Goal: Task Accomplishment & Management: Manage account settings

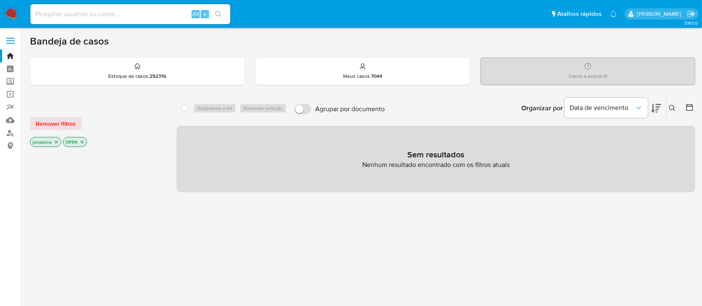
click at [13, 12] on img at bounding box center [11, 14] width 14 height 14
click at [16, 15] on img at bounding box center [11, 14] width 14 height 14
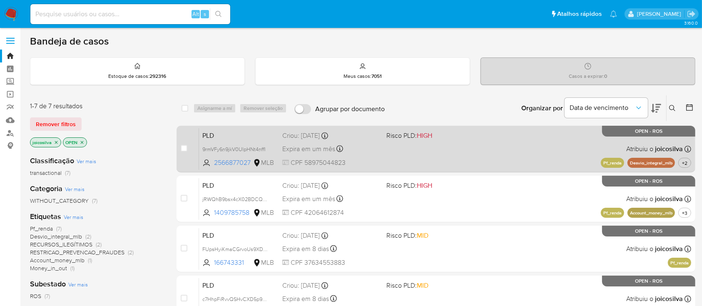
click at [481, 154] on div "PLD 9rmVFy6n9jkV0UlpHNt4nffl 2566877027 MLB Risco PLD: HIGH Criou: 12/09/2025 C…" at bounding box center [445, 149] width 492 height 42
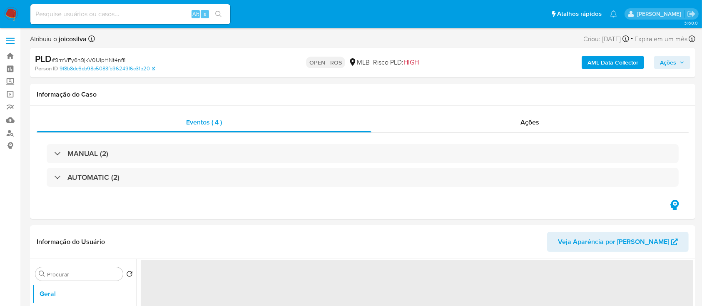
select select "10"
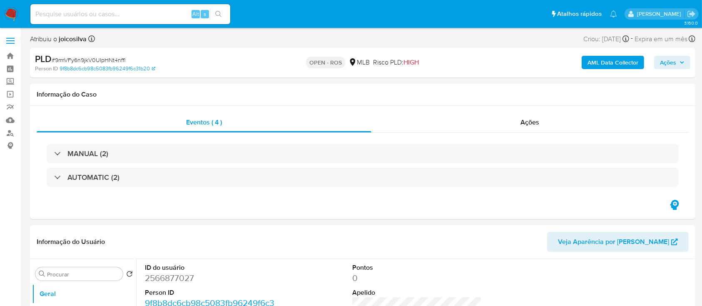
click at [117, 61] on span "# 9rmVFy6n9jkV0UlpHNt4nffl" at bounding box center [89, 60] width 74 height 8
copy span "9rmVFy6n9jkV0UlpHNt4nffl"
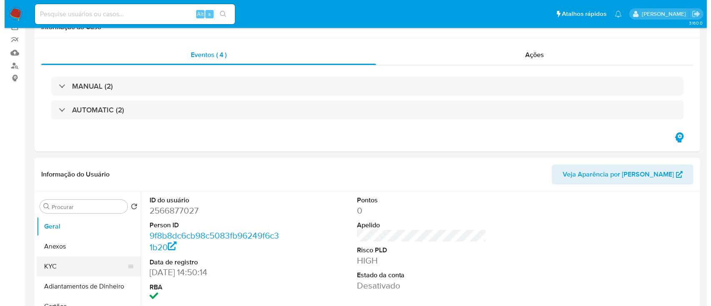
scroll to position [111, 0]
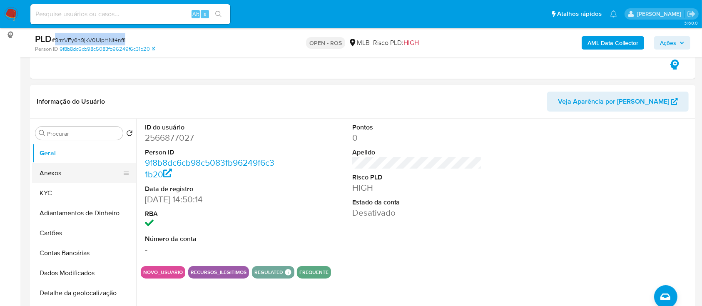
click at [70, 175] on button "Anexos" at bounding box center [80, 173] width 97 height 20
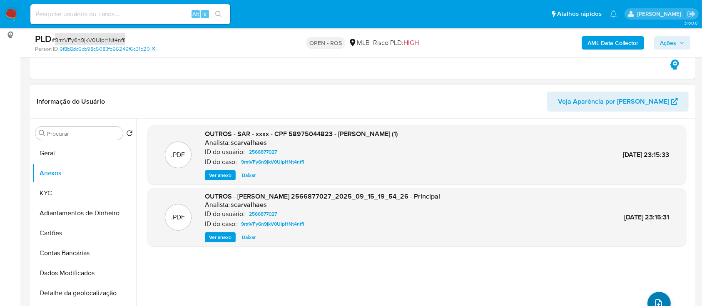
click at [663, 297] on button "upload-file" at bounding box center [658, 303] width 23 height 23
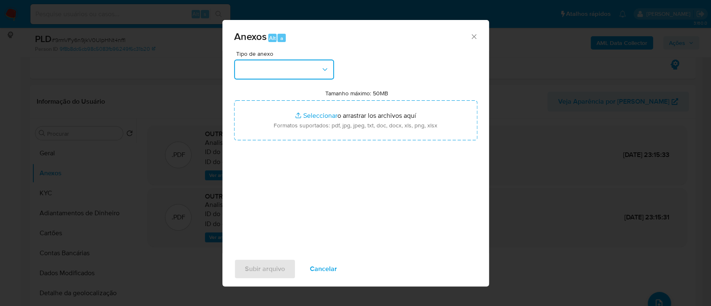
drag, startPoint x: 309, startPoint y: 73, endPoint x: 309, endPoint y: 81, distance: 8.4
click at [309, 73] on button "button" at bounding box center [284, 70] width 100 height 20
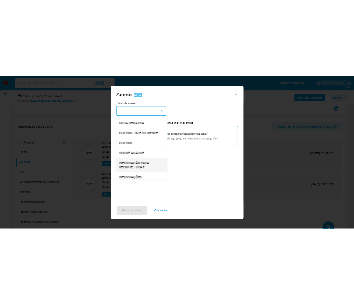
scroll to position [128, 0]
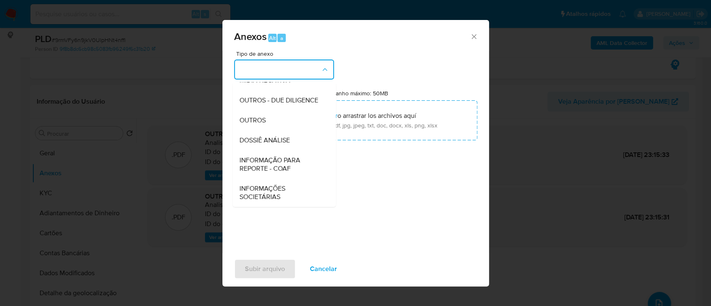
click at [285, 165] on span "INFORMAÇÃO PARA REPORTE - COAF" at bounding box center [281, 164] width 85 height 17
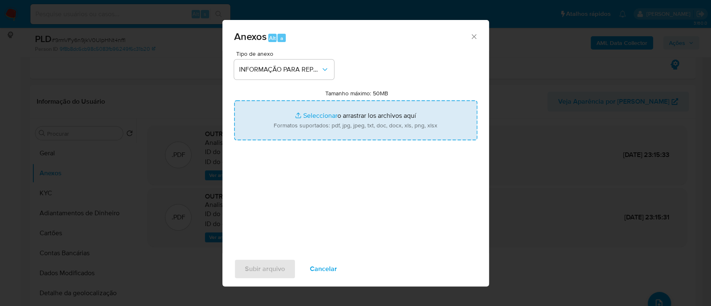
type input "C:\fakepath\SAR - 9rmVFy6n9jkV0UlpHNt4nffl - CPF 58975044823 - MARIA VITORIA OL…"
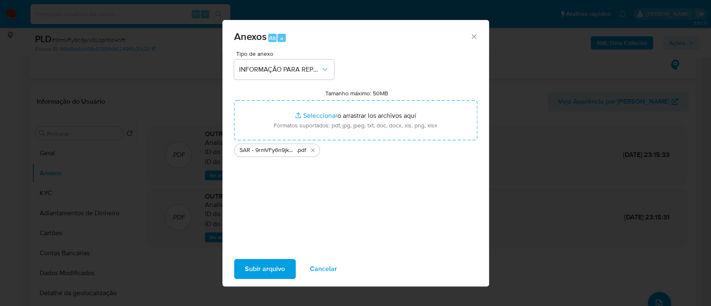
click at [265, 269] on span "Subir arquivo" at bounding box center [265, 269] width 40 height 18
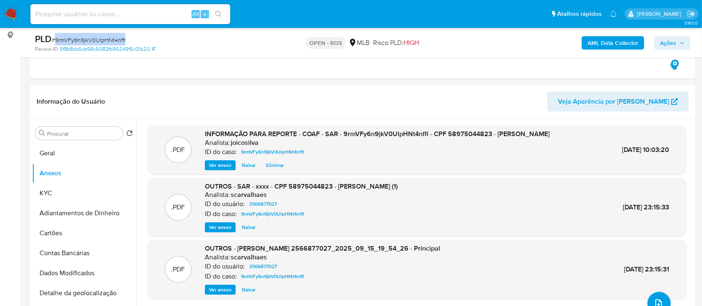
click at [663, 43] on span "Ações" at bounding box center [668, 42] width 16 height 13
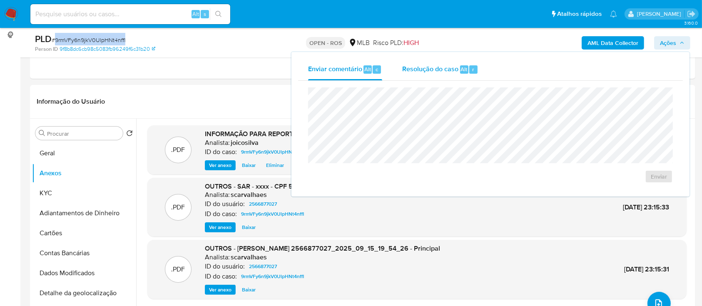
click at [414, 72] on span "Resolução do caso" at bounding box center [430, 69] width 56 height 10
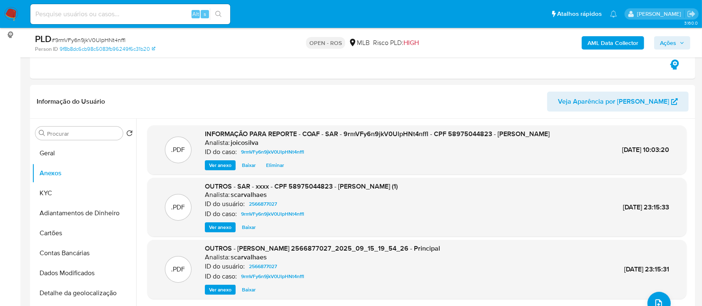
click at [681, 39] on span "Ações" at bounding box center [672, 43] width 25 height 12
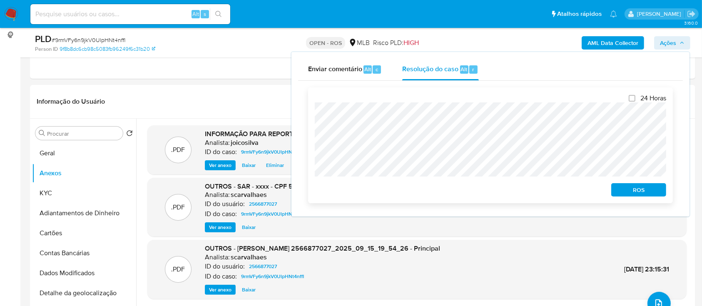
click at [309, 113] on div "24 Horas ROS" at bounding box center [490, 145] width 365 height 116
click at [624, 190] on span "ROS" at bounding box center [638, 190] width 43 height 12
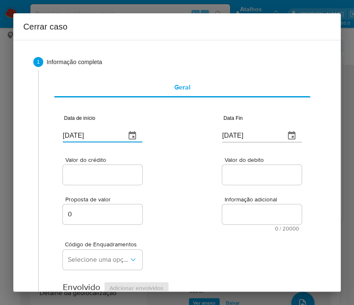
click at [96, 132] on input "18/09/2025" at bounding box center [91, 135] width 56 height 13
paste input "21/07"
type input "21/07/2025"
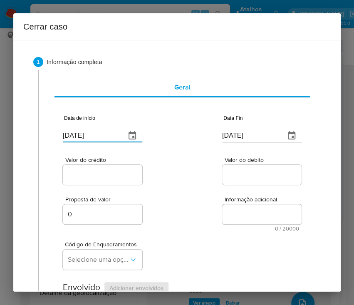
click at [162, 209] on div "Proposta de valor 0 Informação adicional 0 / 20000 20000 caracteres restantes" at bounding box center [182, 209] width 239 height 45
click at [259, 128] on div "18/09/2025" at bounding box center [262, 130] width 80 height 25
click at [257, 135] on input "18/09/2025" at bounding box center [250, 135] width 56 height 13
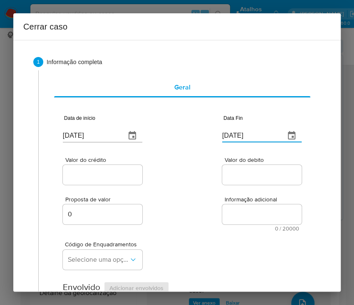
paste input "30/08"
type input "30/08/2025"
drag, startPoint x: 241, startPoint y: 178, endPoint x: 108, endPoint y: 184, distance: 133.0
click at [241, 178] on input "Valor do debito" at bounding box center [263, 174] width 82 height 11
click at [100, 184] on div at bounding box center [103, 175] width 80 height 20
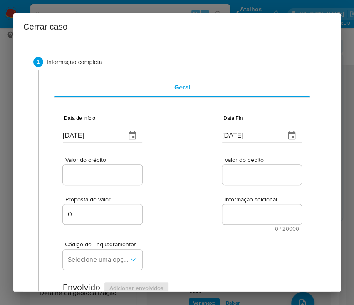
click at [110, 168] on div at bounding box center [103, 175] width 80 height 20
click at [106, 173] on input "Valor do crédito" at bounding box center [104, 174] width 82 height 11
drag, startPoint x: 98, startPoint y: 172, endPoint x: 223, endPoint y: 215, distance: 131.9
click at [98, 172] on input "Valor do crédito" at bounding box center [104, 174] width 82 height 11
paste input "R$402.585"
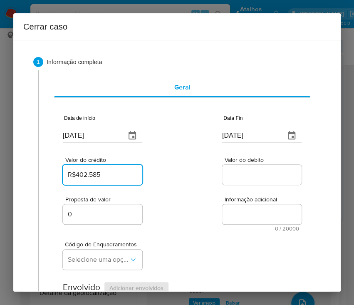
type input "R$402.585"
click at [235, 225] on div "Informação adicional 0 / 20000 20000 caracteres restantes" at bounding box center [262, 214] width 80 height 35
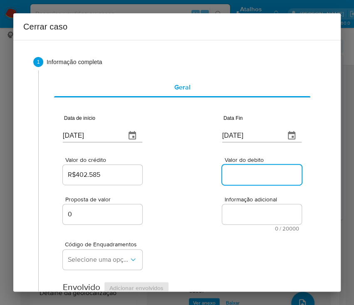
click at [241, 170] on input "Valor do debito" at bounding box center [263, 174] width 82 height 11
paste input "R$411.748"
type input "R$411.748"
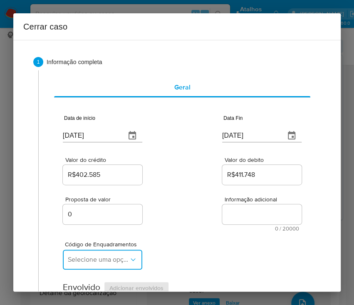
click at [119, 256] on span "Selecione uma opção" at bounding box center [98, 260] width 61 height 8
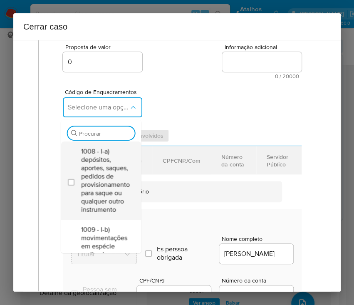
scroll to position [167, 0]
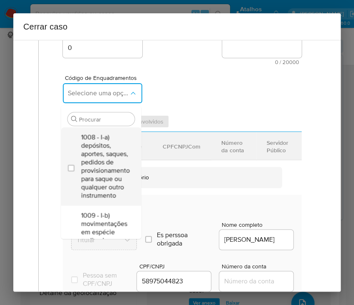
click at [98, 152] on span "1008 - I-a) depósitos, aportes, saques, pedidos de provisionamento para saque o…" at bounding box center [105, 166] width 49 height 67
checkbox input "true"
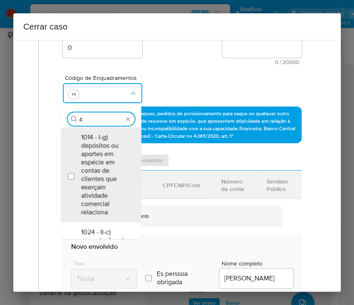
type input "45"
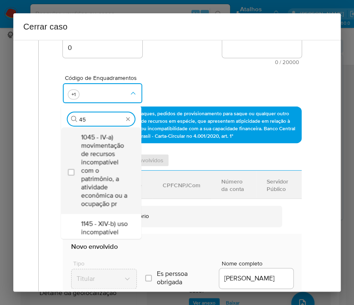
click at [121, 150] on span "1045 - IV-a) movimentação de recursos incompatível com o patrimônio, a atividad…" at bounding box center [105, 170] width 49 height 75
checkbox input "true"
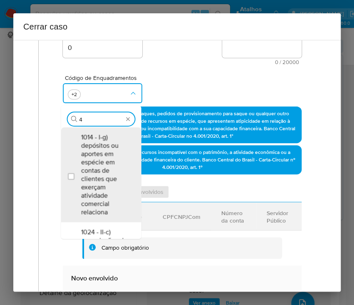
scroll to position [0, 0]
type input "47"
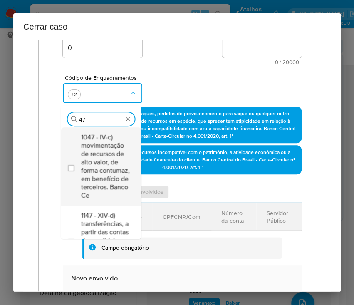
click at [118, 164] on span "1047 - IV-c) movimentação de recursos de alto valor, de forma contumaz, em bene…" at bounding box center [105, 166] width 49 height 67
checkbox input "true"
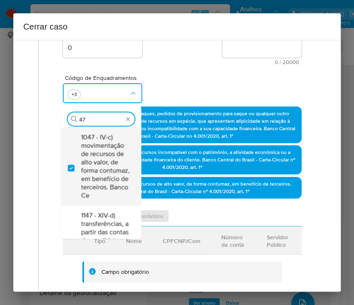
type input "4"
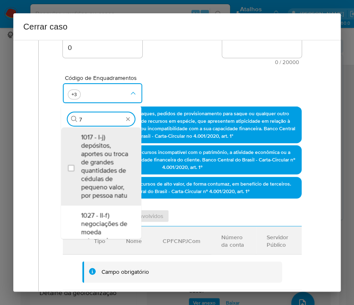
type input "74"
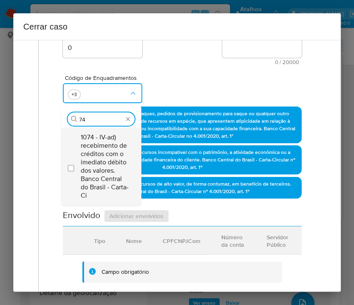
click at [118, 162] on span "1074 - IV-ad) recebimento de créditos com o imediato débito dos valores. Banco …" at bounding box center [105, 166] width 49 height 67
checkbox input "true"
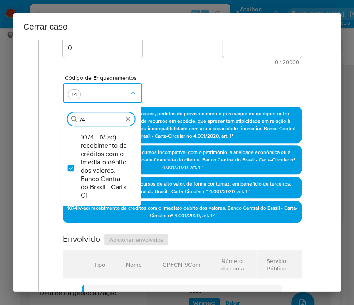
click at [156, 85] on div "Código de Enquadramentos Procurar 74 1074 - IV-ad) recebimento de créditos com …" at bounding box center [182, 86] width 239 height 42
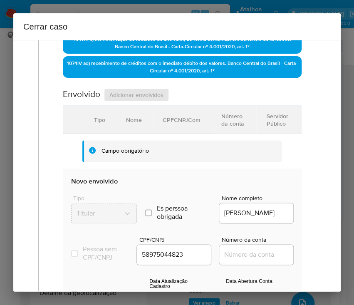
scroll to position [388, 0]
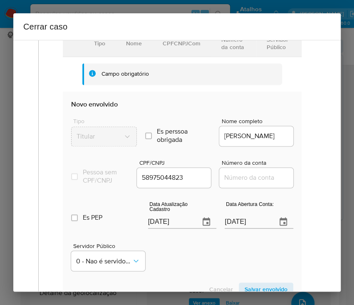
click at [171, 224] on input "[DATE]" at bounding box center [170, 221] width 45 height 13
paste input "05"
type input "05/09/2025"
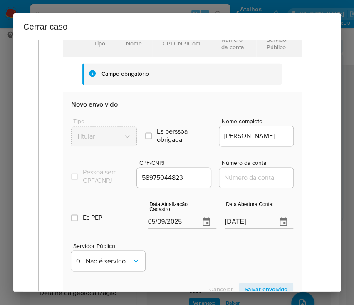
click at [181, 266] on div "Servidor Público 0 - Nao é servidor/Nao possui informacao" at bounding box center [182, 254] width 222 height 42
click at [237, 225] on input "[DATE]" at bounding box center [247, 221] width 45 height 13
paste input "9/07"
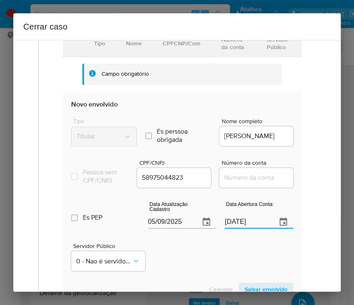
type input "19/07/2025"
drag, startPoint x: 220, startPoint y: 264, endPoint x: 210, endPoint y: 261, distance: 9.9
click at [217, 263] on div "Servidor Público 0 - Nao é servidor/Nao possui informacao" at bounding box center [182, 254] width 222 height 42
click at [234, 183] on input "Número da conta" at bounding box center [260, 177] width 82 height 11
paste input "89687818980"
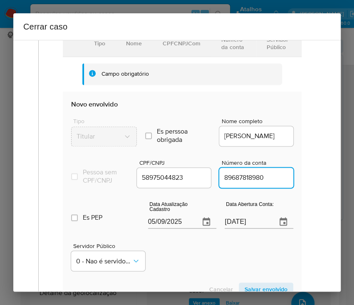
type input "89687818980"
click at [208, 266] on div "Servidor Público 0 - Nao é servidor/Nao possui informacao" at bounding box center [182, 254] width 222 height 42
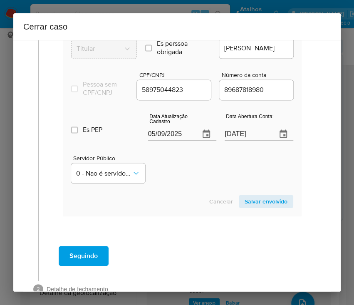
scroll to position [505, 0]
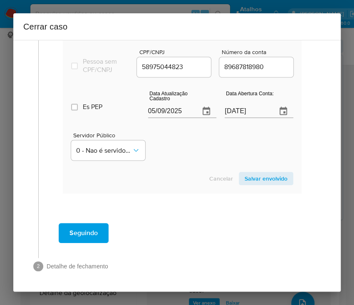
click at [245, 182] on span "Salvar envolvido" at bounding box center [266, 179] width 43 height 12
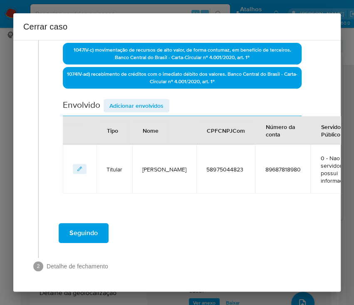
scroll to position [307, 0]
drag, startPoint x: 140, startPoint y: 118, endPoint x: 159, endPoint y: 118, distance: 18.7
click at [159, 120] on div "Nome" at bounding box center [151, 130] width 36 height 20
click at [154, 116] on th "Nome" at bounding box center [164, 130] width 64 height 28
click at [159, 100] on span "Adicionar envolvidos" at bounding box center [137, 106] width 54 height 12
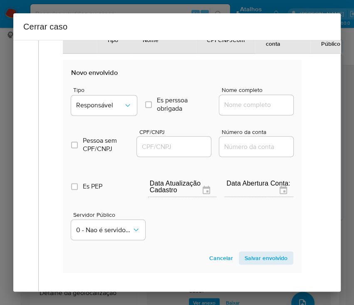
scroll to position [474, 0]
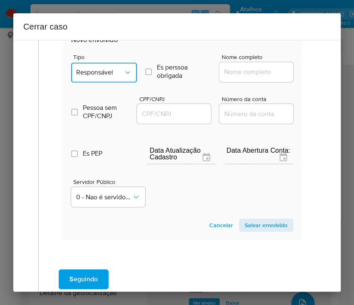
click at [124, 74] on icon "Tipo de envolvimento" at bounding box center [128, 72] width 8 height 8
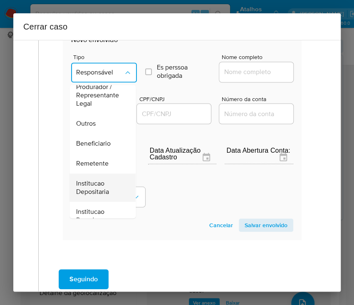
scroll to position [148, 0]
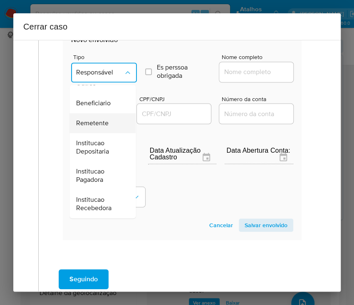
click at [97, 119] on span "Remetente" at bounding box center [92, 123] width 32 height 8
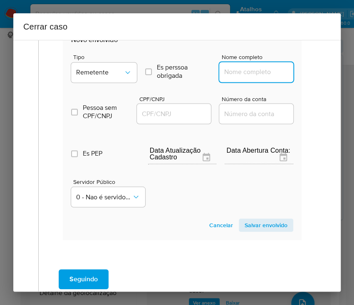
click at [248, 74] on input "Nome completo" at bounding box center [260, 72] width 82 height 11
paste input "Guilherme Bruno Melo Goncalez , 42213858802"
drag, startPoint x: 244, startPoint y: 71, endPoint x: 307, endPoint y: 74, distance: 62.5
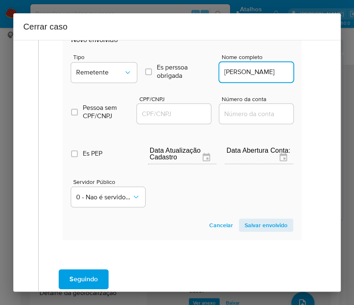
scroll to position [0, 23]
type input "Guilherme Bruno Melo Goncalez"
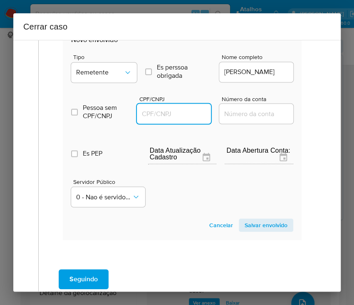
scroll to position [0, 0]
click at [164, 111] on input "CPF/CNPJ" at bounding box center [178, 113] width 82 height 11
paste input "42213858802"
type input "42213858802"
click at [269, 223] on span "Salvar envolvido" at bounding box center [266, 225] width 43 height 12
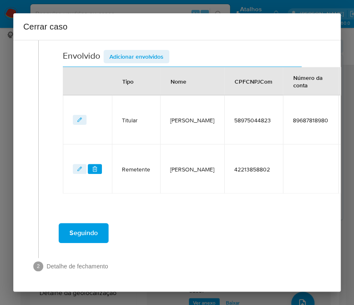
scroll to position [356, 0]
click at [138, 51] on span "Adicionar envolvidos" at bounding box center [137, 57] width 54 height 12
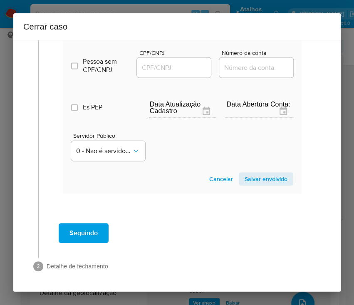
scroll to position [520, 0]
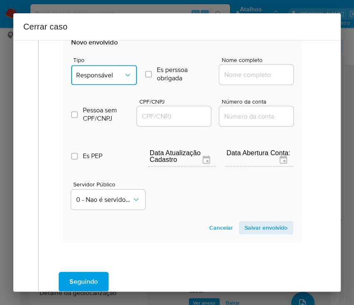
click at [107, 72] on span "Responsável" at bounding box center [99, 75] width 47 height 8
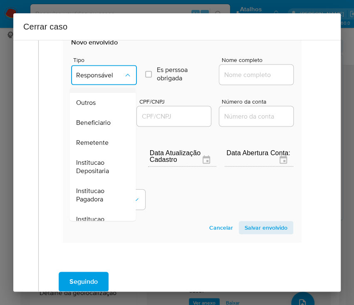
scroll to position [148, 0]
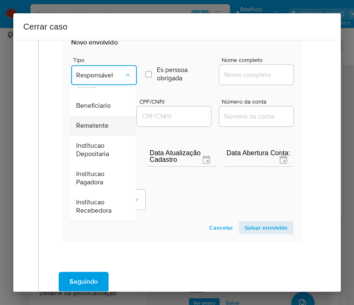
click at [87, 116] on div "Remetente" at bounding box center [100, 126] width 48 height 20
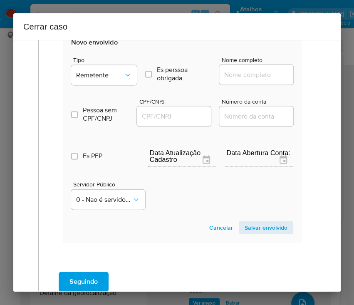
click at [239, 71] on input "Nome completo" at bounding box center [260, 74] width 82 height 11
paste input "54.723.373 Wallyson Ferreira dos Santos, 54723373000110"
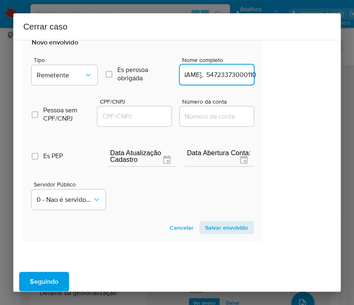
drag, startPoint x: 234, startPoint y: 75, endPoint x: 354, endPoint y: 84, distance: 119.8
type input "54.723.373 Wallyson Ferreira dos Santos"
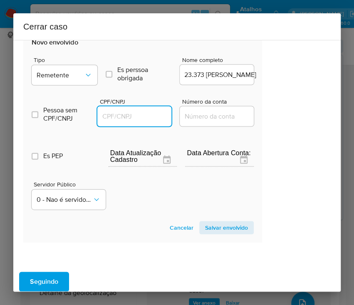
scroll to position [0, 0]
click at [127, 117] on input "CPF/CNPJ" at bounding box center [138, 116] width 82 height 11
paste input "54723373000110"
type input "54723373000110"
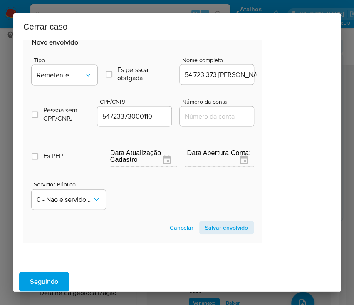
click at [210, 222] on span "Salvar envolvido" at bounding box center [226, 228] width 43 height 12
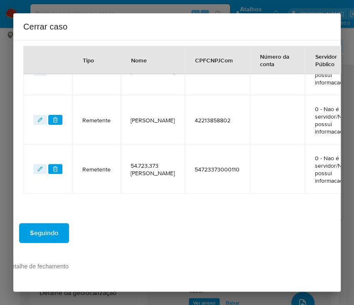
click at [210, 225] on div "Seguindo" at bounding box center [142, 233] width 271 height 30
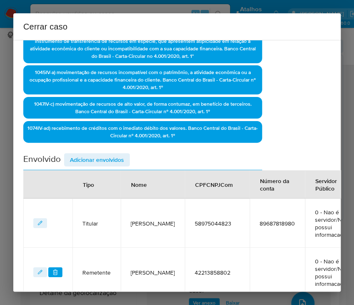
click at [107, 158] on span "Adicionar envolvidos" at bounding box center [97, 160] width 54 height 12
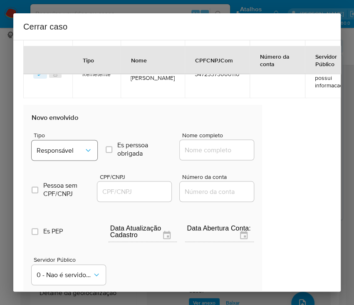
scroll to position [524, 40]
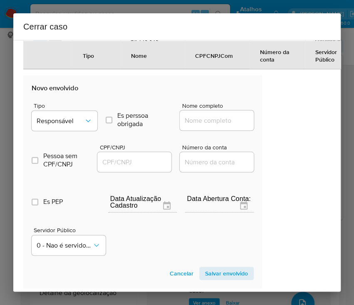
click at [59, 107] on div "Tipo Responsável Es perssoa obrigada Is PObrigada Nome completo" at bounding box center [143, 113] width 222 height 42
click at [56, 124] on span "Responsável" at bounding box center [60, 121] width 47 height 8
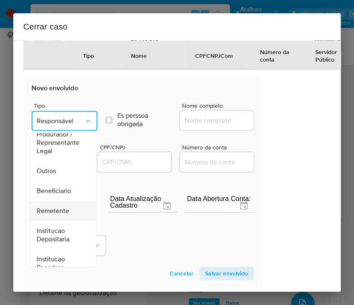
scroll to position [148, 0]
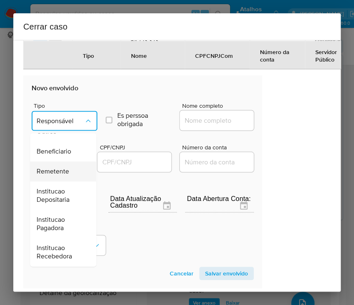
click at [55, 176] on span "Remetente" at bounding box center [53, 171] width 32 height 8
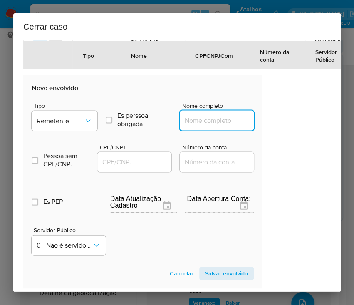
click at [206, 125] on input "Nome completo" at bounding box center [221, 120] width 82 height 11
paste input "62.417.868 Rubia Cristina de Lima Silva, 62417868000149"
drag, startPoint x: 193, startPoint y: 129, endPoint x: 295, endPoint y: 129, distance: 101.6
click at [295, 129] on div "1 Informação completa Geral Data de início 21/07/2025 Data Fin 30/08/2025 Valor…" at bounding box center [177, 166] width 328 height 252
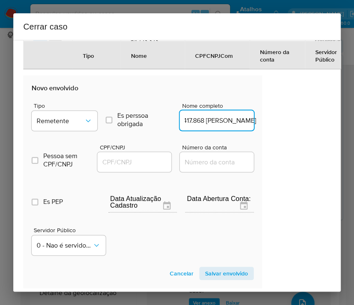
scroll to position [0, 42]
type input "62.417.868 Rubia Cristina de Lima Silva"
drag, startPoint x: 140, startPoint y: 168, endPoint x: 149, endPoint y: 172, distance: 9.7
click at [140, 167] on input "CPF/CNPJ" at bounding box center [138, 162] width 82 height 11
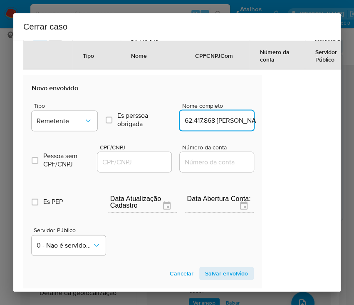
paste input "62417868000149"
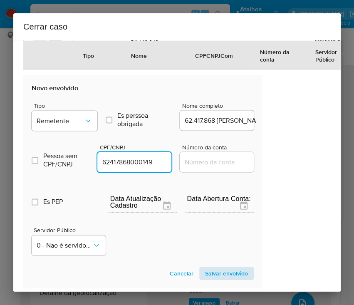
type input "62417868000149"
click at [238, 279] on span "Salvar envolvido" at bounding box center [226, 274] width 43 height 12
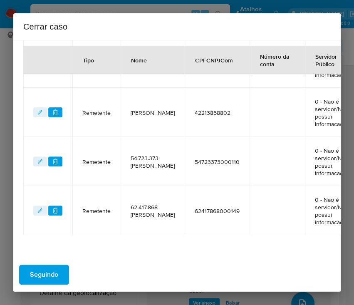
scroll to position [240, 40]
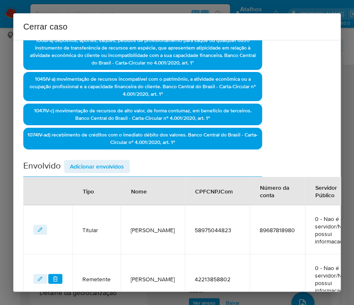
click at [104, 163] on span "Adicionar envolvidos" at bounding box center [97, 167] width 54 height 12
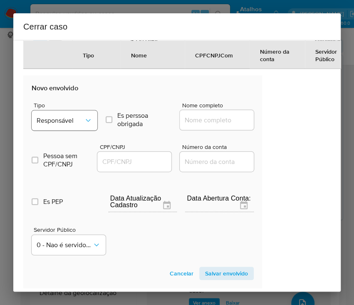
scroll to position [573, 40]
click at [79, 122] on span "Responsável" at bounding box center [60, 121] width 47 height 8
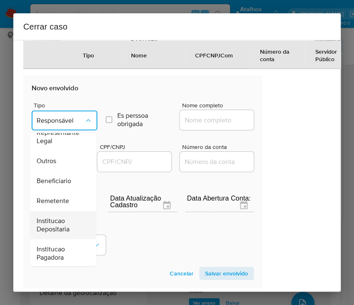
scroll to position [148, 0]
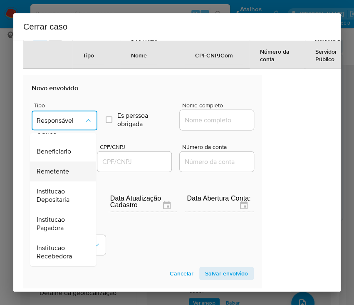
click at [58, 176] on span "Remetente" at bounding box center [53, 172] width 32 height 8
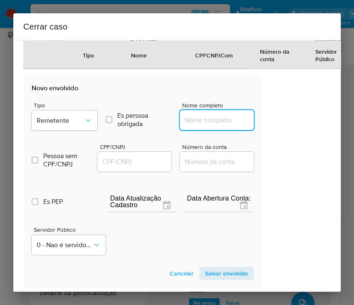
click at [217, 122] on input "Nome completo" at bounding box center [221, 120] width 82 height 11
paste input "62.448.495 Genival de Souza Campos, 62448495000173"
drag, startPoint x: 192, startPoint y: 127, endPoint x: 291, endPoint y: 125, distance: 98.7
click at [291, 125] on div "1 Informação completa Geral Data de início 21/07/2025 Data Fin 30/08/2025 Valor…" at bounding box center [177, 166] width 328 height 252
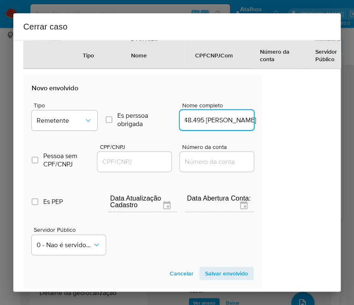
scroll to position [0, 41]
type input "62.448.495 Genival de Souza Campos"
click at [157, 167] on input "CPF/CNPJ" at bounding box center [138, 162] width 82 height 11
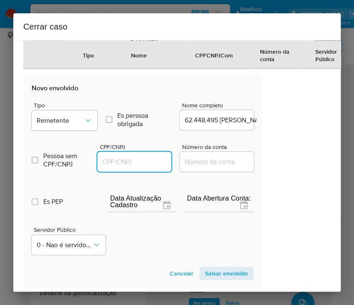
paste input "62448495000173"
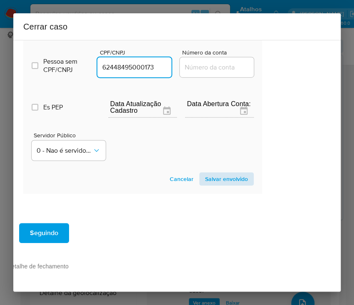
type input "62448495000173"
click at [226, 173] on span "Salvar envolvido" at bounding box center [226, 179] width 43 height 12
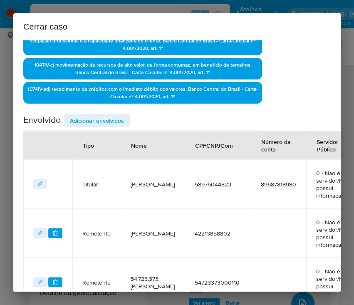
scroll to position [282, 40]
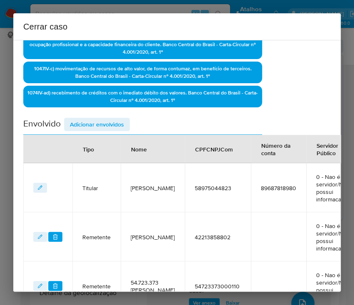
click at [107, 129] on span "Adicionar envolvidos" at bounding box center [97, 125] width 54 height 12
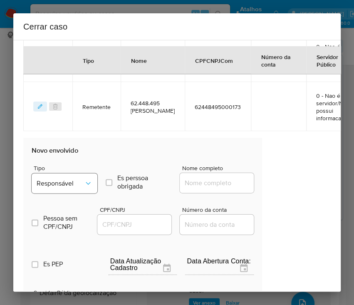
scroll to position [670, 40]
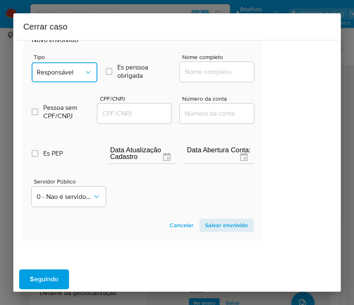
click at [70, 75] on button "Responsável" at bounding box center [65, 72] width 66 height 20
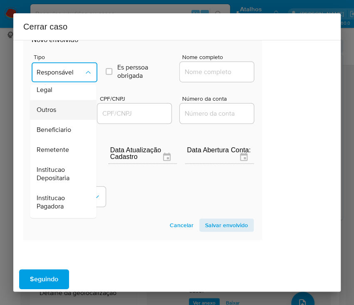
scroll to position [148, 0]
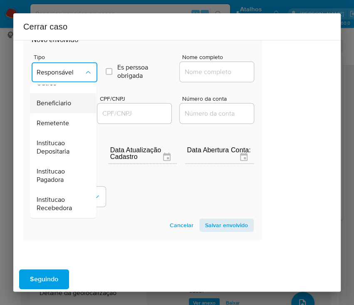
click at [67, 99] on span "Beneficiario" at bounding box center [54, 103] width 35 height 8
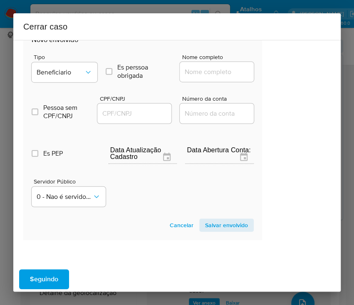
click at [207, 68] on input "Nome completo" at bounding box center [221, 72] width 82 height 11
paste input "Emerson Garcia Camara ,17065498816"
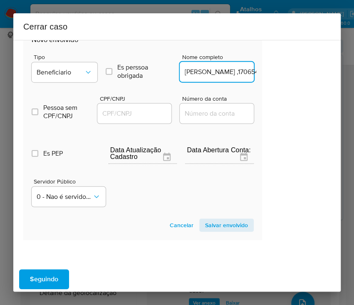
scroll to position [0, 41]
drag, startPoint x: 211, startPoint y: 73, endPoint x: 271, endPoint y: 71, distance: 60.0
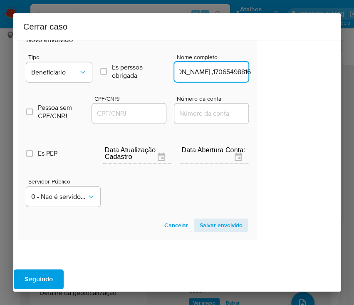
drag, startPoint x: 210, startPoint y: 72, endPoint x: 325, endPoint y: 72, distance: 114.9
click at [325, 72] on div "1 Informação completa Geral Data de início 21/07/2025 Data Fin 30/08/2025 Valor…" at bounding box center [177, 166] width 328 height 252
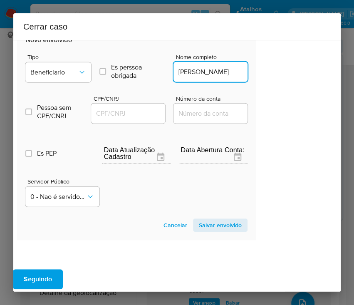
scroll to position [0, 0]
type input "Emerson Garcia Camara"
click at [132, 109] on input "CPF/CNPJ" at bounding box center [132, 113] width 82 height 11
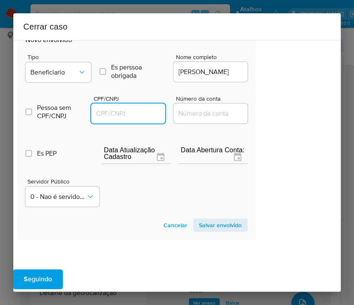
paste input "17065498816"
type input "17065498816"
click at [227, 225] on span "Salvar envolvido" at bounding box center [220, 225] width 43 height 12
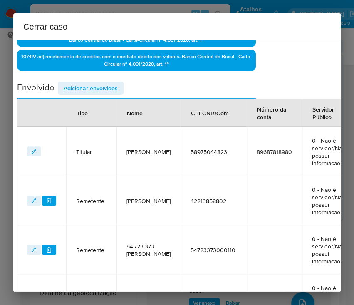
scroll to position [220, 46]
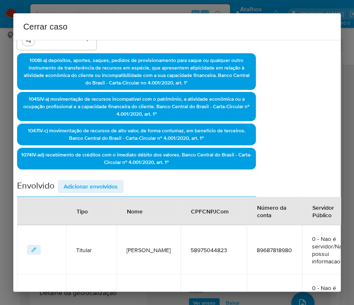
click at [100, 184] on span "Adicionar envolvidos" at bounding box center [91, 187] width 54 height 12
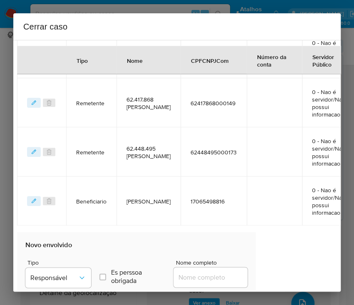
scroll to position [608, 46]
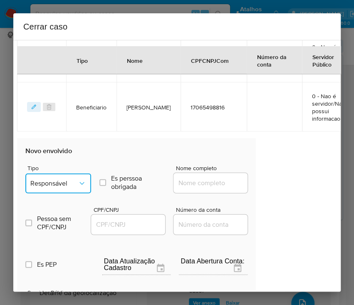
click at [52, 181] on span "Responsável" at bounding box center [53, 183] width 47 height 8
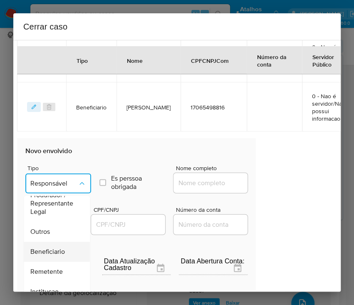
click at [50, 251] on span "Beneficiario" at bounding box center [47, 252] width 35 height 8
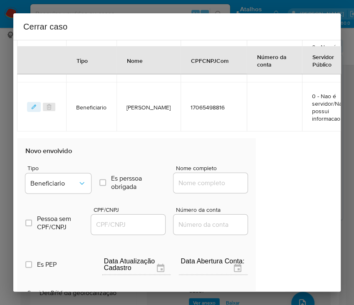
click at [217, 170] on div "Nome completo" at bounding box center [211, 181] width 74 height 32
click at [208, 182] on input "Nome completo" at bounding box center [215, 183] width 82 height 11
paste input "Lucas Rodrigues da Silva, 47151865864"
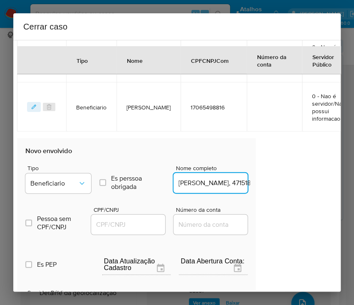
scroll to position [0, 43]
drag, startPoint x: 202, startPoint y: 184, endPoint x: 263, endPoint y: 185, distance: 60.8
type input "Lucas Rodrigues da Silva"
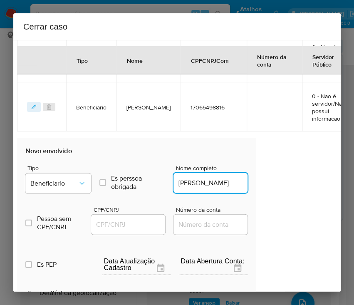
scroll to position [0, 0]
click at [135, 219] on input "CPF/CNPJ" at bounding box center [132, 224] width 82 height 11
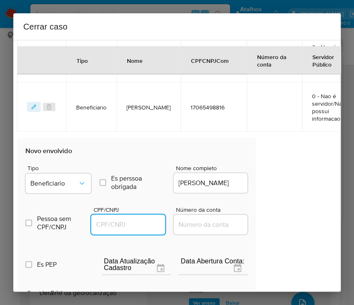
click at [130, 233] on div at bounding box center [128, 225] width 74 height 20
click at [142, 222] on input "CPF/CNPJ" at bounding box center [132, 224] width 82 height 11
paste input "47151865864"
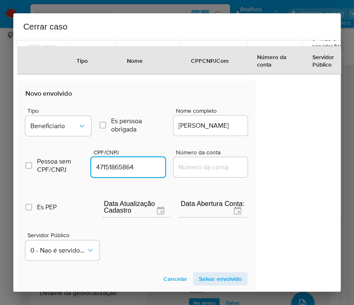
scroll to position [773, 46]
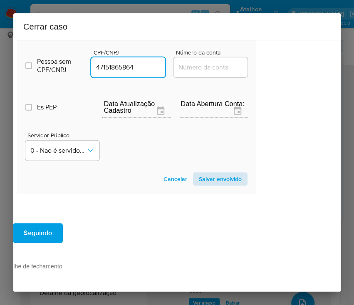
type input "47151865864"
click at [235, 172] on button "Salvar envolvido" at bounding box center [220, 178] width 55 height 13
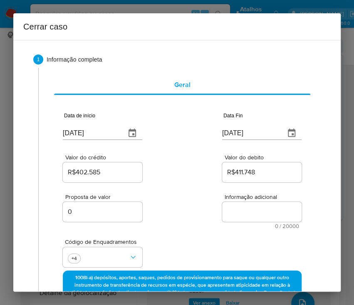
scroll to position [0, 0]
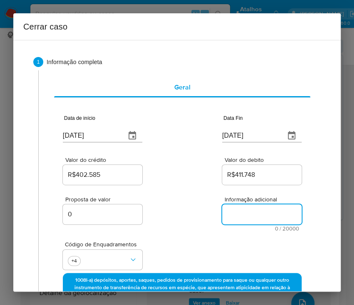
click at [233, 212] on textarea "Informação adicional" at bounding box center [262, 214] width 80 height 20
paste textarea "Informações do Cliente Maria Vitoria Oliveira da Silva, CPF 58975044823, 21 ano…"
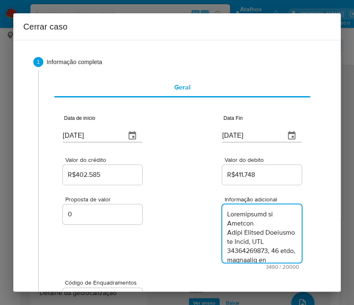
scroll to position [2200, 0]
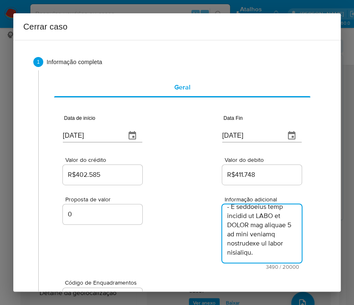
type textarea "Informações do Cliente Maria Vitoria Oliveira da Silva, CPF 58975044823, 21 ano…"
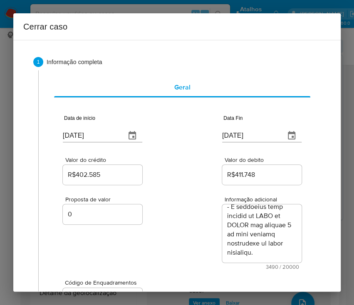
click at [156, 223] on div "Proposta de valor 0 Informação adicional 3490 / 20000 16510 caracteres restantes" at bounding box center [182, 228] width 239 height 83
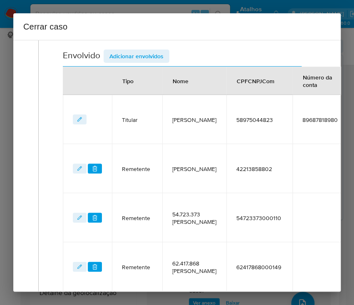
scroll to position [640, 0]
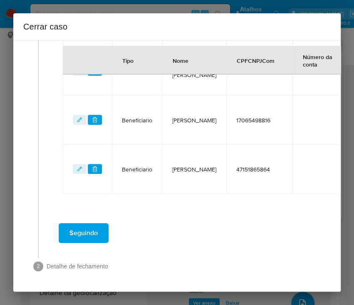
click at [95, 218] on div "Seguindo" at bounding box center [182, 233] width 271 height 30
click at [92, 226] on span "Seguindo" at bounding box center [84, 233] width 28 height 18
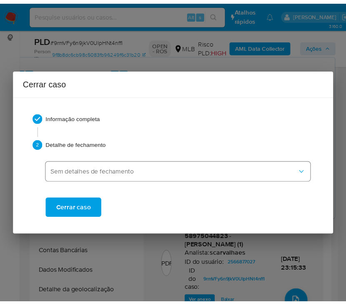
scroll to position [2145, 0]
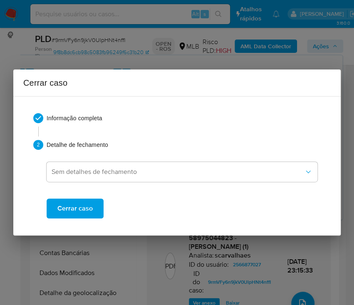
click at [91, 213] on span "Cerrar caso" at bounding box center [74, 208] width 35 height 18
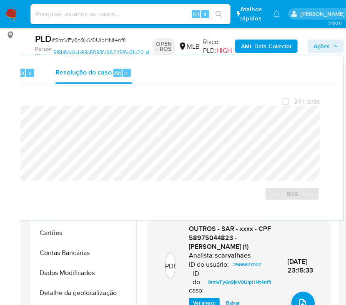
click at [82, 42] on span "# 9rmVFy6n9jkV0UlpHNt4nffl" at bounding box center [89, 40] width 74 height 8
copy span "9rmVFy6n9jkV0UlpHNt4nffl"
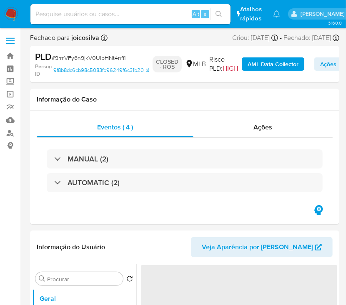
click at [10, 17] on img at bounding box center [11, 14] width 14 height 14
select select "10"
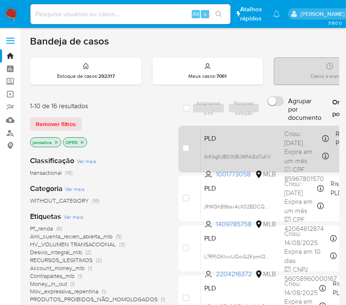
click at [258, 139] on span "PLD" at bounding box center [240, 137] width 73 height 11
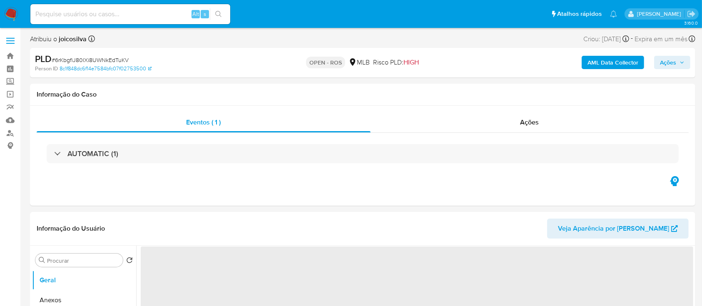
click at [125, 58] on span "# 6rKbgfiJ80lXi8UWNkEdTuKV" at bounding box center [90, 60] width 77 height 8
select select "10"
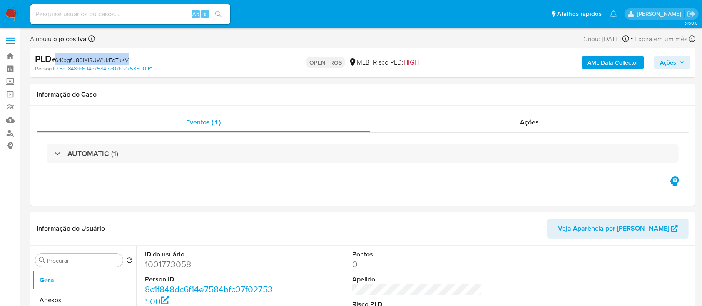
copy span "6rKbgfiJ80lXi8UWNkEdTuKV"
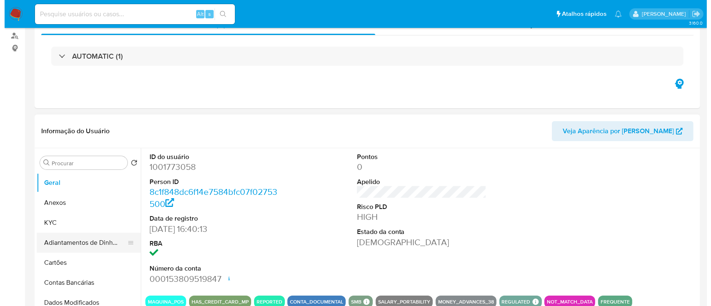
scroll to position [167, 0]
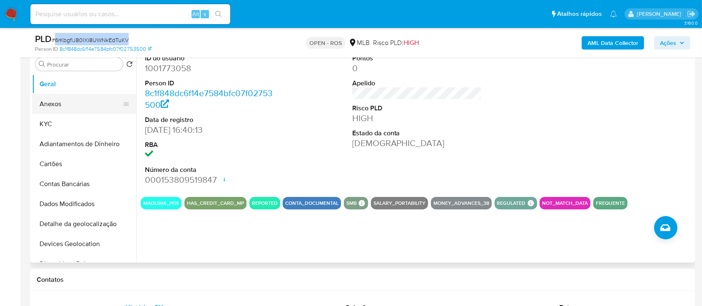
click at [72, 100] on button "Anexos" at bounding box center [80, 104] width 97 height 20
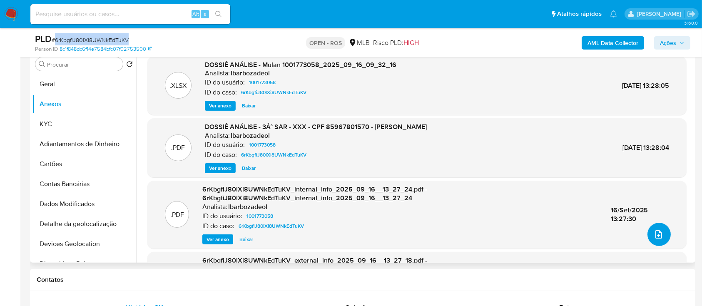
click at [661, 234] on button "upload-file" at bounding box center [658, 234] width 23 height 23
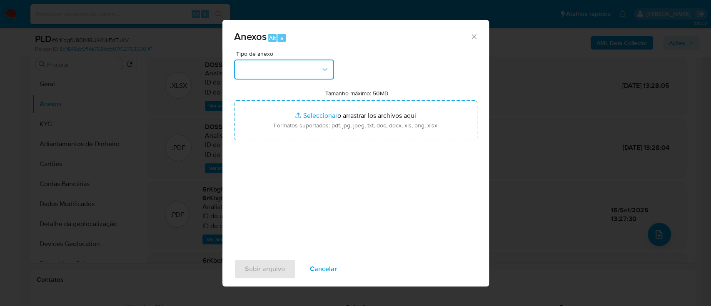
click at [304, 72] on button "button" at bounding box center [284, 70] width 100 height 20
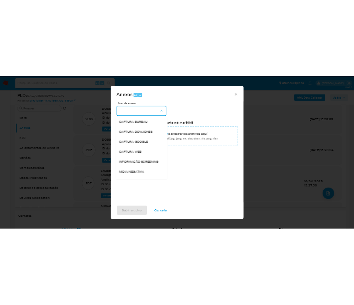
scroll to position [128, 0]
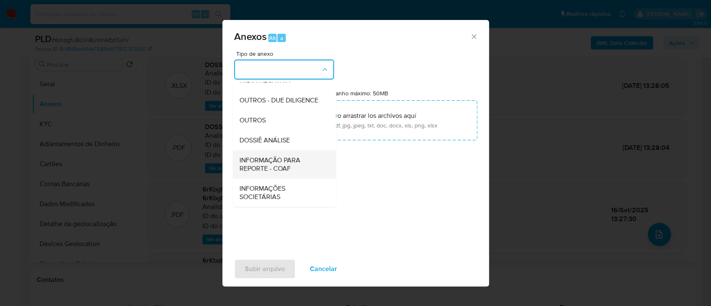
click at [279, 160] on span "INFORMAÇÃO PARA REPORTE - COAF" at bounding box center [281, 164] width 85 height 17
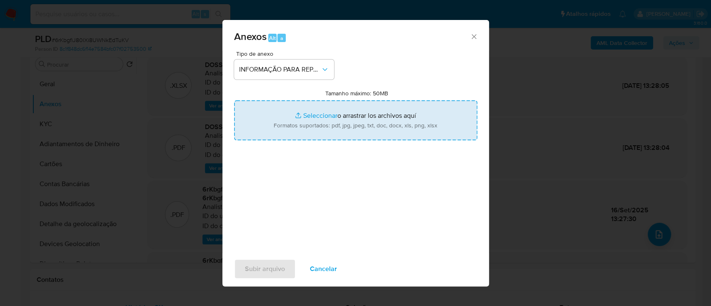
type input "C:\fakepath\3° SAR - 6rKbgfiJ80lXi8UWNkEdTuKV - CPF 85967801570 - EDITH MARTINS…"
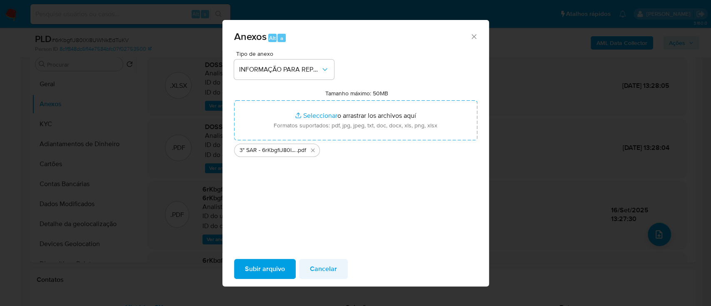
drag, startPoint x: 350, startPoint y: 234, endPoint x: 299, endPoint y: 260, distance: 57.0
click at [351, 234] on div "Tipo de anexo INFORMAÇÃO PARA REPORTE - COAF Tamanho máximo: 50MB Seleccionar a…" at bounding box center [355, 149] width 243 height 197
click at [262, 271] on span "Subir arquivo" at bounding box center [265, 269] width 40 height 18
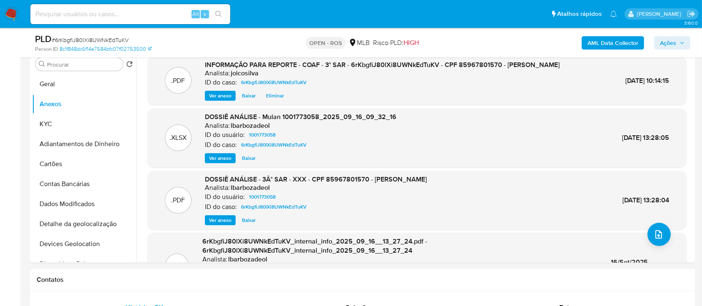
click at [673, 45] on span "Ações" at bounding box center [668, 42] width 16 height 13
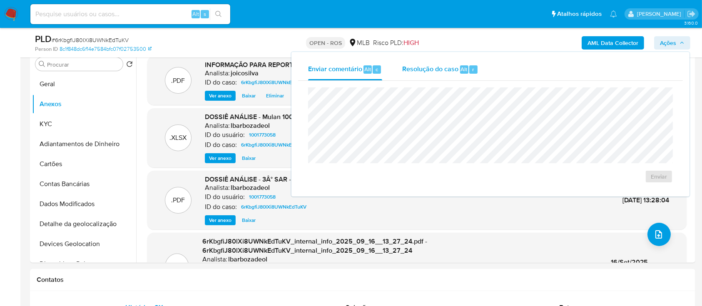
click at [440, 70] on span "Resolução do caso" at bounding box center [430, 69] width 56 height 10
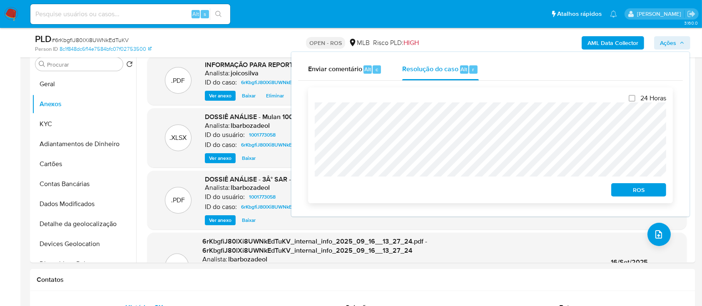
click at [631, 190] on span "ROS" at bounding box center [638, 190] width 43 height 12
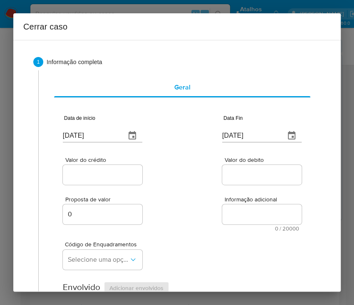
click at [93, 141] on input "18/09/2025" at bounding box center [91, 135] width 56 height 13
paste input "01/07"
type input "01/07/2025"
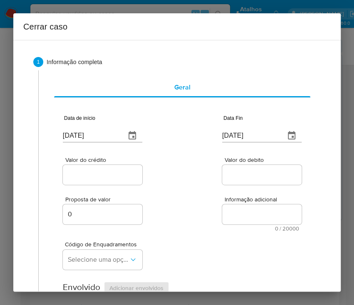
click at [191, 199] on div "Proposta de valor 0 Informação adicional 0 / 20000 20000 caracteres restantes" at bounding box center [182, 209] width 239 height 45
click at [236, 138] on input "18/09/2025" at bounding box center [250, 135] width 56 height 13
click at [236, 138] on input "[DATE]" at bounding box center [250, 135] width 56 height 13
paste input "5"
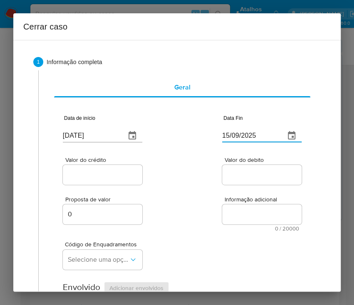
type input "15/09/2025"
click at [238, 190] on div "Proposta de valor 0 Informação adicional 0 / 20000 20000 caracteres restantes" at bounding box center [182, 209] width 239 height 45
click at [111, 179] on input "Valor do crédito" at bounding box center [104, 174] width 82 height 11
click at [77, 167] on div at bounding box center [103, 175] width 80 height 20
drag, startPoint x: 77, startPoint y: 175, endPoint x: 218, endPoint y: 185, distance: 141.5
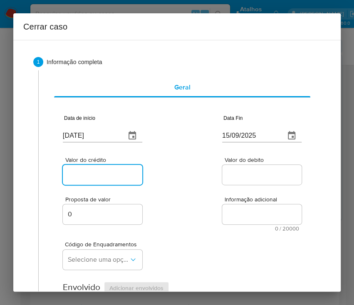
click at [77, 175] on input "Valor do crédito" at bounding box center [104, 174] width 82 height 11
paste input "R$73.616"
type input "R$73.616"
click at [245, 199] on span "Informação adicional" at bounding box center [265, 200] width 80 height 6
click at [245, 204] on textarea "Informação adicional" at bounding box center [262, 214] width 80 height 20
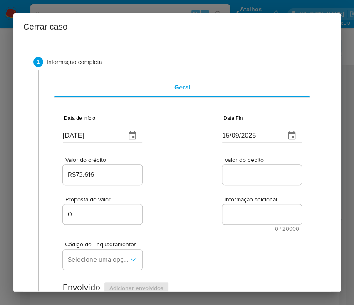
click at [243, 172] on input "Valor do debito" at bounding box center [263, 174] width 82 height 11
paste input "R$68.667"
type input "R$68.667"
click at [197, 221] on div "Proposta de valor 0 Informação adicional 0 / 20000 20000 caracteres restantes" at bounding box center [182, 209] width 239 height 45
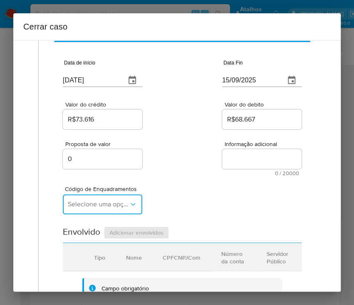
click at [100, 209] on button "Selecione uma opção" at bounding box center [103, 204] width 80 height 20
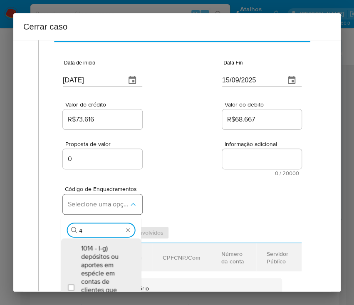
type input "45"
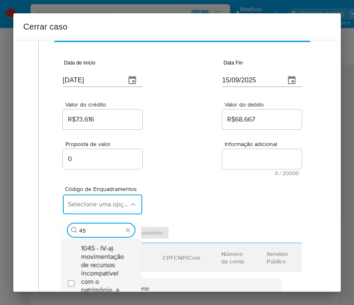
click at [109, 268] on span "1045 - IV-a) movimentação de recursos incompatível com o patrimônio, a atividad…" at bounding box center [105, 281] width 49 height 75
checkbox input "true"
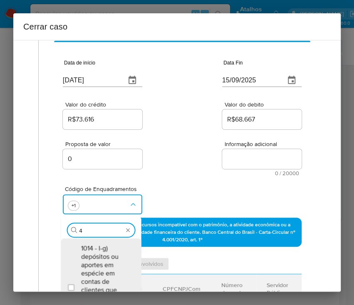
scroll to position [0, 0]
type input "47"
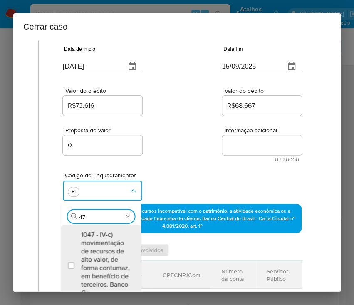
click at [109, 268] on span "1047 - IV-c) movimentação de recursos de alto valor, de forma contumaz, em bene…" at bounding box center [105, 264] width 49 height 67
checkbox input "true"
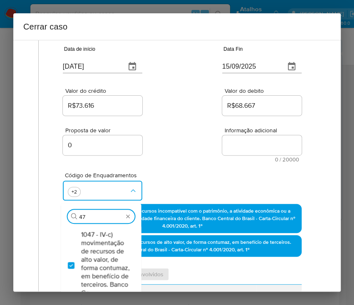
click at [182, 167] on div "Código de Enquadramentos Procurar 47 1047 - IV-c) movimentação de recursos de a…" at bounding box center [182, 183] width 239 height 42
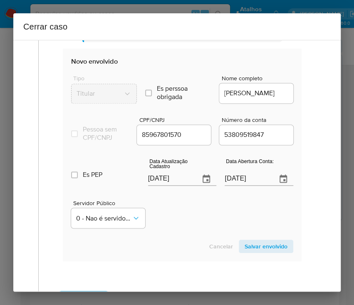
scroll to position [402, 0]
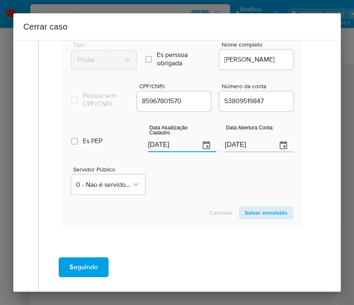
click at [166, 145] on input "[DATE]" at bounding box center [170, 145] width 45 height 13
click at [164, 149] on input "[DATE]" at bounding box center [170, 145] width 45 height 13
paste input "03/07"
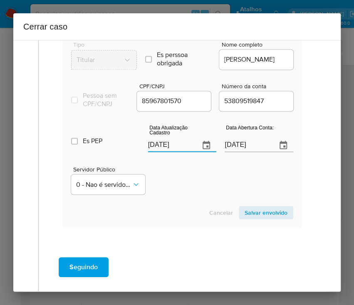
type input "03/07/2025"
drag, startPoint x: 174, startPoint y: 175, endPoint x: 12, endPoint y: 178, distance: 162.8
click at [174, 176] on div "Servidor Público 0 - Nao é servidor/Nao possui informacao" at bounding box center [182, 177] width 222 height 42
click at [247, 152] on input "16/10/2021" at bounding box center [247, 145] width 45 height 13
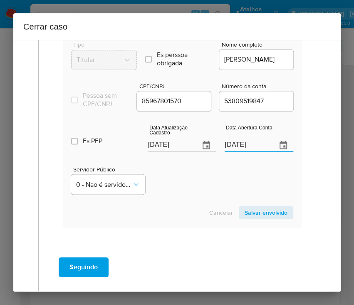
click at [247, 152] on input "16/10/2021" at bounding box center [247, 145] width 45 height 13
paste input "text"
type input "16/10/2021"
click at [240, 181] on div "Servidor Público 0 - Nao é servidor/[PERSON_NAME] possui informacao" at bounding box center [182, 177] width 222 height 42
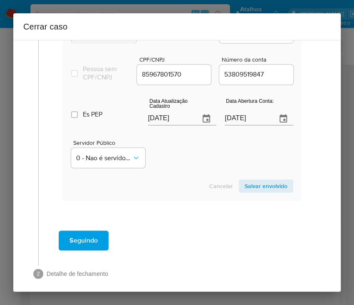
scroll to position [443, 0]
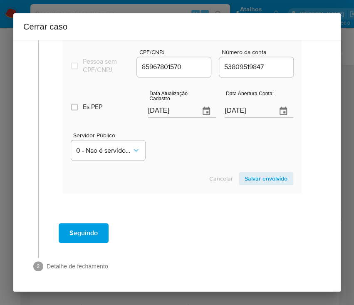
click at [262, 182] on span "Salvar envolvido" at bounding box center [266, 179] width 43 height 12
click at [263, 176] on span "Salvar envolvido" at bounding box center [266, 179] width 43 height 12
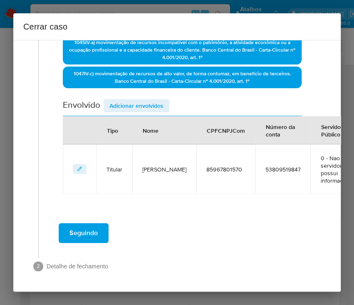
scroll to position [245, 0]
click at [158, 100] on span "Adicionar envolvidos" at bounding box center [137, 106] width 54 height 12
click at [150, 100] on span "Adicionar envolvidos" at bounding box center [137, 106] width 54 height 12
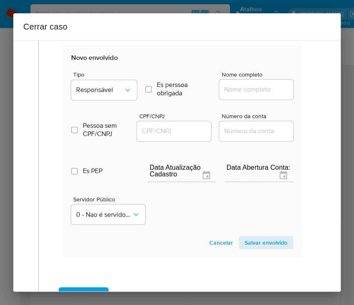
scroll to position [354, 0]
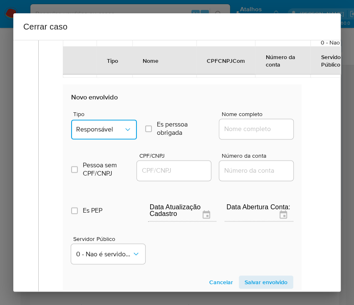
click at [114, 128] on span "Responsável" at bounding box center [99, 129] width 47 height 8
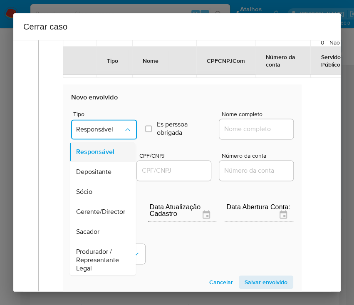
scroll to position [111, 0]
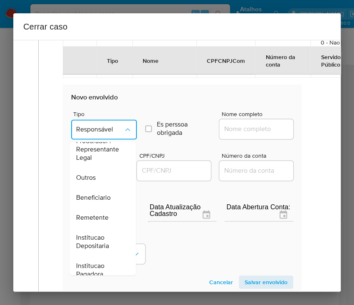
drag, startPoint x: 98, startPoint y: 212, endPoint x: 113, endPoint y: 207, distance: 16.1
click at [98, 214] on span "Remetente" at bounding box center [92, 218] width 32 height 8
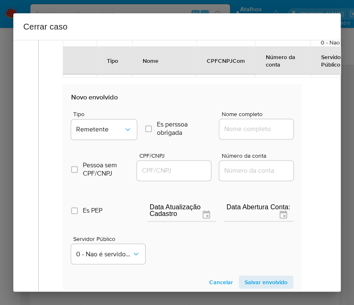
click at [239, 133] on input "Nome completo" at bounding box center [260, 129] width 82 height 11
paste input "Jamile Pinheiro Bastos, 86894729590"
drag, startPoint x: 242, startPoint y: 130, endPoint x: 321, endPoint y: 139, distance: 79.6
click at [321, 139] on div "1 Informação completa Geral Data de início 01/07/2025 Data Fin 15/09/2025 Valor…" at bounding box center [177, 41] width 308 height 695
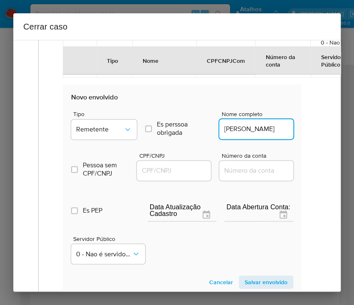
scroll to position [0, 0]
type input "Jamile Pinheiro Bastos"
drag, startPoint x: 172, startPoint y: 174, endPoint x: 177, endPoint y: 172, distance: 4.3
click at [173, 174] on input "CPF/CNPJ" at bounding box center [178, 170] width 82 height 11
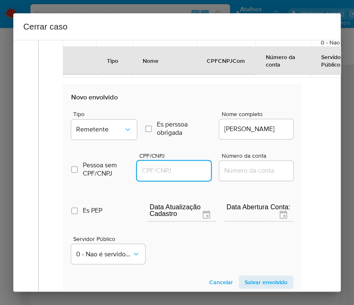
paste input "86894729590"
type input "86894729590"
click at [250, 279] on span "Salvar envolvido" at bounding box center [266, 282] width 43 height 12
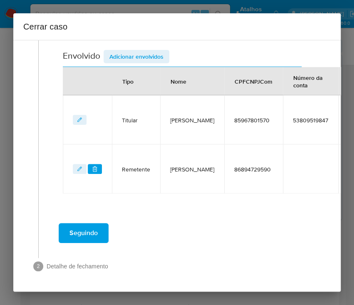
scroll to position [294, 0]
click at [163, 51] on span "Adicionar envolvidos" at bounding box center [137, 57] width 54 height 12
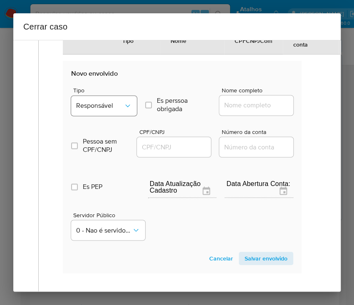
scroll to position [403, 0]
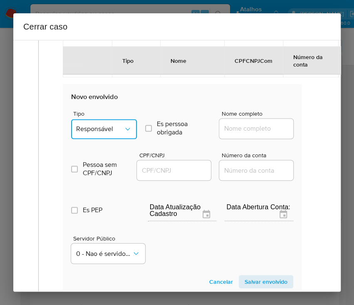
click at [97, 131] on span "Responsável" at bounding box center [99, 129] width 47 height 8
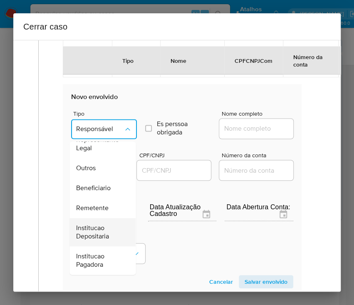
scroll to position [148, 0]
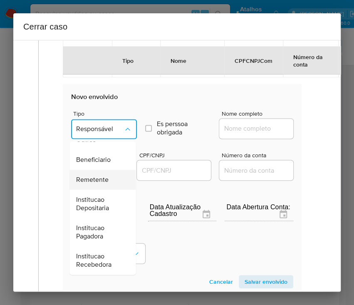
click at [102, 180] on span "Remetente" at bounding box center [92, 180] width 32 height 8
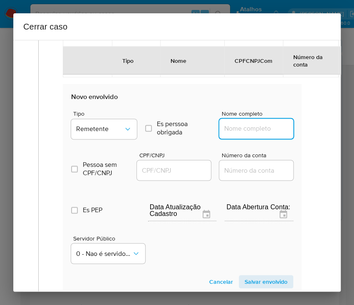
click at [264, 127] on input "Nome completo" at bounding box center [260, 128] width 82 height 11
paste input "Jose Adelmo Da Silva, 64526623504"
drag, startPoint x: 242, startPoint y: 132, endPoint x: 319, endPoint y: 137, distance: 77.2
click at [319, 137] on div "1 Informação completa Geral Data de início 01/07/2025 Data Fin 15/09/2025 Valor…" at bounding box center [177, 16] width 308 height 744
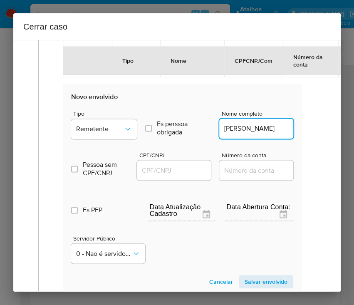
scroll to position [0, 0]
type input "Jose Adelmo Da Silva"
click at [163, 175] on div at bounding box center [174, 170] width 74 height 20
click at [167, 169] on input "CPF/CNPJ" at bounding box center [178, 170] width 82 height 11
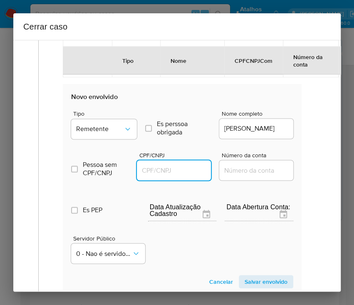
paste input "64526623504"
type input "64526623504"
click at [246, 279] on span "Salvar envolvido" at bounding box center [266, 282] width 43 height 12
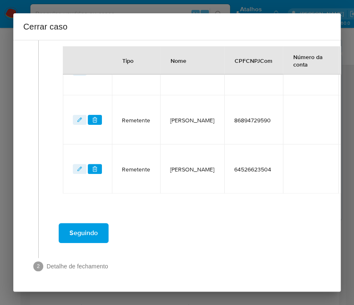
scroll to position [343, 0]
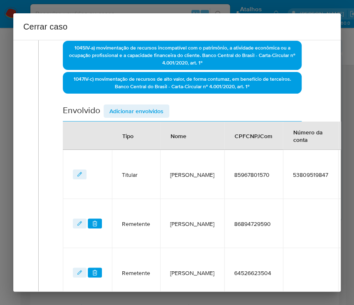
click at [161, 105] on span "Adicionar envolvidos" at bounding box center [137, 111] width 54 height 12
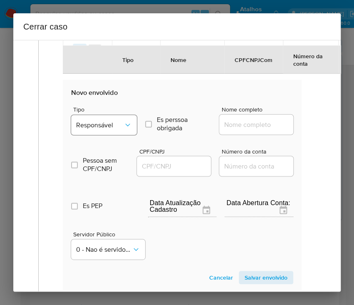
scroll to position [452, 0]
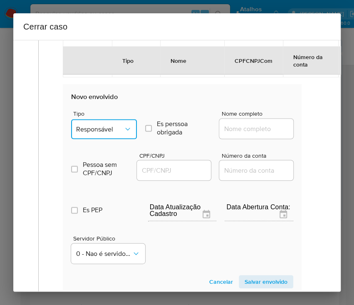
click at [116, 135] on button "Responsável" at bounding box center [104, 129] width 66 height 20
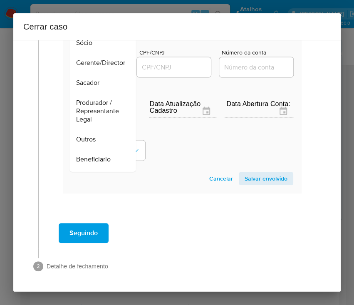
scroll to position [148, 0]
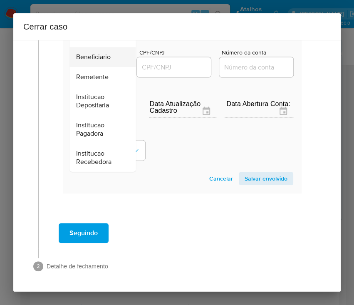
click at [102, 53] on span "Beneficiario" at bounding box center [93, 57] width 35 height 8
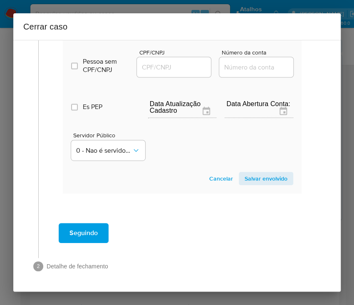
scroll to position [419, 0]
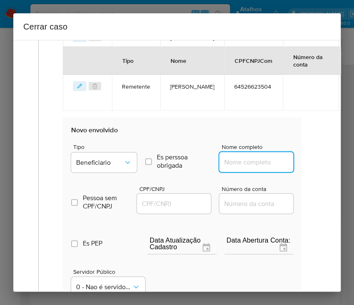
click at [241, 159] on input "Nome completo" at bounding box center [260, 162] width 82 height 11
paste input "35.557.458 Juliene Adriana Oliveira Da Silva, 35557458000120"
drag, startPoint x: 231, startPoint y: 163, endPoint x: 311, endPoint y: 163, distance: 79.9
click at [311, 163] on div "Geral Data de início 01/07/2025 Data Fin 15/09/2025 Valor do crédito R$73.616 V…" at bounding box center [179, 17] width 283 height 733
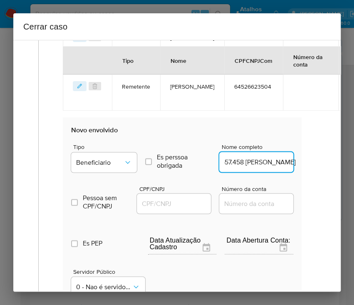
scroll to position [0, 57]
type input "35.557.458 Juliene Adriana Oliveira Da Silva"
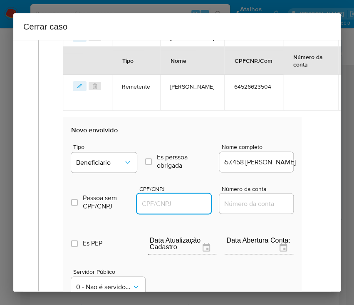
click at [172, 202] on input "CPF/CNPJ" at bounding box center [178, 203] width 82 height 11
paste input "35557458000120"
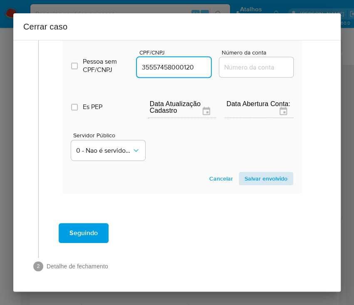
type input "35557458000120"
click at [246, 173] on span "Salvar envolvido" at bounding box center [266, 179] width 43 height 12
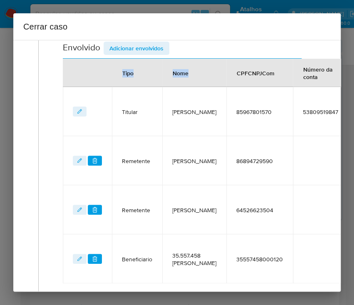
drag, startPoint x: 185, startPoint y: 191, endPoint x: 210, endPoint y: 185, distance: 25.2
click at [210, 185] on div "Geral Data de início 01/07/2025 Data Fin 15/09/2025 Valor do crédito R$73.616 V…" at bounding box center [182, 41] width 271 height 533
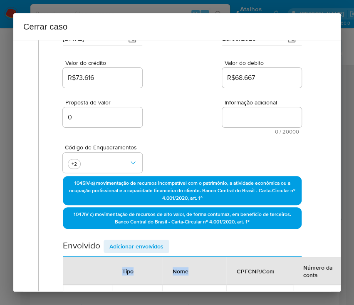
scroll to position [67, 0]
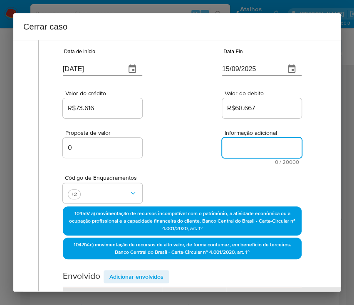
click at [250, 152] on textarea "Informação adicional" at bounding box center [262, 148] width 80 height 20
paste textarea "Informações do Cliente Edith Martins Ribeiro, CPF 85967801570, 59 anos, residen…"
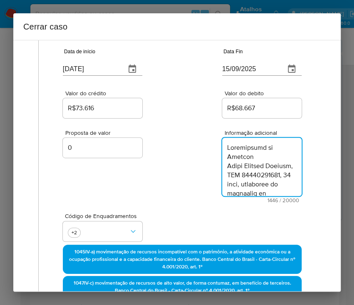
scroll to position [936, 0]
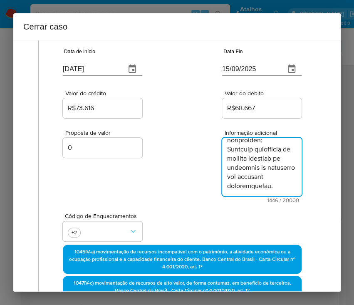
type textarea "Informações do Cliente Edith Martins Ribeiro, CPF 85967801570, 59 anos, residen…"
click at [177, 187] on div "Proposta de valor 0 Informação adicional 1446 / 20000 18554 caracteres restantes" at bounding box center [182, 161] width 239 height 83
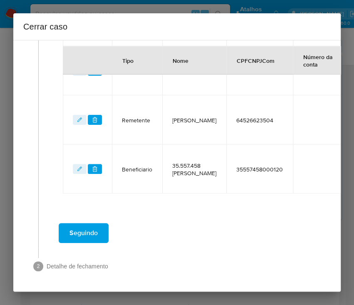
scroll to position [438, 0]
click at [92, 226] on span "Seguindo" at bounding box center [84, 233] width 28 height 18
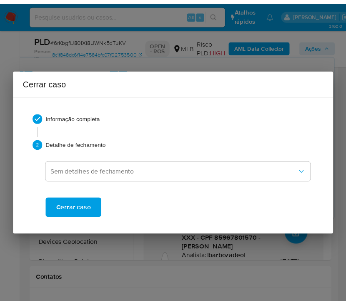
scroll to position [908, 0]
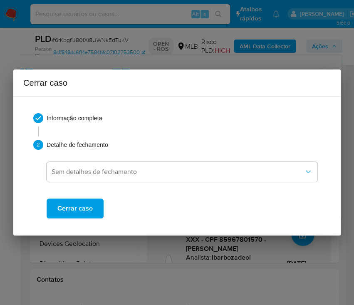
click at [83, 207] on span "Cerrar caso" at bounding box center [74, 208] width 35 height 18
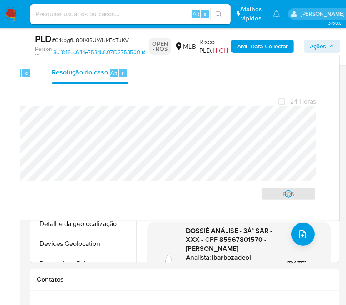
click at [82, 36] on span "# 6rKbgfiJ80lXi8UWNkEdTuKV" at bounding box center [90, 40] width 77 height 8
copy span "6rKbgfiJ80lXi8UWNkEdTuKV"
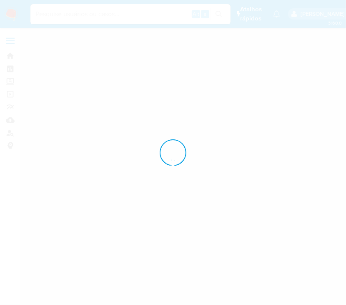
click at [13, 12] on img at bounding box center [11, 14] width 14 height 14
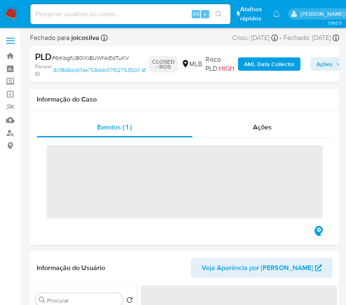
click at [13, 12] on img at bounding box center [11, 14] width 14 height 14
select select "10"
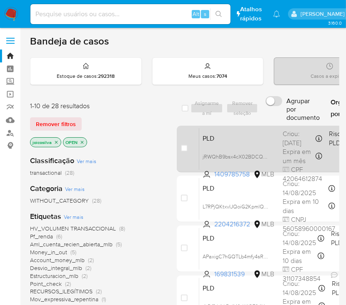
click at [255, 143] on span "PLD" at bounding box center [238, 137] width 73 height 11
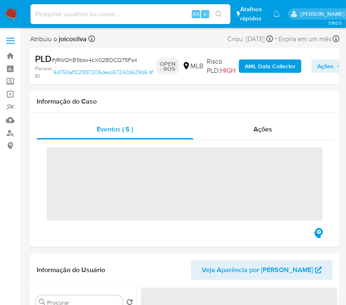
select select "10"
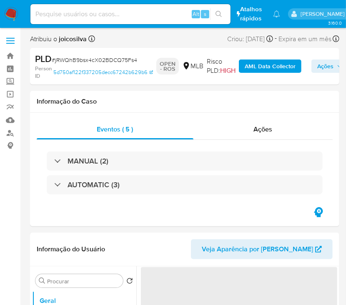
click at [130, 62] on span "# jRWQhB9bsx4cX02BDCQ75Fs4" at bounding box center [94, 60] width 85 height 8
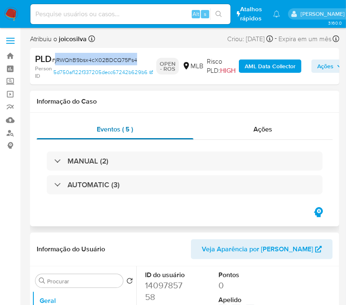
copy span "jRWQhB9bsx4cX02BDCQ75Fs4"
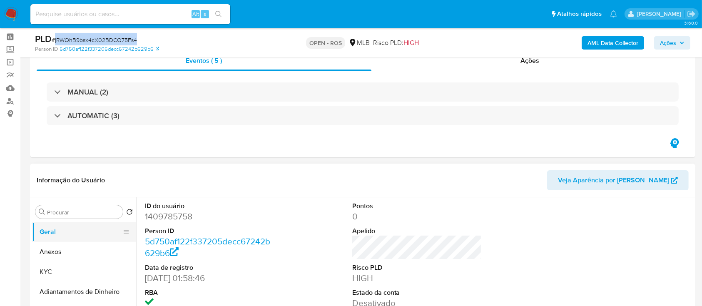
scroll to position [55, 0]
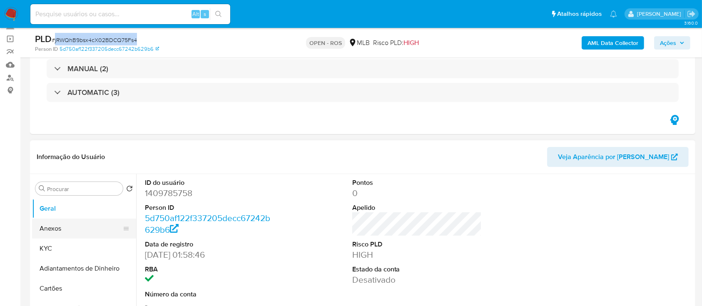
click at [57, 230] on button "Anexos" at bounding box center [80, 229] width 97 height 20
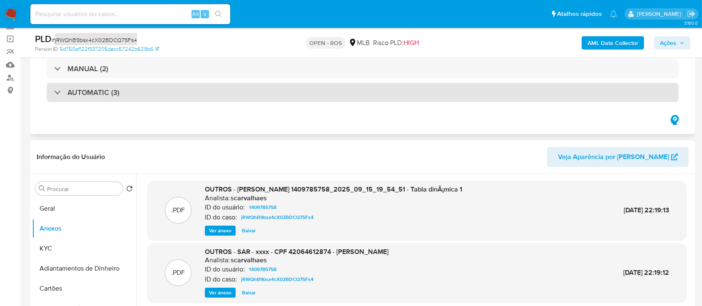
click at [354, 92] on div "AUTOMATIC (3)" at bounding box center [363, 92] width 632 height 19
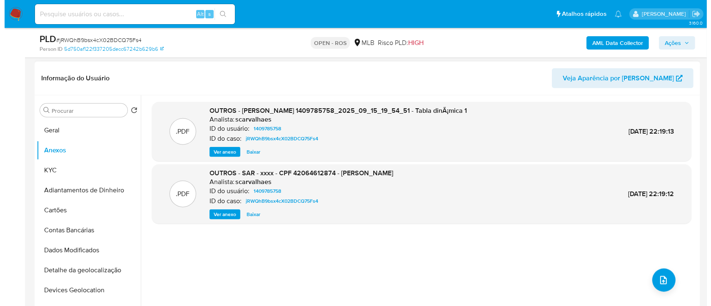
scroll to position [833, 0]
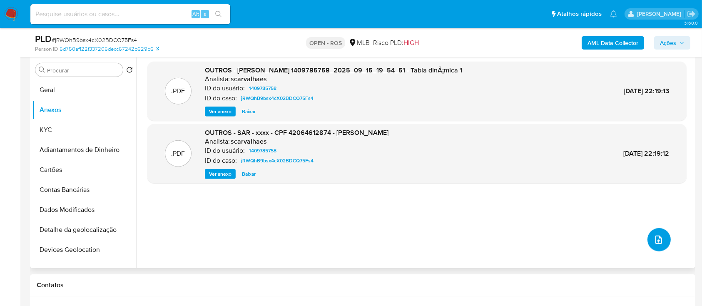
click at [354, 239] on icon "upload-file" at bounding box center [659, 240] width 10 height 10
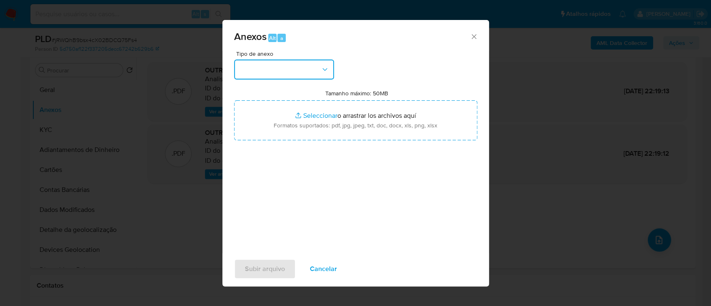
click at [319, 65] on button "button" at bounding box center [284, 70] width 100 height 20
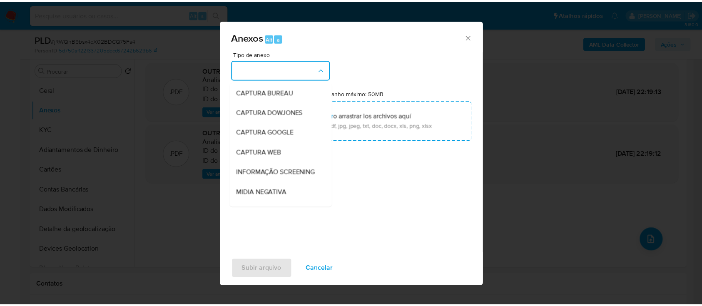
scroll to position [128, 0]
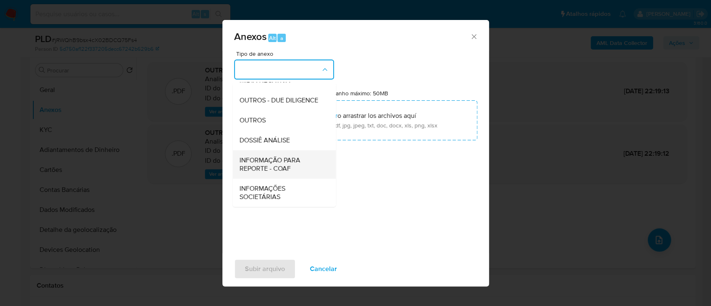
click at [283, 167] on span "INFORMAÇÃO PARA REPORTE - COAF" at bounding box center [281, 164] width 85 height 17
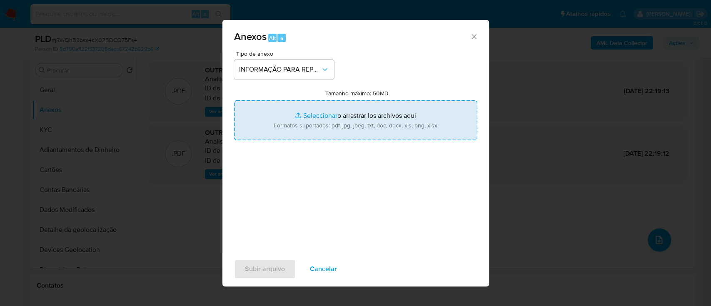
type input "C:\fakepath\SAR - jRWQhB9bsx4cX02BDCQ75Fs4 - CPF 42064612874 - JANIELE SANTOS D…"
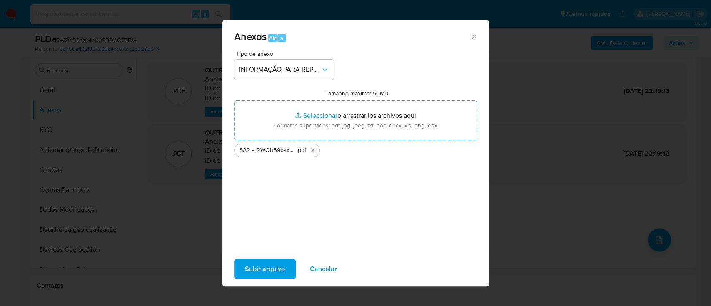
click at [286, 268] on button "Subir arquivo" at bounding box center [265, 269] width 62 height 20
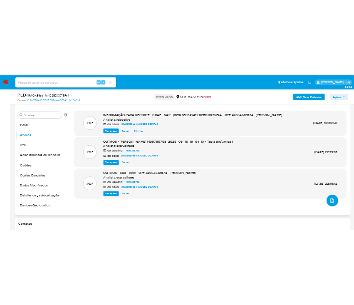
scroll to position [777, 0]
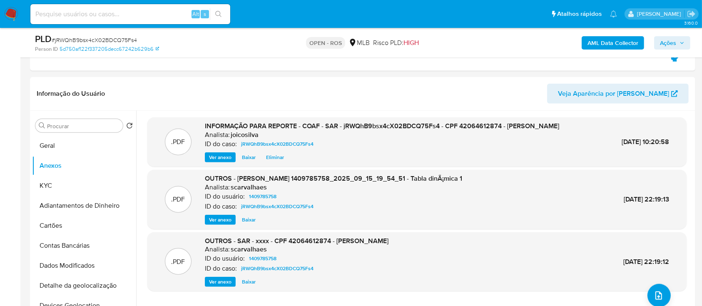
click at [354, 42] on icon "button" at bounding box center [681, 43] width 3 height 2
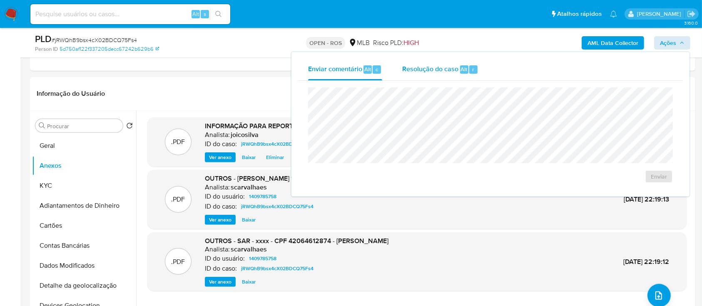
drag, startPoint x: 428, startPoint y: 68, endPoint x: 427, endPoint y: 74, distance: 5.9
click at [354, 68] on span "Resolução do caso" at bounding box center [430, 69] width 56 height 10
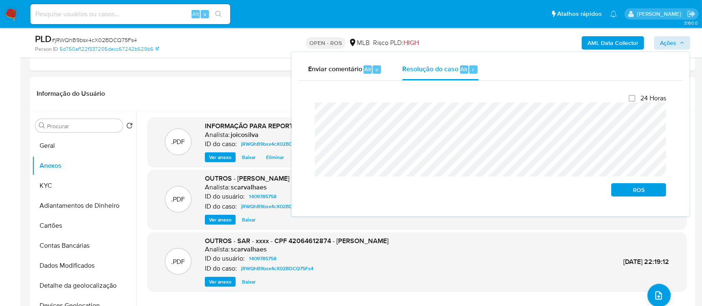
click at [301, 115] on div "Fechamento do caso 24 Horas ROS" at bounding box center [490, 145] width 385 height 129
click at [354, 195] on span "ROS" at bounding box center [638, 190] width 43 height 12
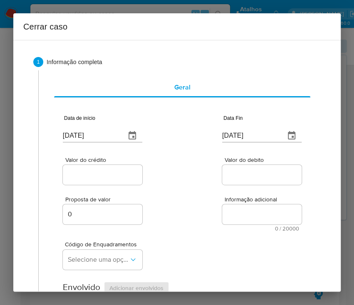
click at [98, 138] on input "[DATE]" at bounding box center [91, 135] width 56 height 13
paste input "5/07"
type input "15/07/2025"
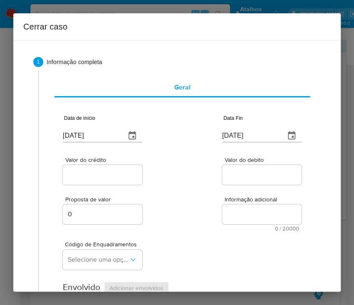
click at [189, 180] on div "Valor do crédito Valor do debito" at bounding box center [182, 167] width 239 height 40
click at [255, 136] on input "[DATE]" at bounding box center [250, 135] width 56 height 13
paste input "25/08"
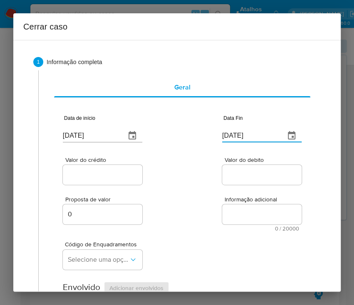
type input "25/08/2025"
click at [196, 203] on div "Proposta de valor 0 Informação adicional 0 / 20000 20000 caracteres restantes" at bounding box center [182, 209] width 239 height 45
click at [122, 181] on div at bounding box center [103, 175] width 80 height 20
click at [117, 172] on input "Valor do crédito" at bounding box center [104, 174] width 82 height 11
click at [97, 176] on input "Valor do crédito" at bounding box center [104, 174] width 82 height 11
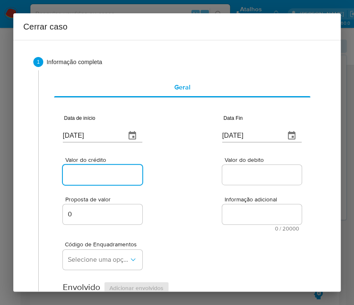
paste input "R$728.317"
type input "R$728.317"
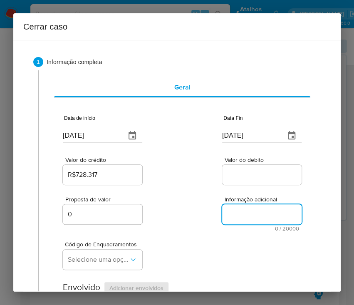
click at [235, 208] on textarea "Informação adicional" at bounding box center [262, 214] width 80 height 20
click at [239, 172] on input "Valor do debito" at bounding box center [263, 174] width 82 height 11
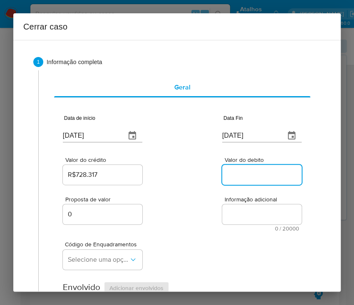
paste input "R$725.272"
type input "R$725.272"
click at [180, 239] on div "Código de Enquadramentos Selecione uma opção" at bounding box center [182, 253] width 239 height 42
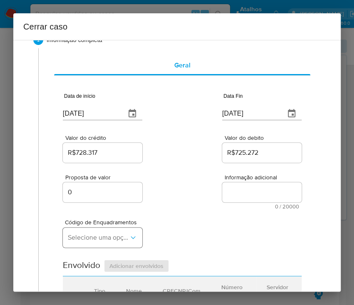
scroll to position [55, 0]
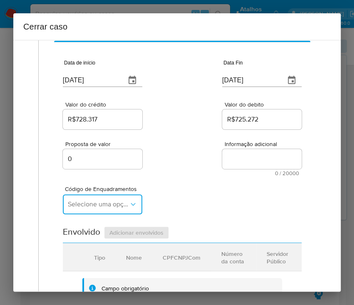
click at [81, 203] on span "Selecione uma opção" at bounding box center [98, 204] width 61 height 8
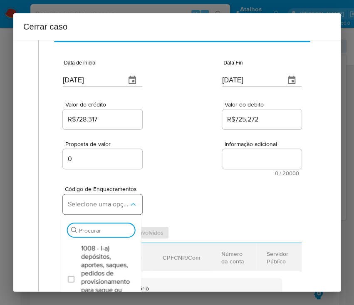
scroll to position [167, 0]
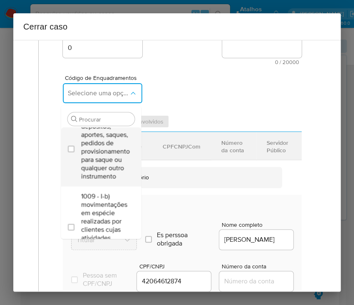
click at [97, 147] on div "1008 - I-a) depósitos, aportes, saques, pedidos de provisionamento para saque o…" at bounding box center [105, 147] width 49 height 78
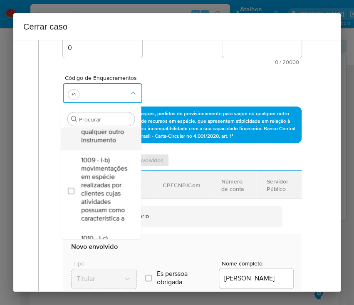
checkbox input "true"
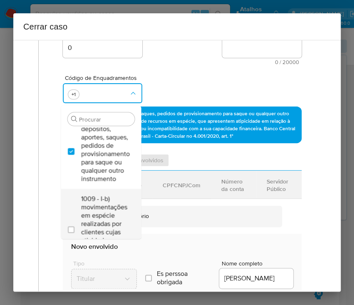
scroll to position [0, 0]
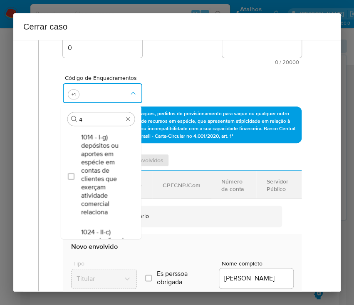
type input "45"
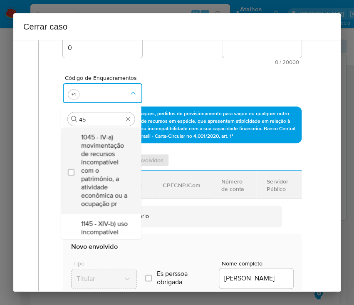
click at [99, 159] on span "1045 - IV-a) movimentação de recursos incompatível com o patrimônio, a atividad…" at bounding box center [105, 170] width 49 height 75
checkbox input "true"
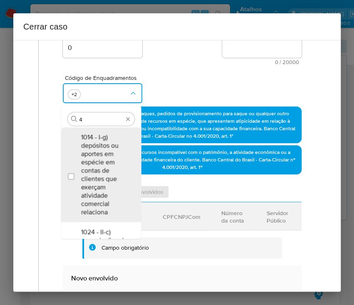
type input "47"
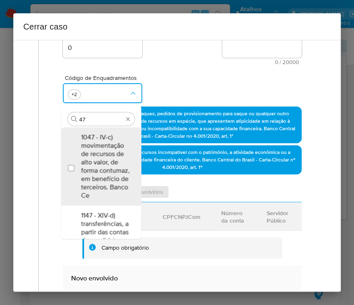
click at [102, 161] on span "1047 - IV-c) movimentação de recursos de alto valor, de forma contumaz, em bene…" at bounding box center [105, 166] width 49 height 67
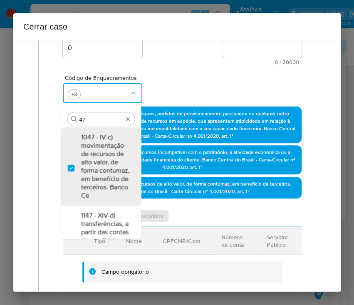
checkbox input "true"
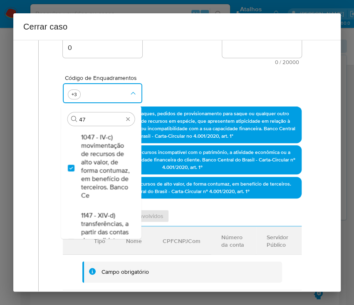
type input "4"
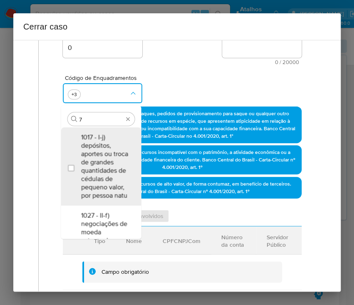
type input "74"
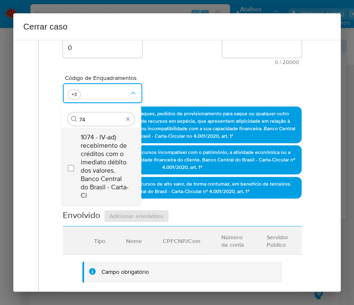
click at [92, 142] on span "1074 - IV-ad) recebimento de créditos com o imediato débito dos valores. Banco …" at bounding box center [105, 166] width 49 height 67
checkbox input "true"
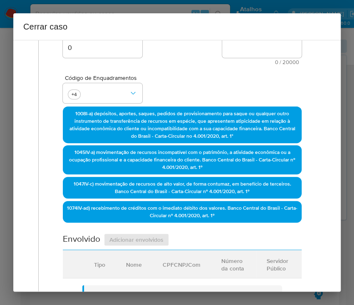
click at [188, 67] on div "Código de Enquadramentos +4" at bounding box center [182, 86] width 239 height 42
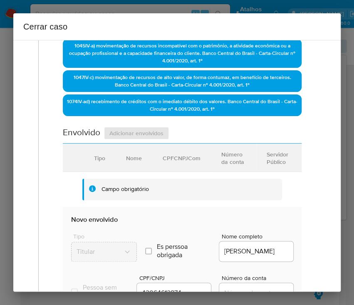
scroll to position [444, 0]
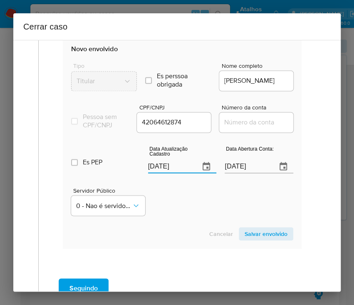
click at [169, 173] on input "[DATE]" at bounding box center [170, 166] width 45 height 13
paste input "05"
type input "05/09/2025"
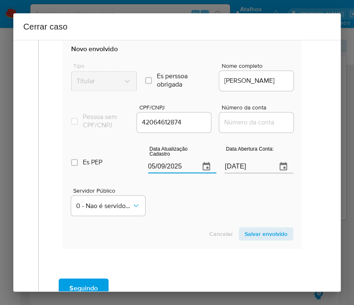
click at [175, 235] on div "Cancelar Salvar envolvido" at bounding box center [182, 233] width 222 height 13
click at [241, 173] on input "[DATE]" at bounding box center [247, 166] width 45 height 13
paste input "02/07"
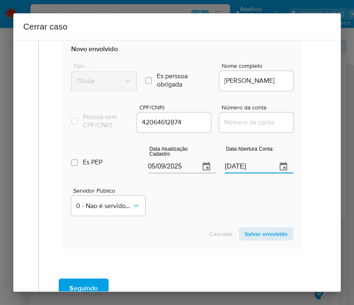
type input "02/07/2025"
drag, startPoint x: 221, startPoint y: 223, endPoint x: 134, endPoint y: 225, distance: 87.0
click at [208, 219] on div "Servidor Público 0 - Nao é servidor/[PERSON_NAME] possui informacao" at bounding box center [182, 198] width 222 height 42
click at [232, 128] on input "Número da conta" at bounding box center [260, 122] width 82 height 11
paste input "58596036261"
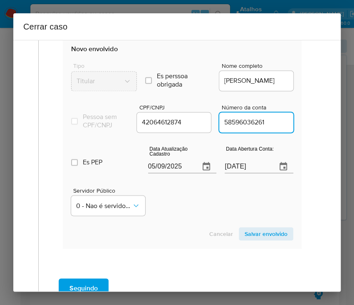
type input "58596036261"
drag, startPoint x: 182, startPoint y: 239, endPoint x: 196, endPoint y: 234, distance: 15.2
click at [182, 239] on div "Cancelar Salvar envolvido" at bounding box center [182, 233] width 222 height 13
click at [269, 240] on span "Salvar envolvido" at bounding box center [266, 234] width 43 height 12
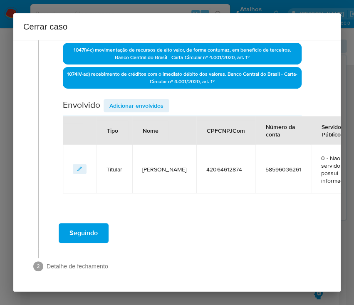
scroll to position [307, 0]
click at [144, 100] on span "Adicionar envolvidos" at bounding box center [137, 106] width 54 height 12
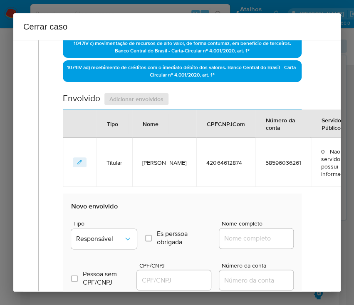
scroll to position [474, 0]
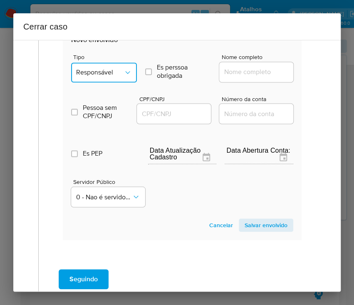
click at [120, 68] on span "Responsável" at bounding box center [99, 72] width 47 height 8
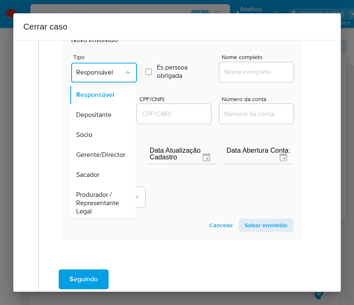
scroll to position [148, 0]
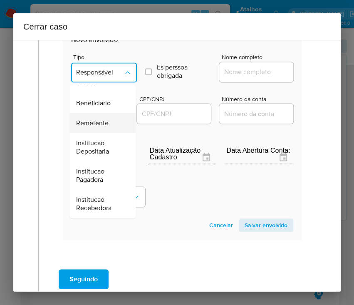
click at [103, 124] on span "Remetente" at bounding box center [92, 123] width 32 height 8
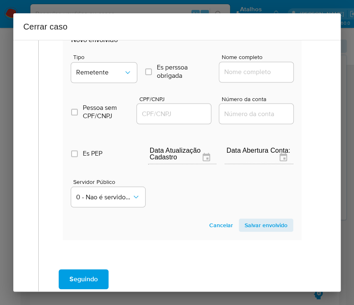
click at [250, 67] on input "Nome completo" at bounding box center [260, 72] width 82 height 11
paste input "Pablo Alexsander Evangelista Duarte, 48516259870"
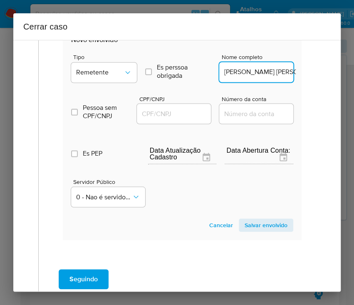
scroll to position [0, 80]
drag, startPoint x: 246, startPoint y: 72, endPoint x: 318, endPoint y: 77, distance: 72.6
type input "Pablo Alexsander Evangelista Duarte"
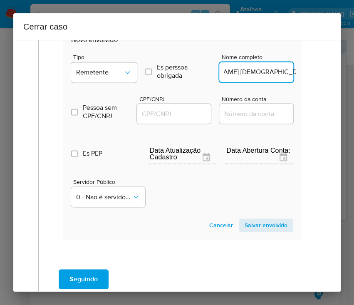
drag, startPoint x: 150, startPoint y: 113, endPoint x: 179, endPoint y: 113, distance: 29.6
click at [150, 113] on input "CPF/CNPJ" at bounding box center [178, 113] width 82 height 11
paste input "48516259870"
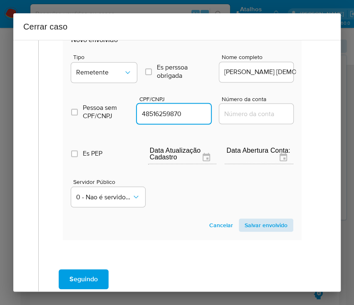
type input "48516259870"
click at [263, 226] on span "Salvar envolvido" at bounding box center [266, 225] width 43 height 12
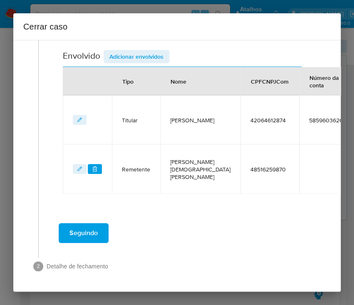
scroll to position [356, 0]
click at [121, 51] on span "Adicionar envolvidos" at bounding box center [137, 57] width 54 height 12
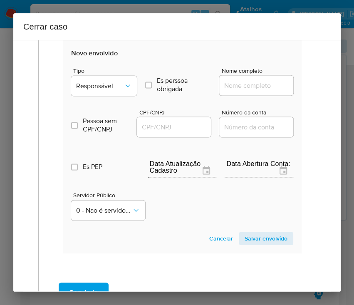
scroll to position [465, 0]
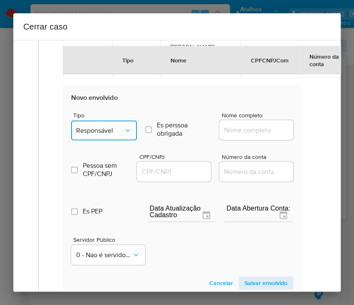
click at [95, 132] on span "Responsável" at bounding box center [99, 130] width 47 height 8
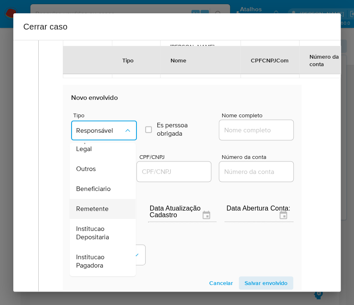
scroll to position [148, 0]
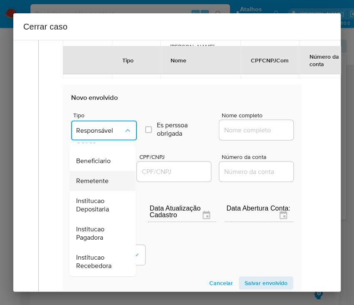
click at [100, 182] on span "Remetente" at bounding box center [92, 181] width 32 height 8
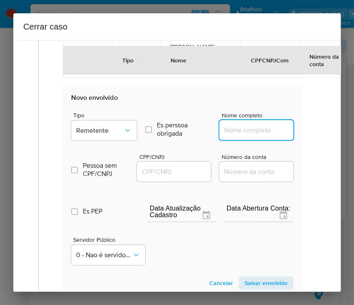
click at [256, 129] on input "Nome completo" at bounding box center [260, 129] width 82 height 11
paste input "Cristhian Silva dos Santos Ferreira, 49663061839,"
drag, startPoint x: 245, startPoint y: 131, endPoint x: 320, endPoint y: 133, distance: 75.4
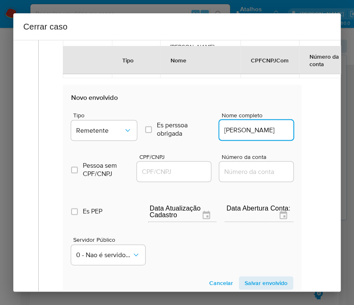
scroll to position [0, 28]
type input "Cristhian Silva dos Santos Ferreira"
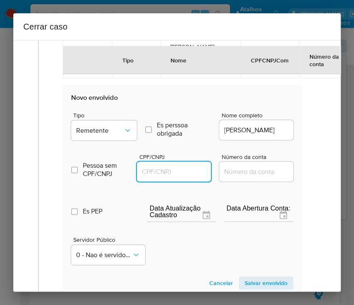
scroll to position [0, 0]
click at [170, 169] on input "CPF/CNPJ" at bounding box center [178, 171] width 82 height 11
paste input "49663061839"
type input "49663061839"
click at [268, 277] on span "Salvar envolvido" at bounding box center [266, 283] width 43 height 12
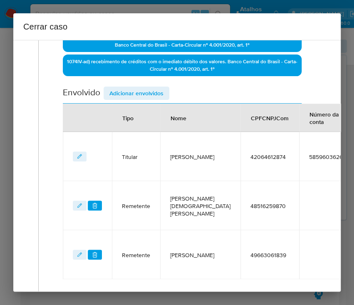
scroll to position [239, 0]
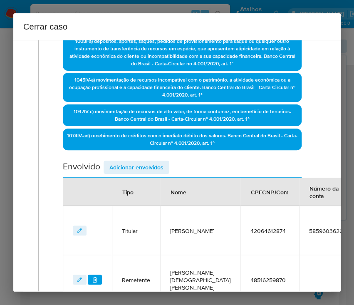
click at [133, 164] on span "Adicionar envolvidos" at bounding box center [137, 168] width 54 height 12
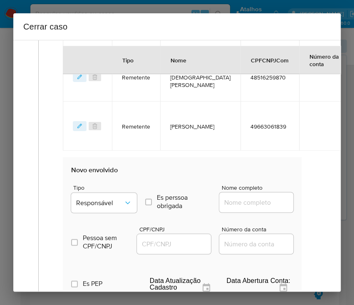
scroll to position [516, 0]
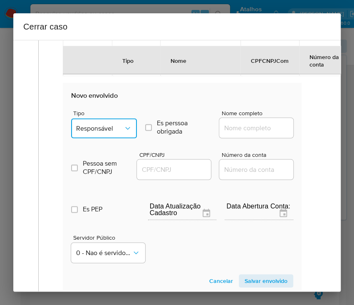
click at [119, 133] on button "Responsável" at bounding box center [104, 128] width 66 height 20
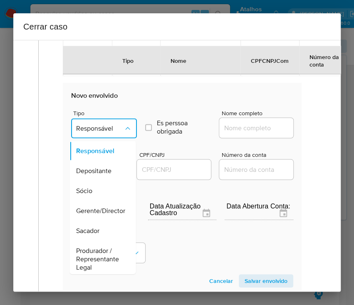
scroll to position [148, 0]
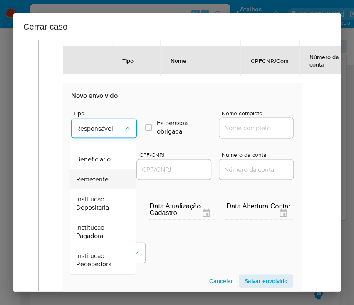
click at [99, 175] on span "Remetente" at bounding box center [92, 179] width 32 height 8
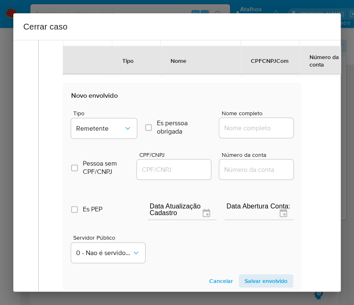
click at [254, 122] on input "Nome completo" at bounding box center [260, 127] width 82 height 11
paste input "Ailton Silva Fontes do Espirito Santo, 44620569810"
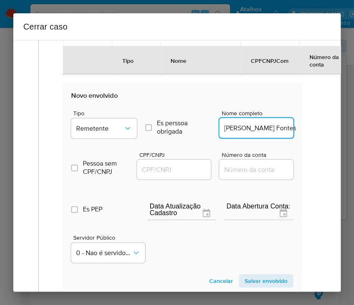
scroll to position [0, 78]
drag, startPoint x: 246, startPoint y: 128, endPoint x: 299, endPoint y: 129, distance: 52.5
type input "Ailton Silva Fontes do Espirito Santo"
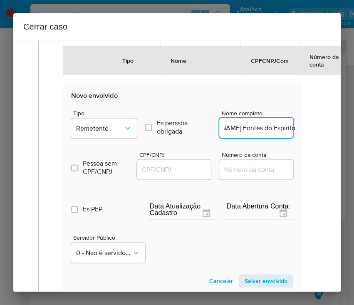
scroll to position [0, 0]
click at [164, 171] on input "CPF/CNPJ" at bounding box center [178, 169] width 82 height 11
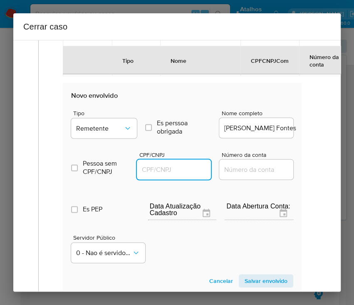
paste input "44620569810"
type input "44620569810"
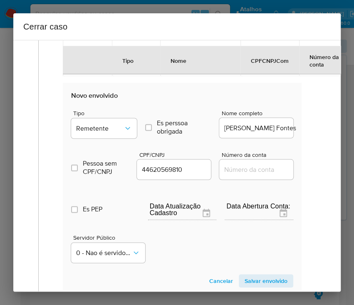
click at [256, 277] on span "Salvar envolvido" at bounding box center [266, 281] width 43 height 12
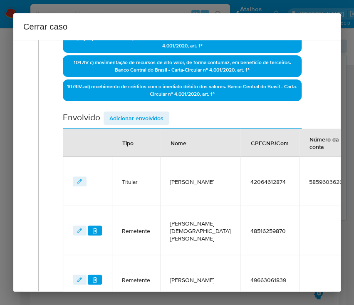
click at [157, 119] on span "Adicionar envolvidos" at bounding box center [137, 118] width 54 height 12
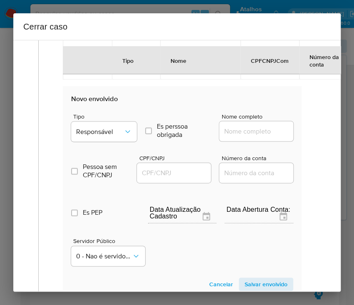
scroll to position [621, 0]
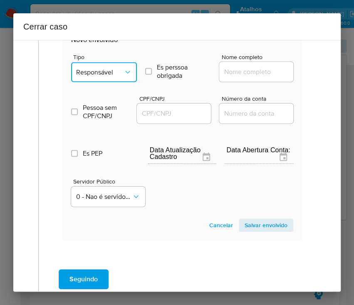
click at [101, 68] on span "Responsável" at bounding box center [99, 72] width 47 height 8
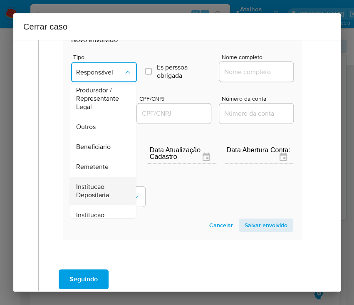
scroll to position [148, 0]
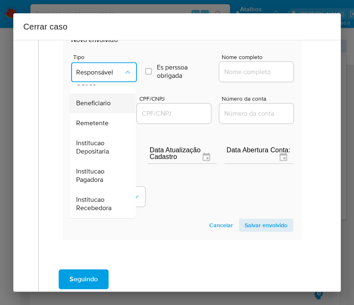
click at [102, 102] on span "Beneficiario" at bounding box center [93, 104] width 35 height 8
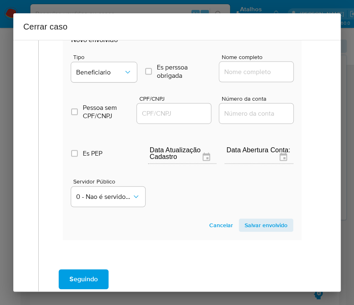
click at [250, 77] on div at bounding box center [256, 72] width 74 height 20
click at [255, 70] on input "Nome completo" at bounding box center [260, 72] width 82 height 11
paste input "Valter Evangelista de Souza, 16228021877"
drag, startPoint x: 248, startPoint y: 71, endPoint x: 324, endPoint y: 76, distance: 76.3
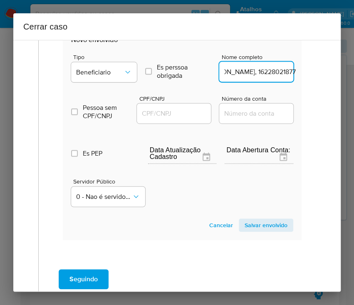
click at [324, 76] on div "1 Informação completa Geral Data de início 15/07/2025 Data Fin 25/08/2025 Valor…" at bounding box center [177, 166] width 328 height 252
type input "Valter Evangelista de Souza"
click at [170, 116] on input "CPF/CNPJ" at bounding box center [178, 113] width 82 height 11
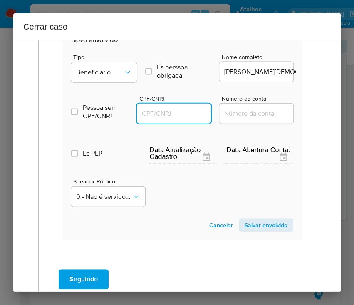
paste input "16228021877"
type input "16228021877"
click at [258, 224] on span "Salvar envolvido" at bounding box center [266, 225] width 43 height 12
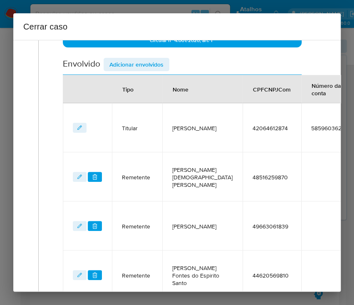
scroll to position [337, 0]
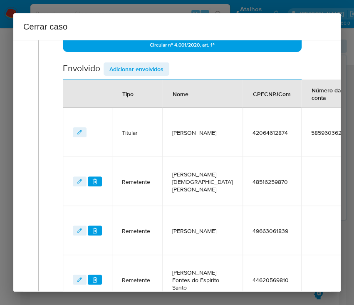
click at [142, 75] on div "Envolvido Adicionar envolvidos" at bounding box center [182, 70] width 239 height 17
click at [147, 67] on span "Adicionar envolvidos" at bounding box center [137, 69] width 54 height 12
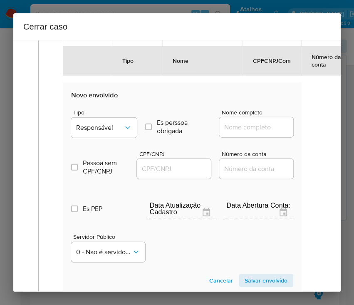
scroll to position [670, 0]
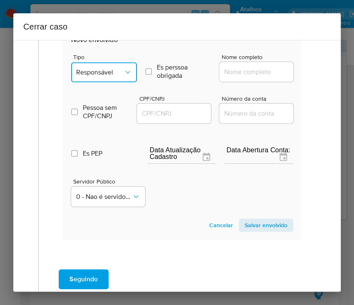
click at [103, 74] on span "Responsável" at bounding box center [99, 72] width 47 height 8
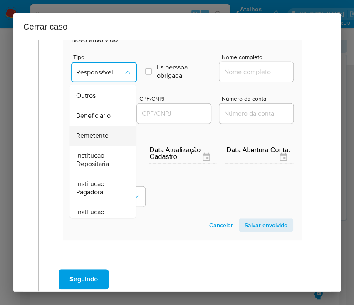
scroll to position [148, 0]
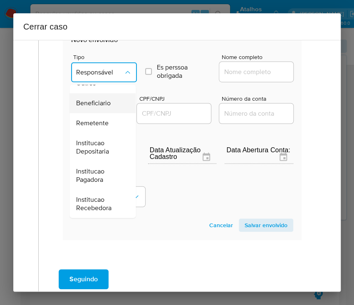
click at [100, 109] on div "Beneficiario" at bounding box center [100, 103] width 48 height 20
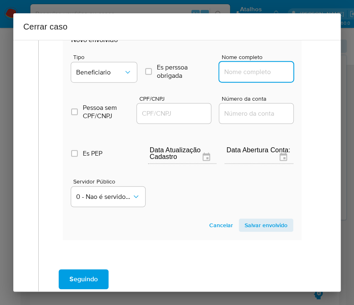
click at [233, 70] on input "Nome completo" at bounding box center [260, 72] width 82 height 11
paste input "Dominique de Moura Lorde Oliveira, 43326591802"
click at [247, 72] on input "Dominique de Moura Lorde Oliveira, 43326591802" at bounding box center [260, 72] width 82 height 11
drag, startPoint x: 246, startPoint y: 72, endPoint x: 295, endPoint y: 68, distance: 48.9
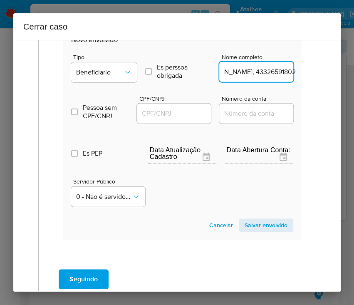
drag, startPoint x: 245, startPoint y: 73, endPoint x: 317, endPoint y: 72, distance: 72.0
type input "Dominique de Moura Lorde Oliveira"
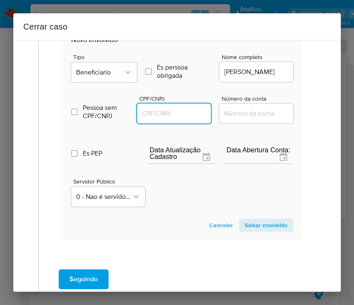
scroll to position [0, 0]
click at [164, 117] on input "CPF/CNPJ" at bounding box center [178, 113] width 82 height 11
paste input "43326591802"
type input "43326591802"
click at [256, 221] on span "Salvar envolvido" at bounding box center [266, 225] width 43 height 12
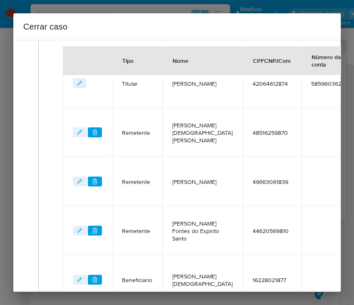
scroll to position [220, 0]
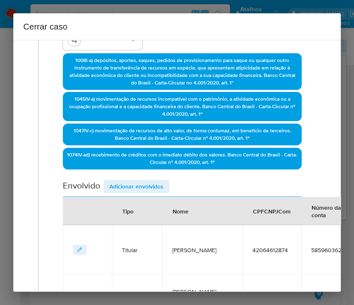
click at [140, 185] on span "Adicionar envolvidos" at bounding box center [137, 187] width 54 height 12
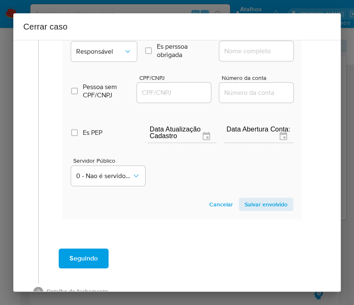
scroll to position [717, 0]
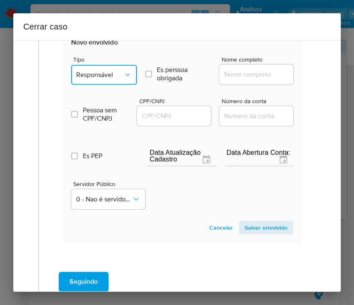
click at [109, 71] on span "Responsável" at bounding box center [99, 75] width 47 height 8
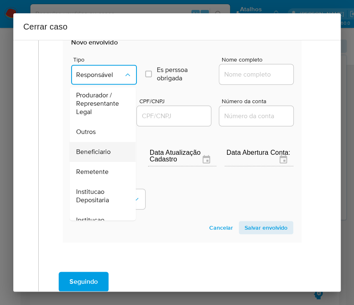
scroll to position [148, 0]
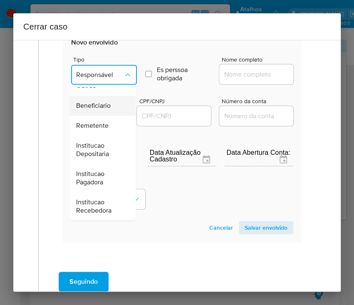
click at [86, 102] on span "Beneficiario" at bounding box center [93, 106] width 35 height 8
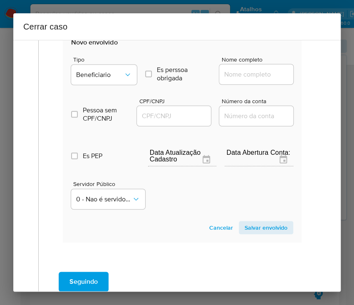
click at [222, 77] on div at bounding box center [256, 75] width 74 height 20
click at [230, 72] on input "Nome completo" at bounding box center [260, 74] width 82 height 11
paste input "Marcelo Vicente da Silva, 19926390862"
drag, startPoint x: 244, startPoint y: 73, endPoint x: 318, endPoint y: 73, distance: 73.7
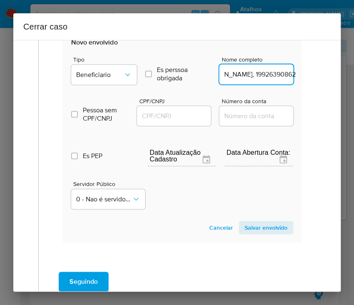
type input "Marcelo Vicente da Silva"
click at [167, 122] on div at bounding box center [174, 116] width 74 height 20
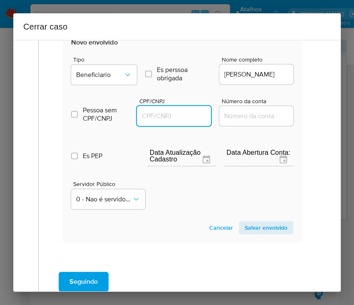
click at [177, 111] on input "CPF/CNPJ" at bounding box center [178, 116] width 82 height 11
paste input "19926390862"
type input "19926390862"
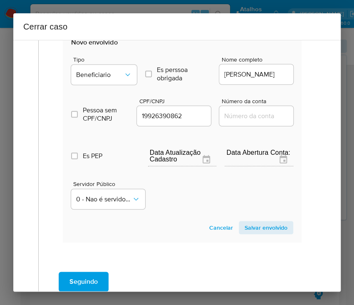
click at [267, 226] on span "Salvar envolvido" at bounding box center [266, 228] width 43 height 12
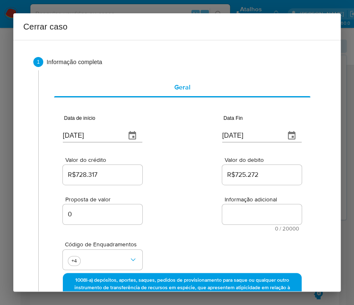
click at [234, 217] on textarea "Informação adicional" at bounding box center [262, 214] width 80 height 20
paste textarea "Informações do Cliente Janiele Santos de Paula, CPF 42064612874, 31 anos, resid…"
type textarea "Informações do Cliente Janiele Santos de Paula, CPF 42064612874, 31 anos, resid…"
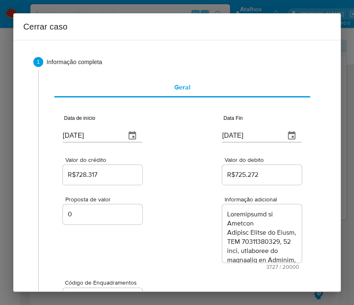
scroll to position [2383, 0]
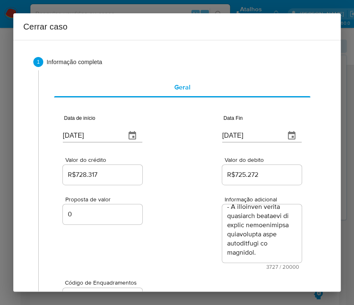
click at [179, 245] on div "Proposta de valor 0 Informação adicional 3727 / 20000 16273 caracteres restantes" at bounding box center [182, 228] width 239 height 83
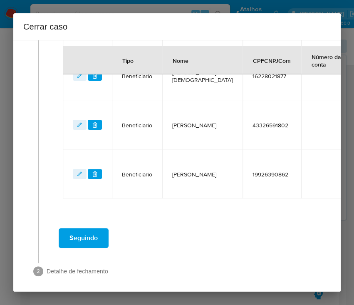
scroll to position [640, 0]
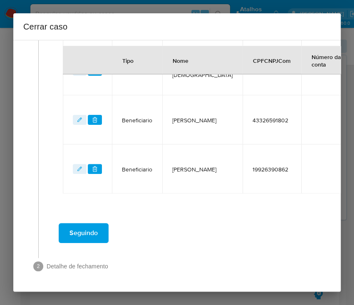
click at [92, 224] on span "Seguindo" at bounding box center [84, 233] width 28 height 18
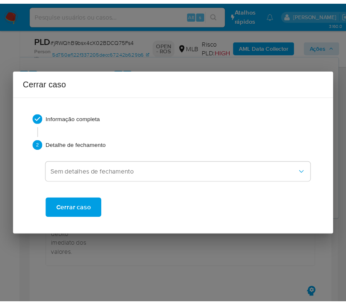
scroll to position [2292, 0]
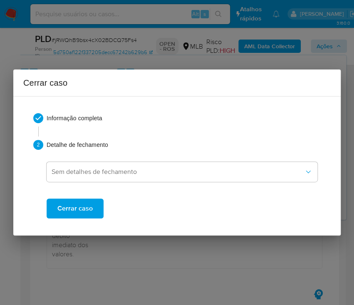
click at [89, 208] on span "Cerrar caso" at bounding box center [74, 208] width 35 height 18
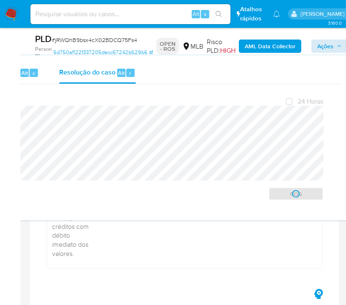
click at [83, 40] on span "# jRWQhB9bsx4cX02BDCQ75Fs4" at bounding box center [94, 40] width 85 height 8
copy span "jRWQhB9bsx4cX02BDCQ75Fs4"
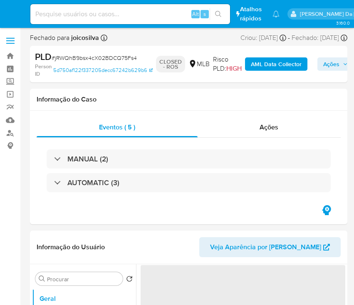
select select "10"
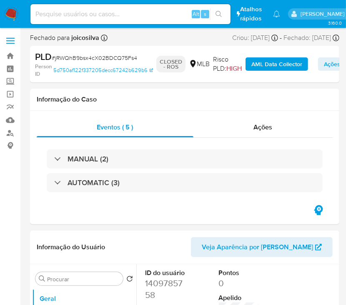
click at [77, 57] on span "# jRWQhB9bsx4cX02BDCQ75Fs4" at bounding box center [94, 58] width 85 height 8
copy span "jRWQhB9bsx4cX02BDCQ75Fs4"
click at [15, 8] on img at bounding box center [11, 14] width 14 height 14
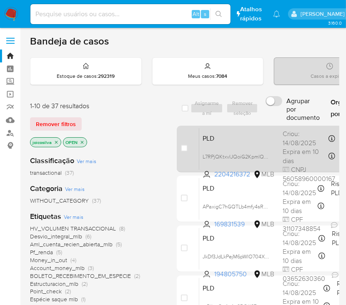
click at [256, 140] on span "PLD" at bounding box center [238, 137] width 73 height 11
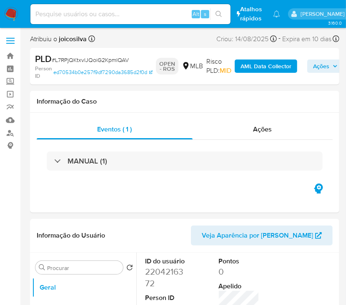
select select "10"
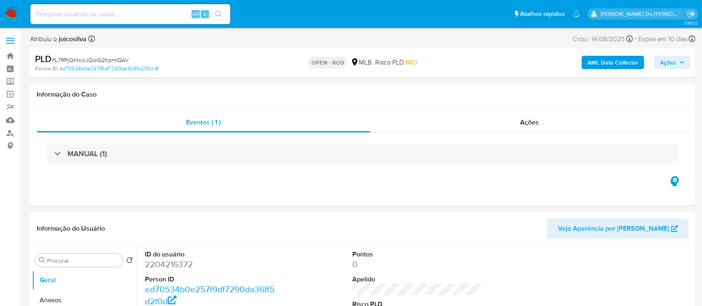
click at [115, 58] on span "# L7RPjQKtxvlJQoiG2KpmlQAV" at bounding box center [90, 60] width 77 height 8
copy span "L7RPjQKtxvlJQoiG2KpmlQAV"
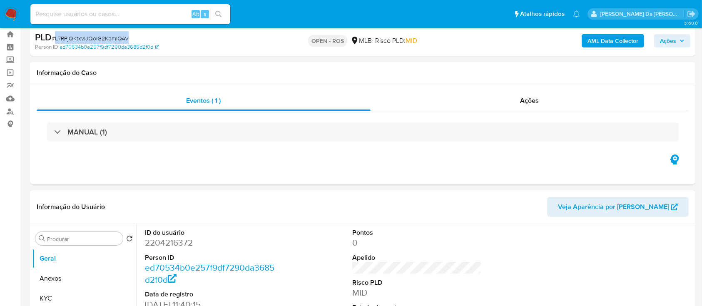
scroll to position [55, 0]
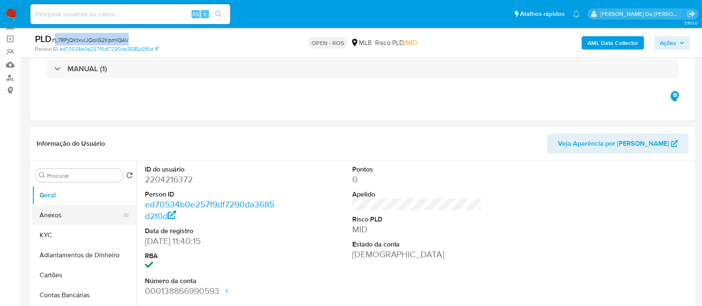
click at [76, 212] on button "Anexos" at bounding box center [80, 215] width 97 height 20
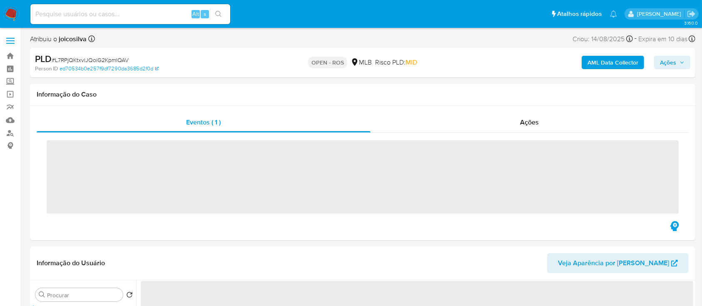
select select "10"
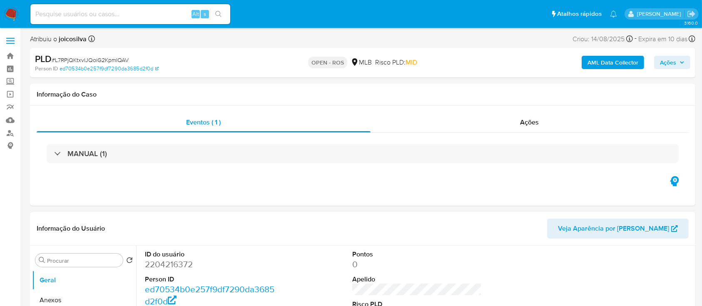
click at [124, 61] on span "# L7RPjQKtxvlJQoiG2KpmlQAV" at bounding box center [90, 60] width 77 height 8
copy span "L7RPjQKtxvlJQoiG2KpmlQAV"
click at [122, 60] on span "# L7RPjQKtxvlJQoiG2KpmlQAV" at bounding box center [90, 60] width 77 height 8
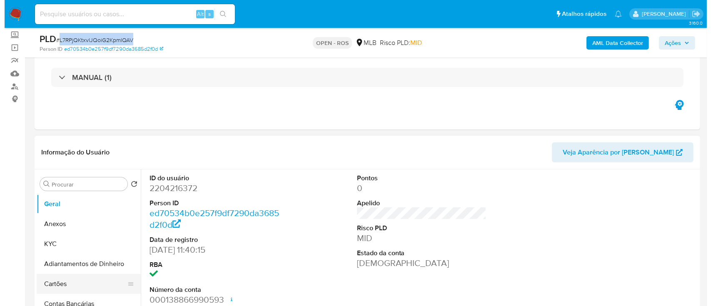
scroll to position [111, 0]
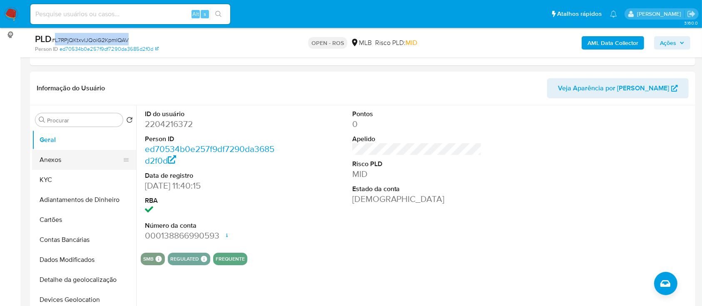
click at [67, 159] on button "Anexos" at bounding box center [80, 160] width 97 height 20
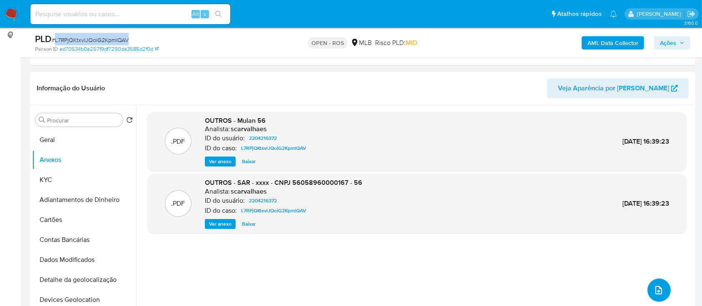
click at [659, 285] on span "upload-file" at bounding box center [659, 290] width 10 height 10
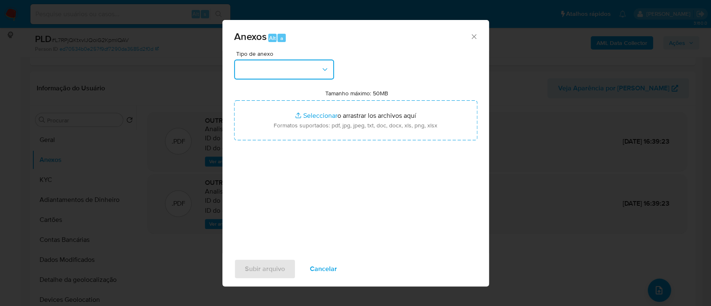
click at [319, 70] on button "button" at bounding box center [284, 70] width 100 height 20
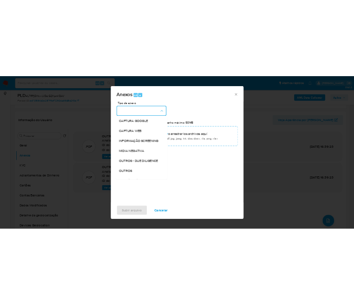
scroll to position [128, 0]
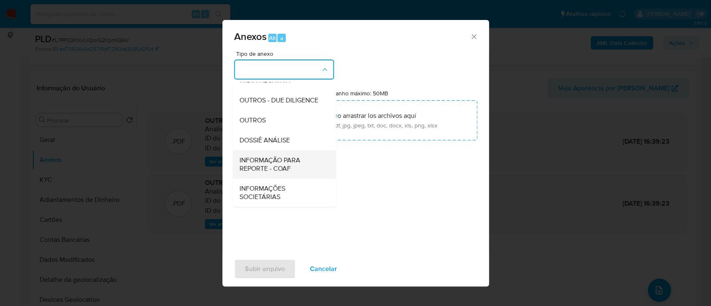
click at [288, 165] on span "INFORMAÇÃO PARA REPORTE - COAF" at bounding box center [281, 164] width 85 height 17
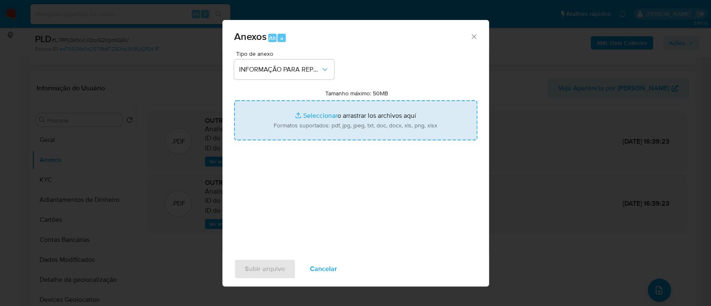
type input "C:\fakepath\SAR - L7RPjQKtxvlJQoiG2KpmlQAV - CNPJ 56058960000167 - 56.058.960 […"
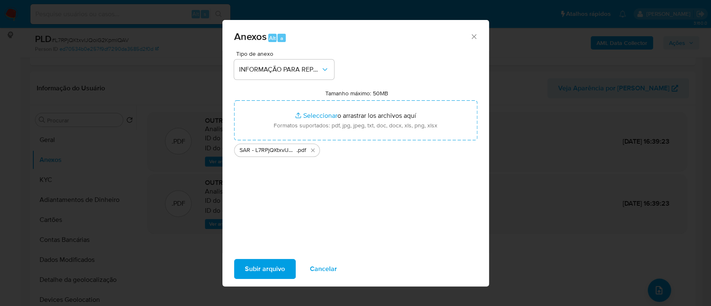
drag, startPoint x: 321, startPoint y: 188, endPoint x: 270, endPoint y: 304, distance: 126.0
click at [320, 192] on div "Tipo de anexo INFORMAÇÃO PARA REPORTE - COAF Tamanho máximo: 50MB Seleccionar a…" at bounding box center [355, 149] width 243 height 197
click at [274, 272] on span "Subir arquivo" at bounding box center [265, 269] width 40 height 18
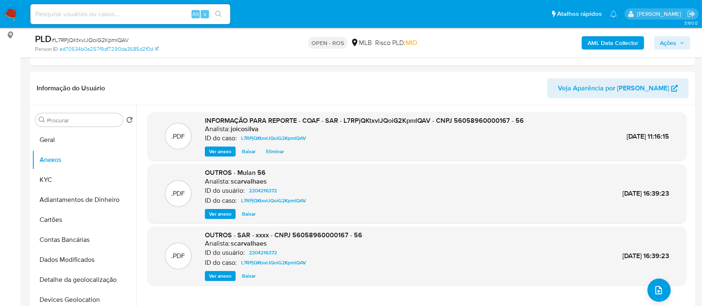
click at [668, 45] on span "Ações" at bounding box center [668, 42] width 16 height 13
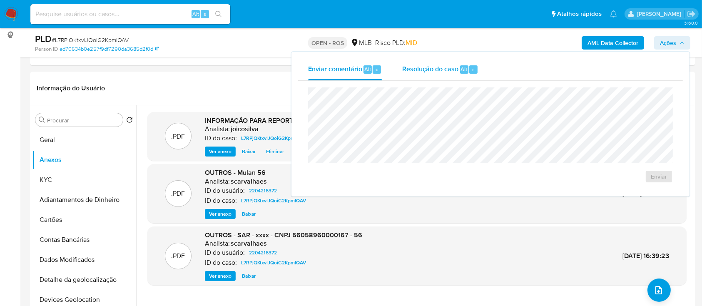
click at [423, 78] on div "Resolução do caso Alt r" at bounding box center [440, 70] width 76 height 22
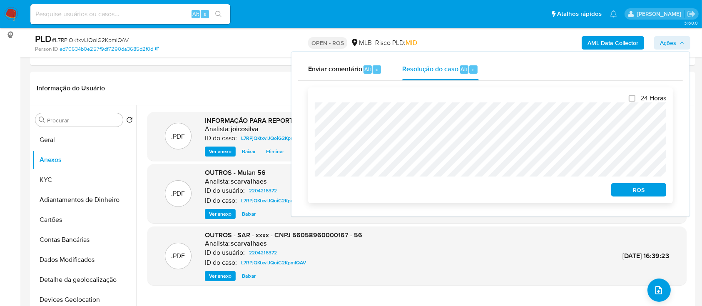
click at [615, 188] on button "ROS" at bounding box center [638, 189] width 55 height 13
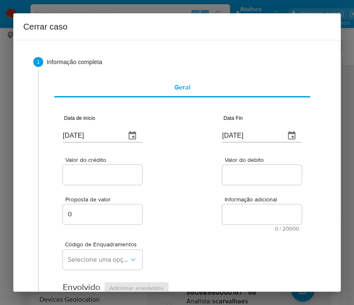
click at [105, 134] on input "[DATE]" at bounding box center [91, 135] width 56 height 13
paste input "5/07"
type input "15/07/2025"
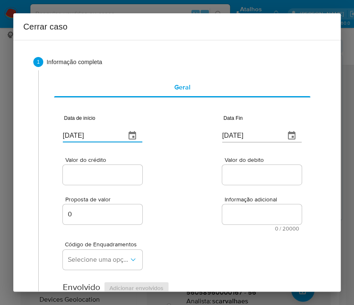
click at [193, 193] on div "Proposta de valor 0 Informação adicional 0 / 20000 20000 caracteres restantes" at bounding box center [182, 209] width 239 height 45
click at [246, 131] on input "[DATE]" at bounding box center [250, 135] width 56 height 13
click at [246, 131] on input "18/09/2025" at bounding box center [250, 135] width 56 height 13
click at [246, 131] on input "[DATE]" at bounding box center [250, 135] width 56 height 13
paste input "2"
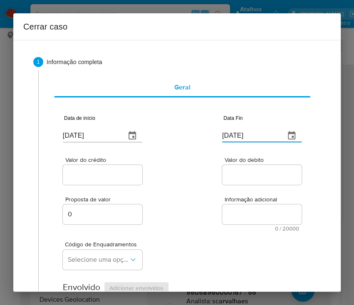
type input "12/09/2025"
click at [218, 195] on div "Proposta de valor 0 Informação adicional 0 / 20000 20000 caracteres restantes" at bounding box center [182, 209] width 239 height 45
click at [125, 178] on input "Valor do crédito" at bounding box center [104, 174] width 82 height 11
click at [162, 198] on div "Proposta de valor 0 Informação adicional 0 / 20000 20000 caracteres restantes" at bounding box center [182, 209] width 239 height 45
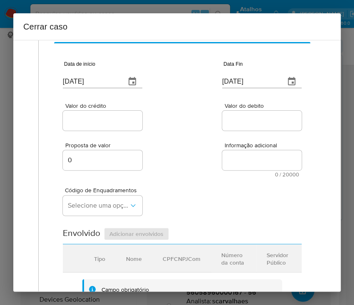
scroll to position [55, 0]
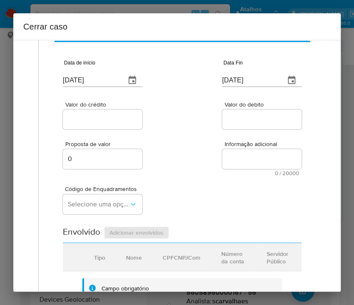
click at [117, 113] on div at bounding box center [103, 120] width 80 height 20
click at [123, 123] on input "Valor do crédito" at bounding box center [104, 119] width 82 height 11
paste input "R$65.975"
type input "R$65.975"
click at [184, 136] on div "Proposta de valor 0 Informação adicional 0 / 20000 20000 caracteres restantes" at bounding box center [182, 153] width 239 height 45
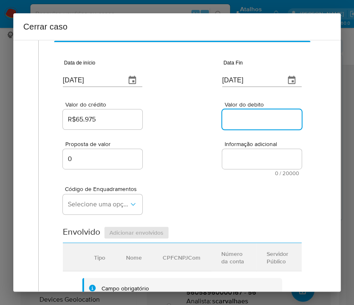
click at [272, 122] on input "Valor do debito" at bounding box center [263, 119] width 82 height 11
paste input "R$120.995"
type input "R$120.995"
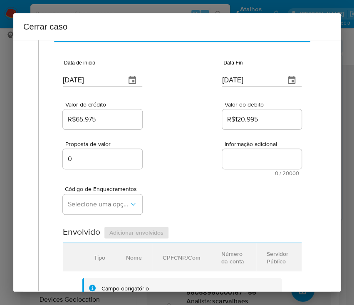
click at [217, 187] on div "Código de Enquadramentos Selecione uma opção" at bounding box center [182, 197] width 239 height 42
click at [98, 209] on button "Selecione uma opção" at bounding box center [103, 204] width 80 height 20
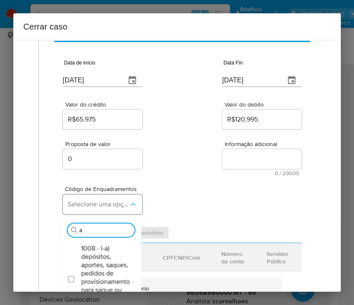
type input "47"
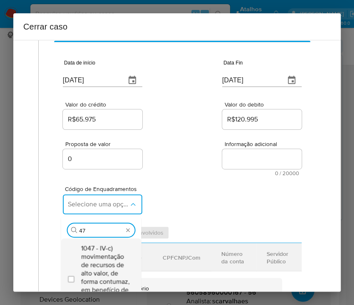
click at [95, 264] on span "1047 - IV-c) movimentação de recursos de alto valor, de forma contumaz, em bene…" at bounding box center [105, 277] width 49 height 67
checkbox input "true"
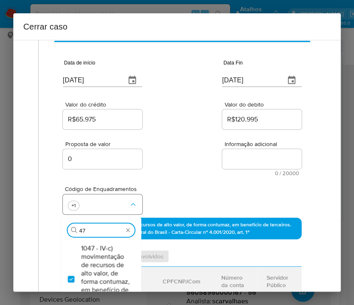
type input "4"
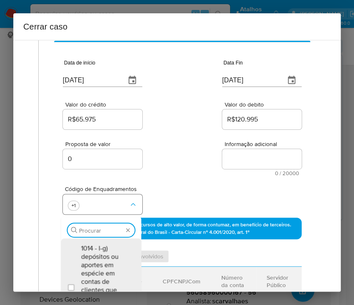
scroll to position [0, 0]
type input "73"
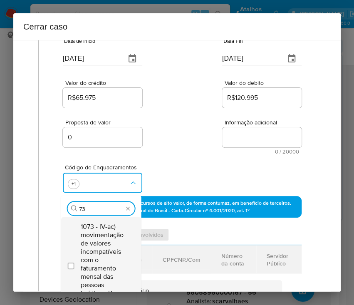
click at [108, 253] on span "1073 - IV-ac) movimentação de valores incompatíveis com o faturamento mensal da…" at bounding box center [105, 264] width 49 height 83
checkbox input "true"
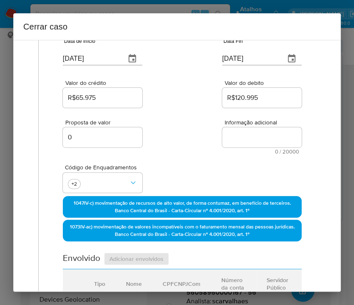
click at [191, 92] on div "Valor do crédito R$65.975 Valor do debito R$120.995" at bounding box center [182, 90] width 239 height 40
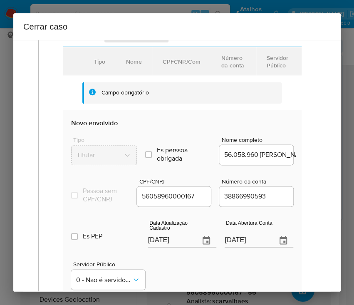
scroll to position [355, 0]
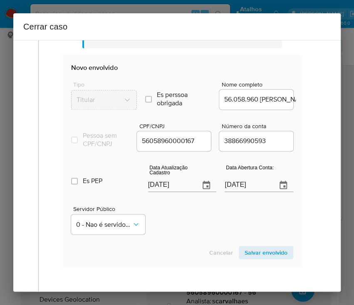
click at [162, 180] on div "[DATE]" at bounding box center [182, 179] width 69 height 25
click at [161, 191] on input "[DATE]" at bounding box center [170, 185] width 45 height 13
paste input "06/08"
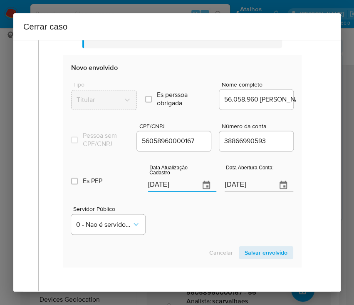
type input "06/08/2025"
click at [182, 237] on div "Servidor Público 0 - Nao é servidor/Nao possui informacao" at bounding box center [182, 217] width 222 height 42
click at [225, 192] on input "09/01/2025" at bounding box center [247, 185] width 45 height 13
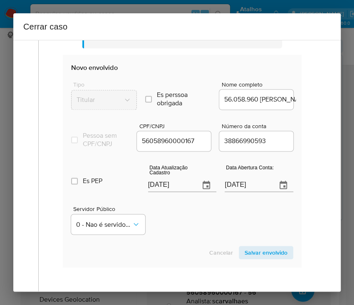
click at [205, 222] on div "Servidor Público 0 - Nao é servidor/Nao possui informacao" at bounding box center [182, 217] width 222 height 42
click at [262, 259] on span "Salvar envolvido" at bounding box center [266, 253] width 43 height 12
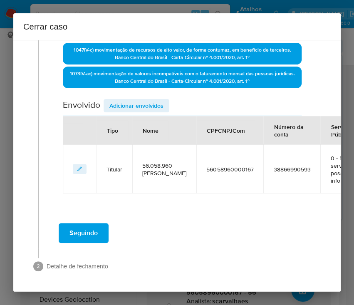
scroll to position [245, 0]
click at [142, 100] on span "Adicionar envolvidos" at bounding box center [137, 106] width 54 height 12
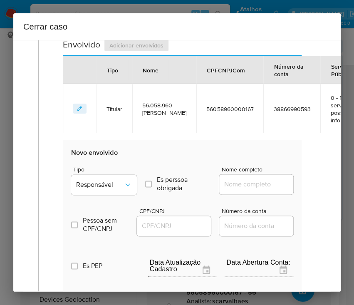
scroll to position [412, 0]
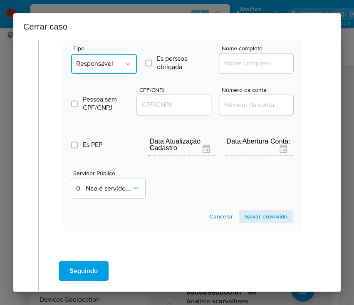
click at [119, 68] on span "Responsável" at bounding box center [99, 64] width 47 height 8
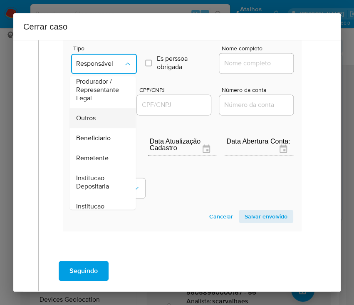
scroll to position [148, 0]
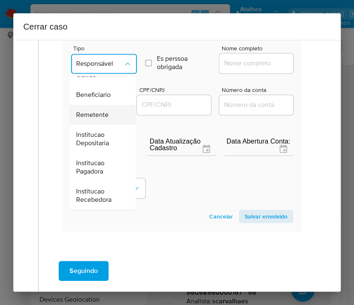
click at [90, 119] on span "Remetente" at bounding box center [92, 115] width 32 height 8
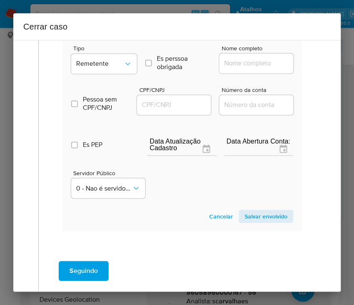
click at [234, 69] on input "Nome completo" at bounding box center [260, 63] width 82 height 11
paste input "Alcivan da Silva Cardoso, 53463714787"
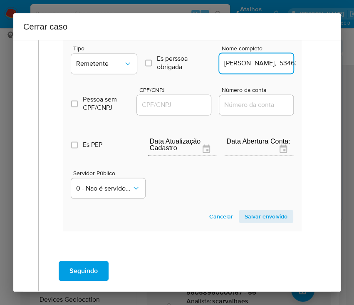
scroll to position [0, 45]
drag, startPoint x: 246, startPoint y: 72, endPoint x: 310, endPoint y: 72, distance: 64.1
type input "Alcivan da Silva Cardoso"
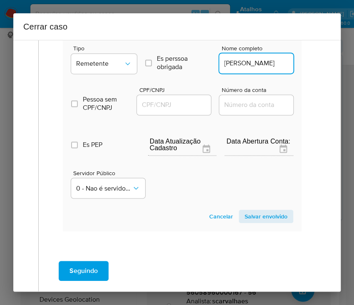
scroll to position [0, 0]
drag, startPoint x: 181, startPoint y: 112, endPoint x: 193, endPoint y: 117, distance: 13.2
click at [181, 110] on input "CPF/CNPJ" at bounding box center [178, 105] width 82 height 11
paste input "53463714787"
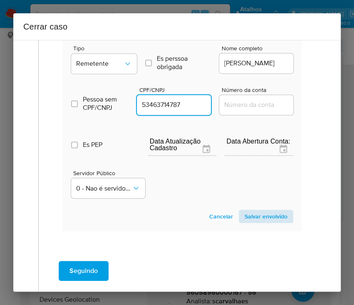
type input "53463714787"
click at [253, 222] on span "Salvar envolvido" at bounding box center [266, 217] width 43 height 12
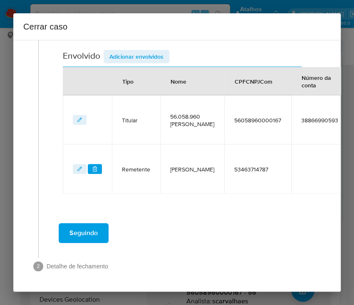
scroll to position [294, 0]
click at [144, 51] on span "Adicionar envolvidos" at bounding box center [137, 57] width 54 height 12
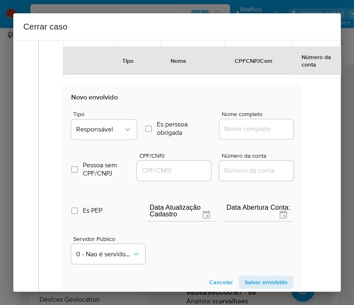
scroll to position [461, 0]
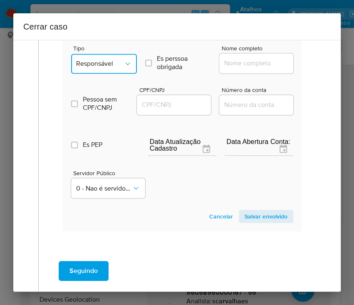
click at [98, 74] on button "Responsável" at bounding box center [104, 64] width 66 height 20
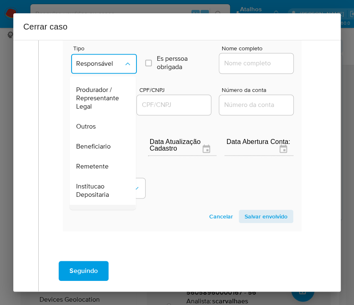
scroll to position [148, 0]
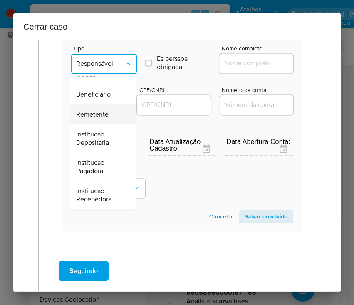
click at [102, 119] on span "Remetente" at bounding box center [92, 114] width 32 height 8
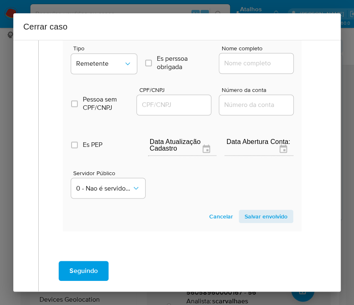
click at [249, 67] on input "Nome completo" at bounding box center [260, 63] width 82 height 11
paste input "Marcio Jose Kaminski, 07810711000170"
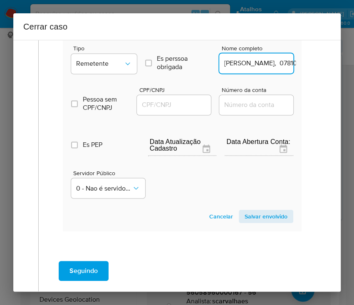
scroll to position [0, 44]
drag, startPoint x: 238, startPoint y: 71, endPoint x: 310, endPoint y: 72, distance: 72.0
type input "Marcio Jose Kaminski"
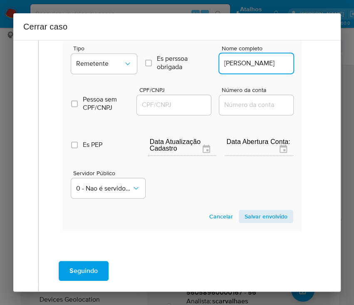
click at [179, 110] on input "CPF/CNPJ" at bounding box center [178, 105] width 82 height 11
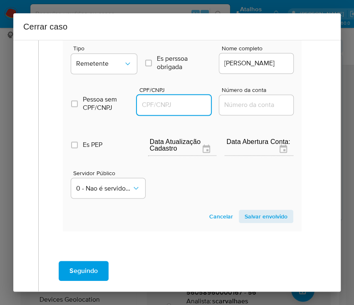
paste input "07810711000170"
type input "7810711000170"
click at [254, 221] on span "Salvar envolvido" at bounding box center [266, 217] width 43 height 12
click at [259, 220] on span "Salvar envolvido" at bounding box center [266, 217] width 43 height 12
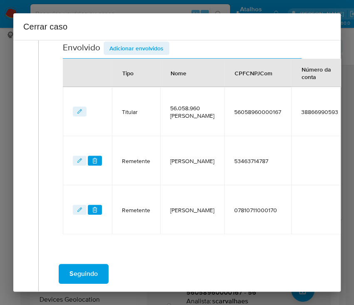
scroll to position [232, 0]
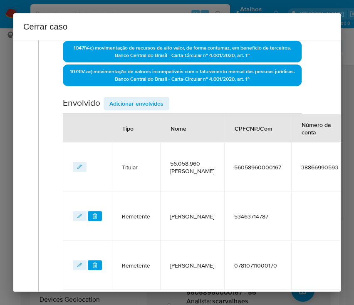
click at [147, 100] on span "Adicionar envolvidos" at bounding box center [137, 104] width 54 height 12
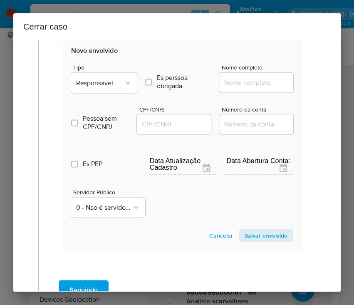
scroll to position [452, 0]
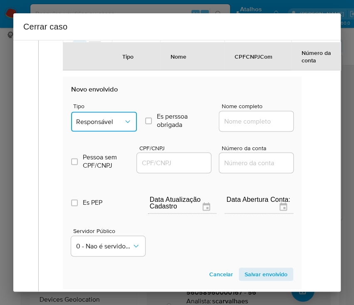
click at [102, 126] on span "Responsável" at bounding box center [99, 121] width 47 height 8
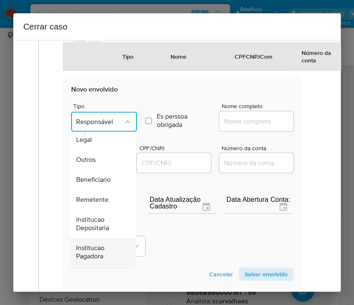
scroll to position [148, 0]
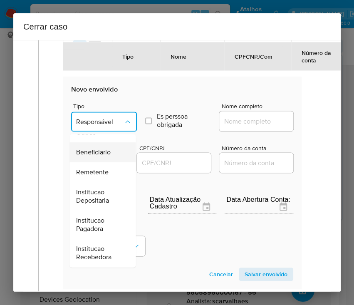
click at [96, 157] on span "Beneficiario" at bounding box center [93, 152] width 35 height 8
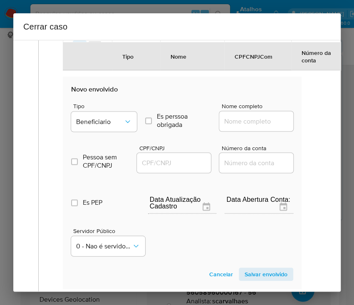
click at [251, 127] on input "Nome completo" at bounding box center [260, 121] width 82 height 11
paste input "Stefan de Moraes Ferrony, 82797781015"
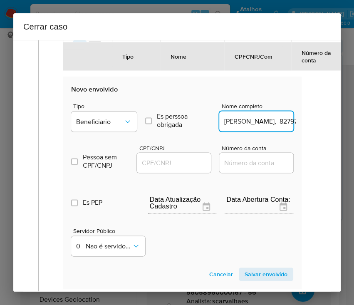
scroll to position [0, 47]
drag, startPoint x: 246, startPoint y: 130, endPoint x: 304, endPoint y: 130, distance: 57.9
type input "Stefan de Moraes Ferrony"
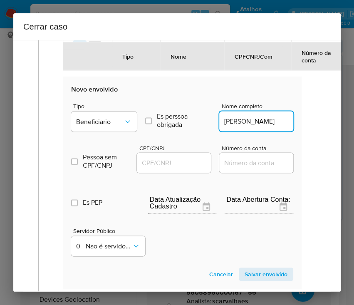
scroll to position [0, 0]
click at [192, 168] on input "CPF/CNPJ" at bounding box center [178, 162] width 82 height 11
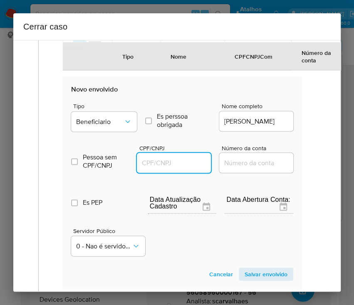
paste input "82797781015"
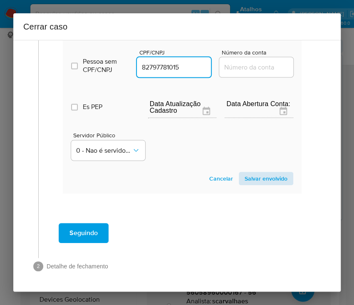
type input "82797781015"
click at [253, 173] on span "Salvar envolvido" at bounding box center [266, 179] width 43 height 12
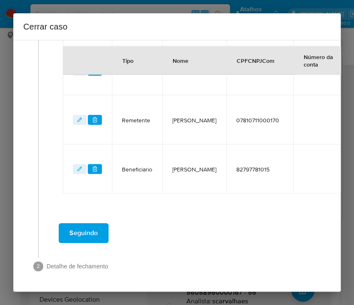
scroll to position [393, 0]
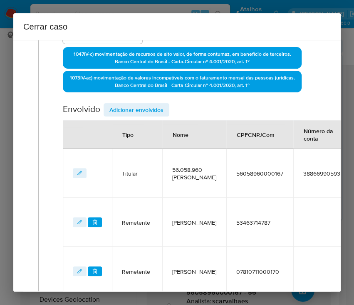
click at [153, 107] on span "Adicionar envolvidos" at bounding box center [137, 110] width 54 height 12
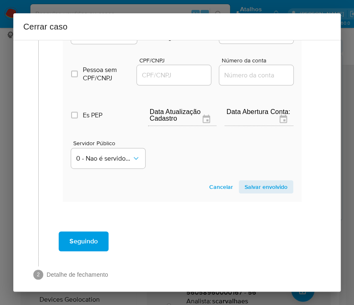
scroll to position [557, 0]
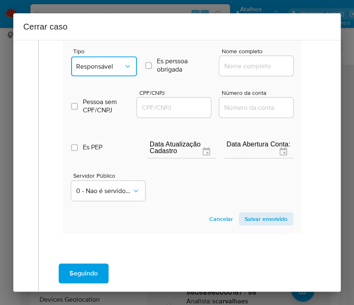
click at [112, 65] on button "Responsável" at bounding box center [104, 66] width 66 height 20
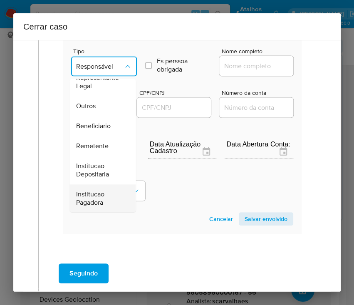
scroll to position [148, 0]
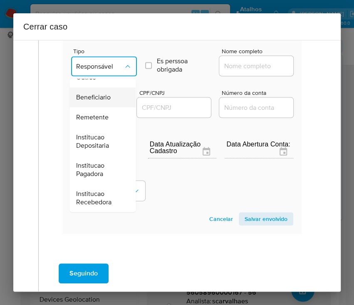
click at [97, 102] on span "Beneficiario" at bounding box center [93, 97] width 35 height 8
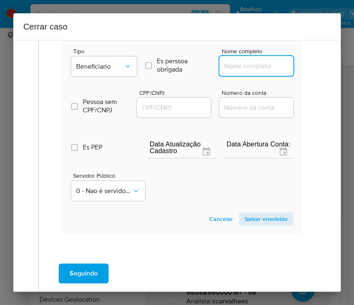
click at [226, 71] on input "Nome completo" at bounding box center [260, 65] width 82 height 11
paste input "Emerson Xavier Rubinsztejn 13446861840"
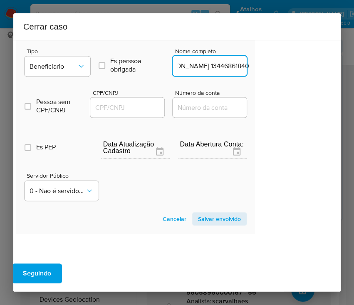
scroll to position [557, 60]
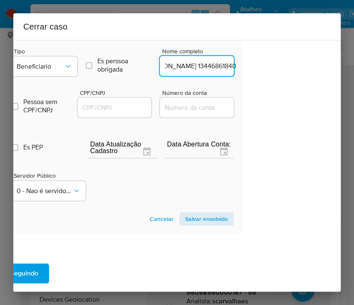
drag, startPoint x: 250, startPoint y: 72, endPoint x: 332, endPoint y: 74, distance: 82.5
click at [332, 74] on div "1 Informação completa Geral Data de início 15/07/2025 Data Fin 12/09/2025 Valor…" at bounding box center [177, 166] width 328 height 252
type input "Emerson Xavier Rubinsztejn"
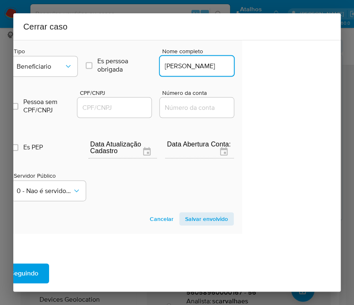
click at [135, 112] on input "CPF/CNPJ" at bounding box center [118, 107] width 82 height 11
paste input "13446861840"
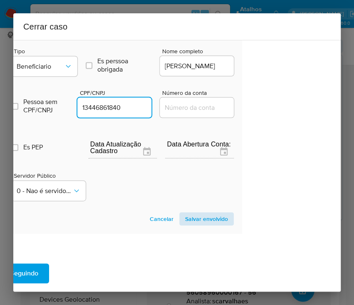
type input "13446861840"
click at [211, 225] on span "Salvar envolvido" at bounding box center [206, 219] width 43 height 12
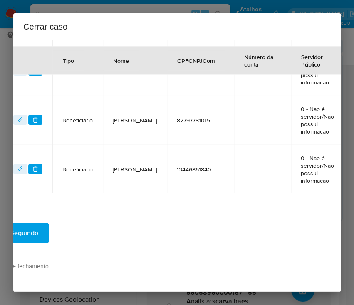
scroll to position [275, 60]
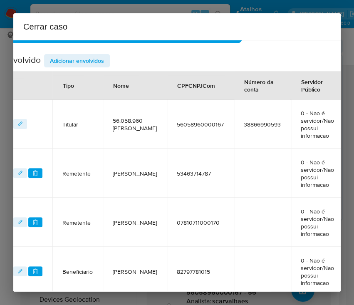
click at [93, 62] on span "Adicionar envolvidos" at bounding box center [77, 61] width 54 height 12
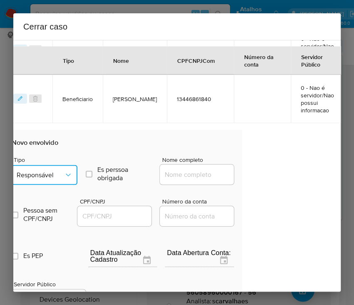
click at [58, 179] on span "Responsável" at bounding box center [40, 175] width 47 height 8
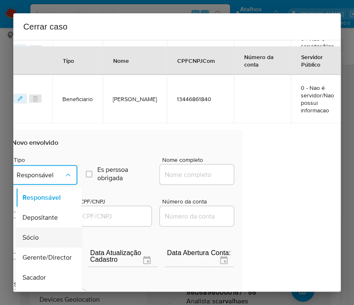
click at [45, 244] on div "Sócio" at bounding box center [46, 237] width 48 height 20
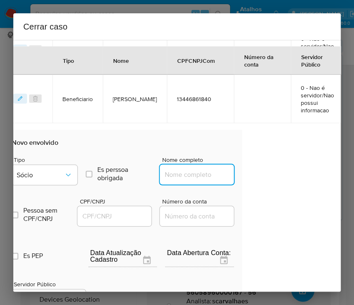
click at [173, 180] on input "Nome completo" at bounding box center [201, 174] width 82 height 11
paste input "Matheus Cleberson Figueredo Neto, 10307952401"
drag, startPoint x: 187, startPoint y: 184, endPoint x: 253, endPoint y: 183, distance: 66.2
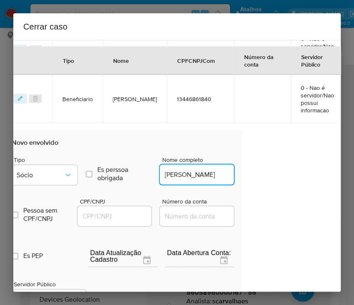
scroll to position [0, 33]
type input "Matheus Cleberson Figueredo Neto"
click at [109, 221] on input "CPF/CNPJ" at bounding box center [118, 216] width 82 height 11
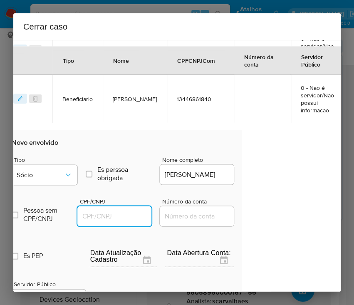
paste input "10307952401"
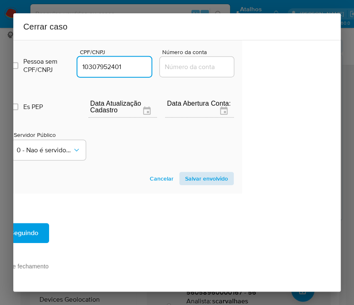
type input "10307952401"
click at [196, 173] on span "Salvar envolvido" at bounding box center [206, 179] width 43 height 12
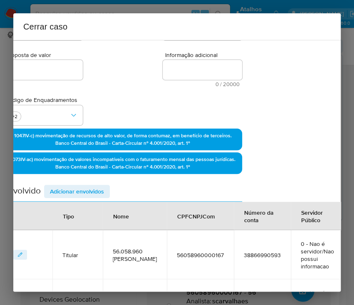
scroll to position [102, 60]
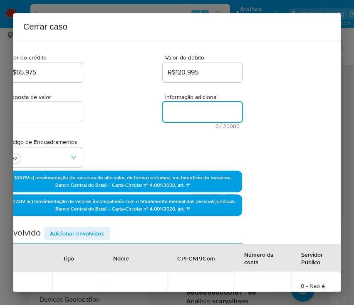
click at [183, 103] on textarea "Informação adicional" at bounding box center [203, 112] width 80 height 20
paste textarea "Informações do Cliente 56.058.960 Matheus Cleberson Figueredo Neto, CNPJ 560589…"
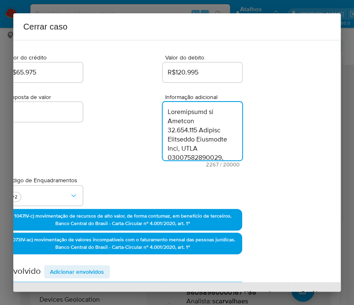
scroll to position [1421, 0]
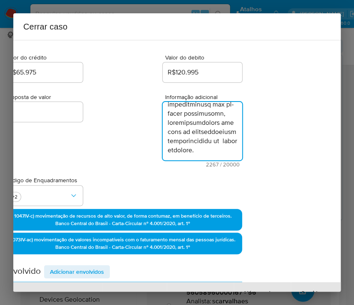
type textarea "Informações do Cliente 56.058.960 Matheus Cleberson Figueredo Neto, CNPJ 560589…"
click at [117, 157] on div "Proposta de valor 0 Informação adicional 2267 / 20000 17733 caracteres restantes" at bounding box center [122, 125] width 239 height 83
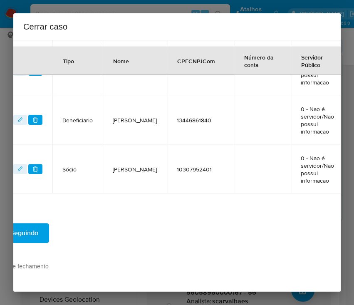
scroll to position [529, 60]
click at [33, 228] on span "Seguindo" at bounding box center [24, 233] width 28 height 18
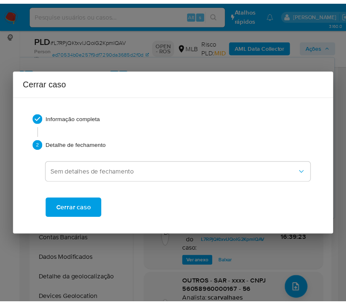
scroll to position [1344, 0]
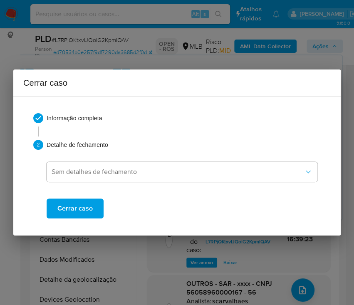
click at [89, 213] on span "Cerrar caso" at bounding box center [74, 208] width 35 height 18
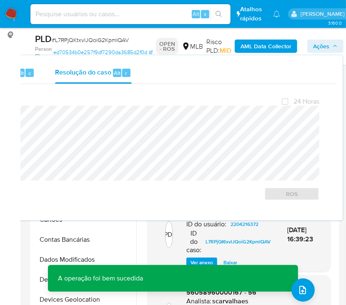
click at [82, 40] on span "# L7RPjQKtxvlJQoiG2KpmlQAV" at bounding box center [90, 40] width 77 height 8
copy span "L7RPjQKtxvlJQoiG2KpmlQAV"
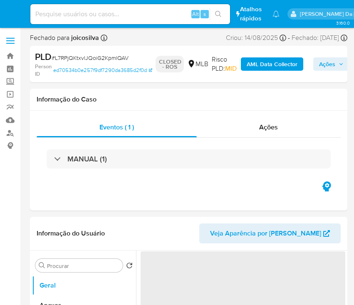
select select "10"
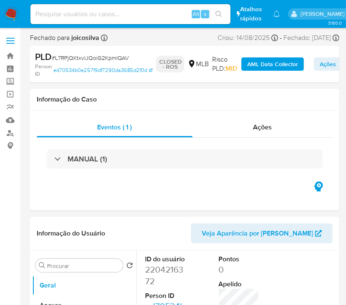
click at [9, 13] on img at bounding box center [11, 14] width 14 height 14
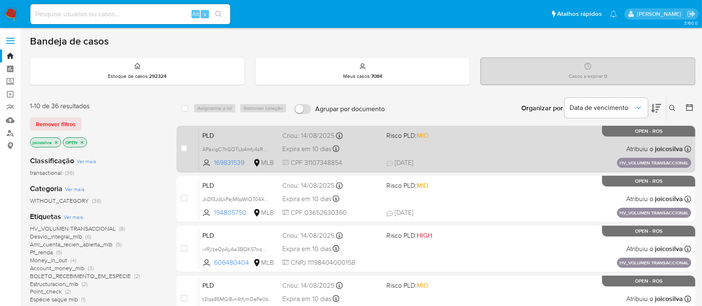
click at [354, 141] on div "PLD APaxigC7hGQTLb4mfy4sR1Mz 169831539 MLB Risco PLD: MID Criou: [DATE] Criou: …" at bounding box center [445, 149] width 492 height 42
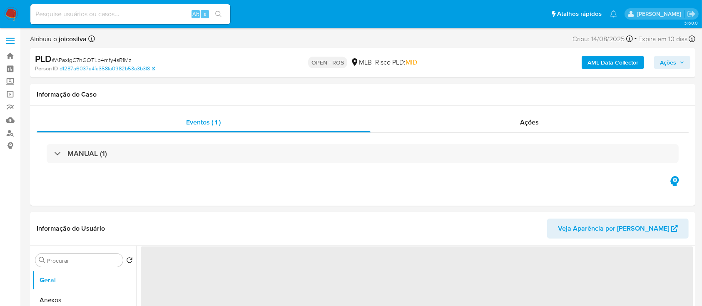
select select "10"
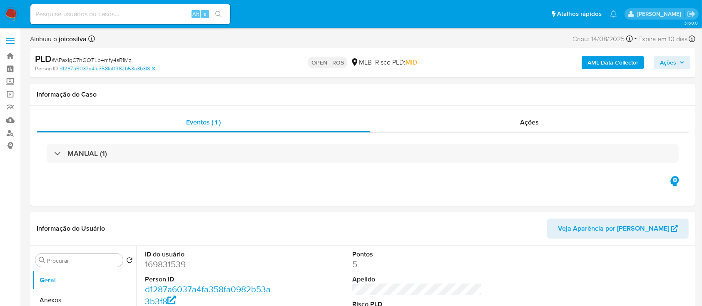
click at [118, 57] on span "# APaxigC7hGQTLb4mfy4sR1Mz" at bounding box center [92, 60] width 80 height 8
copy span "APaxigC7hGQTLb4mfy4sR1Mz"
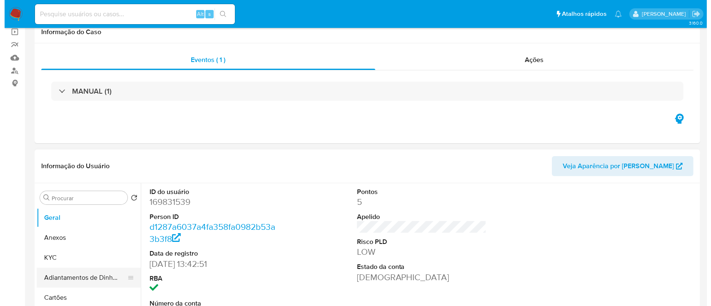
scroll to position [111, 0]
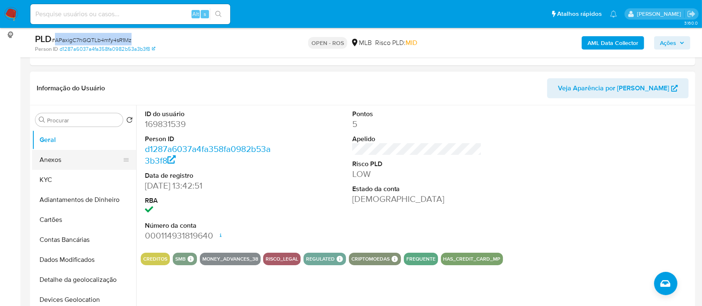
click at [44, 161] on button "Anexos" at bounding box center [80, 160] width 97 height 20
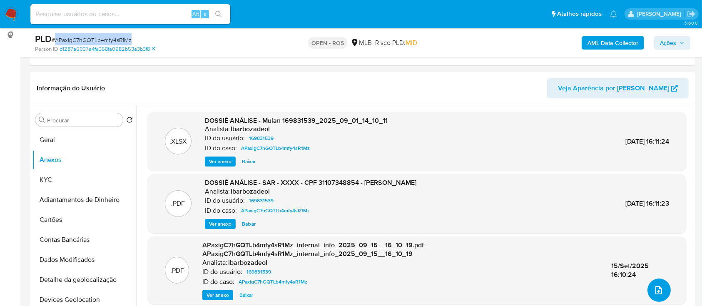
click at [655, 289] on icon "upload-file" at bounding box center [658, 290] width 7 height 8
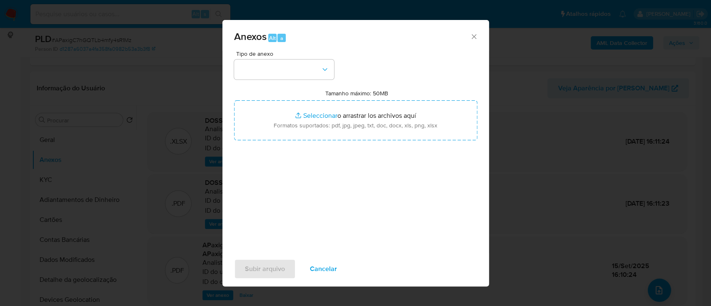
click at [400, 70] on div "Tipo de anexo Tamanho máximo: 50MB Seleccionar archivos Seleccionar o arrastrar…" at bounding box center [355, 149] width 243 height 197
click at [319, 69] on button "button" at bounding box center [284, 70] width 100 height 20
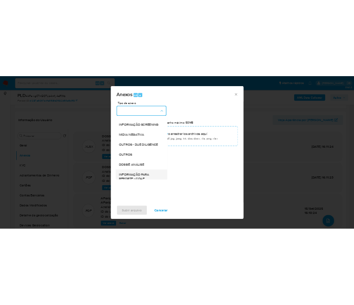
scroll to position [128, 0]
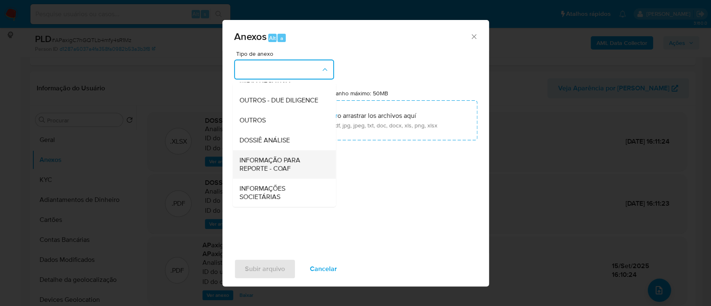
click at [281, 164] on span "INFORMAÇÃO PARA REPORTE - COAF" at bounding box center [281, 164] width 85 height 17
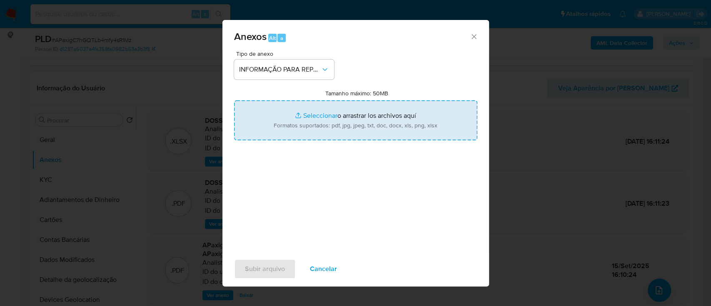
type input "C:\fakepath\SAR - APaxigC7hGQTLb4mfy4sR1Mz - CPF 31107348854 - ELISETE FERREIRA…"
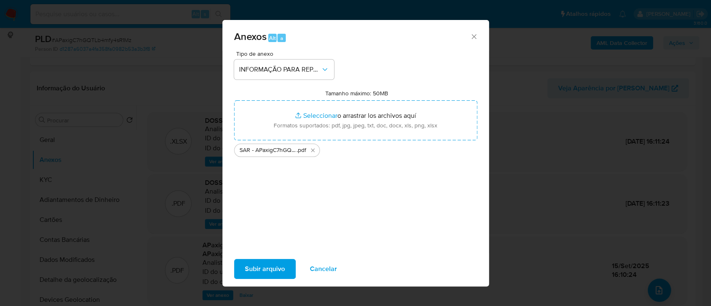
click at [278, 270] on span "Subir arquivo" at bounding box center [265, 269] width 40 height 18
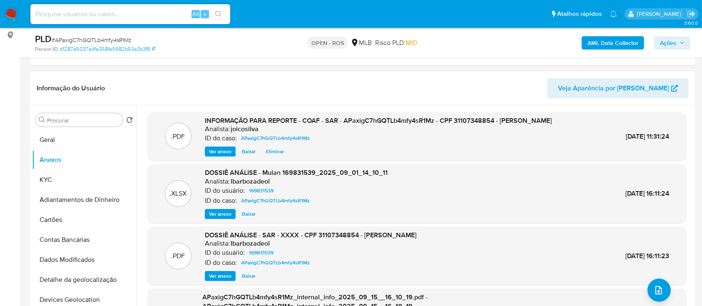
click at [666, 45] on span "Ações" at bounding box center [668, 42] width 16 height 13
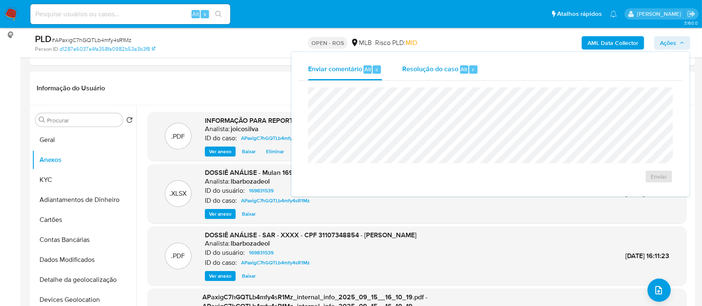
click at [430, 69] on span "Resolução do caso" at bounding box center [430, 69] width 56 height 10
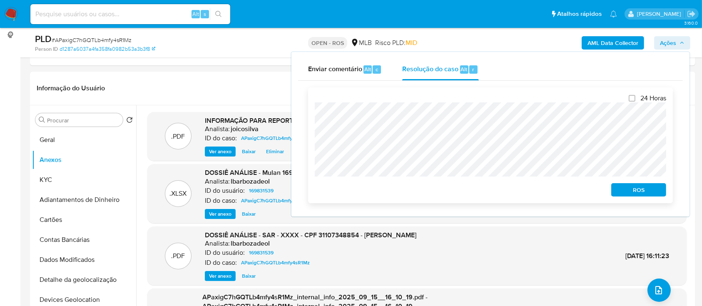
click at [632, 192] on span "ROS" at bounding box center [638, 190] width 43 height 12
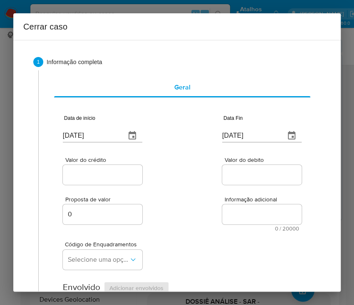
click at [85, 134] on input "[DATE]" at bounding box center [91, 135] width 56 height 13
paste input "01/07"
type input "[DATE]"
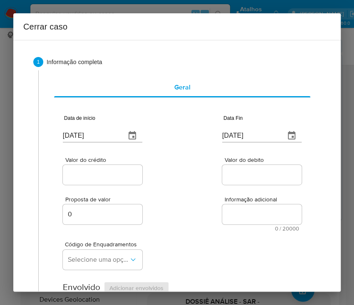
drag, startPoint x: 159, startPoint y: 172, endPoint x: 7, endPoint y: 239, distance: 166.1
click at [156, 177] on div "Valor do crédito Valor do debito" at bounding box center [182, 167] width 239 height 40
click at [243, 136] on input "[DATE]" at bounding box center [250, 135] width 56 height 13
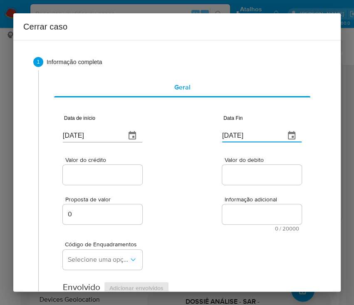
paste input "31/08"
type input "31/08/2025"
click at [205, 188] on div "Proposta de valor 0 Informação adicional 0 / 20000 20000 caracteres restantes" at bounding box center [182, 209] width 239 height 45
click at [97, 181] on div at bounding box center [103, 175] width 80 height 20
drag, startPoint x: 106, startPoint y: 175, endPoint x: 95, endPoint y: 185, distance: 14.7
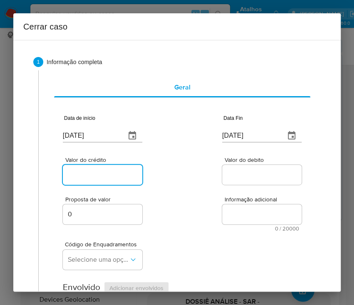
click at [106, 175] on input "Valor do crédito" at bounding box center [104, 174] width 82 height 11
click at [74, 173] on input "Valor do crédito" at bounding box center [104, 174] width 82 height 11
paste input "R$1.473.356"
type input "R$1.473.356"
click at [225, 202] on span "Informação adicional" at bounding box center [265, 200] width 80 height 6
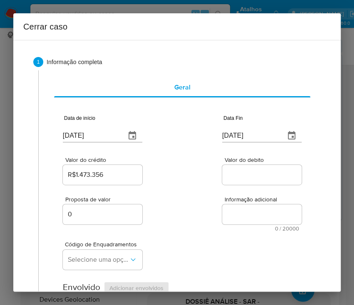
click at [222, 204] on textarea "Informação adicional" at bounding box center [262, 214] width 80 height 20
click at [245, 177] on input "Valor do debito" at bounding box center [263, 174] width 82 height 11
paste input "R$1.433.281"
type input "R$1.433.281"
drag, startPoint x: 199, startPoint y: 248, endPoint x: 12, endPoint y: 225, distance: 188.8
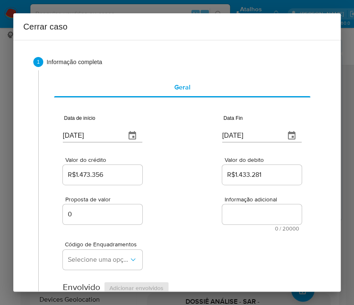
click at [194, 248] on div "Código de Enquadramentos Selecione uma opção" at bounding box center [182, 253] width 239 height 42
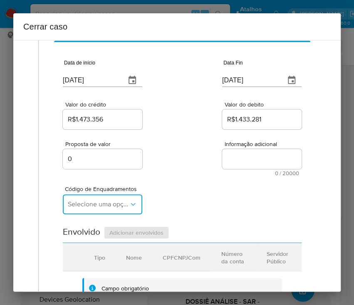
click at [85, 203] on span "Selecione uma opção" at bounding box center [98, 204] width 61 height 8
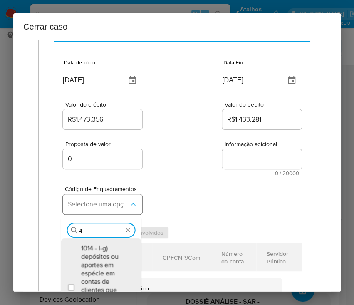
type input "45"
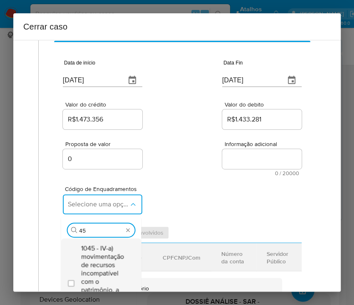
click at [93, 249] on span "1045 - IV-a) movimentação de recursos incompatível com o patrimônio, a atividad…" at bounding box center [105, 281] width 49 height 75
checkbox input "true"
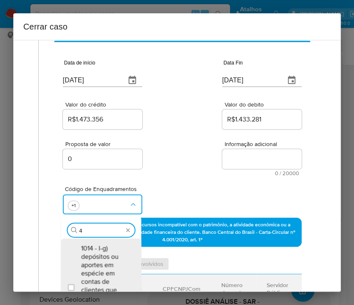
scroll to position [0, 0]
type input "47"
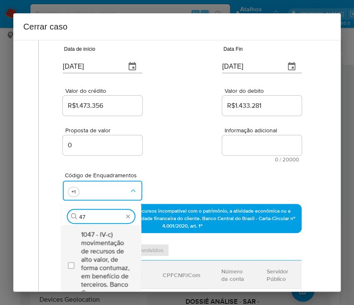
click at [94, 247] on span "1047 - IV-c) movimentação de recursos de alto valor, de forma contumaz, em bene…" at bounding box center [105, 264] width 49 height 67
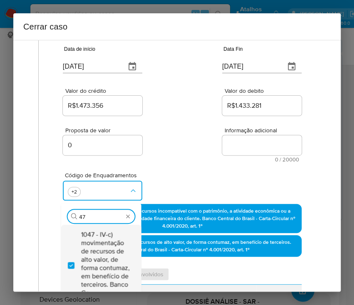
checkbox input "true"
type input "4"
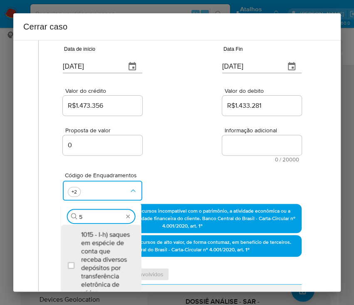
scroll to position [86, 0]
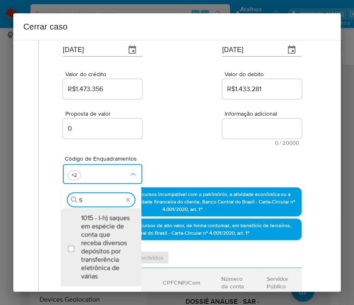
type input "55"
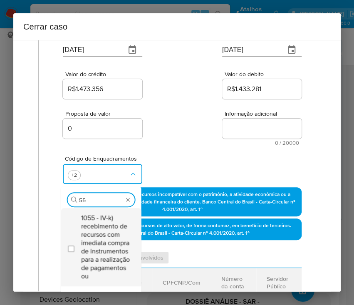
click at [97, 244] on span "1055 - IV-k) recebimento de recursos com imediata compra de instrumentos para a…" at bounding box center [105, 247] width 49 height 67
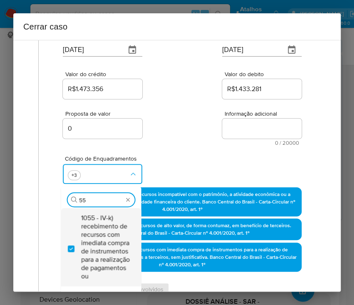
checkbox input "true"
type input "5"
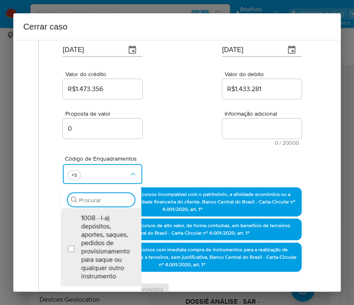
scroll to position [0, 0]
type input "74"
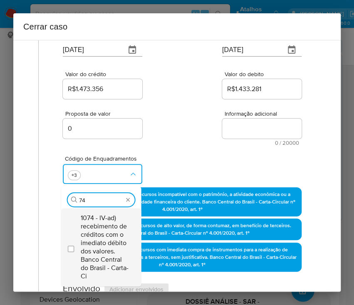
click at [96, 242] on span "1074 - IV-ad) recebimento de créditos com o imediato débito dos valores. Banco …" at bounding box center [105, 247] width 49 height 67
checkbox input "true"
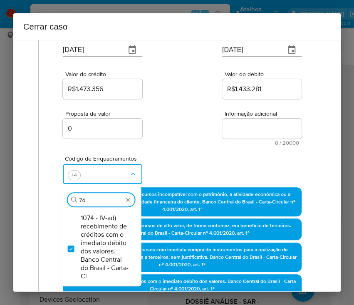
click at [186, 133] on div "Proposta de valor 0 Informação adicional 0 / 20000 20000 caracteres restantes" at bounding box center [182, 123] width 239 height 45
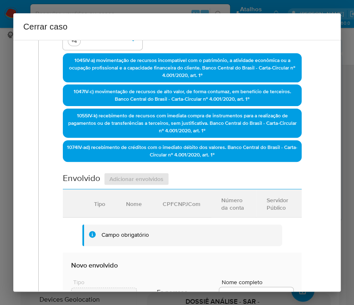
scroll to position [419, 0]
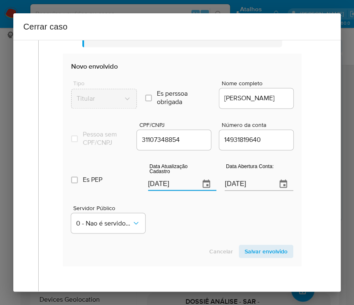
click at [173, 187] on input "[DATE]" at bounding box center [170, 183] width 45 height 13
paste input "9/08"
type input "19/08/2025"
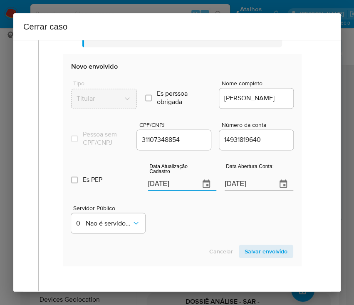
click at [175, 236] on div "Servidor Público 0 - Nao é servidor/Nao possui informacao" at bounding box center [182, 216] width 222 height 42
click at [242, 191] on input "04/02/2021" at bounding box center [247, 183] width 45 height 13
click at [239, 216] on div "Servidor Público 0 - Nao é servidor/Nao possui informacao" at bounding box center [182, 216] width 222 height 42
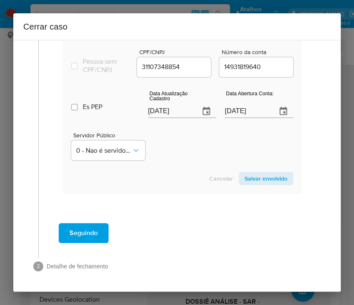
click at [256, 179] on span "Salvar envolvido" at bounding box center [266, 179] width 43 height 12
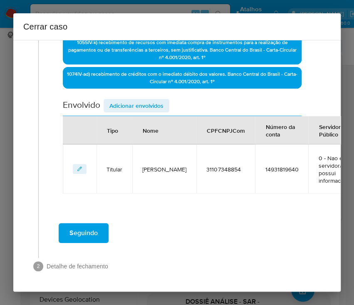
click at [127, 105] on div "Envolvido Adicionar envolvidos" at bounding box center [182, 107] width 239 height 17
click at [130, 100] on span "Adicionar envolvidos" at bounding box center [137, 106] width 54 height 12
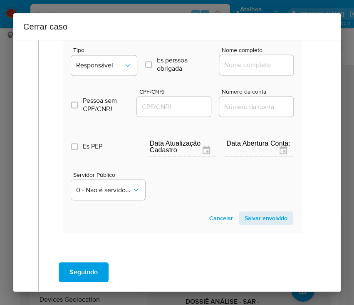
scroll to position [408, 0]
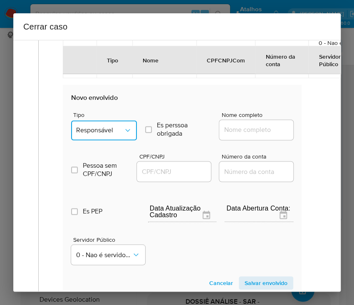
click at [100, 128] on span "Responsável" at bounding box center [99, 130] width 47 height 8
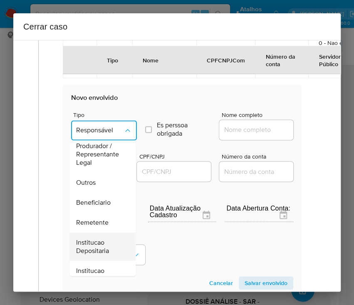
scroll to position [93, 0]
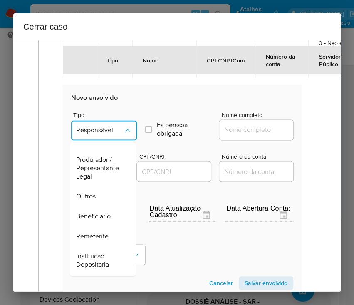
click at [92, 195] on span "Outros" at bounding box center [86, 196] width 20 height 8
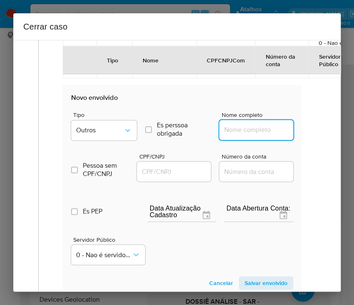
click at [239, 127] on input "Nome completo" at bounding box center [260, 129] width 82 height 11
paste input "LABO SHOES COMERCIO ATACADISTA E VAREJISTA DE CALÇADOS, ROUPAS E ACESSÓRIOS LTD…"
drag, startPoint x: 240, startPoint y: 130, endPoint x: 306, endPoint y: 129, distance: 65.8
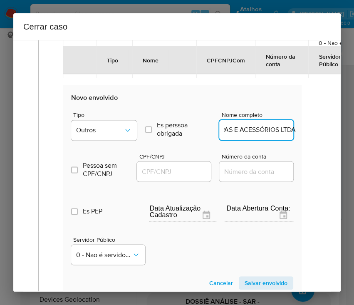
scroll to position [0, 223]
type input "LABO SHOES COMERCIO ATACADISTA E VAREJISTA DE CALÇADOS, ROUPAS E ACESSÓRIOS LTDA"
click at [192, 169] on input "CPF/CNPJ" at bounding box center [178, 171] width 82 height 11
paste input "605306100002"
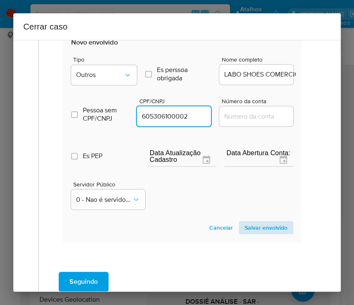
type input "605306100002"
click at [253, 224] on span "Salvar envolvido" at bounding box center [266, 228] width 43 height 12
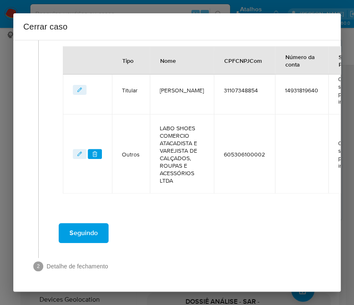
scroll to position [386, 0]
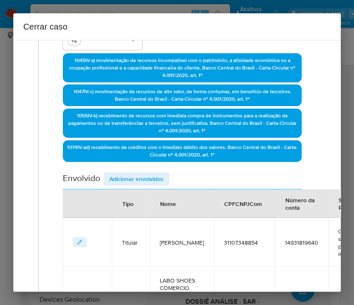
click at [122, 174] on span "Adicionar envolvidos" at bounding box center [137, 179] width 54 height 12
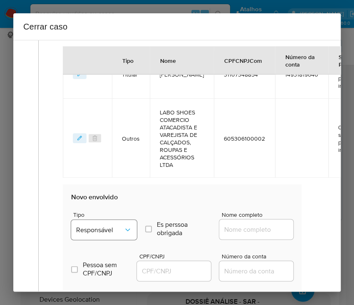
scroll to position [498, 0]
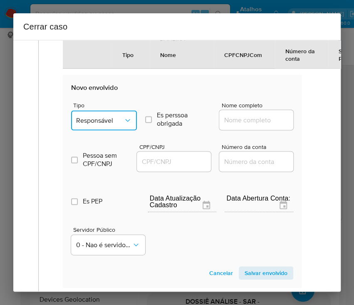
click at [97, 124] on span "Responsável" at bounding box center [99, 120] width 47 height 8
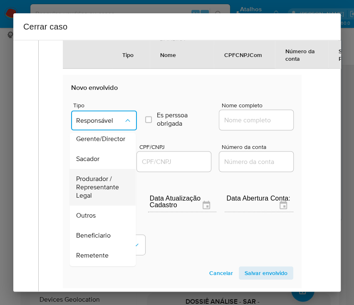
scroll to position [37, 0]
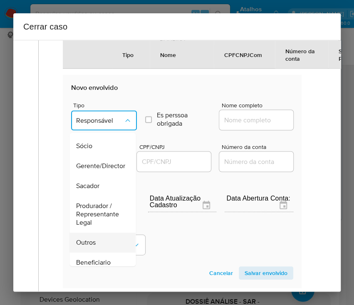
click at [91, 246] on span "Outros" at bounding box center [86, 242] width 20 height 8
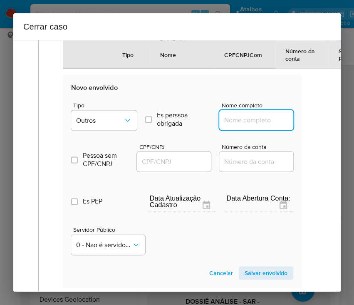
click at [231, 125] on input "Nome completo" at bounding box center [260, 120] width 82 height 11
paste input "CONKESTT SHOES - INDUSTRIA E COMERCIO DE CALCADOS LTDA, 14651602000113"
drag, startPoint x: 237, startPoint y: 129, endPoint x: 308, endPoint y: 131, distance: 70.8
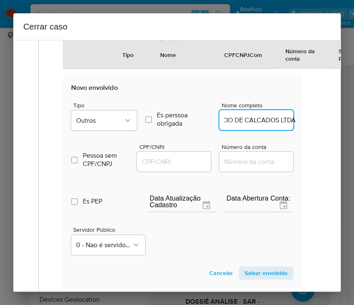
scroll to position [0, 129]
type input "CONKESTT SHOES - INDUSTRIA E COMERCIO DE CALCADOS LTDA"
drag, startPoint x: 198, startPoint y: 151, endPoint x: 195, endPoint y: 155, distance: 4.9
click at [198, 150] on span "CPF/CNPJ" at bounding box center [176, 147] width 74 height 6
click at [198, 156] on input "CPF/CNPJ" at bounding box center [178, 161] width 82 height 11
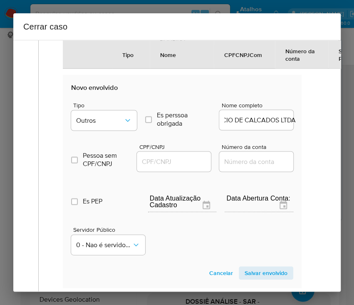
scroll to position [0, 0]
click at [191, 162] on input "CPF/CNPJ" at bounding box center [178, 161] width 82 height 11
paste input "14651602000113"
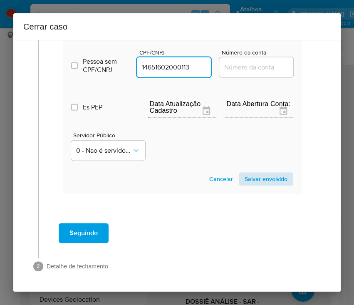
type input "14651602000113"
click at [266, 173] on span "Salvar envolvido" at bounding box center [266, 179] width 43 height 12
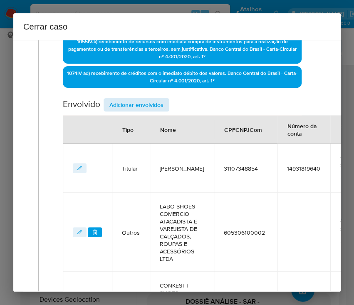
scroll to position [236, 0]
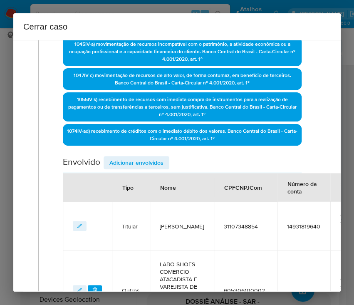
click at [152, 163] on span "Adicionar envolvidos" at bounding box center [137, 163] width 54 height 12
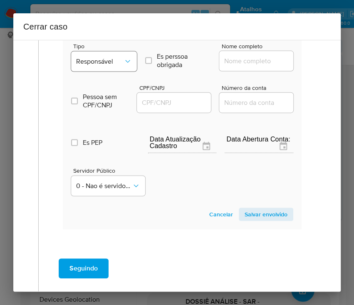
scroll to position [625, 0]
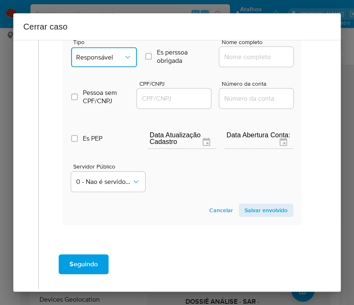
click at [96, 62] on span "Responsável" at bounding box center [99, 57] width 47 height 8
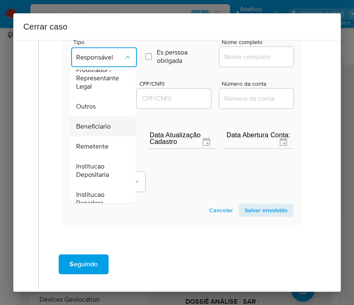
scroll to position [92, 0]
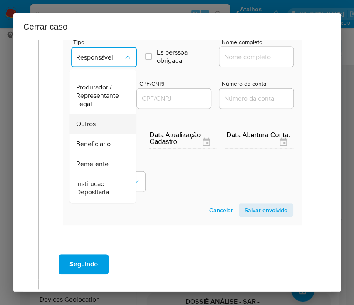
click at [91, 128] on span "Outros" at bounding box center [86, 124] width 20 height 8
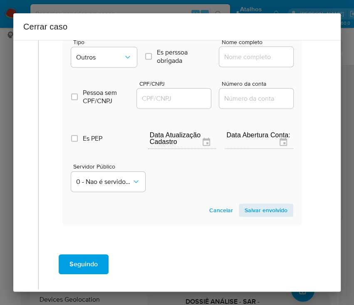
click at [242, 62] on input "Nome completo" at bounding box center [260, 57] width 82 height 11
paste input "LABO SHOES COMERCIO ATACADISTA E VAREJISTA DE CALÇADOS, ROUPAS E ACESSÓRIOS LTD…"
drag, startPoint x: 234, startPoint y: 71, endPoint x: 303, endPoint y: 73, distance: 69.6
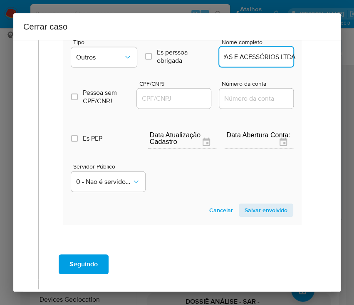
scroll to position [0, 223]
type input "LABO SHOES COMERCIO ATACADISTA E VAREJISTA DE CALÇADOS, ROUPAS E ACESSÓRIOS LTDA"
click at [182, 104] on input "CPF/CNPJ" at bounding box center [178, 98] width 82 height 11
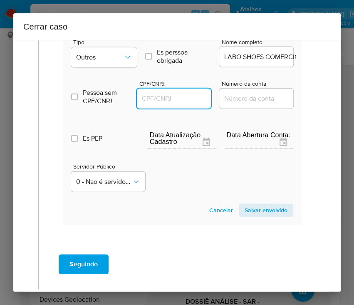
paste input "60530610000129"
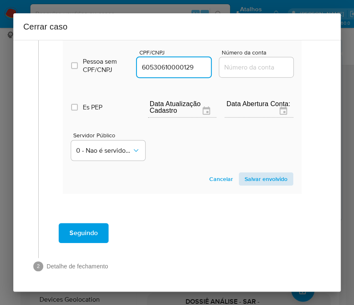
type input "60530610000129"
click at [253, 173] on span "Salvar envolvido" at bounding box center [266, 179] width 43 height 12
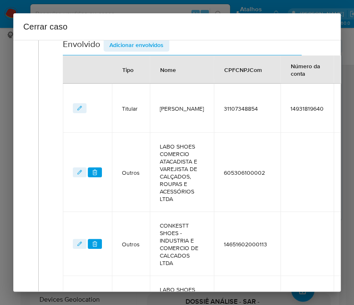
scroll to position [323, 0]
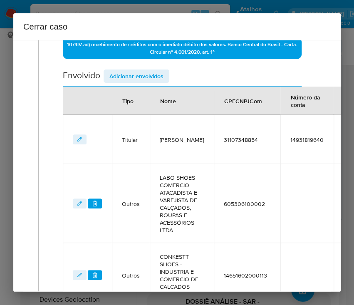
click at [142, 70] on span "Adicionar envolvidos" at bounding box center [137, 76] width 54 height 12
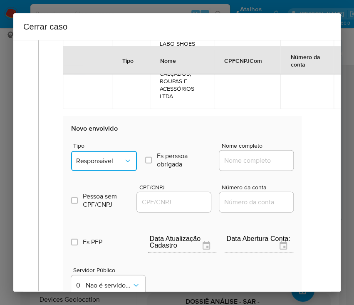
click at [105, 171] on button "Responsável" at bounding box center [104, 161] width 66 height 20
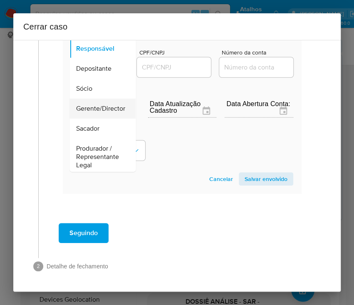
scroll to position [148, 0]
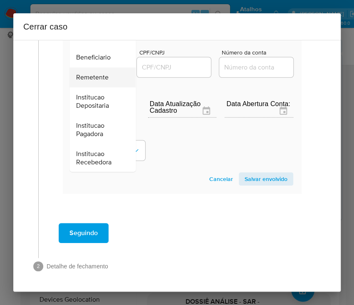
click at [98, 73] on span "Remetente" at bounding box center [92, 77] width 32 height 8
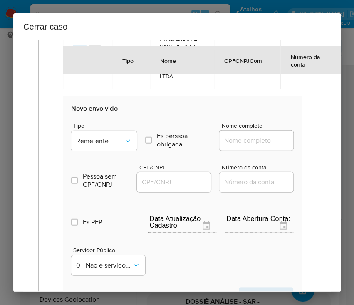
click at [245, 146] on input "Nome completo" at bounding box center [260, 140] width 82 height 11
paste input "Industria E Comercio De Calcados Molly Ltda, 51689288000194"
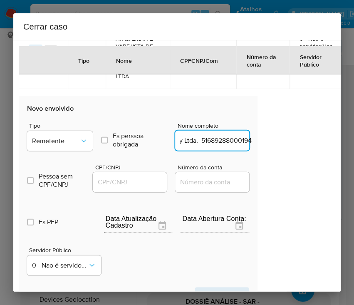
drag, startPoint x: 233, startPoint y: 163, endPoint x: 347, endPoint y: 162, distance: 114.1
click at [347, 162] on div "Cerrar caso 1 Informação completa Geral Data de início 01/07/2025 Data Fin 31/0…" at bounding box center [177, 152] width 354 height 305
type input "Industria E Comercio De Calcados Molly Ltda"
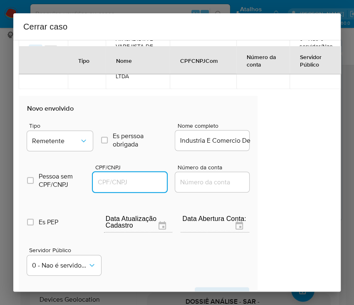
click at [134, 188] on input "CPF/CNPJ" at bounding box center [134, 182] width 82 height 11
paste input "51689288000194"
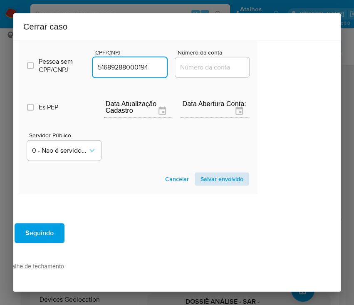
type input "51689288000194"
click at [230, 173] on span "Salvar envolvido" at bounding box center [222, 179] width 43 height 12
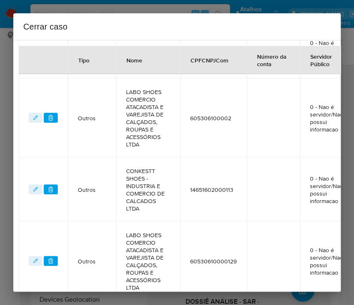
scroll to position [316, 44]
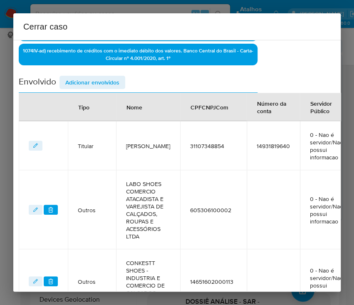
click at [98, 74] on div "Data de início 01/07/2025 Data Fin 31/08/2025 Valor do crédito R$1.473.356 Valo…" at bounding box center [138, 114] width 239 height 655
click at [97, 82] on span "Adicionar envolvidos" at bounding box center [92, 83] width 54 height 12
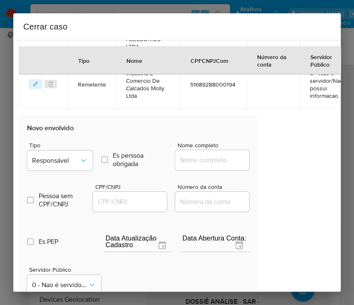
scroll to position [705, 44]
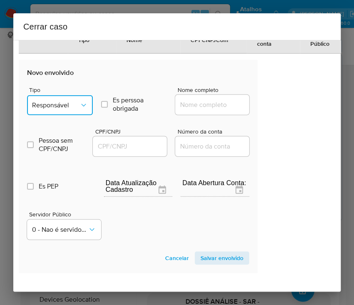
click at [67, 110] on span "Responsável" at bounding box center [55, 105] width 47 height 8
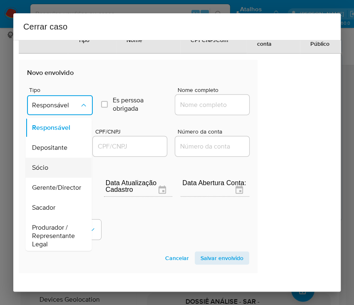
scroll to position [148, 0]
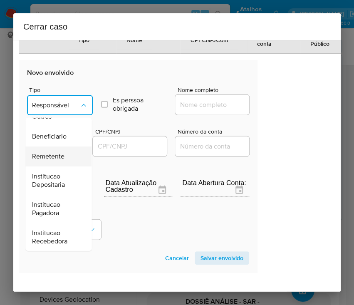
click at [57, 161] on span "Remetente" at bounding box center [48, 156] width 32 height 8
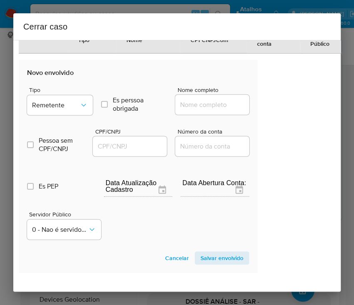
click at [200, 110] on input "Nome completo" at bounding box center [216, 105] width 82 height 11
paste input "VALORE FACTORING LTDA, 46299051000167"
drag, startPoint x: 187, startPoint y: 128, endPoint x: 267, endPoint y: 132, distance: 79.6
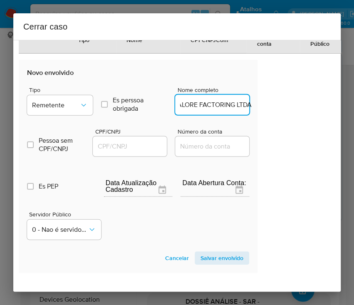
scroll to position [0, 7]
type input "VALORE FACTORING LTDA"
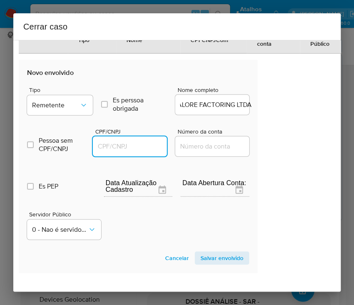
scroll to position [0, 0]
click at [122, 152] on input "CPF/CNPJ" at bounding box center [134, 146] width 82 height 11
paste input "46299051000167"
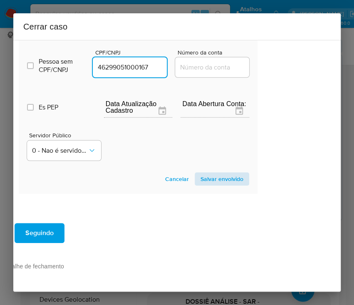
type input "46299051000167"
click at [204, 173] on span "Salvar envolvido" at bounding box center [222, 179] width 43 height 12
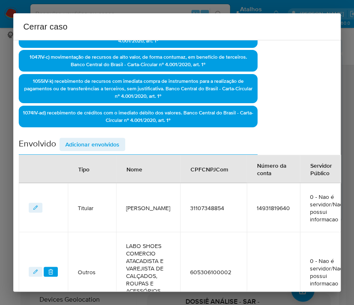
click at [99, 140] on span "Adicionar envolvidos" at bounding box center [92, 145] width 54 height 12
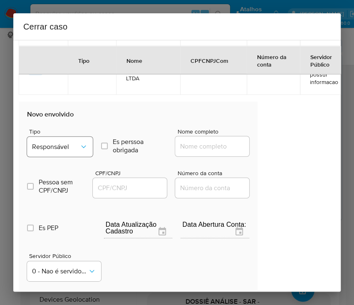
scroll to position [754, 44]
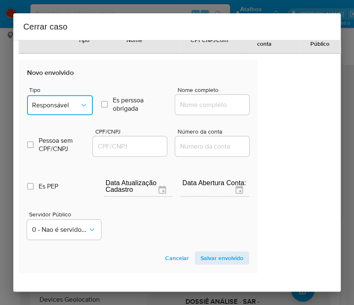
click at [59, 110] on span "Responsável" at bounding box center [55, 105] width 47 height 8
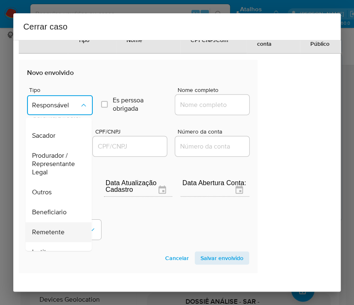
scroll to position [148, 0]
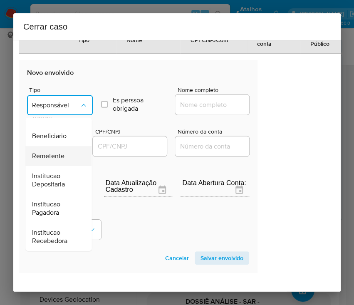
click at [52, 160] on span "Remetente" at bounding box center [48, 156] width 32 height 8
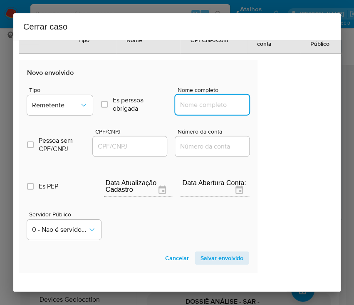
click at [198, 110] on input "Nome completo" at bounding box center [216, 105] width 82 height 11
paste input "HP SOLADOS LTDA, 13751449000133"
drag, startPoint x: 190, startPoint y: 128, endPoint x: 273, endPoint y: 131, distance: 83.3
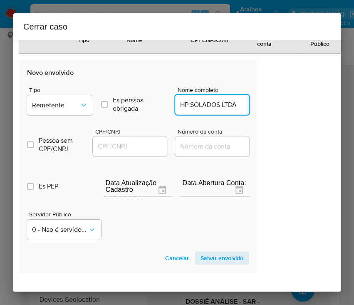
scroll to position [0, 0]
type input "HP SOLADOS LTDA"
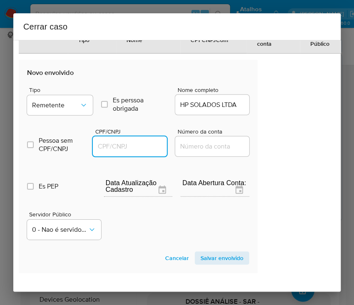
click at [130, 152] on input "CPF/CNPJ" at bounding box center [134, 146] width 82 height 11
paste input "13751449000133"
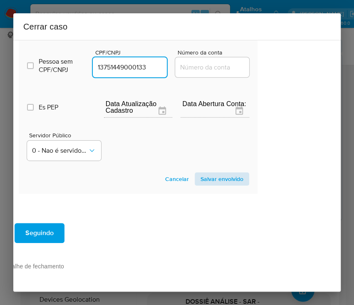
type input "13751449000133"
click at [207, 173] on span "Salvar envolvido" at bounding box center [222, 179] width 43 height 12
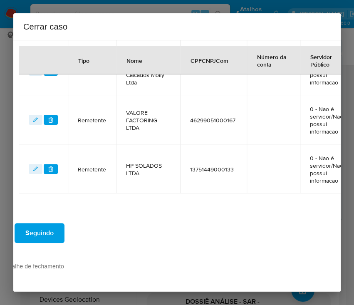
scroll to position [692, 44]
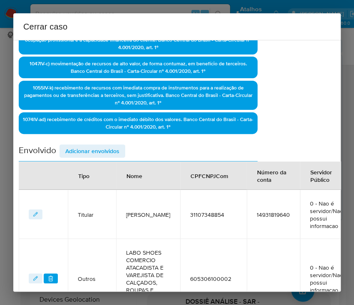
click at [98, 151] on span "Adicionar envolvidos" at bounding box center [92, 151] width 54 height 12
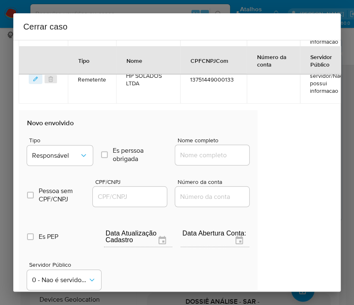
scroll to position [803, 44]
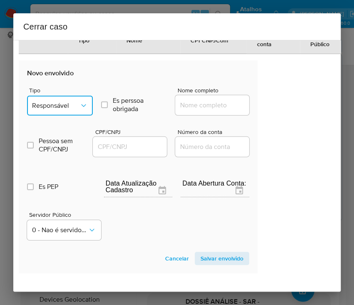
click at [74, 116] on button "Responsável" at bounding box center [60, 106] width 66 height 20
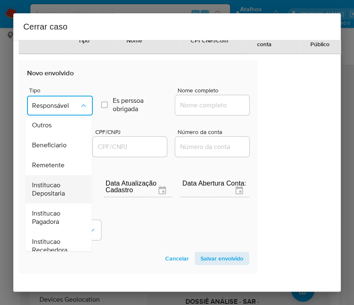
scroll to position [148, 0]
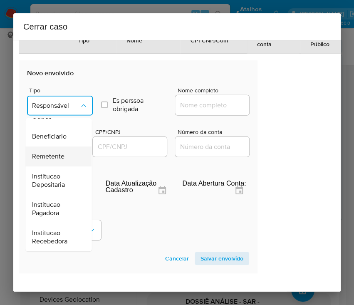
click at [53, 167] on div "Remetente" at bounding box center [56, 157] width 48 height 20
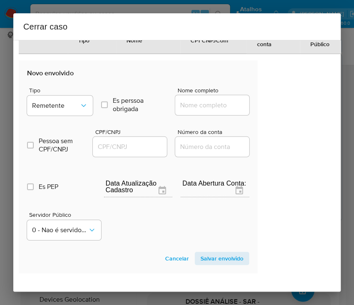
click at [198, 115] on div at bounding box center [212, 105] width 74 height 20
click at [203, 111] on input "Nome completo" at bounding box center [216, 105] width 82 height 11
paste input "Imports Fomento Ltda, 57374898000185"
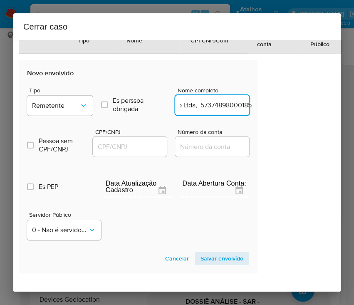
click at [189, 111] on input "Imports Fomento Ltda, 57374898000185" at bounding box center [216, 105] width 82 height 11
drag, startPoint x: 186, startPoint y: 128, endPoint x: 268, endPoint y: 129, distance: 81.6
click at [212, 111] on input "Imports Fomento Ltda, 57374898000185" at bounding box center [216, 105] width 82 height 11
drag, startPoint x: 187, startPoint y: 127, endPoint x: 276, endPoint y: 129, distance: 89.5
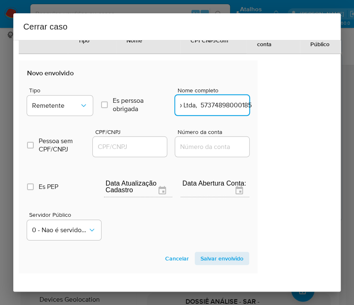
type input "Imports Fomento Ltda"
drag, startPoint x: 139, startPoint y: 164, endPoint x: 144, endPoint y: 163, distance: 5.5
click at [139, 152] on input "CPF/CNPJ" at bounding box center [134, 147] width 82 height 11
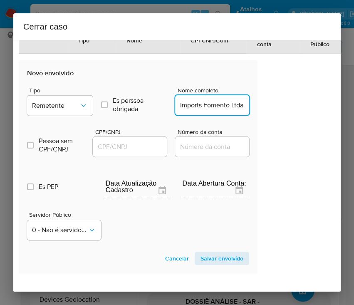
paste input "57374898000185"
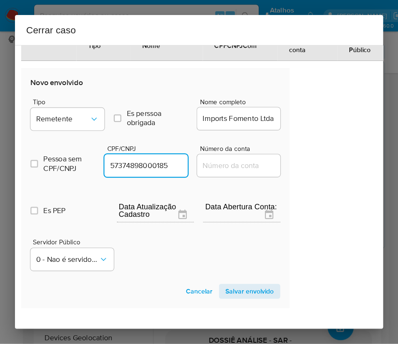
scroll to position [861, 12]
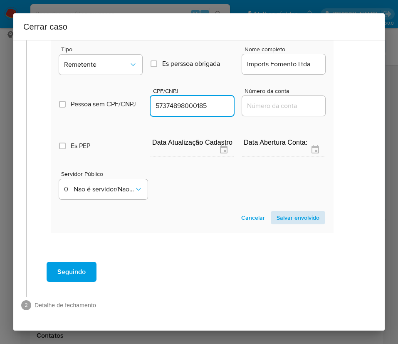
type input "57374898000185"
click at [284, 212] on span "Salvar envolvido" at bounding box center [298, 218] width 43 height 12
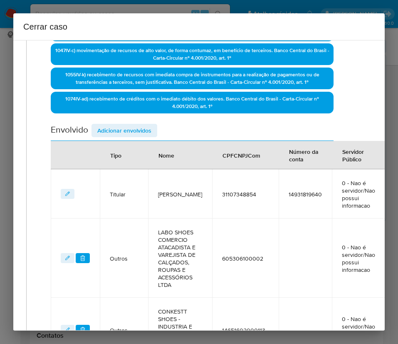
click at [144, 132] on span "Adicionar envolvidos" at bounding box center [124, 130] width 54 height 12
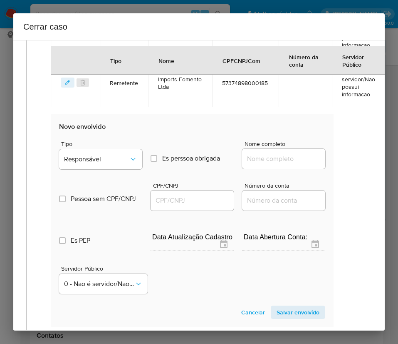
scroll to position [910, 12]
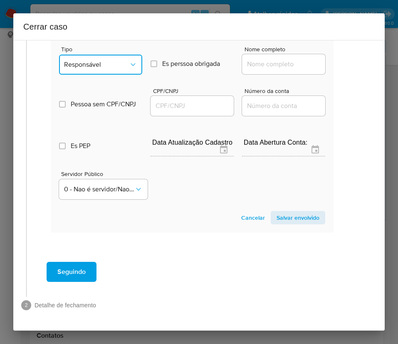
click at [115, 60] on span "Responsável" at bounding box center [96, 64] width 65 height 8
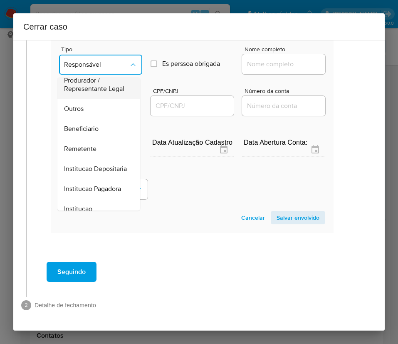
scroll to position [148, 0]
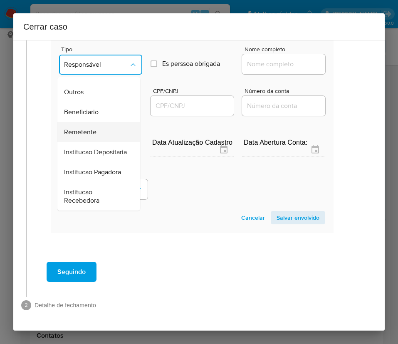
click at [92, 128] on span "Remetente" at bounding box center [80, 132] width 32 height 8
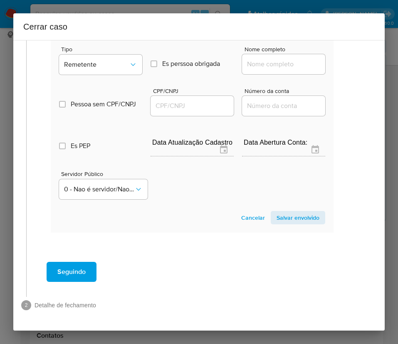
click at [254, 46] on div "Nome completo" at bounding box center [283, 62] width 83 height 32
click at [256, 59] on input "Nome completo" at bounding box center [283, 64] width 83 height 11
paste input "Modafran Comercio De Artigos Do Vestuario Ltda, 08265870000102"
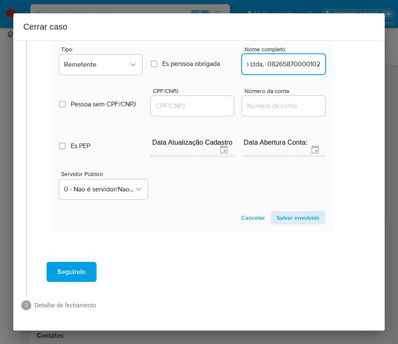
drag, startPoint x: 253, startPoint y: 57, endPoint x: 337, endPoint y: 57, distance: 84.1
type input "Modafran Comercio De Artigos Do Vestuario Ltda"
click at [180, 100] on input "CPF/CNPJ" at bounding box center [192, 105] width 83 height 11
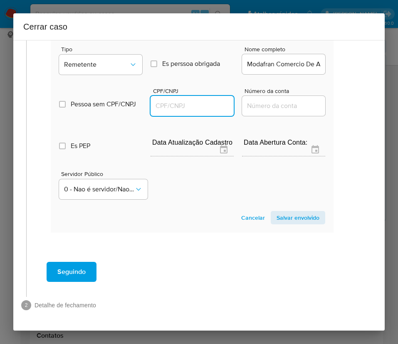
paste input "08265870000102"
type input "8265870000102"
click at [283, 213] on span "Salvar envolvido" at bounding box center [298, 218] width 43 height 12
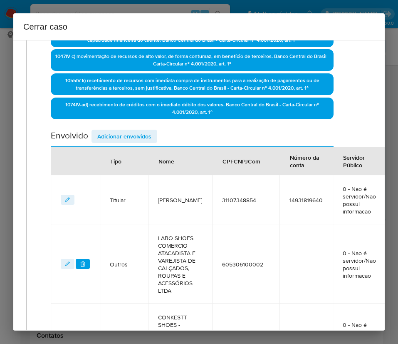
click at [147, 134] on span "Adicionar envolvidos" at bounding box center [124, 136] width 54 height 12
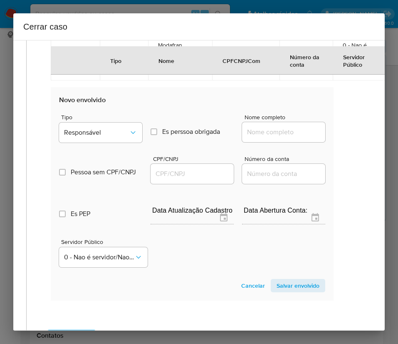
scroll to position [935, 12]
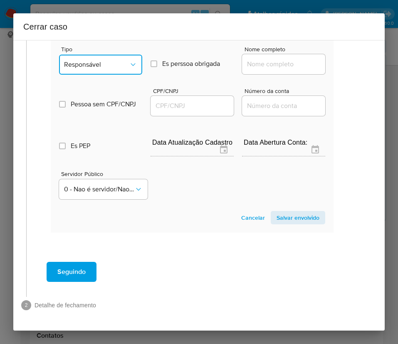
click at [119, 69] on span "Responsável" at bounding box center [96, 64] width 65 height 8
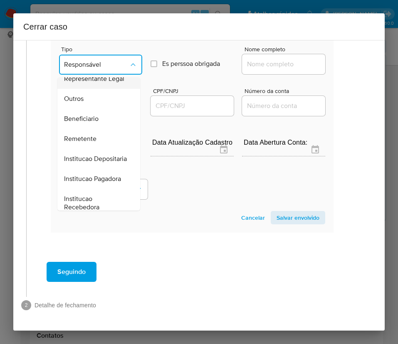
scroll to position [148, 0]
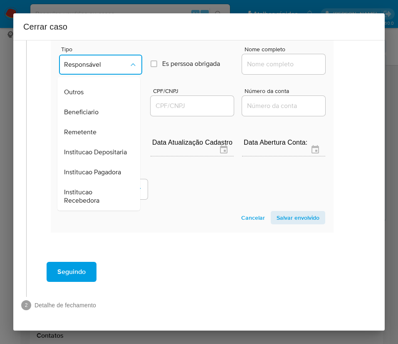
click at [82, 116] on span "Beneficiario" at bounding box center [81, 112] width 35 height 8
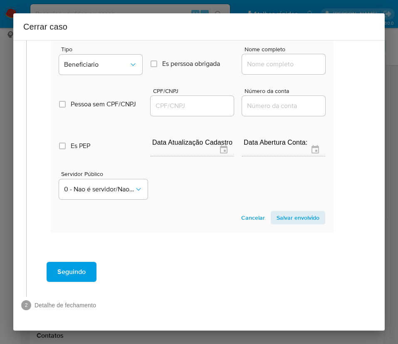
click at [270, 70] on input "Nome completo" at bounding box center [283, 64] width 83 height 11
paste input "Anderson De Paulo Rodrigues, 13850929809"
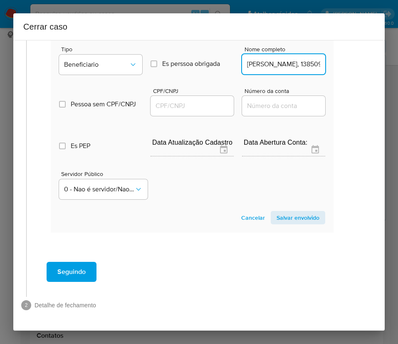
scroll to position [0, 61]
drag, startPoint x: 265, startPoint y: 88, endPoint x: 356, endPoint y: 96, distance: 90.7
click at [356, 96] on div "1 Informação completa Geral Data de início 01/07/2025 Data Fin 31/08/2025 Valor…" at bounding box center [199, 185] width 372 height 290
type input "Anderson De Paulo Rodrigues"
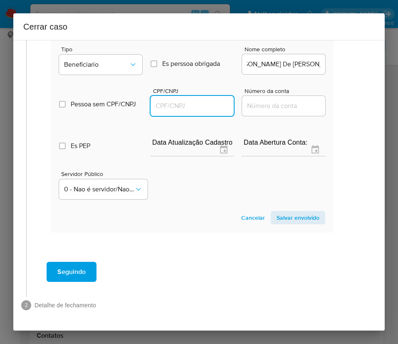
scroll to position [0, 0]
drag, startPoint x: 165, startPoint y: 129, endPoint x: 176, endPoint y: 129, distance: 10.8
click at [165, 111] on input "CPF/CNPJ" at bounding box center [192, 105] width 83 height 11
paste input "13850929809"
type input "13850929809"
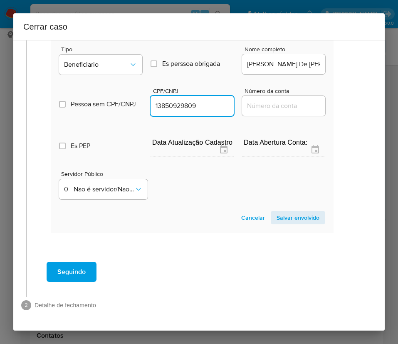
click at [293, 223] on span "Salvar envolvido" at bounding box center [298, 218] width 43 height 12
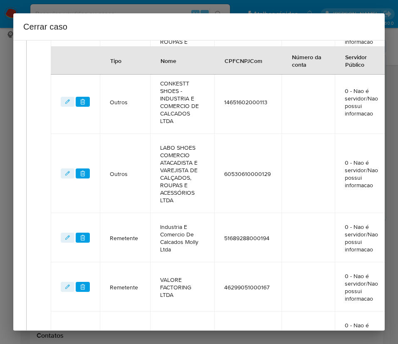
scroll to position [297, 12]
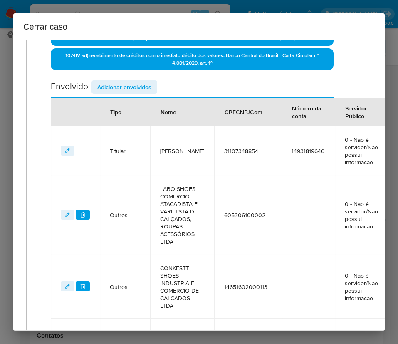
click at [150, 79] on div "Data de início 01/07/2025 Data Fin 31/08/2025 Valor do crédito R$1.473.356 Valo…" at bounding box center [192, 249] width 283 height 885
click at [147, 87] on span "Adicionar envolvidos" at bounding box center [124, 87] width 54 height 12
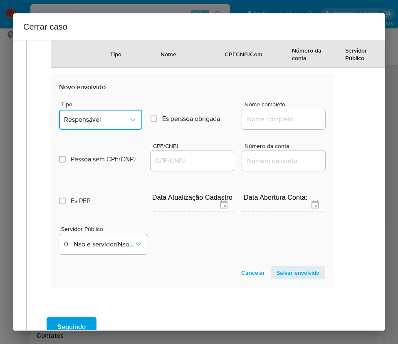
click at [96, 124] on span "Responsável" at bounding box center [96, 119] width 65 height 8
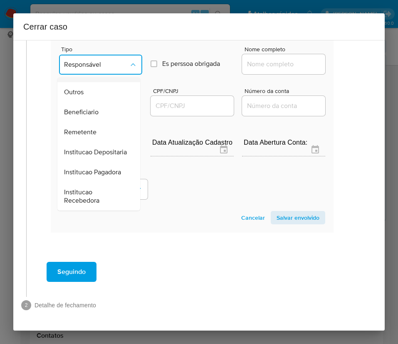
scroll to position [148, 0]
click at [92, 108] on span "Beneficiario" at bounding box center [81, 112] width 35 height 8
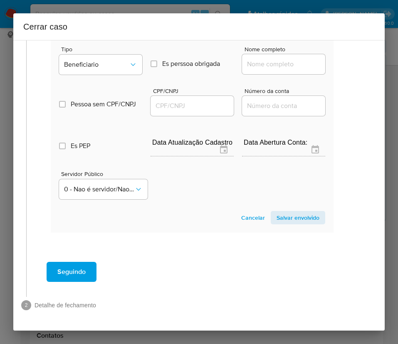
click at [242, 61] on div at bounding box center [283, 64] width 83 height 20
click at [255, 59] on input "Nome completo" at bounding box center [283, 64] width 83 height 11
paste input "Roseane Soares, 35532227861"
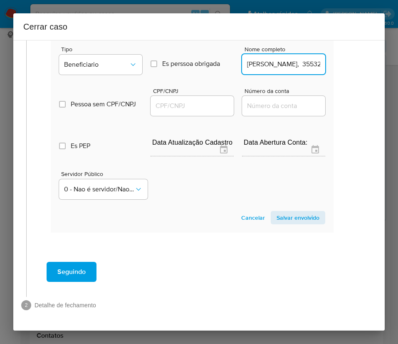
scroll to position [0, 21]
drag, startPoint x: 266, startPoint y: 57, endPoint x: 358, endPoint y: 58, distance: 92.4
click at [358, 58] on div "1 Informação completa Geral Data de início 01/07/2025 Data Fin 31/08/2025 Valor…" at bounding box center [199, 185] width 372 height 290
type input "Roseane Soares"
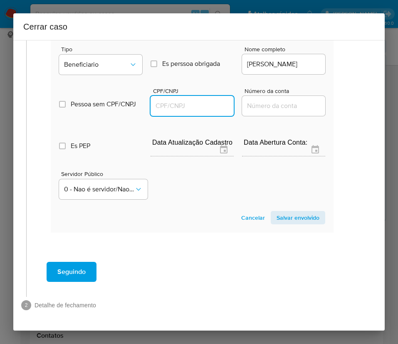
click at [184, 100] on input "CPF/CNPJ" at bounding box center [192, 105] width 83 height 11
paste input "35532227861"
type input "35532227861"
click at [259, 200] on section "Novo envolvido Tipo Beneficiario Es perssoa obrigada Is PObrigada Nome completo…" at bounding box center [192, 125] width 283 height 213
click at [282, 212] on span "Salvar envolvido" at bounding box center [298, 218] width 43 height 12
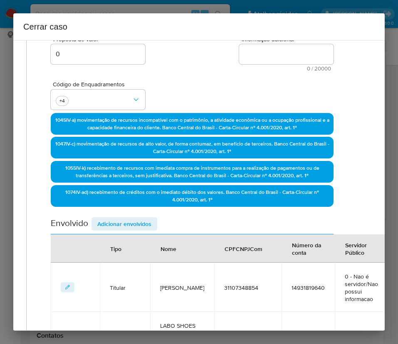
scroll to position [159, 12]
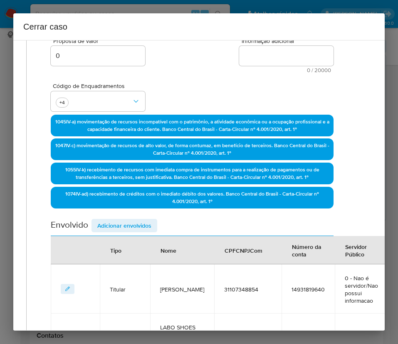
click at [136, 228] on span "Adicionar envolvidos" at bounding box center [124, 225] width 54 height 12
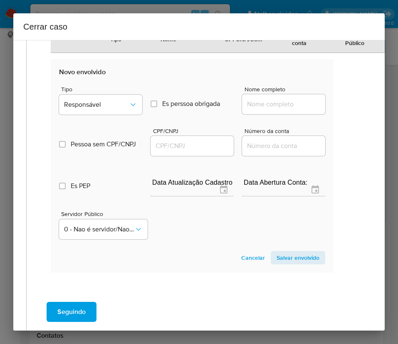
scroll to position [1033, 12]
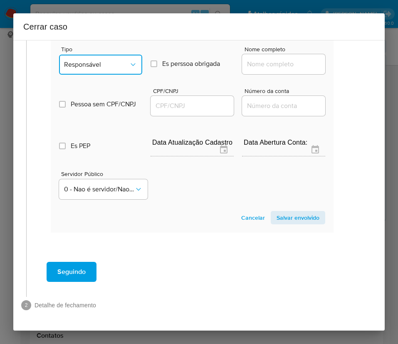
click at [120, 69] on span "Responsável" at bounding box center [96, 64] width 65 height 8
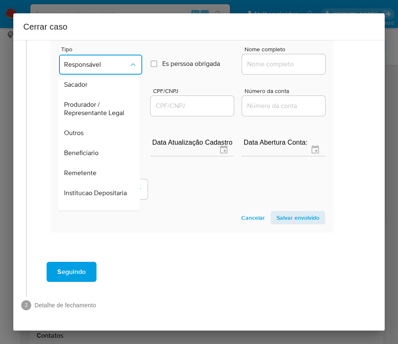
scroll to position [148, 0]
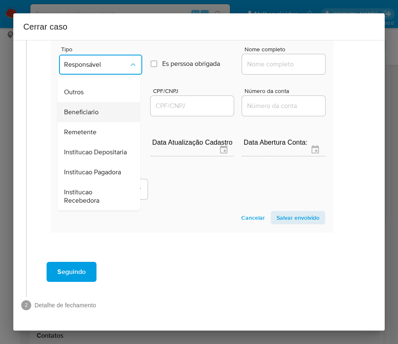
click at [90, 116] on span "Beneficiario" at bounding box center [81, 112] width 35 height 8
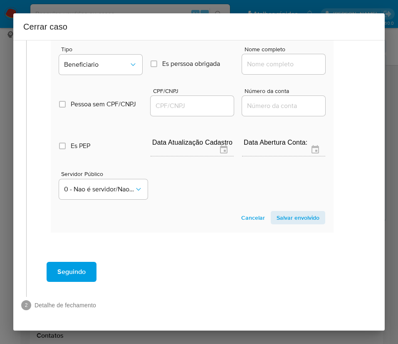
click at [252, 70] on input "Nome completo" at bounding box center [283, 64] width 83 height 11
paste input "Cooperativa De Crédito, Poupança E Investimento Valor Sustentável - Sicredi Val…"
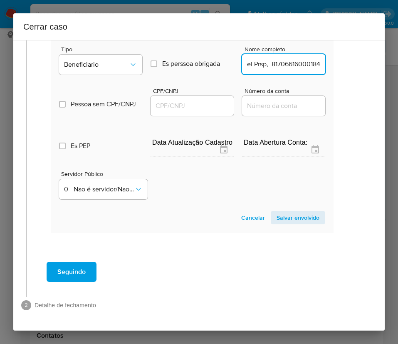
drag, startPoint x: 256, startPoint y: 87, endPoint x: 358, endPoint y: 88, distance: 102.4
click at [358, 88] on div "1 Informação completa Geral Data de início 01/07/2025 Data Fin 31/08/2025 Valor…" at bounding box center [199, 185] width 372 height 290
type input "Cooperativa De Crédito, Poupança E Investimento Valor Sustentável - Sicredi Val…"
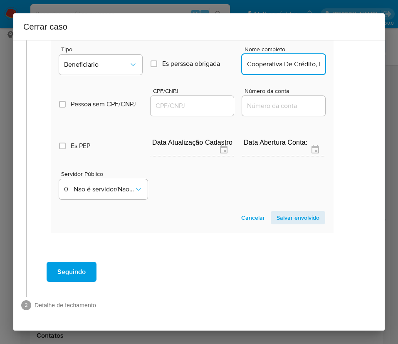
click at [193, 111] on input "CPF/CNPJ" at bounding box center [192, 105] width 83 height 11
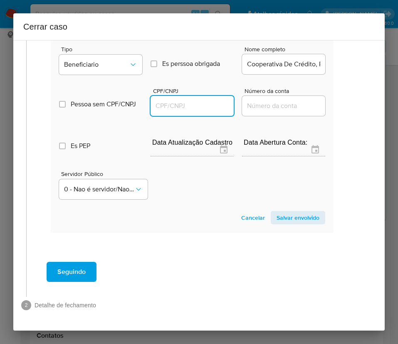
paste input "81706616000184"
type input "81706616000184"
click at [292, 223] on span "Salvar envolvido" at bounding box center [298, 218] width 43 height 12
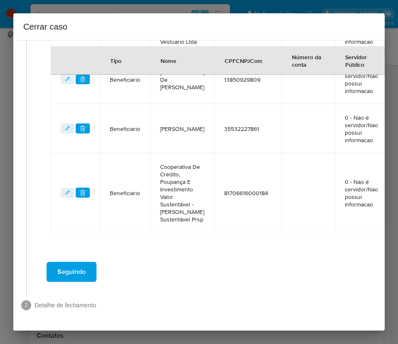
scroll to position [932, 12]
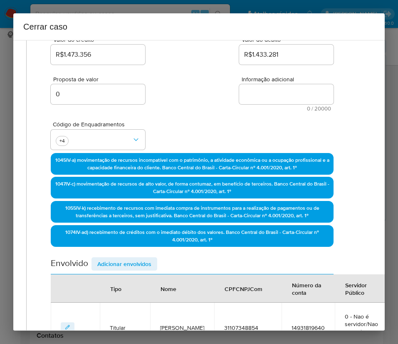
drag, startPoint x: 134, startPoint y: 263, endPoint x: 136, endPoint y: 253, distance: 10.2
click at [134, 263] on span "Adicionar envolvidos" at bounding box center [124, 264] width 54 height 12
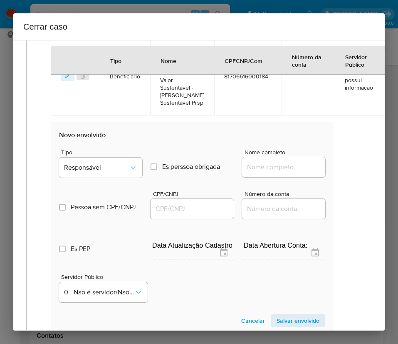
scroll to position [1057, 12]
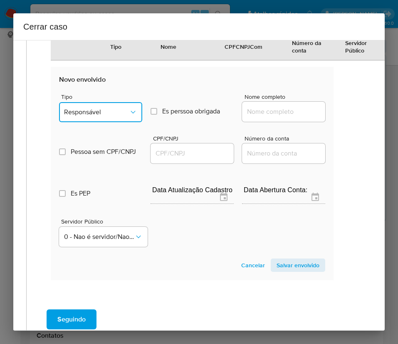
click at [101, 116] on span "Responsável" at bounding box center [96, 112] width 65 height 8
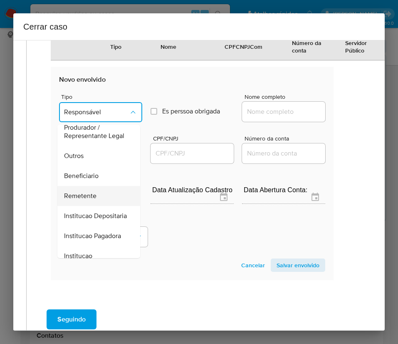
scroll to position [148, 0]
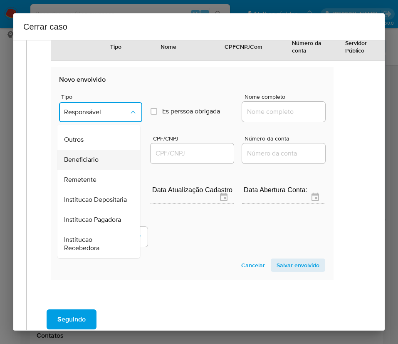
click at [95, 164] on span "Beneficiario" at bounding box center [81, 159] width 35 height 8
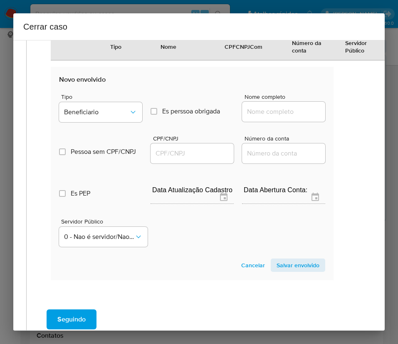
drag, startPoint x: 286, startPoint y: 156, endPoint x: 281, endPoint y: 152, distance: 6.5
click at [286, 122] on div at bounding box center [283, 112] width 83 height 20
click at [268, 117] on input "Nome completo" at bounding box center [283, 111] width 83 height 11
paste input "Shpp Brasil Instituicao De Pagamento E Servicos De Pagamentos Ltda, 38372267000…"
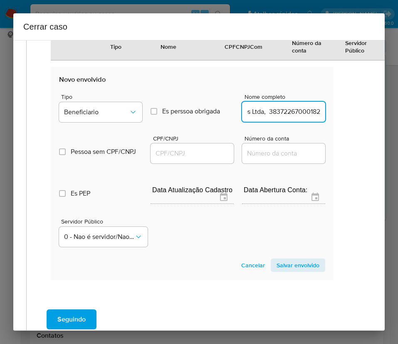
drag, startPoint x: 255, startPoint y: 150, endPoint x: 337, endPoint y: 152, distance: 82.5
type input "Shpp Brasil Instituicao De Pagamento E Servicos De Pagamentos Ltda"
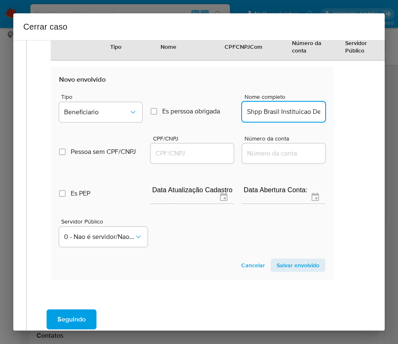
click at [162, 159] on input "CPF/CNPJ" at bounding box center [192, 153] width 83 height 11
paste input "38372267000182"
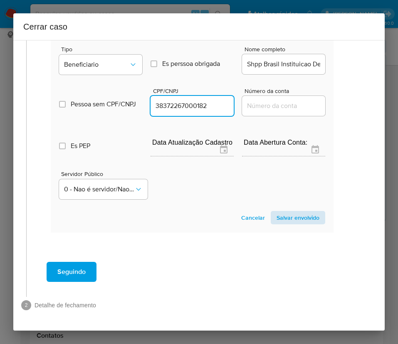
type input "38372267000182"
click at [278, 212] on span "Salvar envolvido" at bounding box center [298, 218] width 43 height 12
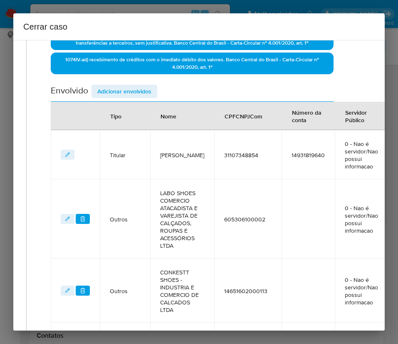
scroll to position [184, 12]
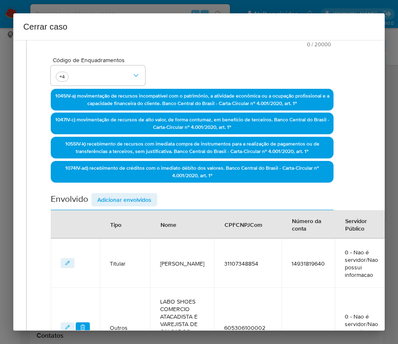
click at [134, 200] on span "Adicionar envolvidos" at bounding box center [124, 200] width 54 height 12
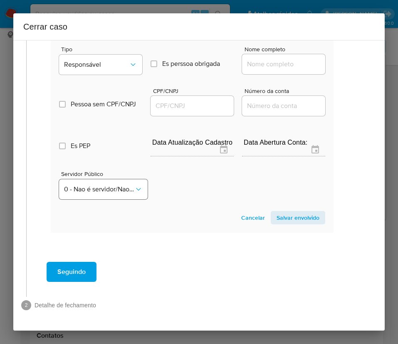
scroll to position [1153, 12]
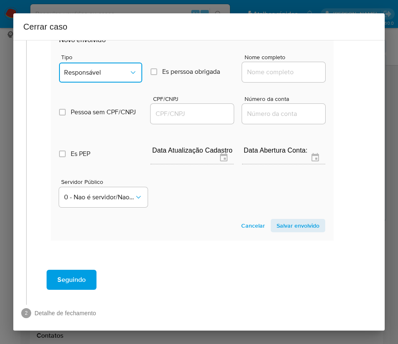
click at [117, 77] on span "Responsável" at bounding box center [96, 72] width 65 height 8
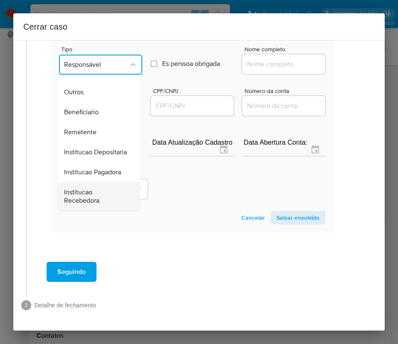
scroll to position [1216, 12]
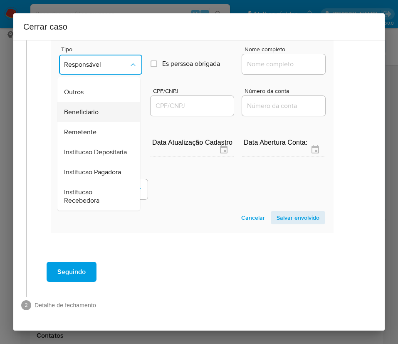
click at [98, 108] on span "Beneficiario" at bounding box center [81, 112] width 35 height 8
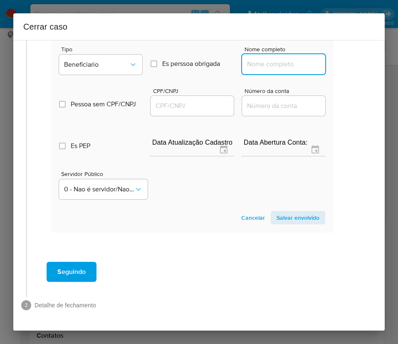
click at [276, 59] on input "Nome completo" at bounding box center [283, 64] width 83 height 11
paste input "Caixa Economica Federal, 00360305000104"
click at [254, 59] on input "Caixa Economica Federal, 00360305000104" at bounding box center [283, 64] width 83 height 11
drag, startPoint x: 251, startPoint y: 57, endPoint x: 337, endPoint y: 57, distance: 85.4
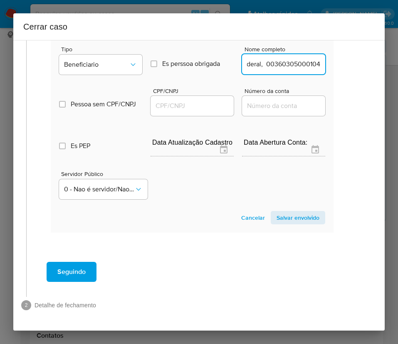
click at [264, 59] on input "Caixa Economica Federal, 00360305000104" at bounding box center [283, 64] width 83 height 11
drag, startPoint x: 252, startPoint y: 55, endPoint x: 351, endPoint y: 53, distance: 99.5
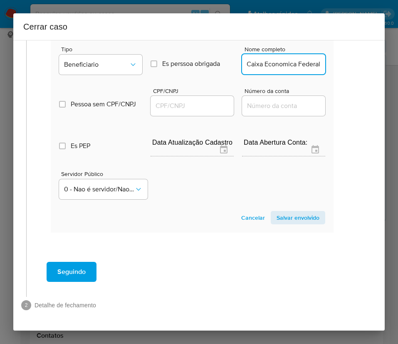
type input "Caixa Economica Federal"
click at [202, 100] on input "CPF/CNPJ" at bounding box center [192, 105] width 83 height 11
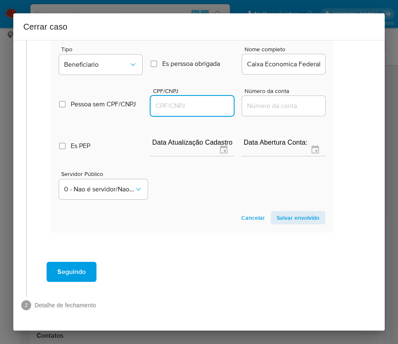
paste input "00360305000104"
type input "360305000104"
click at [296, 212] on span "Salvar envolvido" at bounding box center [298, 218] width 43 height 12
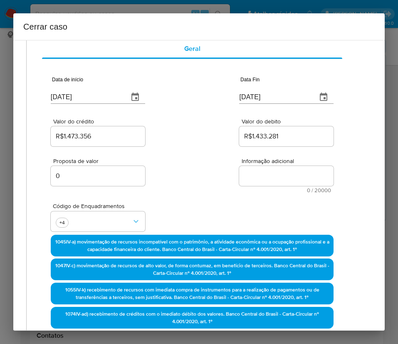
scroll to position [0, 12]
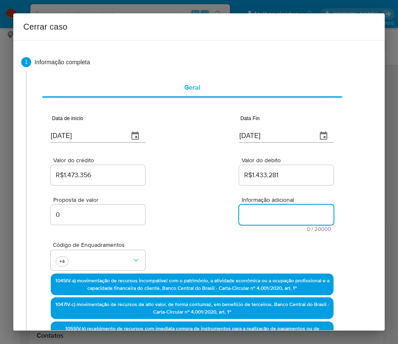
click at [256, 214] on textarea "Informação adicional" at bounding box center [286, 214] width 95 height 20
paste textarea "Informações do Cliente Elisete Ferreira Nascimento, CPF 31107348854, 42 anos, r…"
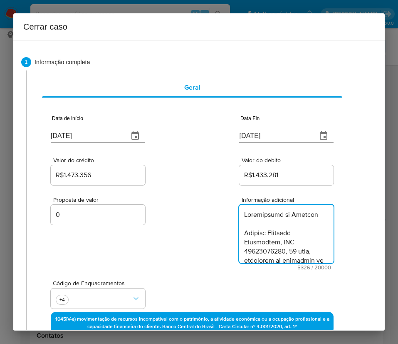
scroll to position [2768, 0]
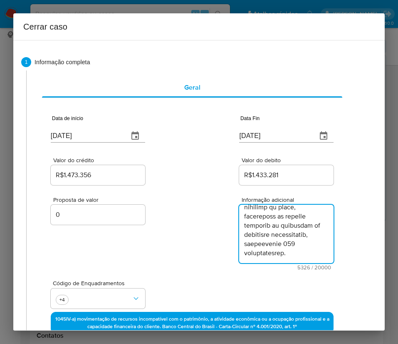
type textarea "Informações do Cliente Elisete Ferreira Nascimento, CPF 31107348854, 42 anos, r…"
click at [214, 261] on div "Proposta de valor 0 Informação adicional 5326 / 20000 14674 caracteres restantes" at bounding box center [192, 228] width 283 height 83
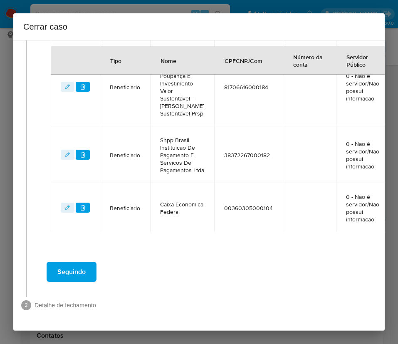
scroll to position [1084, 12]
click at [92, 261] on button "Seguindo" at bounding box center [72, 271] width 50 height 20
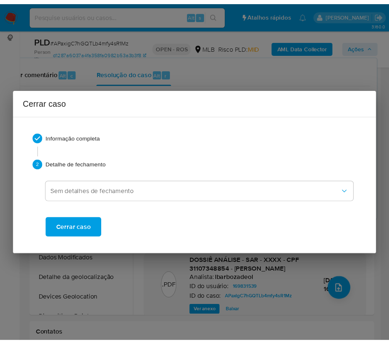
scroll to position [2664, 0]
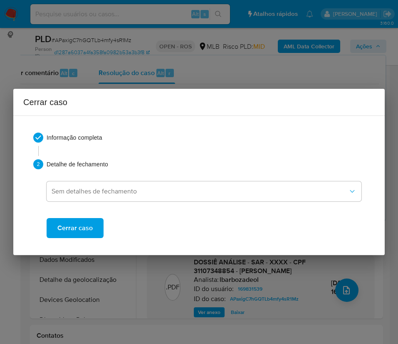
click at [85, 225] on span "Cerrar caso" at bounding box center [74, 228] width 35 height 18
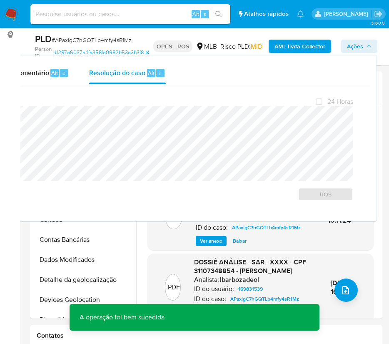
click at [102, 39] on span "# APaxigC7hGQTLb4mfy4sR1Mz" at bounding box center [92, 40] width 80 height 8
copy span "APaxigC7hGQTLb4mfy4sR1Mz"
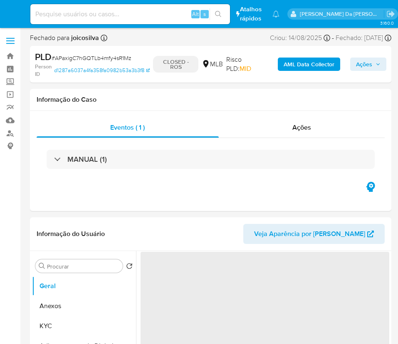
select select "10"
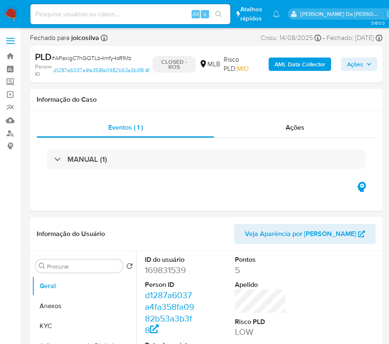
click at [10, 16] on img at bounding box center [11, 14] width 14 height 14
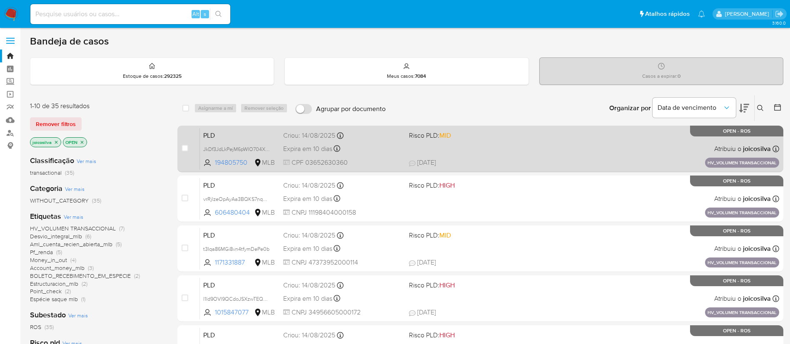
click at [398, 166] on span "18/08/2025 18/08/2025 14:19" at bounding box center [531, 162] width 245 height 9
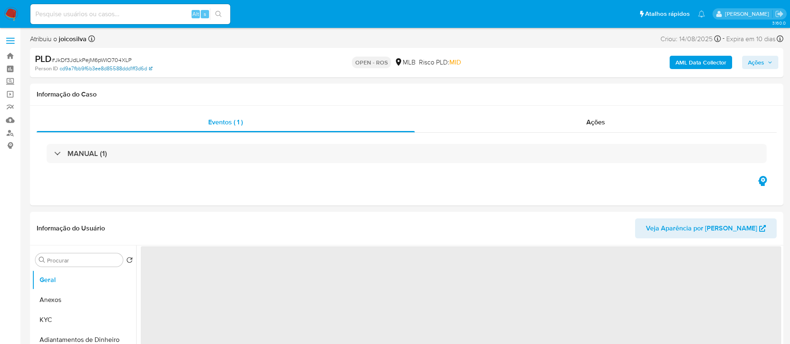
select select "10"
click at [121, 62] on span "# JkDf3JdLkPejM6pWIO704XLP" at bounding box center [92, 60] width 80 height 8
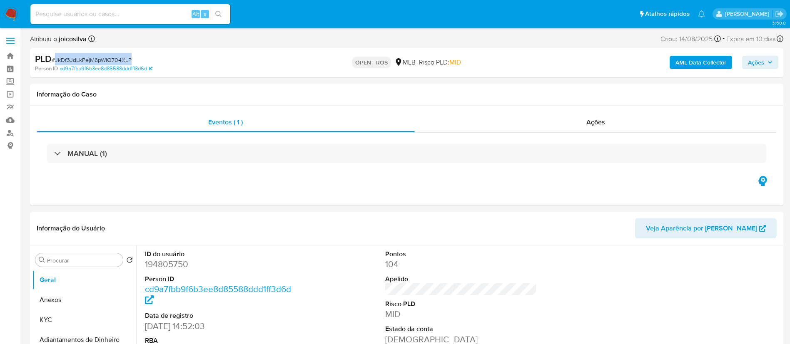
click at [121, 62] on span "# JkDf3JdLkPejM6pWIO704XLP" at bounding box center [92, 60] width 80 height 8
copy span "JkDf3JdLkPejM6pWIO704XLP"
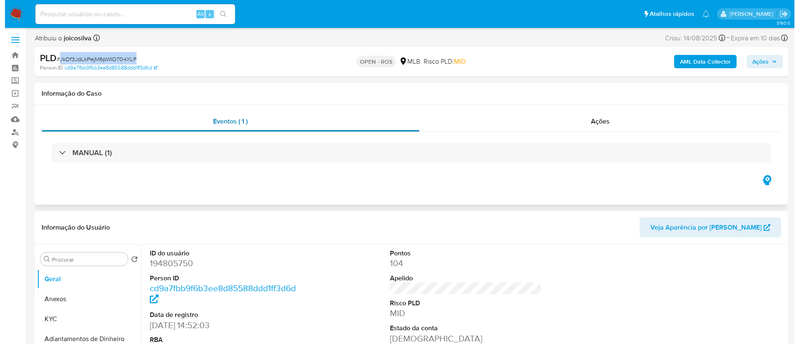
scroll to position [125, 0]
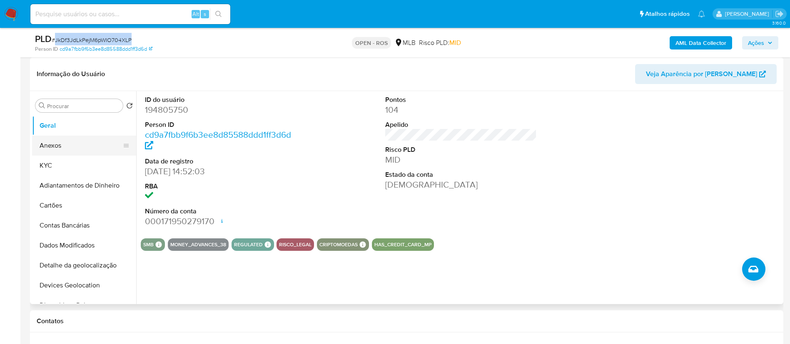
click at [67, 149] on button "Anexos" at bounding box center [80, 146] width 97 height 20
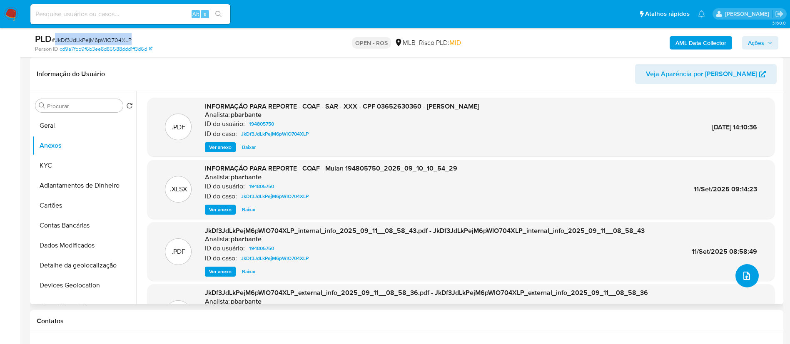
click at [743, 273] on icon "upload-file" at bounding box center [747, 276] width 10 height 10
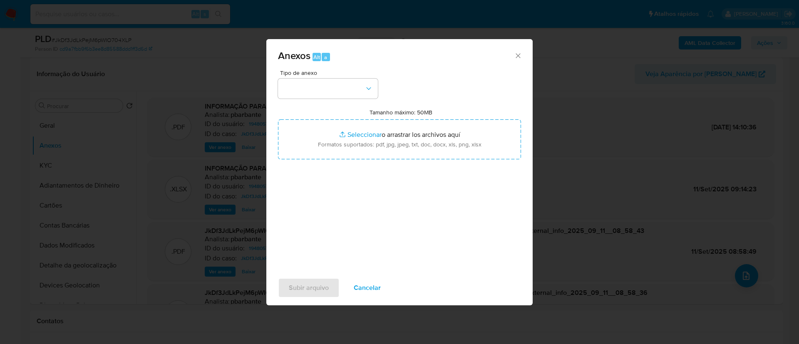
click at [437, 93] on div "Tipo de anexo Tamanho máximo: 50MB Seleccionar archivos Seleccionar o arrastrar…" at bounding box center [399, 168] width 243 height 197
click at [356, 90] on button "button" at bounding box center [328, 89] width 100 height 20
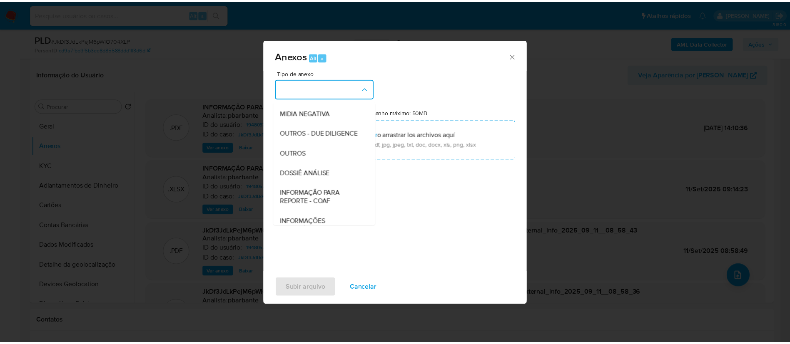
scroll to position [128, 0]
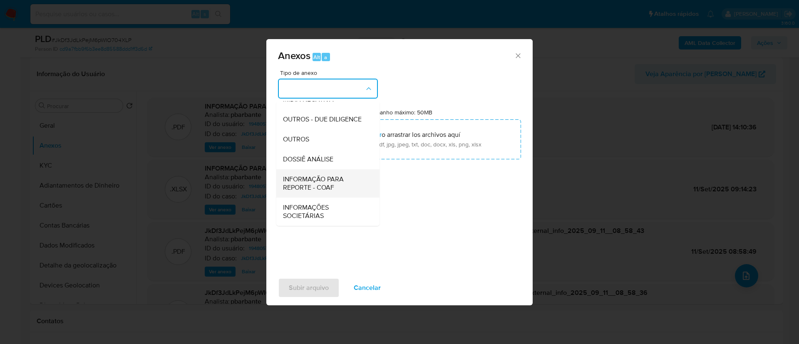
click at [331, 189] on span "INFORMAÇÃO PARA REPORTE - COAF" at bounding box center [325, 183] width 85 height 17
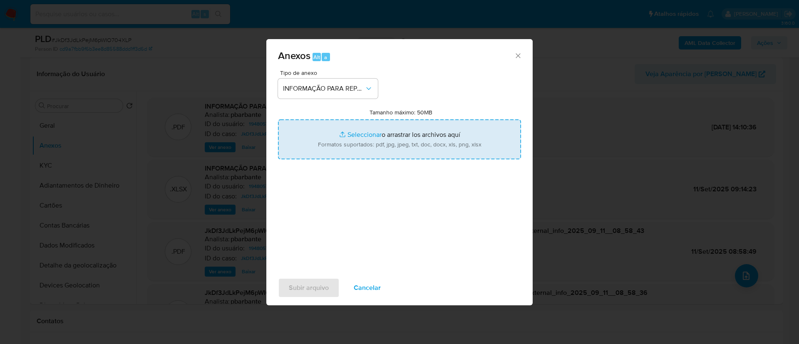
type input "C:\fakepath\SAR - JkDf3JdLkPejM6pWIO704XLP - CPF 03652630360 - [PERSON_NAME].pdf"
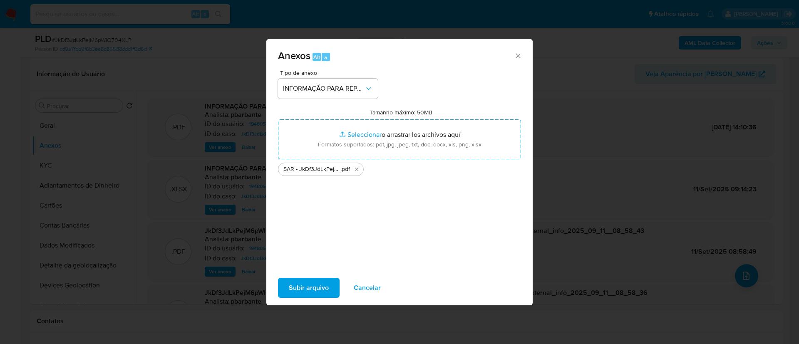
click at [331, 289] on button "Subir arquivo" at bounding box center [309, 288] width 62 height 20
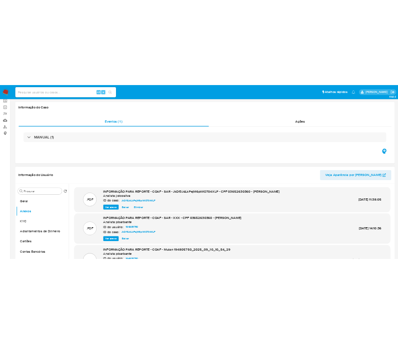
scroll to position [0, 0]
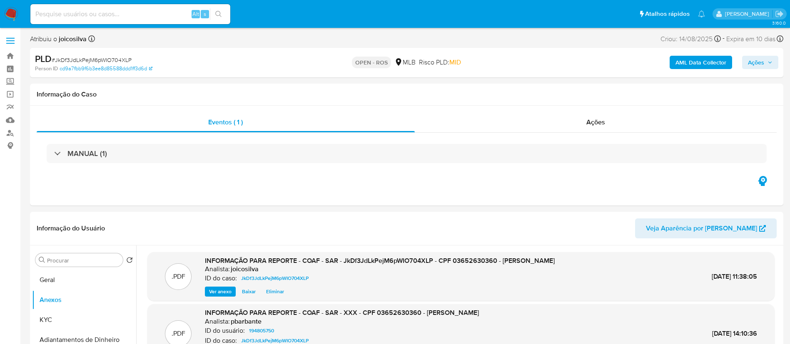
click at [774, 59] on button "Ações" at bounding box center [760, 62] width 36 height 13
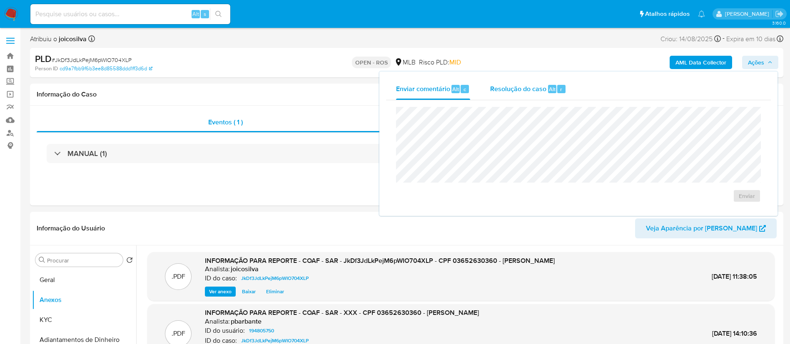
click at [523, 84] on span "Resolução do caso" at bounding box center [518, 89] width 56 height 10
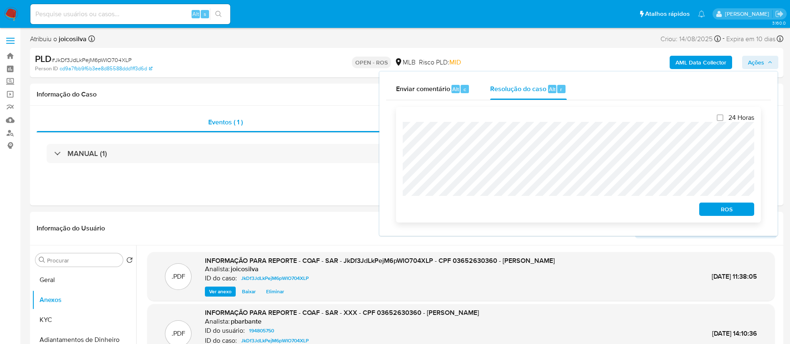
click at [399, 133] on div "24 Horas ROS" at bounding box center [578, 165] width 365 height 116
click at [743, 213] on span "ROS" at bounding box center [726, 210] width 43 height 12
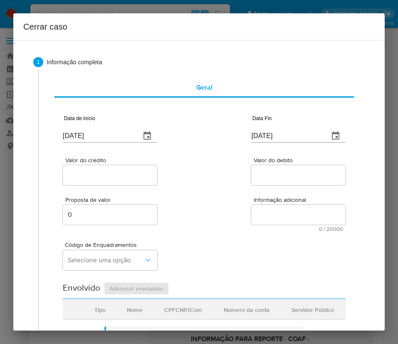
click at [107, 137] on input "[DATE]" at bounding box center [98, 135] width 71 height 13
paste input "01/07"
type input "01/07/2025"
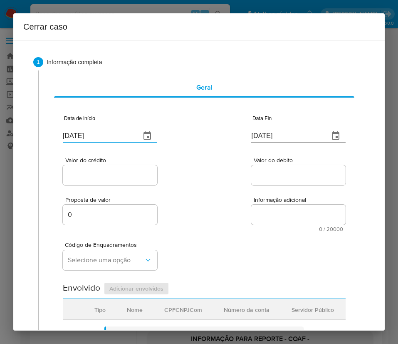
drag, startPoint x: 291, startPoint y: 211, endPoint x: 253, endPoint y: 240, distance: 48.1
click at [291, 212] on textarea "Informação adicional" at bounding box center [298, 214] width 95 height 20
click at [289, 138] on input "[DATE]" at bounding box center [286, 135] width 71 height 13
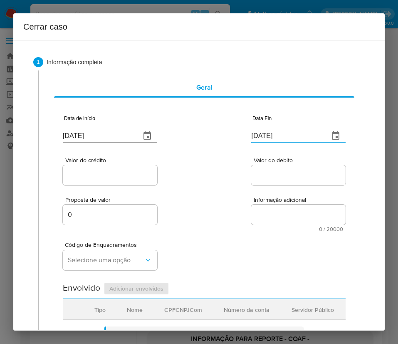
paste input "09"
type input "09/09/2025"
click at [276, 199] on span "Informação adicional" at bounding box center [301, 200] width 95 height 6
click at [276, 204] on textarea "Informação adicional" at bounding box center [298, 214] width 95 height 20
click at [118, 174] on input "Valor do crédito" at bounding box center [110, 174] width 95 height 11
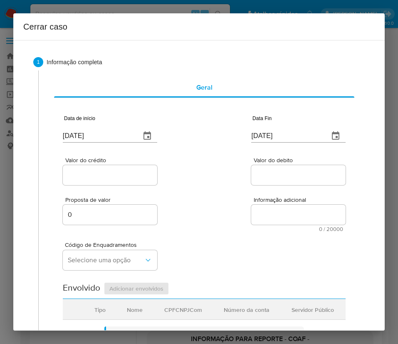
click at [124, 173] on input "Valor do crédito" at bounding box center [110, 174] width 95 height 11
paste input "R$1.878.760"
type input "R$1.878.760"
click at [231, 194] on div "Proposta de valor 0 Informação adicional 0 / 20000 20000 caracteres restantes" at bounding box center [204, 209] width 283 height 45
click at [289, 179] on input "Valor do debito" at bounding box center [298, 174] width 95 height 11
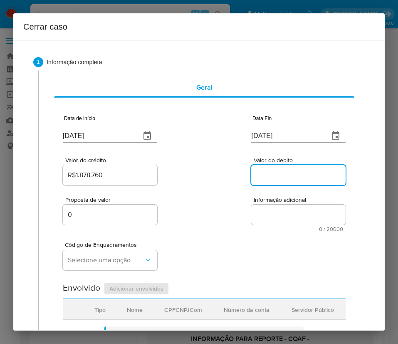
paste input "R$1.504.494"
type input "R$1.504.494"
click at [243, 229] on div "Proposta de valor 0 Informação adicional 0 / 20000 20000 caracteres restantes" at bounding box center [204, 209] width 283 height 45
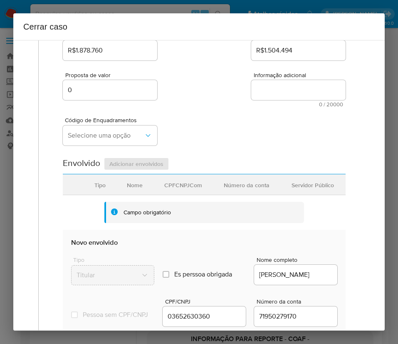
scroll to position [125, 0]
click at [122, 131] on span "Selecione uma opção" at bounding box center [106, 135] width 76 height 8
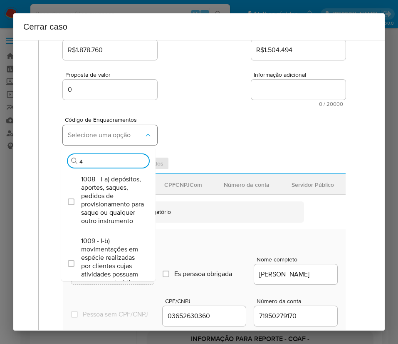
type input "45"
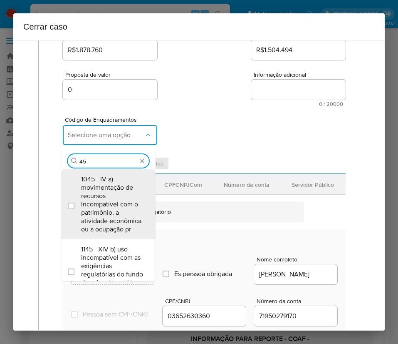
drag, startPoint x: 119, startPoint y: 188, endPoint x: 209, endPoint y: 115, distance: 115.7
click at [120, 187] on span "1045 - IV-a) movimentação de recursos incompatível com o patrimônio, a atividad…" at bounding box center [112, 204] width 63 height 58
checkbox input "true"
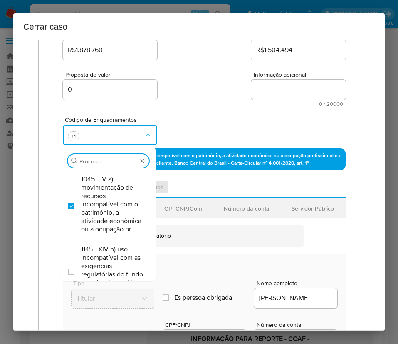
click at [211, 112] on div "Código de Enquadramentos Procurar 1045 - IV-a) movimentação de recursos incompa…" at bounding box center [204, 128] width 283 height 42
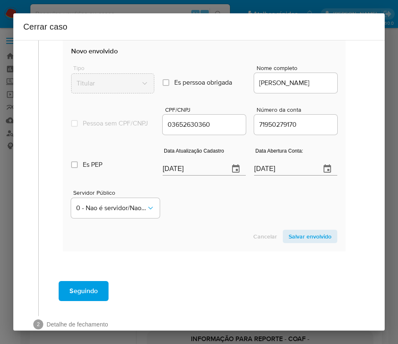
scroll to position [366, 0]
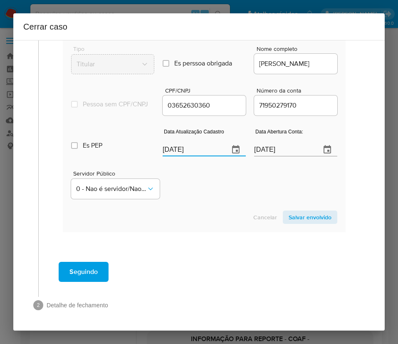
click at [194, 147] on input "18/09/2025" at bounding box center [193, 149] width 60 height 13
paste input "26/08"
type input "26/08/2025"
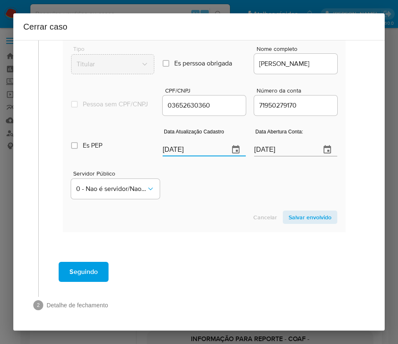
click at [194, 199] on div "Servidor Público 0 - Nao é servidor/[PERSON_NAME] possui informacao" at bounding box center [204, 181] width 266 height 42
click at [267, 149] on input "08/06/2020" at bounding box center [284, 149] width 60 height 13
click at [227, 193] on div "Servidor Público 0 - Nao é servidor/[PERSON_NAME] possui informacao" at bounding box center [204, 181] width 266 height 42
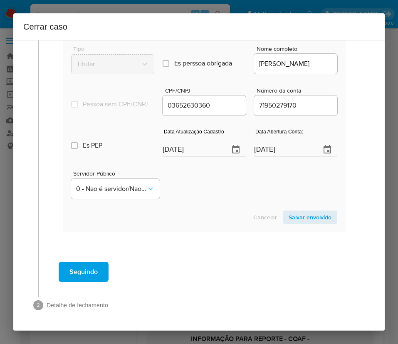
click at [198, 187] on div "Servidor Público 0 - Nao é servidor/[PERSON_NAME] possui informacao" at bounding box center [204, 181] width 266 height 42
click at [179, 144] on input "26/08/2025" at bounding box center [193, 149] width 60 height 13
click at [202, 194] on div "Servidor Público 0 - Nao é servidor/[PERSON_NAME] possui informacao" at bounding box center [204, 181] width 266 height 42
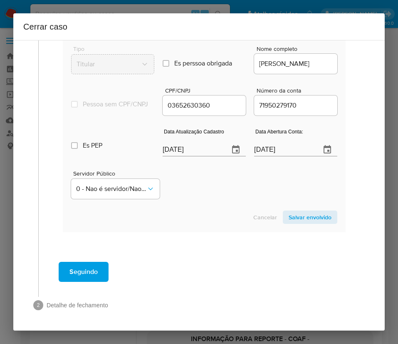
click at [297, 212] on span "Salvar envolvido" at bounding box center [310, 217] width 43 height 12
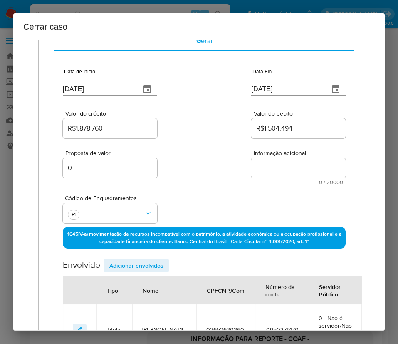
scroll to position [43, 0]
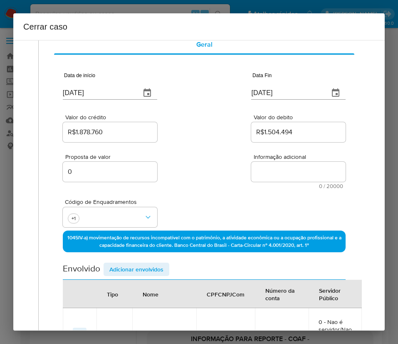
click at [258, 172] on textarea "Informação adicional" at bounding box center [298, 172] width 95 height 20
paste textarea "Informações do Cliente Antonia Tatiana Rodrigues Evangelista, CPF 03652630360, …"
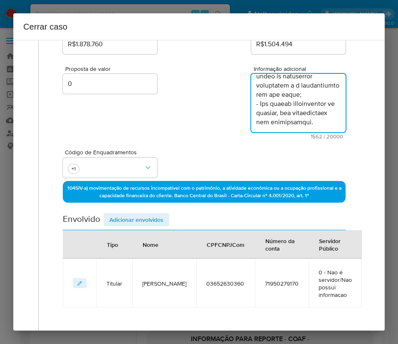
scroll to position [206, 0]
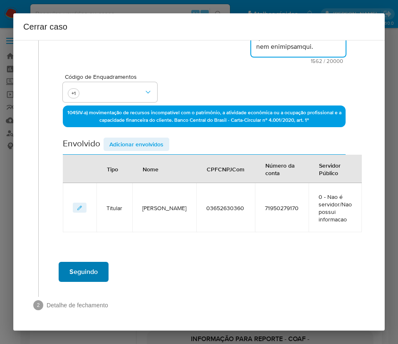
type textarea "Informações do Cliente Antonia Tatiana Rodrigues Evangelista, CPF 03652630360, …"
click at [89, 271] on span "Seguindo" at bounding box center [84, 271] width 28 height 18
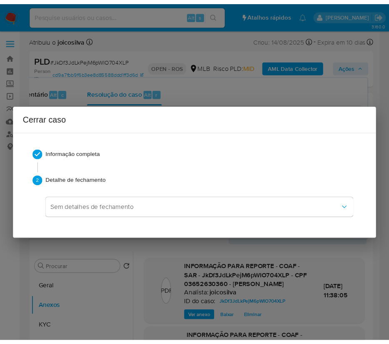
scroll to position [804, 0]
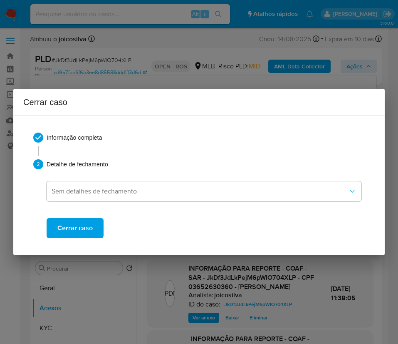
click at [92, 225] on span "Cerrar caso" at bounding box center [74, 228] width 35 height 18
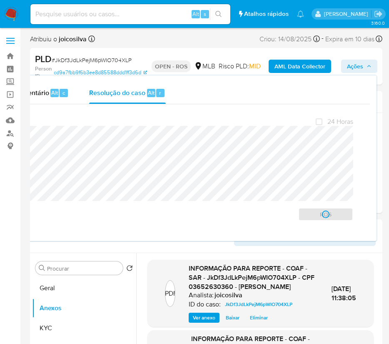
click at [80, 56] on span "# JkDf3JdLkPejM6pWIO704XLP" at bounding box center [92, 60] width 80 height 8
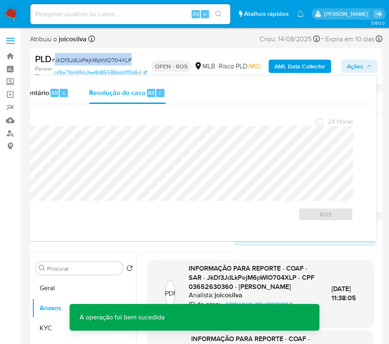
copy span "JkDf3JdLkPejM6pWIO704XLP"
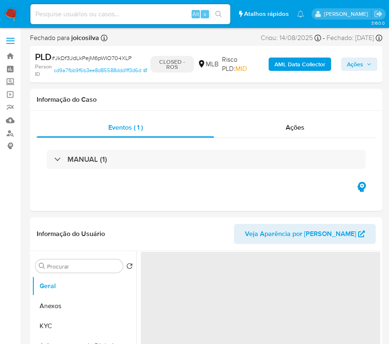
click at [10, 12] on img at bounding box center [11, 14] width 14 height 14
select select "10"
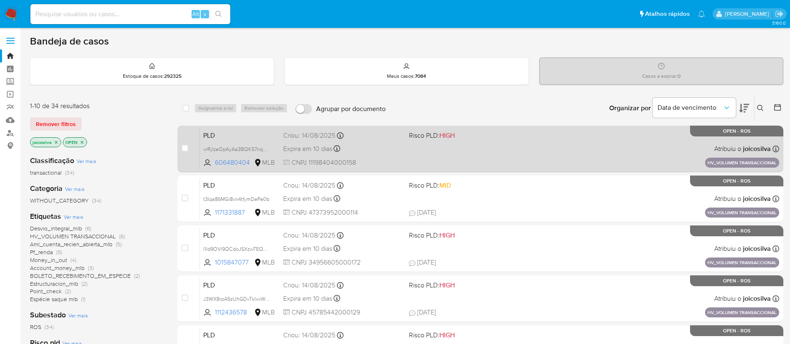
click at [398, 152] on div "PLD vrRjlzeOpAyAa3BQKS7nqazz 606480404 MLB Risco PLD: HIGH Criou: [DATE] Criou:…" at bounding box center [489, 149] width 579 height 42
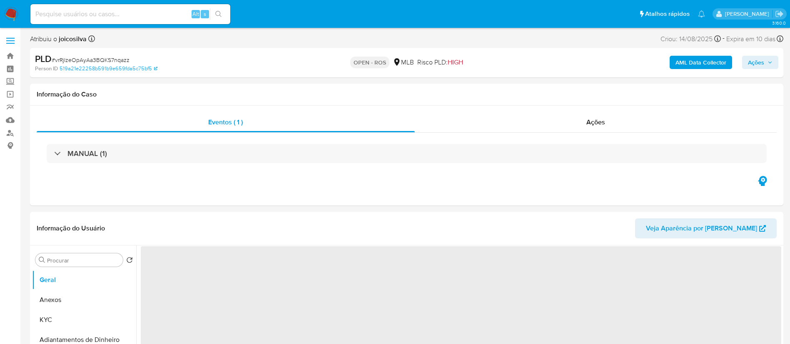
click at [109, 60] on span "# vrRjlzeOpAyAa3BQKS7nqazz" at bounding box center [91, 60] width 78 height 8
select select "10"
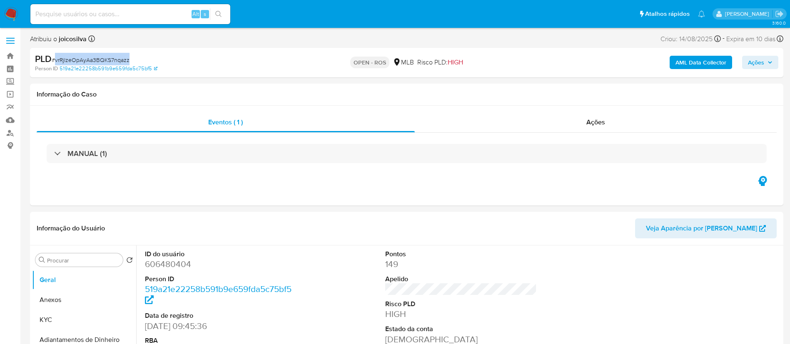
copy span "vrRjlzeOpAyAa3BQKS7nqazz"
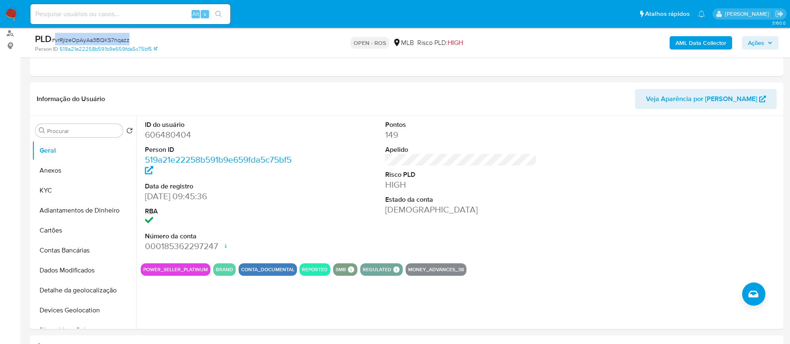
scroll to position [187, 0]
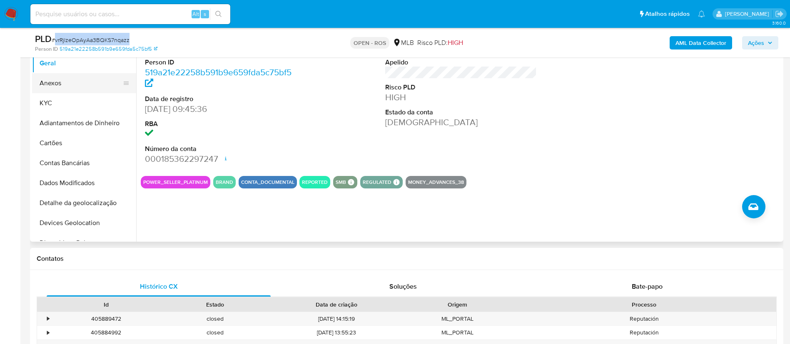
click at [53, 92] on button "Anexos" at bounding box center [80, 83] width 97 height 20
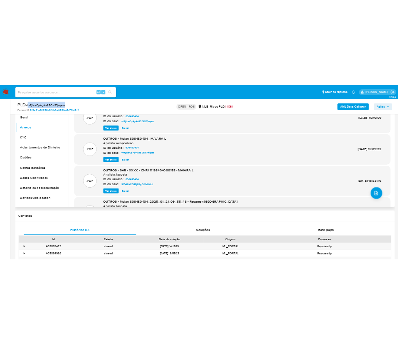
scroll to position [62, 0]
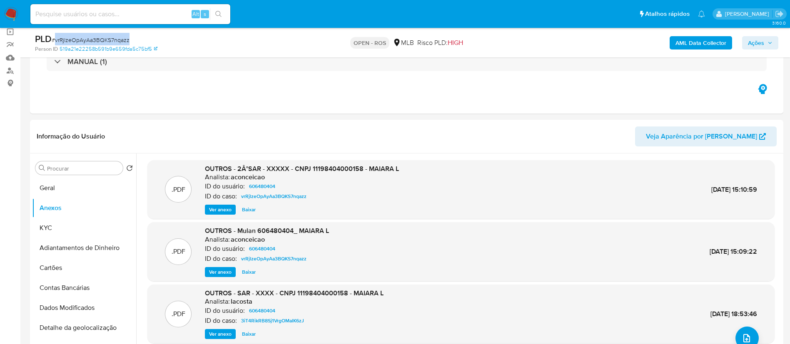
click at [769, 49] on button "Ações" at bounding box center [760, 42] width 36 height 13
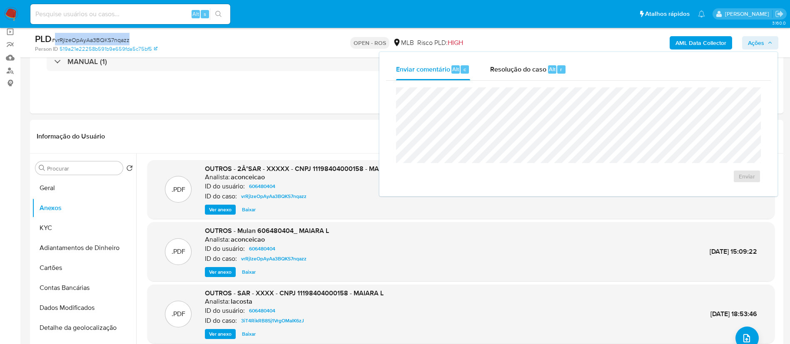
drag, startPoint x: 502, startPoint y: 69, endPoint x: 498, endPoint y: 86, distance: 17.3
click at [503, 69] on span "Resolução do caso" at bounding box center [518, 69] width 56 height 10
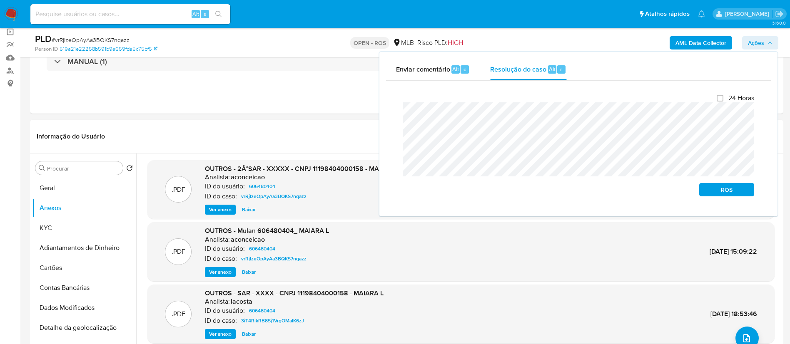
click at [388, 112] on div "Fechamento do caso 24 Horas ROS" at bounding box center [578, 145] width 385 height 129
click at [711, 193] on span "ROS" at bounding box center [726, 190] width 43 height 12
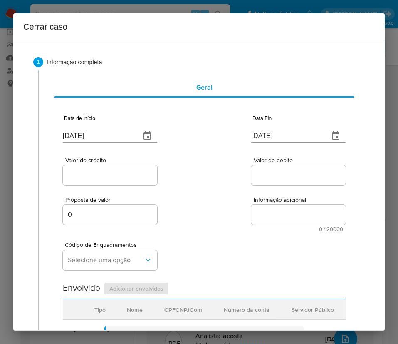
click at [97, 123] on div "[DATE]" at bounding box center [110, 130] width 95 height 25
click at [93, 139] on input "[DATE]" at bounding box center [98, 135] width 71 height 13
paste input "01/07"
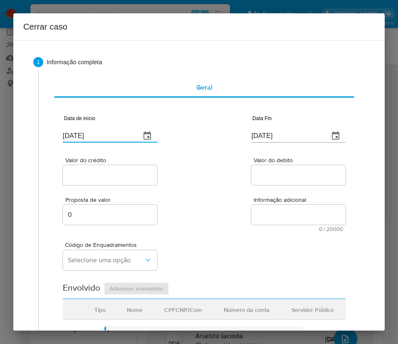
type input "01/07/2025"
click at [192, 217] on div "Proposta de valor 0 Informação adicional 0 / 20000 20000 caracteres restantes" at bounding box center [204, 209] width 283 height 45
click at [267, 139] on input "[DATE]" at bounding box center [286, 135] width 71 height 13
click at [267, 139] on input "18/09/2025" at bounding box center [286, 135] width 71 height 13
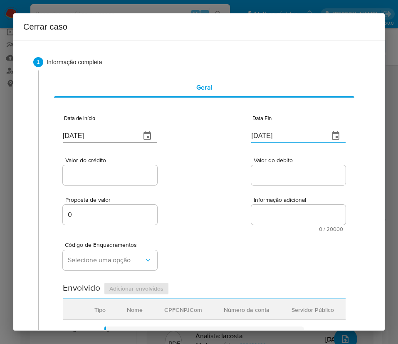
click at [267, 139] on input "18/09/2025" at bounding box center [286, 135] width 71 height 13
paste input "0"
type input "10/09/2025"
drag, startPoint x: 256, startPoint y: 212, endPoint x: 148, endPoint y: 196, distance: 109.9
click at [251, 213] on textarea "Informação adicional" at bounding box center [298, 214] width 95 height 20
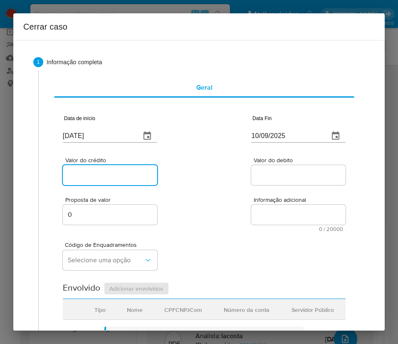
click at [97, 179] on input "Valor do crédito" at bounding box center [110, 174] width 95 height 11
click at [123, 170] on input "Valor do crédito" at bounding box center [110, 174] width 95 height 11
paste input "R$4.259.892"
type input "R$4.259.892"
click at [292, 217] on textarea "Informação adicional" at bounding box center [298, 214] width 95 height 20
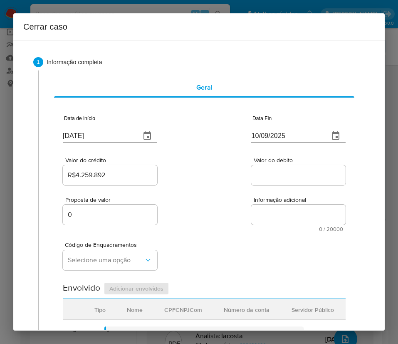
click at [258, 179] on input "Valor do debito" at bounding box center [298, 174] width 95 height 11
paste input "R$3.108.937"
type input "R$3.108.937"
click at [210, 238] on div "Código de Enquadramentos Selecione uma opção" at bounding box center [204, 253] width 283 height 42
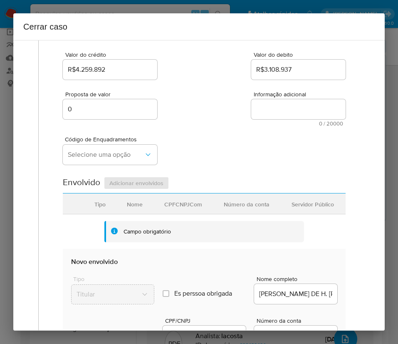
scroll to position [125, 0]
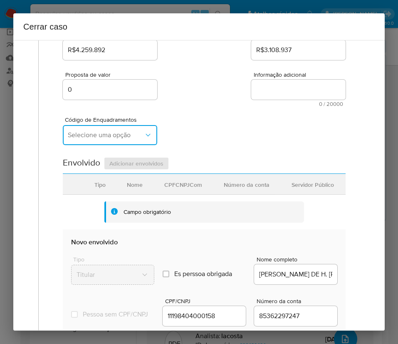
click at [92, 131] on span "Selecione uma opção" at bounding box center [106, 135] width 76 height 8
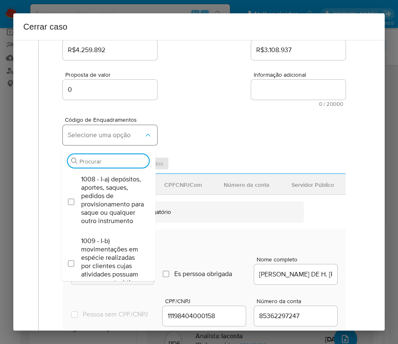
scroll to position [187, 0]
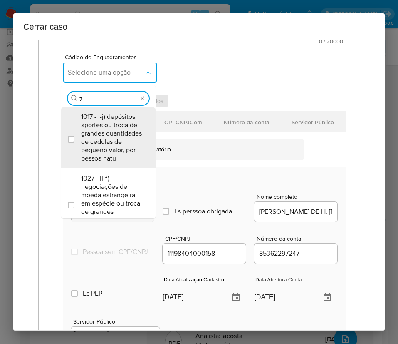
type input "73"
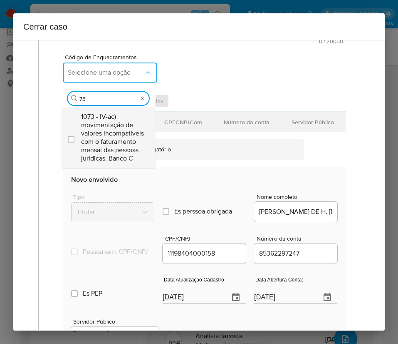
click at [129, 138] on span "1073 - IV-ac) movimentação de valores incompatíveis com o faturamento mensal da…" at bounding box center [112, 137] width 63 height 50
checkbox input "true"
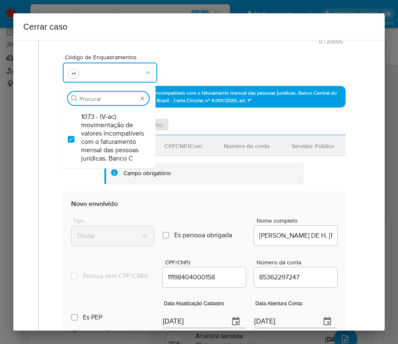
click at [216, 67] on div "Código de Enquadramentos Procurar 1073 - IV-ac) movimentação de valores incompa…" at bounding box center [204, 65] width 283 height 42
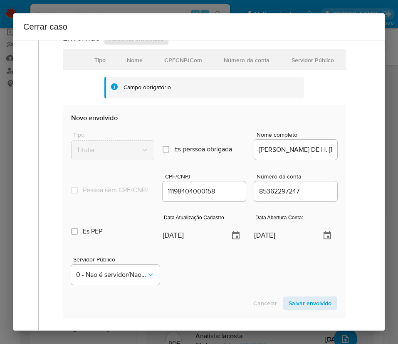
scroll to position [366, 0]
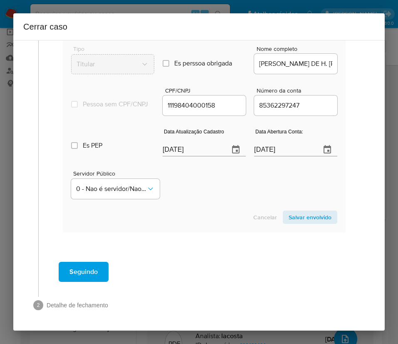
click at [189, 148] on input "[DATE]" at bounding box center [193, 149] width 60 height 13
paste input "2/08"
type input "12/08/2025"
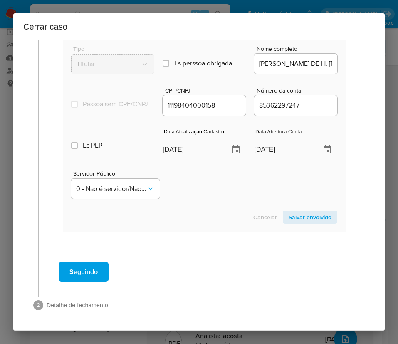
click at [208, 203] on section "Novo envolvido Tipo Titular Es perssoa obrigada Is PObrigada Nome completo MAIA…" at bounding box center [204, 125] width 283 height 213
click at [262, 153] on input "17/09/2020" at bounding box center [284, 149] width 60 height 13
click at [254, 178] on div "Servidor Público 0 - Nao é servidor/Nao possui informacao" at bounding box center [204, 181] width 266 height 42
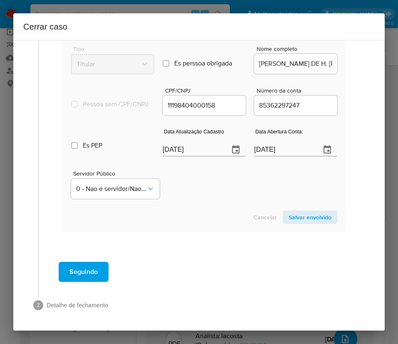
click at [318, 221] on span "Salvar envolvido" at bounding box center [310, 217] width 43 height 12
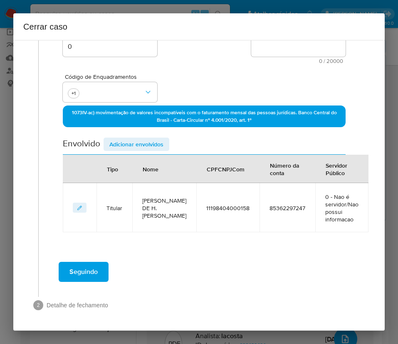
click at [157, 154] on th "Nome" at bounding box center [164, 168] width 64 height 28
click at [162, 141] on span "Adicionar envolvidos" at bounding box center [137, 144] width 54 height 12
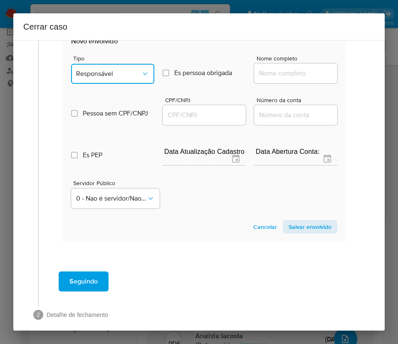
click at [119, 91] on div "Tipo Responsável Es perssoa obrigada Is PObrigada Nome completo Pessoa sem CPF/…" at bounding box center [204, 128] width 266 height 166
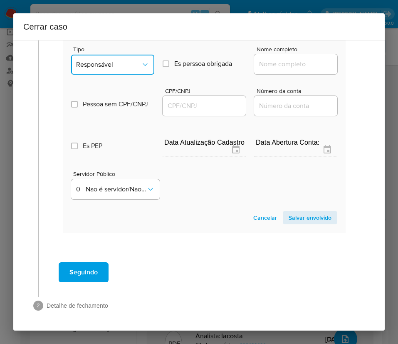
scroll to position [388, 0]
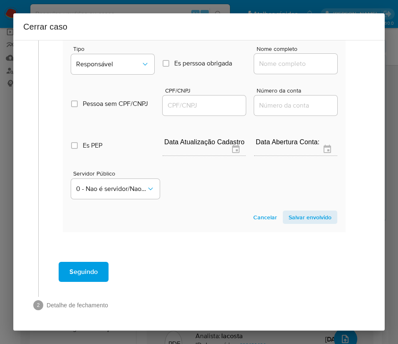
click at [117, 49] on span "Tipo" at bounding box center [114, 49] width 83 height 6
click at [113, 63] on span "Responsável" at bounding box center [108, 64] width 65 height 8
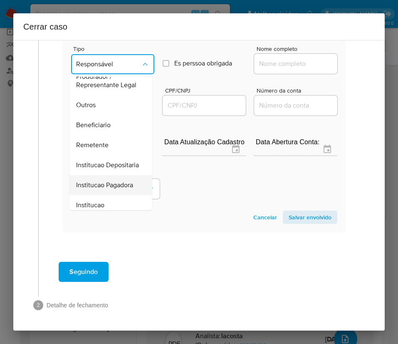
scroll to position [148, 0]
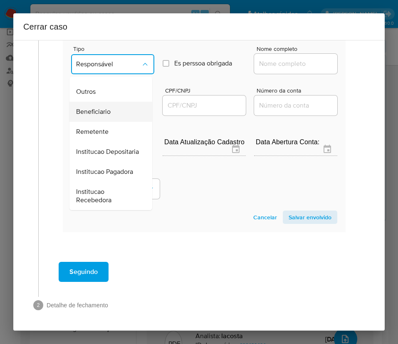
click at [109, 107] on span "Beneficiario" at bounding box center [93, 111] width 35 height 8
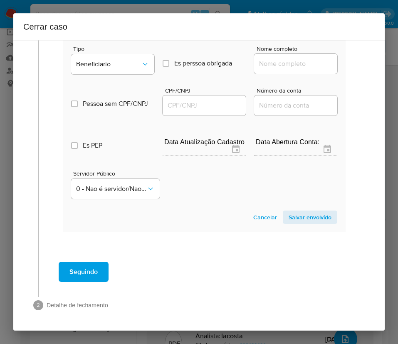
click at [286, 59] on input "Nome completo" at bounding box center [295, 63] width 83 height 11
paste input "Trkbit Tecnologia E Informação Ltda, 41586874000150"
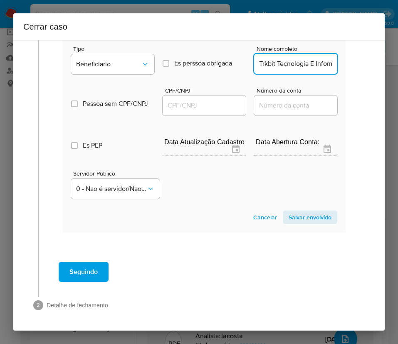
scroll to position [0, 88]
drag, startPoint x: 265, startPoint y: 67, endPoint x: 338, endPoint y: 67, distance: 73.3
type input "Trkbit Tecnologia E Informação Ltda"
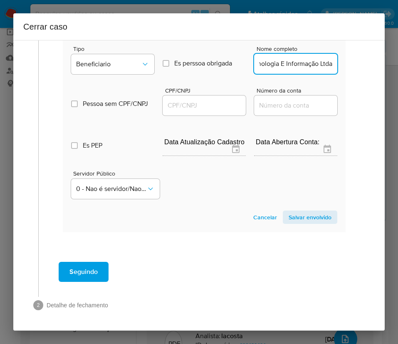
scroll to position [0, 0]
click at [190, 106] on input "CPF/CNPJ" at bounding box center [204, 105] width 83 height 11
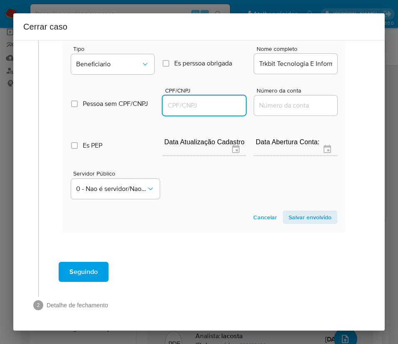
paste input "41586874000150"
type input "41586874000150"
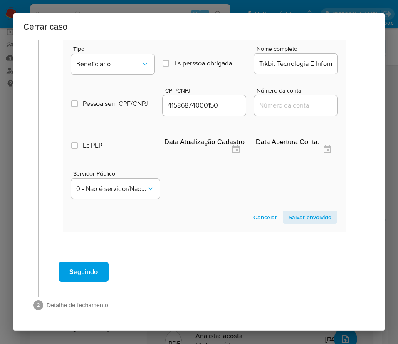
click at [316, 217] on span "Salvar envolvido" at bounding box center [310, 217] width 43 height 12
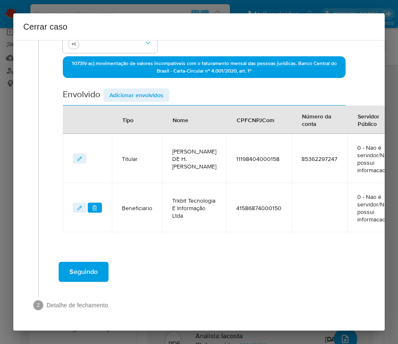
click at [142, 89] on span "Adicionar envolvidos" at bounding box center [137, 95] width 54 height 12
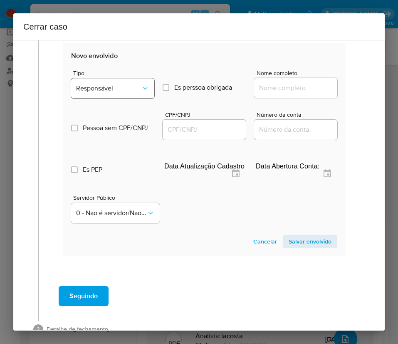
scroll to position [421, 0]
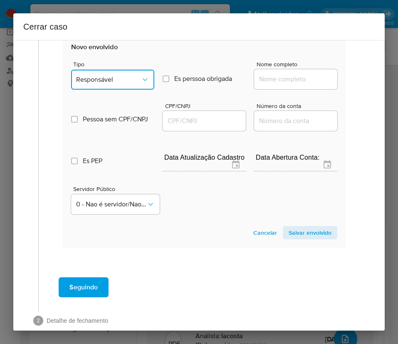
click at [122, 84] on span "Responsável" at bounding box center [108, 79] width 65 height 8
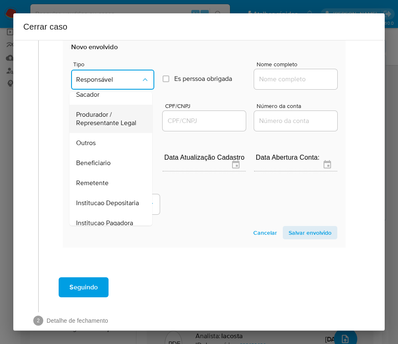
scroll to position [148, 0]
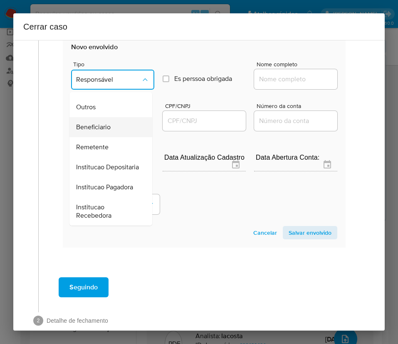
click at [100, 123] on span "Beneficiario" at bounding box center [93, 127] width 35 height 8
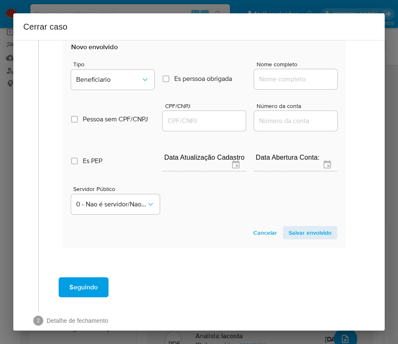
click at [279, 89] on div at bounding box center [295, 79] width 83 height 20
click at [279, 85] on input "Nome completo" at bounding box center [295, 79] width 83 height 11
paste input "N2 Comercio De Produtos Eletrônicos Ltda, 34485668000279"
drag, startPoint x: 263, startPoint y: 88, endPoint x: 356, endPoint y: 87, distance: 93.3
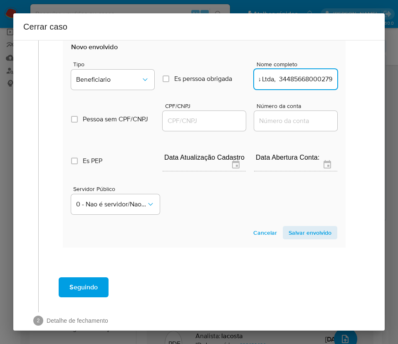
click at [265, 85] on input "N2 Comercio De Produtos Eletrônicos Ltda, 34485668000279" at bounding box center [295, 79] width 83 height 11
drag, startPoint x: 264, startPoint y: 87, endPoint x: 361, endPoint y: 87, distance: 97.0
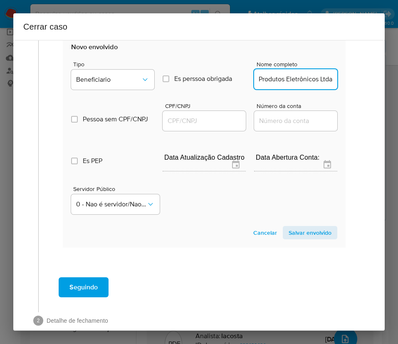
type input "N2 Comercio De Produtos Eletrônicos Ltda"
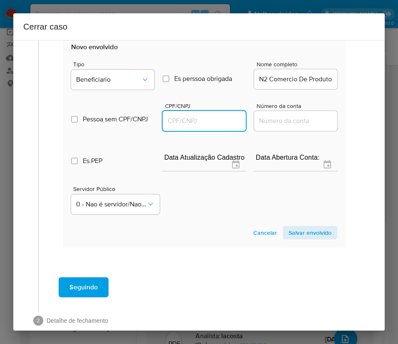
click at [185, 126] on input "CPF/CNPJ" at bounding box center [204, 120] width 83 height 11
paste input "34485668000279"
type input "34485668000279"
click at [302, 238] on span "Salvar envolvido" at bounding box center [310, 233] width 43 height 12
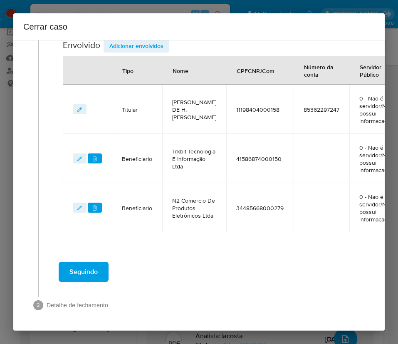
scroll to position [111, 0]
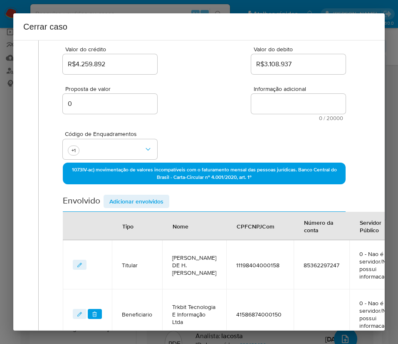
click at [140, 202] on span "Adicionar envolvidos" at bounding box center [137, 201] width 54 height 12
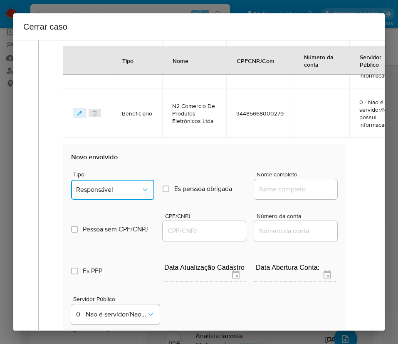
click at [125, 199] on button "Responsável" at bounding box center [112, 189] width 83 height 20
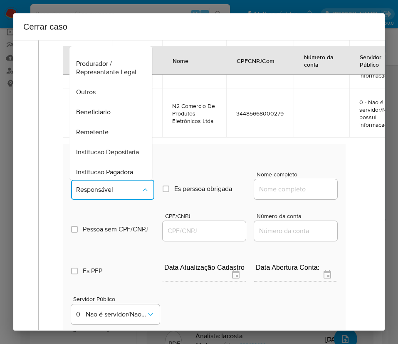
scroll to position [148, 0]
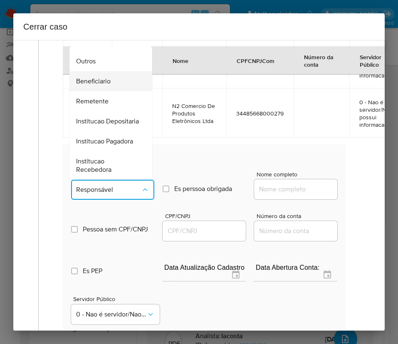
click at [108, 85] on span "Beneficiario" at bounding box center [93, 81] width 35 height 8
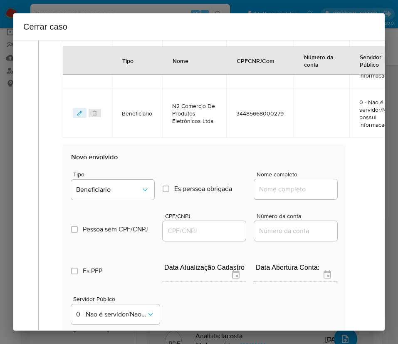
click at [280, 194] on input "Nome completo" at bounding box center [295, 189] width 83 height 11
paste input "Tanstu Comercial Ltda, 08157517000109"
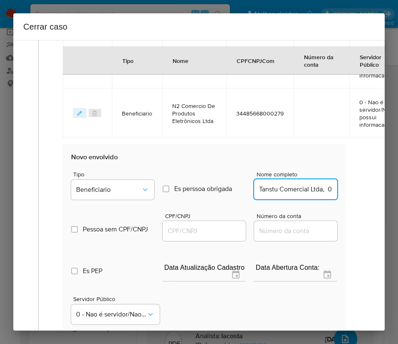
scroll to position [0, 47]
drag, startPoint x: 268, startPoint y: 214, endPoint x: 351, endPoint y: 211, distance: 83.3
click at [351, 211] on div "Geral Data de início 01/07/2025 Data Fin 10/09/2025 Valor do crédito R$4.259.89…" at bounding box center [204, 46] width 315 height 672
type input "Tanstu Comercial Ltda"
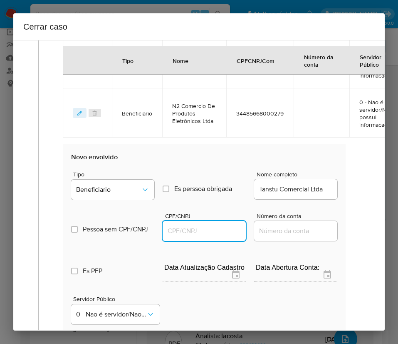
click at [186, 236] on input "CPF/CNPJ" at bounding box center [204, 230] width 83 height 11
paste input "08157517000109"
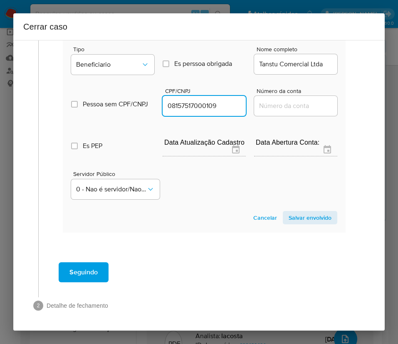
type input "8157517000109"
click at [294, 230] on section "Novo envolvido Tipo Beneficiario Es perssoa obrigada Is PObrigada Nome completo…" at bounding box center [204, 125] width 283 height 213
click at [293, 223] on span "Salvar envolvido" at bounding box center [310, 218] width 43 height 12
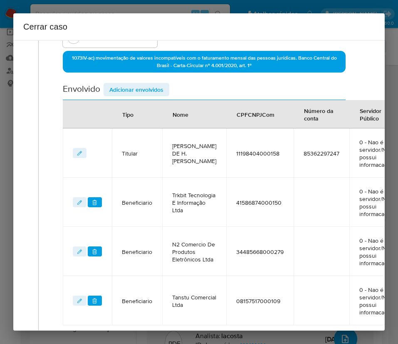
click at [152, 89] on span "Adicionar envolvidos" at bounding box center [137, 90] width 54 height 12
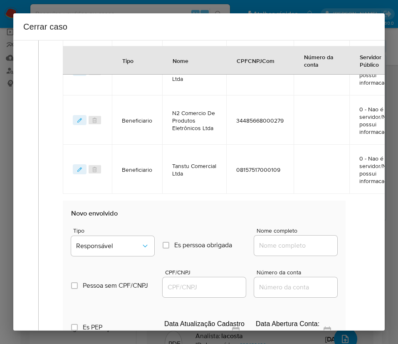
scroll to position [472, 0]
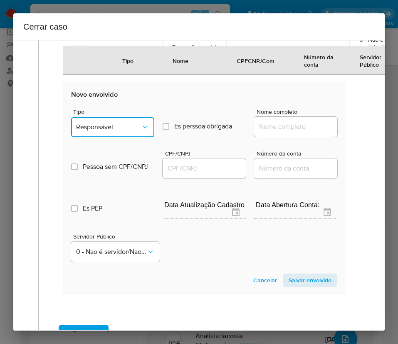
click at [97, 131] on span "Responsável" at bounding box center [108, 127] width 65 height 8
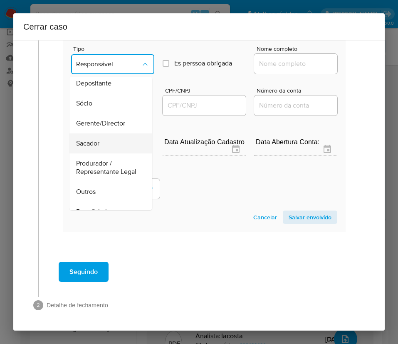
scroll to position [0, 0]
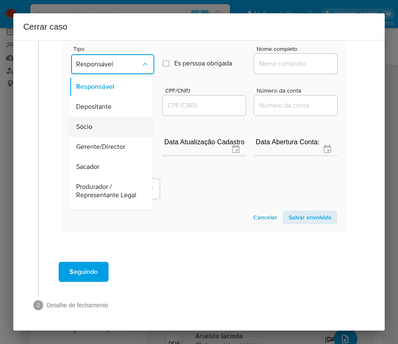
click at [91, 122] on span "Sócio" at bounding box center [84, 126] width 16 height 8
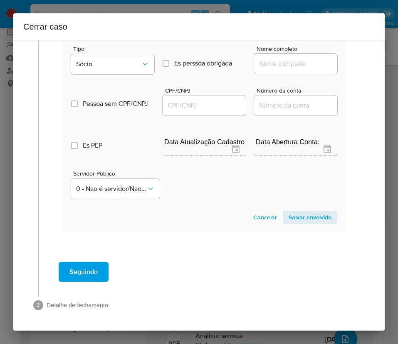
click at [286, 58] on input "Nome completo" at bounding box center [295, 63] width 83 height 11
paste input "Maiara Laet De Holanda Marques Lopes, CPF: 38771467831"
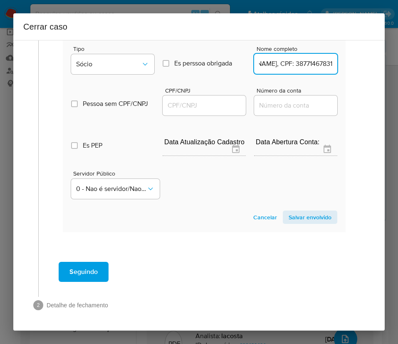
scroll to position [567, 12]
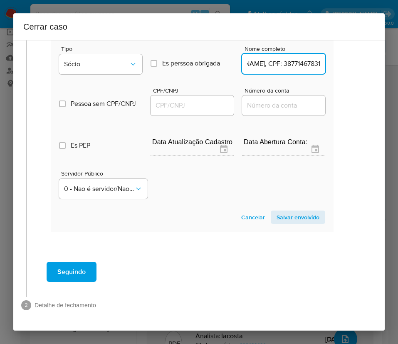
drag, startPoint x: 285, startPoint y: 53, endPoint x: 381, endPoint y: 52, distance: 95.8
click at [381, 52] on div "1 Informação completa Geral Data de início 01/07/2025 Data Fin 10/09/2025 Valor…" at bounding box center [199, 185] width 372 height 290
type input "Maiara Laet De Holanda Marques Lopes"
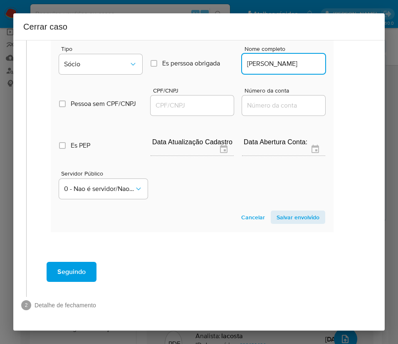
click at [180, 100] on input "CPF/CNPJ" at bounding box center [192, 105] width 83 height 11
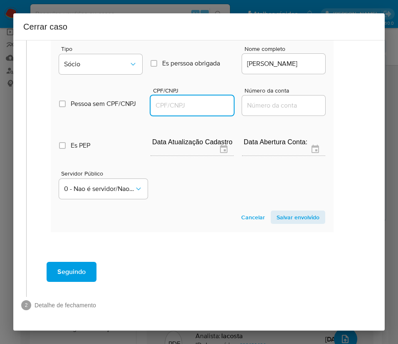
paste input "38771467831"
type input "38771467831"
click at [290, 211] on span "Salvar envolvido" at bounding box center [298, 217] width 43 height 12
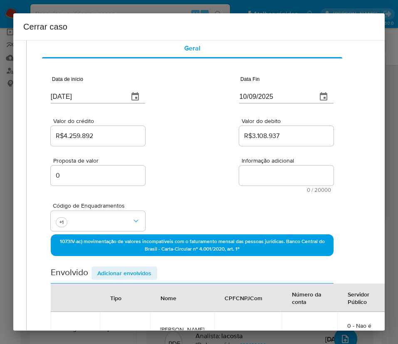
scroll to position [0, 12]
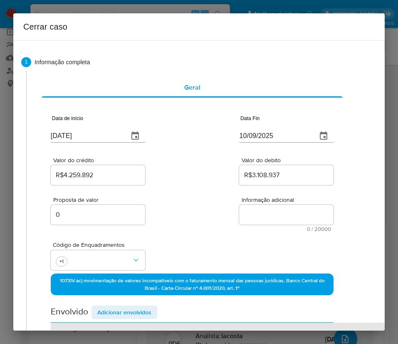
click at [260, 214] on textarea "Informação adicional" at bounding box center [286, 214] width 95 height 20
paste textarea "Informações do Cliente MAIARA L. DE H. MARQUES LOPES, CNPJ 11198404000158, cons…"
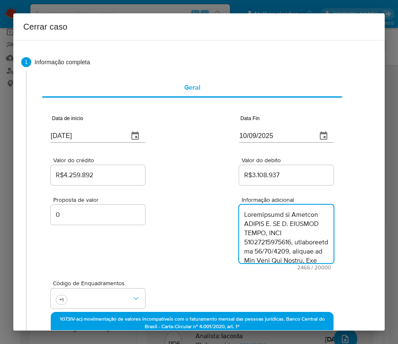
type textarea "Informações do Cliente MAIARA L. DE H. MARQUES LOPES, CNPJ 11198404000158, cons…"
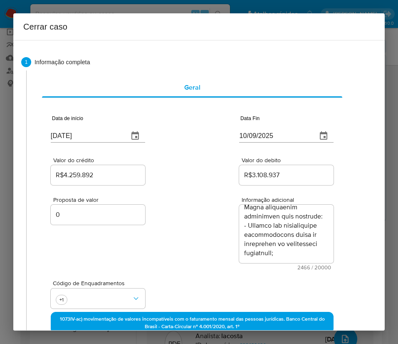
click at [157, 242] on div "Proposta de valor 0 Informação adicional 2466 / 20000 17534 caracteres restantes" at bounding box center [192, 228] width 283 height 83
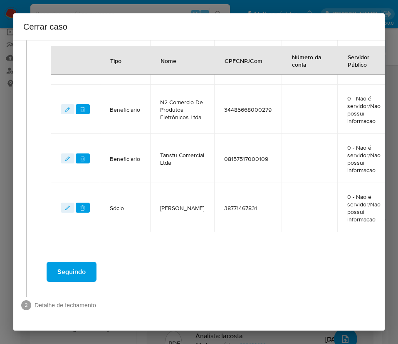
scroll to position [0, 0]
click at [70, 263] on span "Seguindo" at bounding box center [71, 271] width 28 height 18
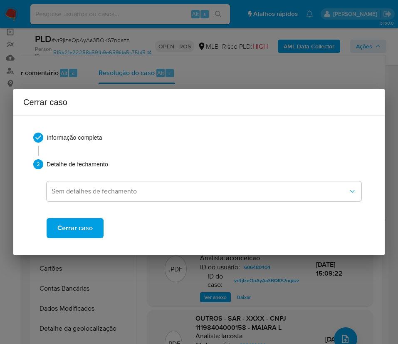
click at [94, 227] on button "Cerrar caso" at bounding box center [75, 228] width 57 height 20
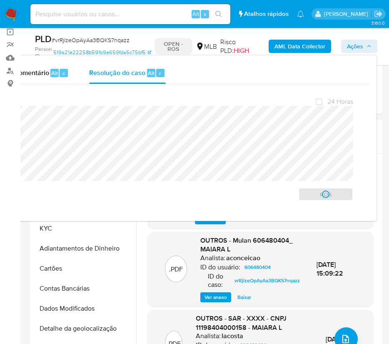
click at [90, 44] on span "# vrRjlzeOpAyAa3BQKS7nqazz" at bounding box center [91, 40] width 78 height 8
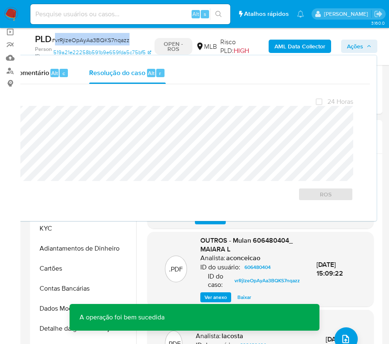
copy span "vrRjlzeOpAyAa3BQKS7nqazz"
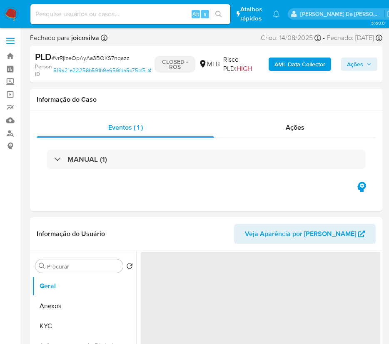
select select "10"
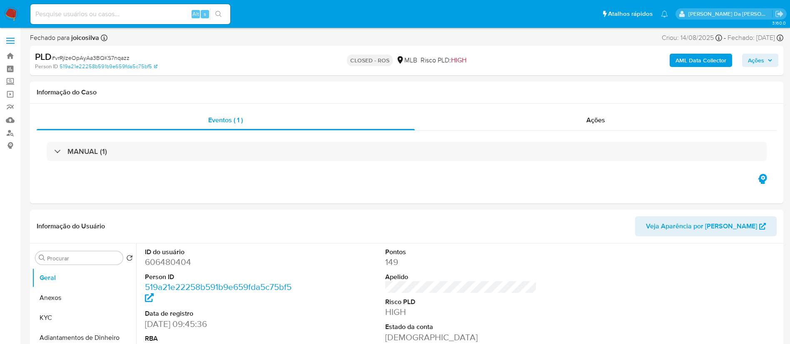
click at [15, 9] on img at bounding box center [11, 14] width 14 height 14
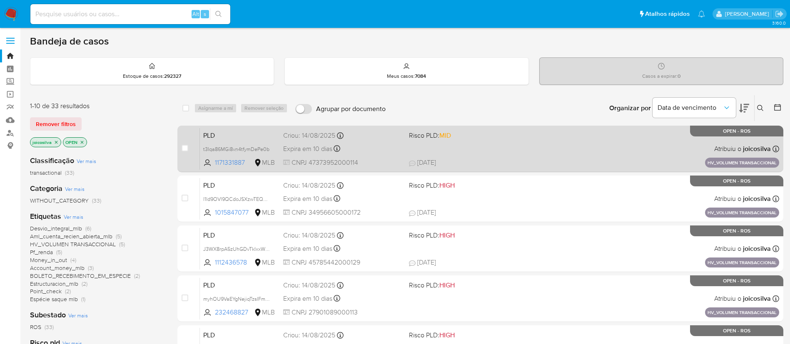
click at [508, 156] on div "PLD t3Iqa86MGi8vn4tfymDePe0b 1171331887 MLB Risco PLD: MID Criou: [DATE] Criou:…" at bounding box center [489, 149] width 579 height 42
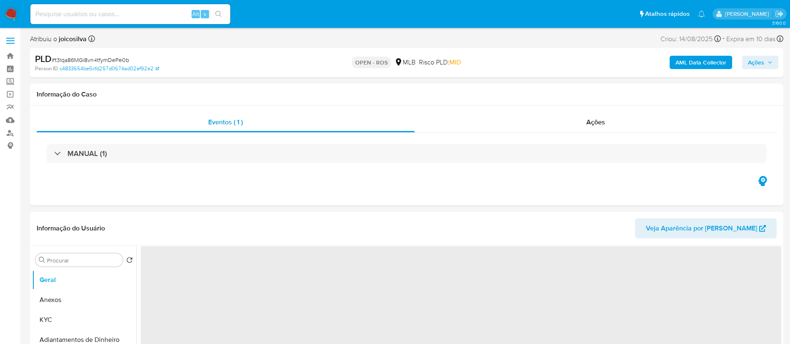
click at [99, 63] on span "# t3Iqa86MGi8vn4tfymDePe0b" at bounding box center [90, 60] width 77 height 8
select select "10"
click at [99, 63] on span "# t3Iqa86MGi8vn4tfymDePe0b" at bounding box center [90, 60] width 77 height 8
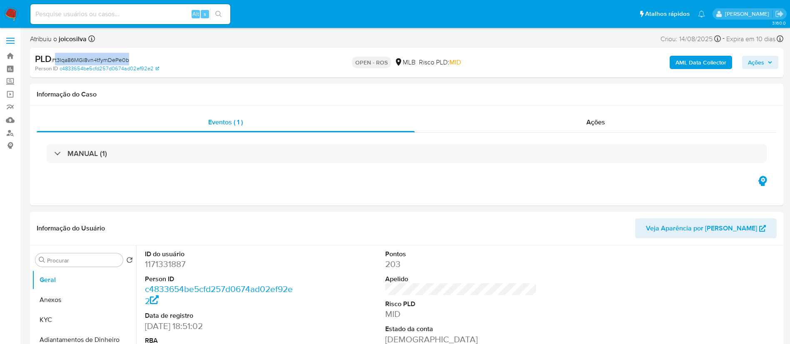
copy span "t3Iqa86MGi8vn4tfymDePe0b"
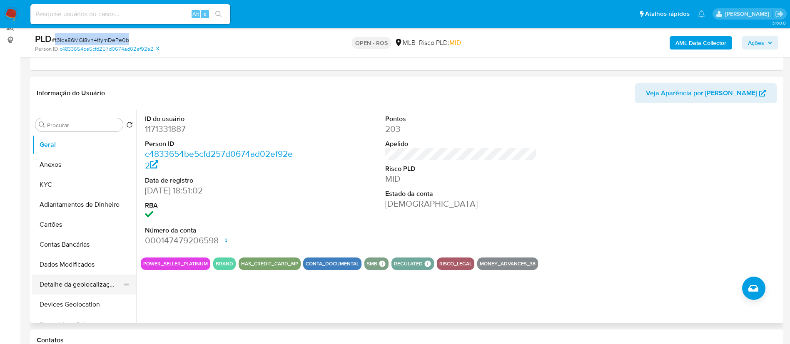
scroll to position [62, 0]
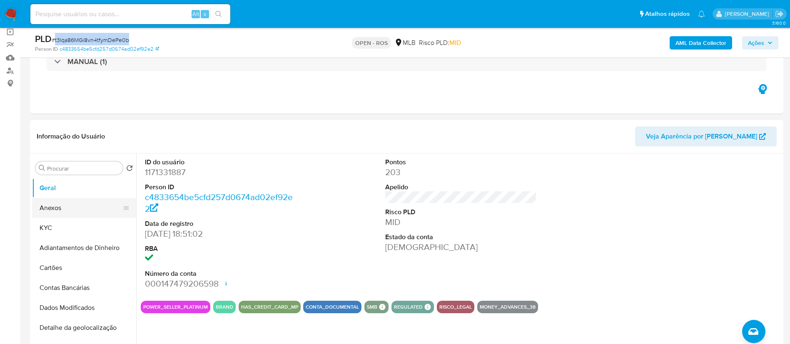
click at [71, 201] on button "Anexos" at bounding box center [80, 208] width 97 height 20
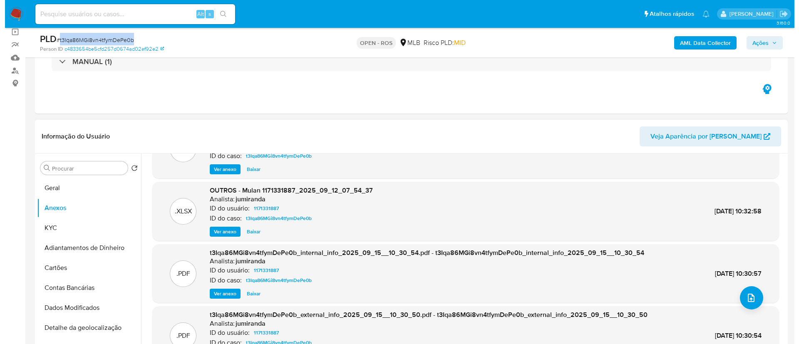
scroll to position [70, 0]
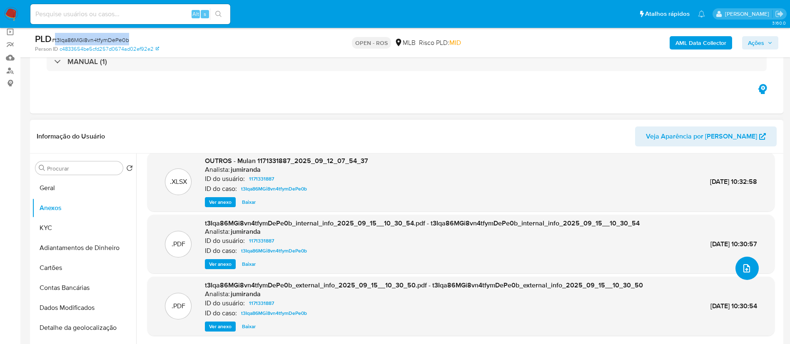
click at [737, 261] on button "upload-file" at bounding box center [746, 268] width 23 height 23
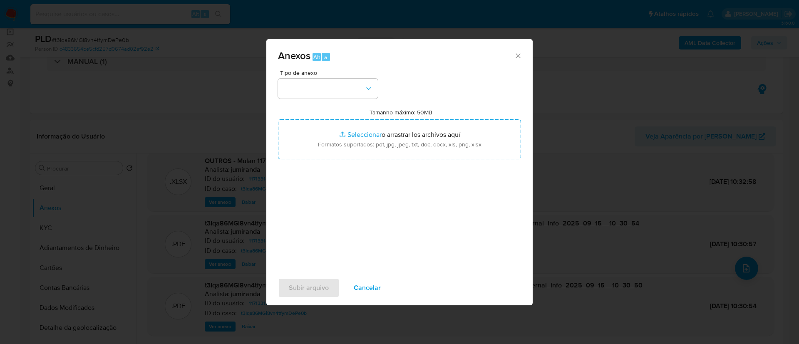
drag, startPoint x: 474, startPoint y: 79, endPoint x: 470, endPoint y: 82, distance: 4.9
click at [474, 79] on div "Tipo de anexo Tamanho máximo: 50MB Seleccionar archivos Seleccionar o arrastrar…" at bounding box center [399, 168] width 243 height 197
drag, startPoint x: 352, startPoint y: 92, endPoint x: 358, endPoint y: 96, distance: 6.7
click at [352, 92] on button "button" at bounding box center [328, 89] width 100 height 20
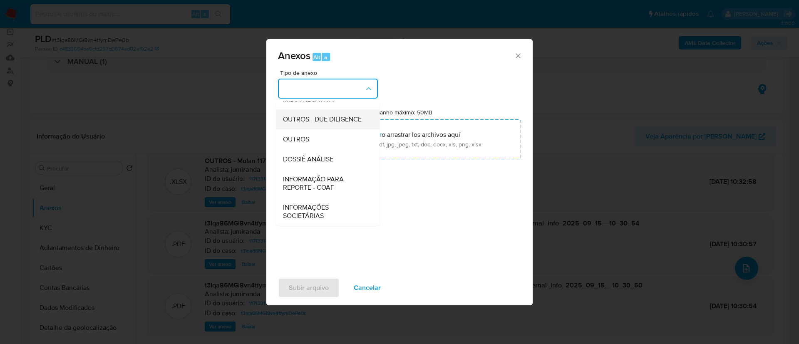
scroll to position [128, 0]
click at [330, 184] on span "INFORMAÇÃO PARA REPORTE - COAF" at bounding box center [325, 183] width 85 height 17
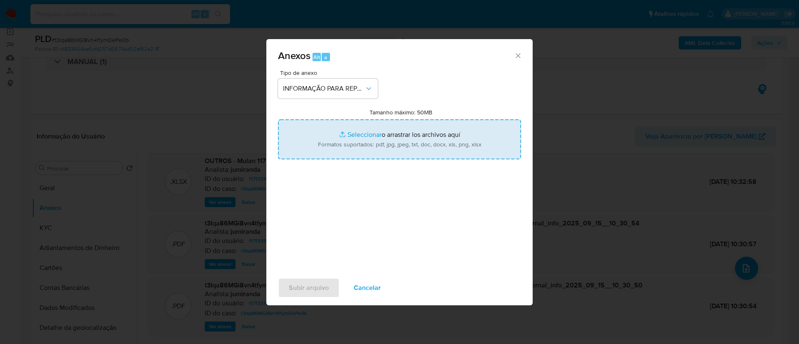
type input "C:\fakepath\SAR - t3Iqa86MGi8vn4tfymDePe0b - CNPJ 47373952000114 - TeC LTDA.pdf"
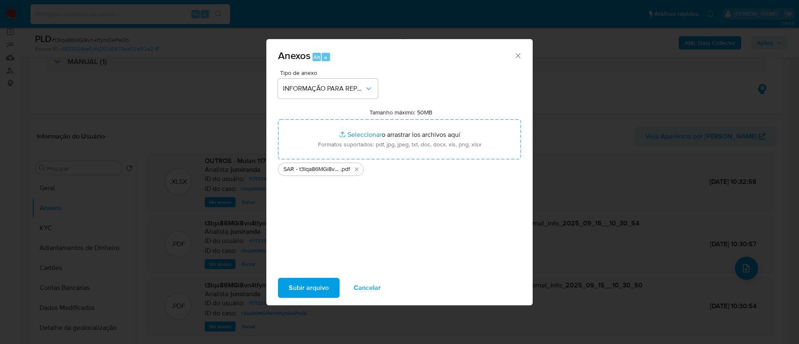
click at [351, 211] on div "Tipo de anexo INFORMAÇÃO PARA REPORTE - COAF Tamanho máximo: 50MB Seleccionar a…" at bounding box center [399, 168] width 243 height 197
click at [321, 293] on span "Subir arquivo" at bounding box center [309, 288] width 40 height 18
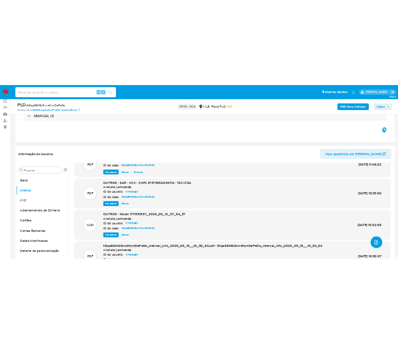
scroll to position [0, 0]
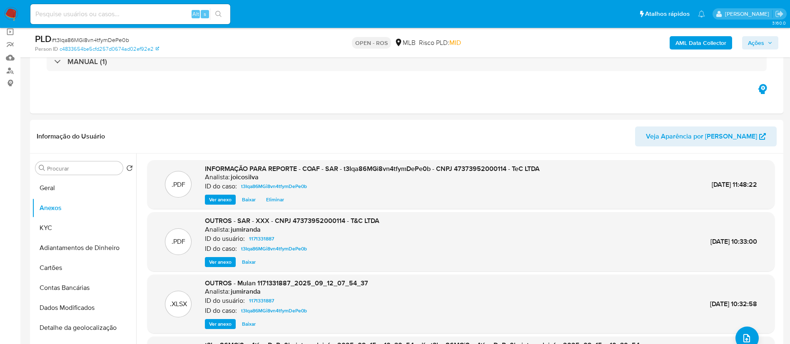
click at [752, 34] on div "AML Data Collector Ações" at bounding box center [656, 43] width 246 height 20
click at [754, 40] on span "Ações" at bounding box center [756, 42] width 16 height 13
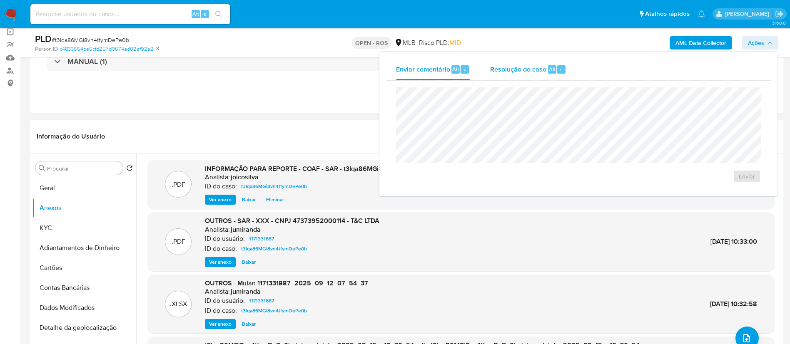
click at [512, 71] on span "Resolução do caso" at bounding box center [518, 69] width 56 height 10
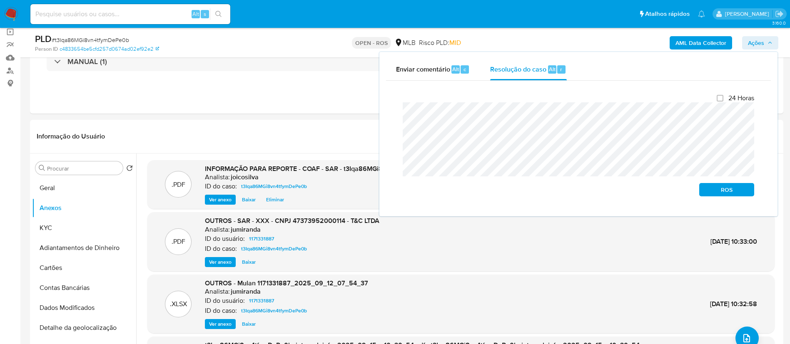
click at [382, 110] on div "Enviar comentário Alt c Resolução do caso Alt r Fechamento do caso 24 Horas ROS" at bounding box center [578, 134] width 398 height 164
click at [724, 192] on span "ROS" at bounding box center [726, 190] width 43 height 12
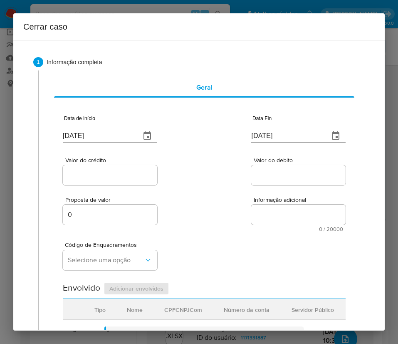
click at [86, 133] on input "[DATE]" at bounding box center [98, 135] width 71 height 13
paste input "01/07"
type input "[DATE]"
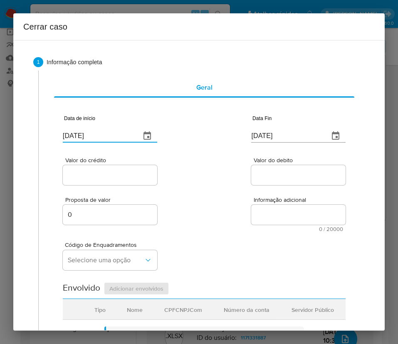
click at [195, 195] on div "Proposta de valor 0 Informação adicional 0 / 20000 20000 caracteres restantes" at bounding box center [204, 209] width 283 height 45
click at [269, 134] on input "[DATE]" at bounding box center [286, 135] width 71 height 13
paste input "1"
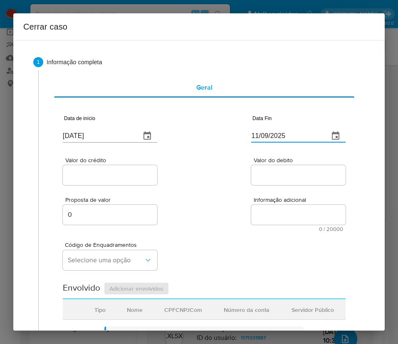
type input "11/09/2025"
drag, startPoint x: 275, startPoint y: 178, endPoint x: 45, endPoint y: 202, distance: 231.9
click at [275, 178] on input "Valor do debito" at bounding box center [298, 174] width 95 height 11
click at [88, 185] on div "Valor do crédito" at bounding box center [110, 172] width 95 height 30
drag, startPoint x: 94, startPoint y: 172, endPoint x: 90, endPoint y: 178, distance: 7.4
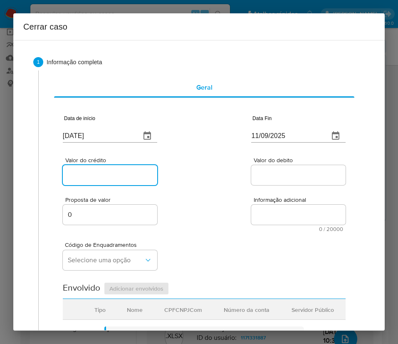
click at [94, 172] on input "Valor do crédito" at bounding box center [110, 174] width 95 height 11
click at [104, 168] on div at bounding box center [110, 175] width 95 height 20
click at [130, 180] on div at bounding box center [110, 175] width 95 height 20
drag, startPoint x: 132, startPoint y: 176, endPoint x: 164, endPoint y: 180, distance: 32.3
click at [132, 176] on input "Valor do crédito" at bounding box center [110, 174] width 95 height 11
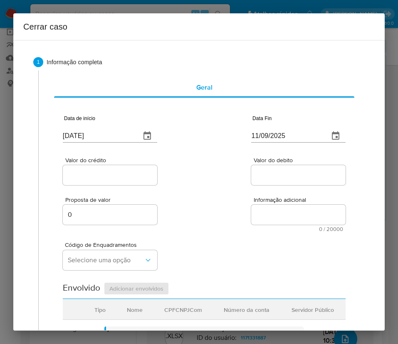
paste input "R$3.280.689"
type input "R$3.280.689"
click at [201, 183] on div "Valor do crédito R$3.280.689 Valor do debito" at bounding box center [204, 167] width 283 height 40
drag, startPoint x: 279, startPoint y: 174, endPoint x: 254, endPoint y: 230, distance: 61.5
click at [280, 173] on input "Valor do debito" at bounding box center [298, 174] width 95 height 11
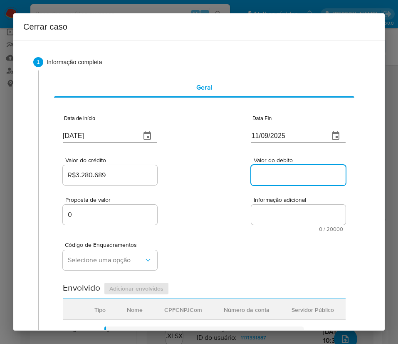
paste input "R$2.278.581"
type input "R$2.278.581"
drag, startPoint x: 251, startPoint y: 232, endPoint x: 251, endPoint y: 227, distance: 5.8
click at [251, 227] on div "Data de início [DATE] Data Fin [DATE] Valor do crédito R$3.280.689 Valor do deb…" at bounding box center [204, 335] width 283 height 463
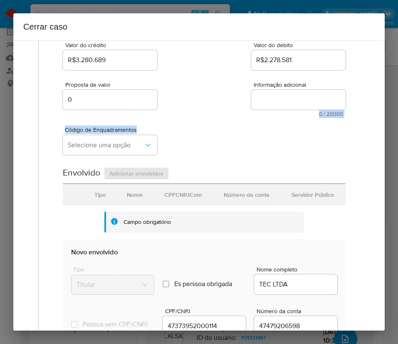
scroll to position [125, 0]
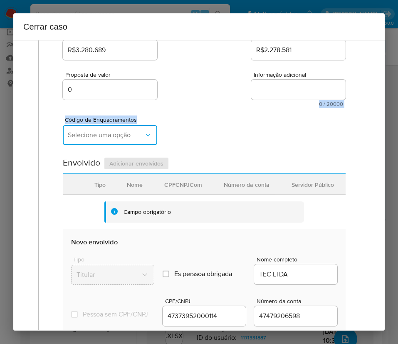
click at [115, 137] on span "Selecione uma opção" at bounding box center [106, 135] width 76 height 8
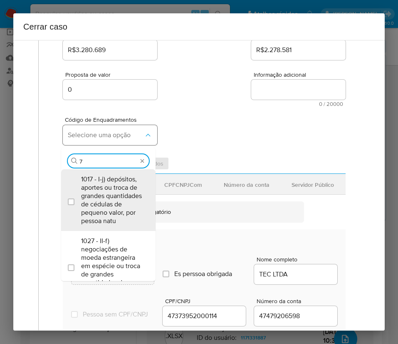
type input "73"
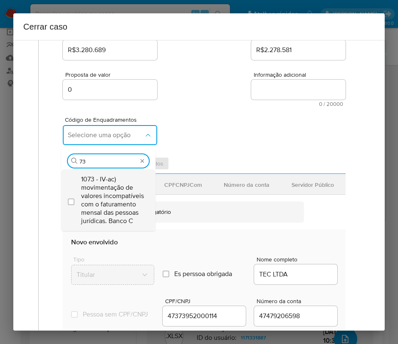
click at [109, 182] on span "1073 - IV-ac) movimentação de valores incompatíveis com o faturamento mensal da…" at bounding box center [112, 200] width 63 height 50
checkbox input "true"
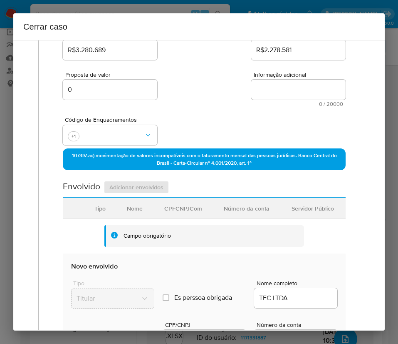
click at [186, 128] on div "Código de Enquadramentos +1" at bounding box center [204, 128] width 283 height 42
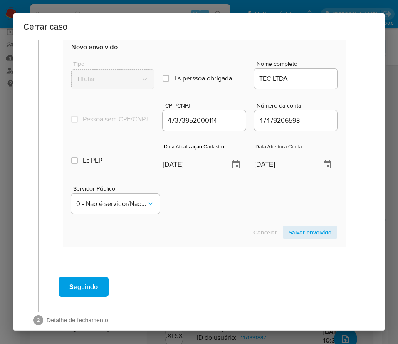
scroll to position [366, 0]
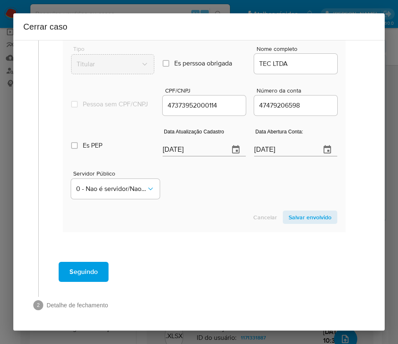
click at [182, 150] on input "[DATE]" at bounding box center [193, 149] width 60 height 13
paste input "6"
type input "16/09/2025"
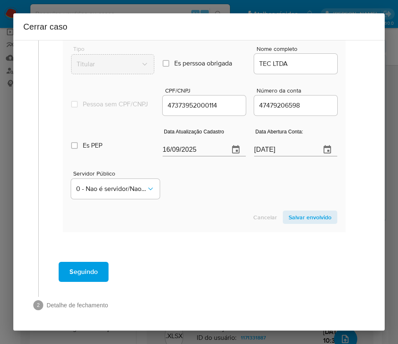
click at [222, 204] on section "Novo envolvido Tipo Titular Es perssoa obrigada Is PObrigada Nome completo TEC …" at bounding box center [204, 125] width 283 height 213
click at [276, 152] on input "[DATE]" at bounding box center [284, 149] width 60 height 13
drag, startPoint x: 243, startPoint y: 206, endPoint x: 244, endPoint y: 201, distance: 5.2
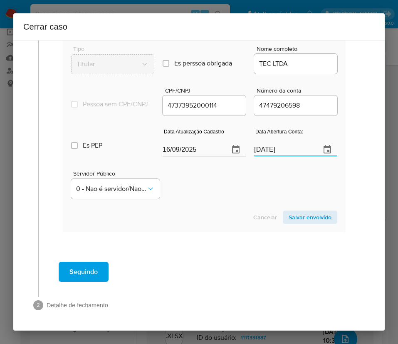
click at [243, 202] on section "Novo envolvido Tipo Titular Es perssoa obrigada Is PObrigada Nome completo TEC …" at bounding box center [204, 125] width 283 height 213
click at [308, 212] on span "Salvar envolvido" at bounding box center [310, 217] width 43 height 12
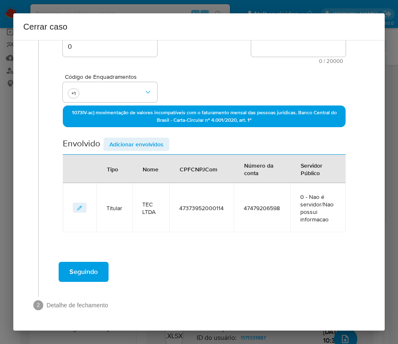
click at [148, 143] on span "Adicionar envolvidos" at bounding box center [137, 144] width 54 height 12
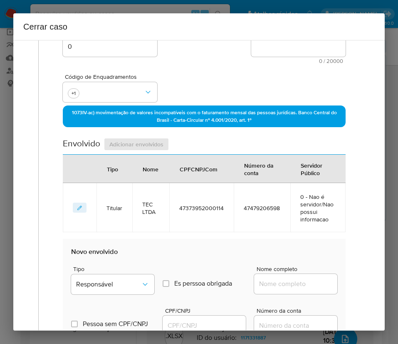
scroll to position [355, 0]
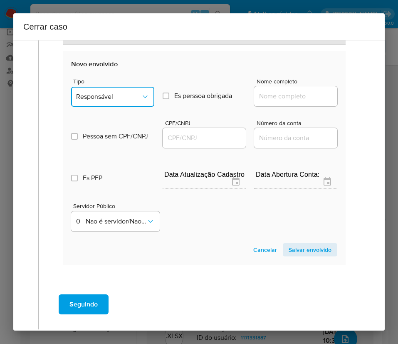
click at [116, 90] on button "Responsável" at bounding box center [112, 97] width 83 height 20
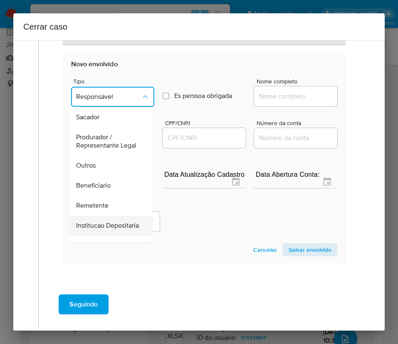
scroll to position [148, 0]
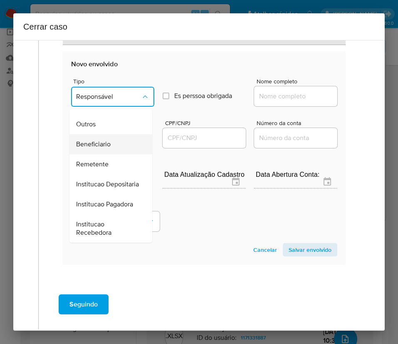
click at [109, 140] on span "Beneficiario" at bounding box center [93, 144] width 35 height 8
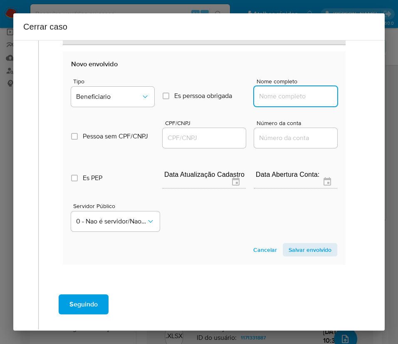
click at [260, 91] on input "Nome completo" at bounding box center [295, 96] width 83 height 11
paste input "Moveis [GEOGRAPHIC_DATA] Premium - CNPJ 45273673000153"
drag, startPoint x: 271, startPoint y: 97, endPoint x: 368, endPoint y: 97, distance: 97.4
click at [368, 97] on div "1 Informação completa Geral Data de início [DATE] Data Fin [DATE] Valor do créd…" at bounding box center [199, 185] width 372 height 290
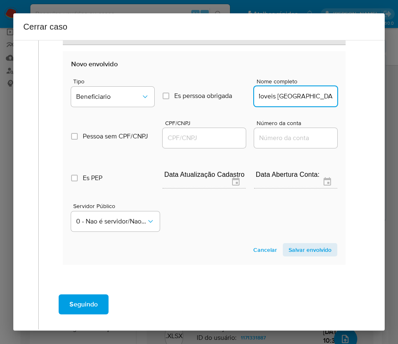
scroll to position [0, 0]
type input "Moveis [GEOGRAPHIC_DATA] Premium"
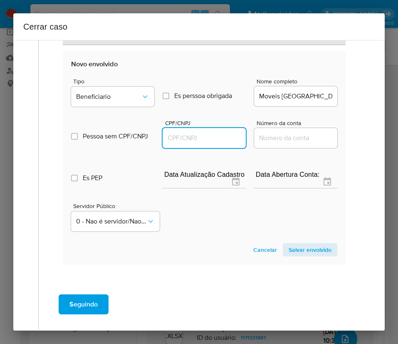
click at [205, 136] on input "CPF/CNPJ" at bounding box center [204, 137] width 83 height 11
paste input "45273673000153"
type input "45273673000153"
click at [303, 249] on span "Salvar envolvido" at bounding box center [310, 250] width 43 height 12
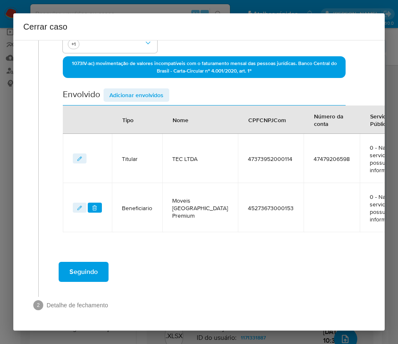
scroll to position [227, 0]
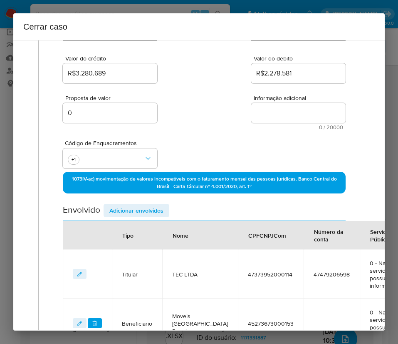
click at [139, 205] on span "Adicionar envolvidos" at bounding box center [137, 210] width 54 height 12
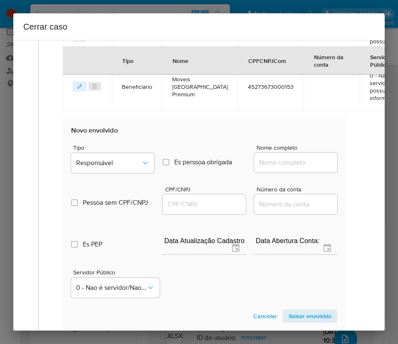
scroll to position [414, 0]
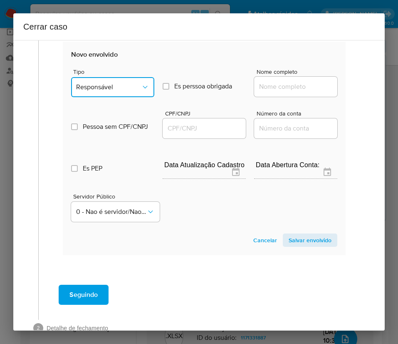
click at [118, 92] on button "Responsável" at bounding box center [112, 87] width 83 height 20
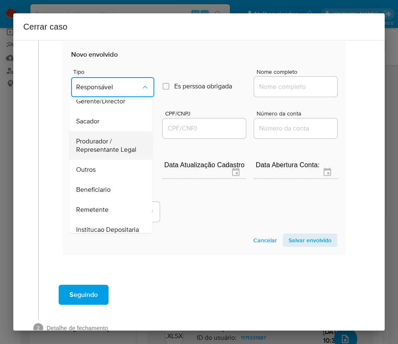
scroll to position [23, 0]
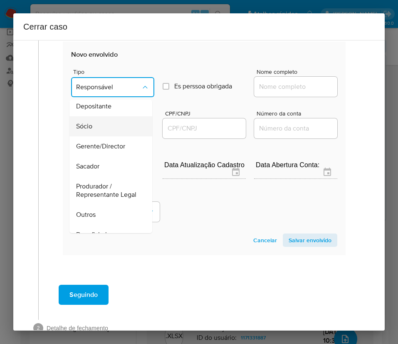
click at [91, 124] on span "Sócio" at bounding box center [84, 126] width 16 height 8
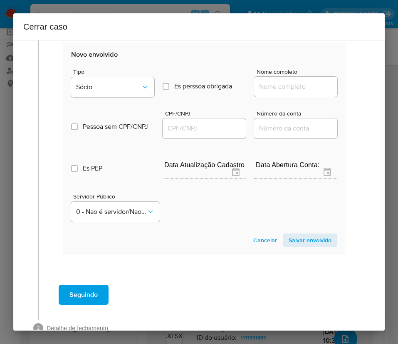
click at [267, 83] on input "Nome completo" at bounding box center [295, 86] width 83 height 11
paste input "[PERSON_NAME] - CPF 38672503830"
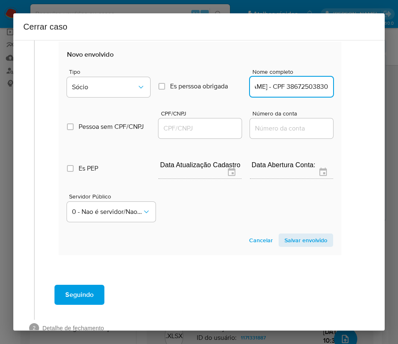
drag, startPoint x: 281, startPoint y: 87, endPoint x: 394, endPoint y: 88, distance: 112.8
click at [394, 88] on div "Cerrar caso 1 Informação completa Geral Data de início [DATE] Data Fin [DATE] V…" at bounding box center [199, 172] width 398 height 344
type input "[PERSON_NAME]"
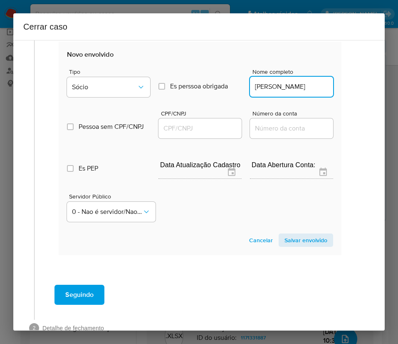
click at [195, 127] on input "CPF/CNPJ" at bounding box center [200, 128] width 83 height 11
paste input "38672503830"
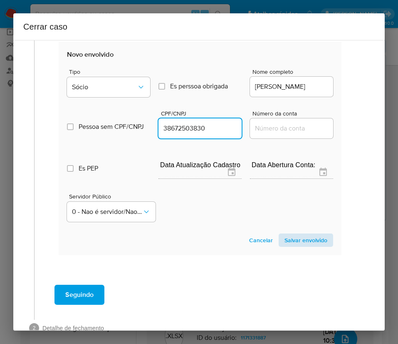
type input "38672503830"
click at [314, 244] on span "Salvar envolvido" at bounding box center [306, 240] width 43 height 12
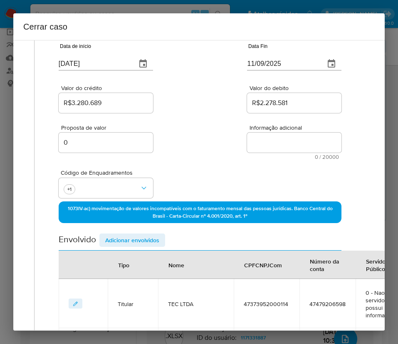
scroll to position [0, 4]
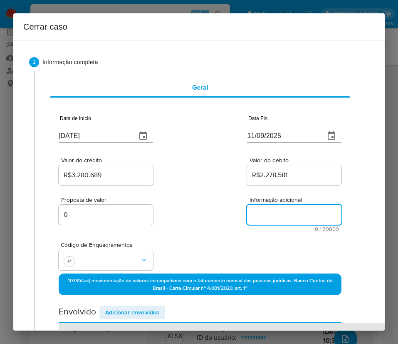
click at [258, 206] on textarea "Informação adicional" at bounding box center [294, 214] width 95 height 20
paste textarea "Loremipsumd si Ametcon AdI ELIT, SEDD 97231589507191, eiusmod te Incididu, Utl …"
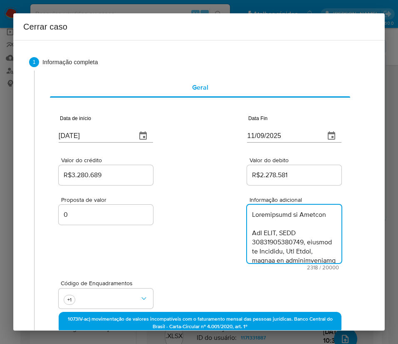
scroll to position [1239, 0]
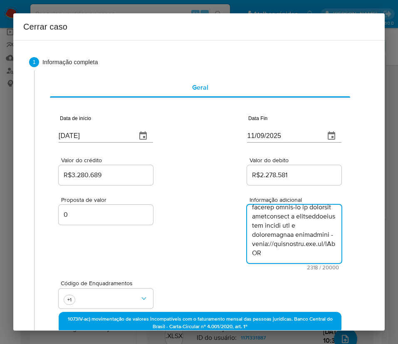
type textarea "Loremipsumd si Ametcon AdI ELIT, SEDD 97231589507191, eiusmod te Incididu, Utl …"
click at [193, 261] on div "Proposta de valor 0 Informação adicional 2318 / 20000 17682 caracteres restantes" at bounding box center [200, 228] width 283 height 83
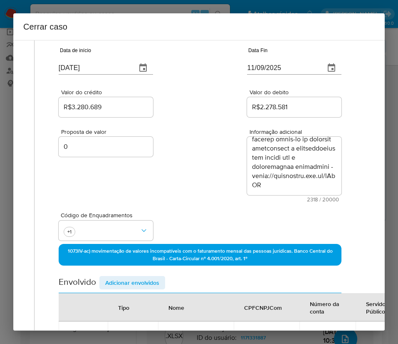
scroll to position [0, 4]
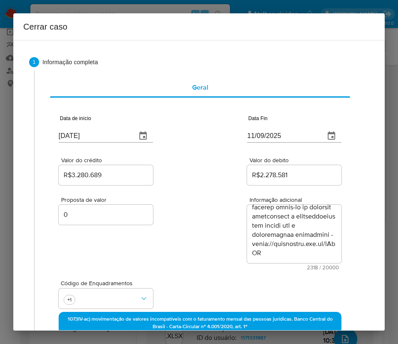
click at [201, 241] on div "Proposta de valor 0 Informação adicional 2318 / 20000 17682 caracteres restantes" at bounding box center [200, 228] width 283 height 83
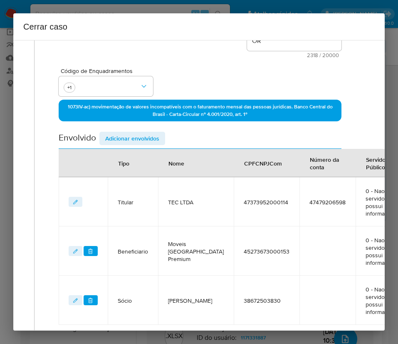
scroll to position [314, 4]
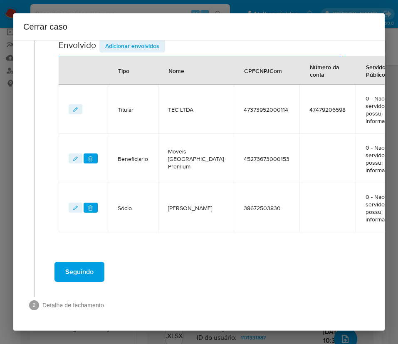
click at [90, 262] on span "Seguindo" at bounding box center [79, 271] width 28 height 18
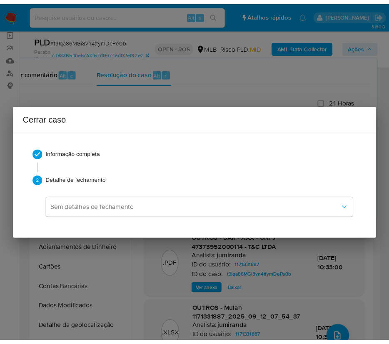
scroll to position [1202, 0]
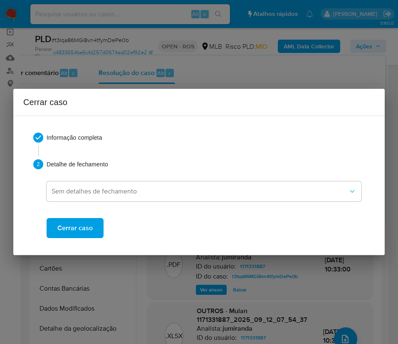
click at [95, 227] on button "Cerrar caso" at bounding box center [75, 228] width 57 height 20
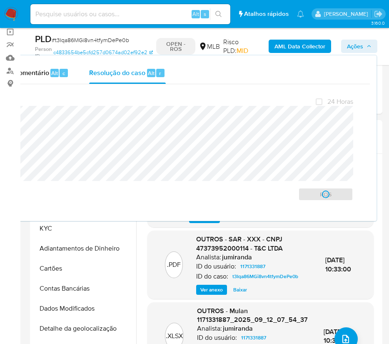
click at [81, 30] on div "PLD # t3Iqa86MGi8vn4tfymDePe0b Person ID c4833654be5cfd257d0674ad02ef92e2 OPEN …" at bounding box center [206, 46] width 352 height 37
click at [77, 38] on span "# t3Iqa86MGi8vn4tfymDePe0b" at bounding box center [90, 40] width 77 height 8
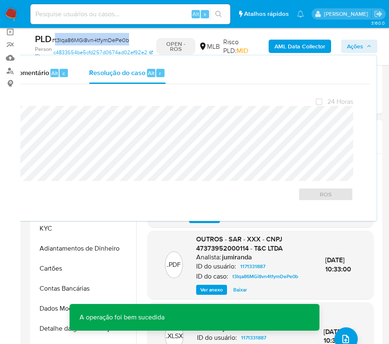
copy span "t3Iqa86MGi8vn4tfymDePe0b"
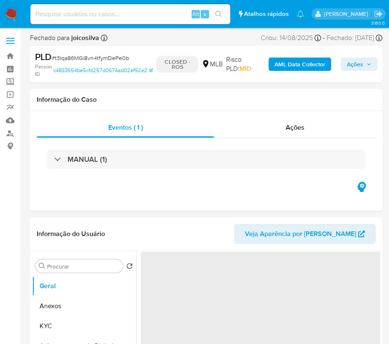
click at [15, 10] on img at bounding box center [11, 14] width 14 height 14
select select "10"
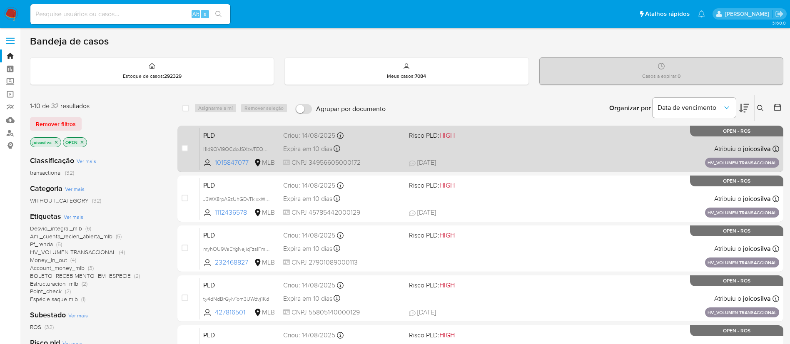
click at [398, 145] on div "PLD l1ld9OVl9QCdoJSXzwTEQaeZ 1015847077 MLB Risco PLD: HIGH Criou: [DATE] Criou…" at bounding box center [489, 149] width 579 height 42
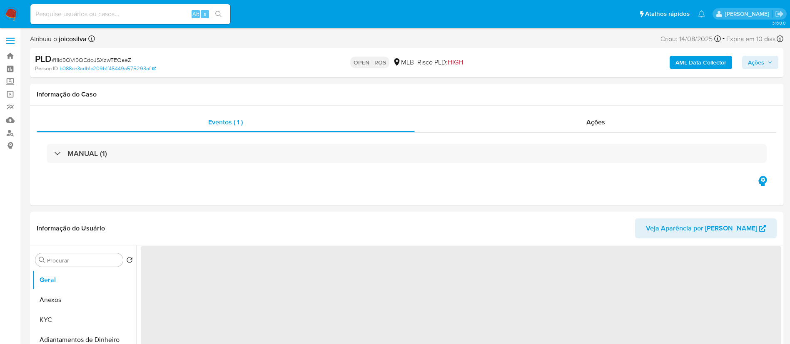
select select "10"
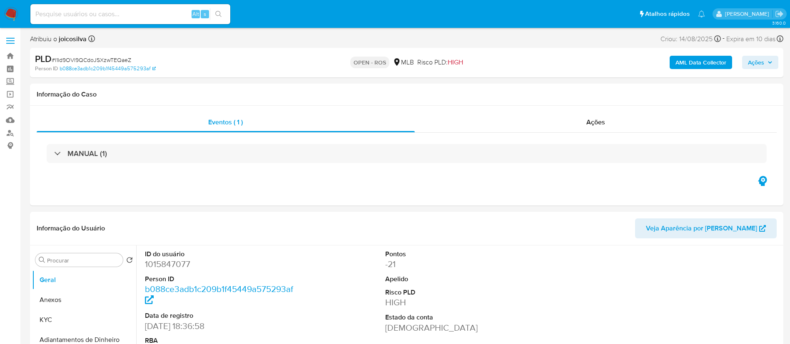
click at [125, 56] on span "# l1ld9OVl9QCdoJSXzwTEQaeZ" at bounding box center [92, 60] width 80 height 8
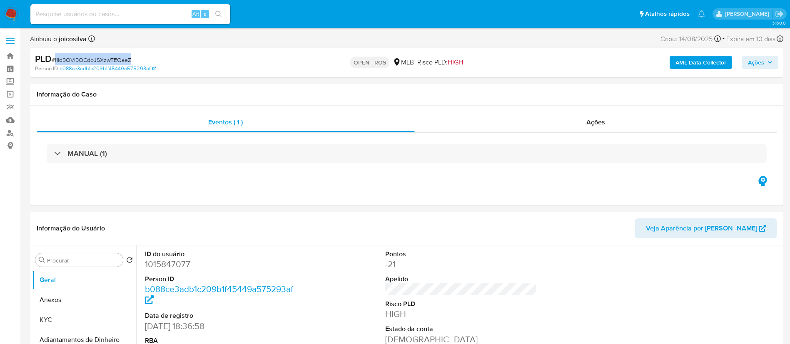
click at [125, 56] on span "# l1ld9OVl9QCdoJSXzwTEQaeZ" at bounding box center [92, 60] width 80 height 8
copy span "l1ld9OVl9QCdoJSXzwTEQaeZ"
click at [530, 186] on div "Eventos ( 1 ) Ações MANUAL (1)" at bounding box center [406, 156] width 753 height 100
click at [277, 181] on div "Eventos ( 1 ) Ações MANUAL (1)" at bounding box center [406, 156] width 753 height 100
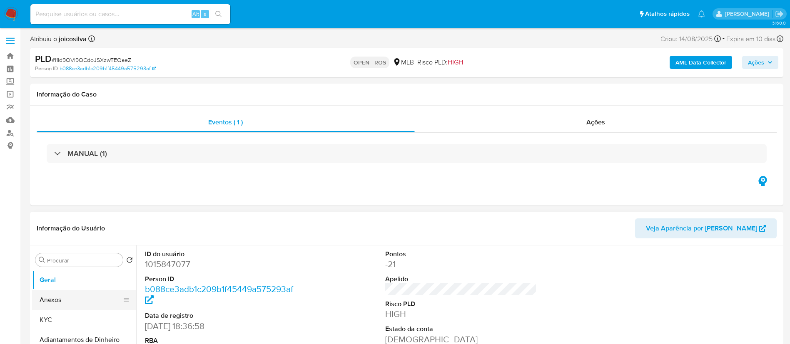
click at [60, 304] on button "Anexos" at bounding box center [80, 300] width 97 height 20
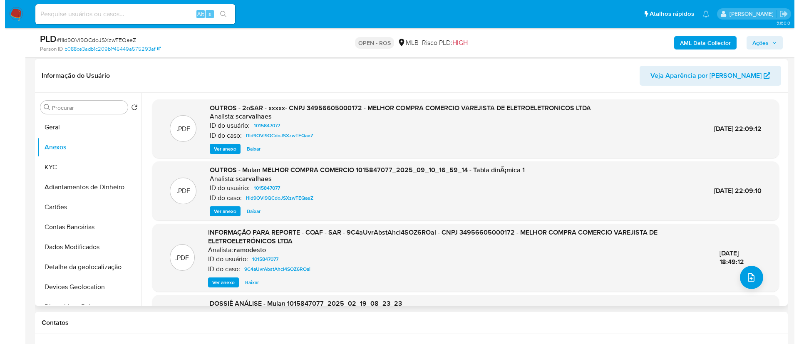
scroll to position [125, 0]
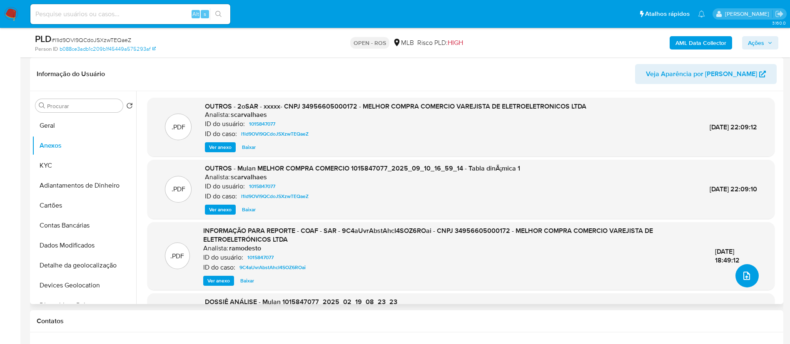
click at [746, 272] on icon "upload-file" at bounding box center [747, 276] width 10 height 10
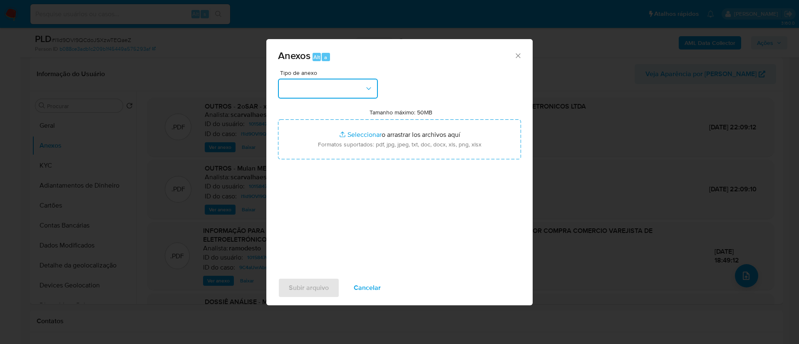
click at [354, 83] on button "button" at bounding box center [328, 89] width 100 height 20
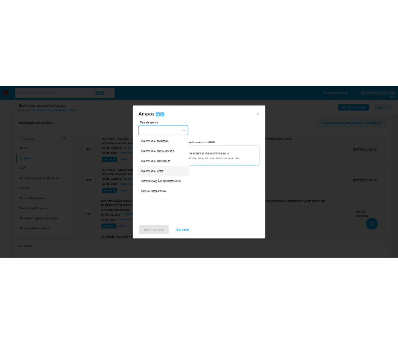
scroll to position [128, 0]
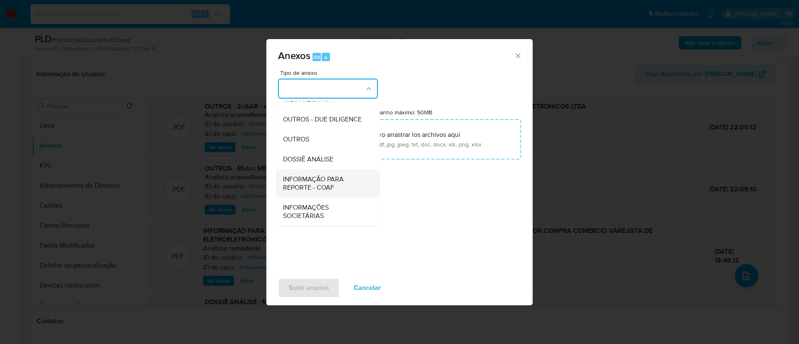
click at [335, 182] on span "INFORMAÇÃO PARA REPORTE - COAF" at bounding box center [325, 183] width 85 height 17
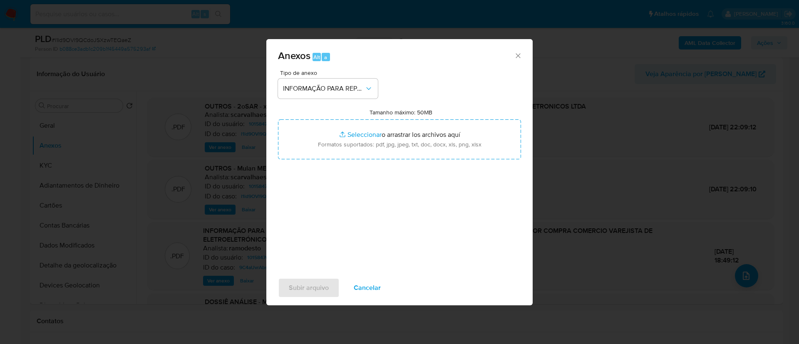
click at [384, 209] on div "Tipo de anexo INFORMAÇÃO PARA REPORTE - COAF Tamanho máximo: 50MB Seleccionar a…" at bounding box center [399, 168] width 243 height 197
click at [459, 66] on div "Anexos Alt a" at bounding box center [399, 54] width 266 height 31
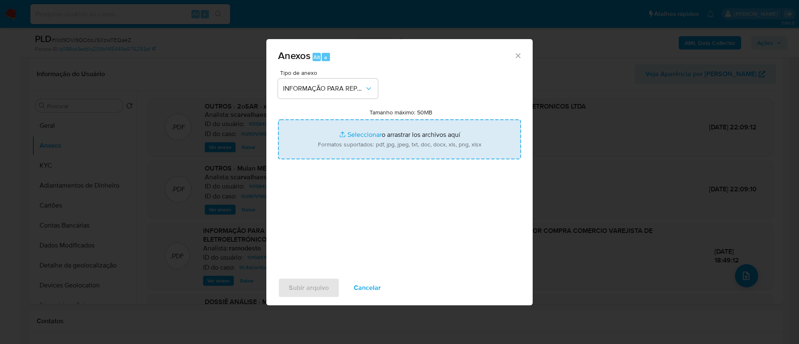
type input "C:\fakepath\2oSAR - l1ld9OVl9QCdoJSXzwTEQaeZ - CNPJ 34956605000172 - MELHOR COM…"
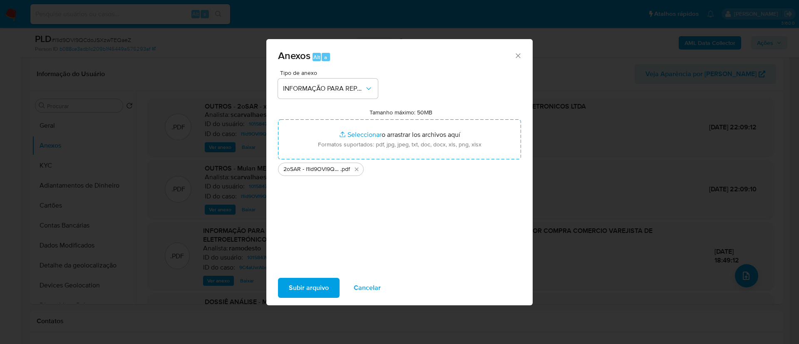
click at [305, 293] on span "Subir arquivo" at bounding box center [309, 288] width 40 height 18
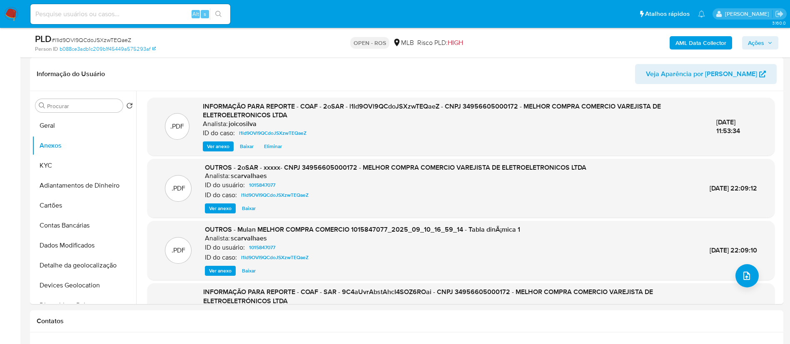
click at [755, 42] on span "Ações" at bounding box center [756, 42] width 16 height 13
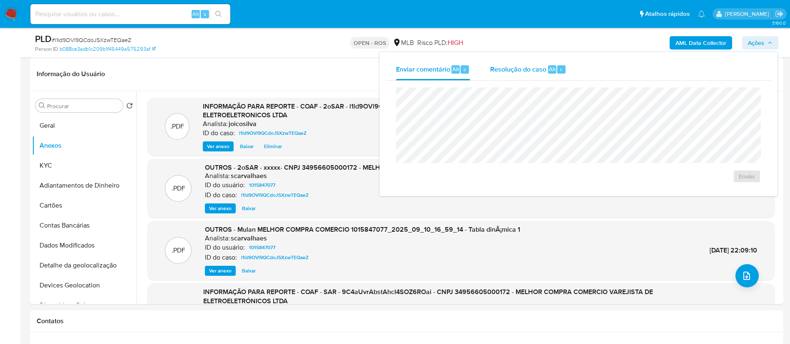
drag, startPoint x: 519, startPoint y: 72, endPoint x: 518, endPoint y: 79, distance: 7.2
click at [520, 72] on span "Resolução do caso" at bounding box center [518, 69] width 56 height 10
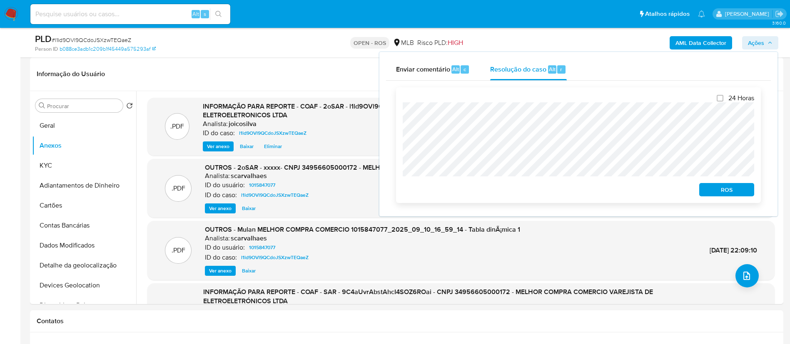
click at [714, 184] on div "ROS" at bounding box center [725, 188] width 58 height 17
click at [713, 192] on span "ROS" at bounding box center [726, 190] width 43 height 12
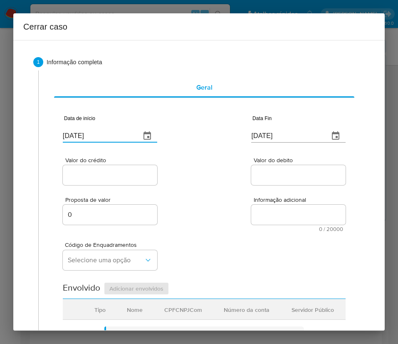
click at [95, 132] on input "[DATE]" at bounding box center [98, 135] width 71 height 13
paste input "09/07"
type input "09/07/2025"
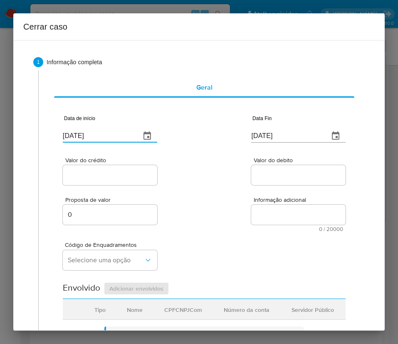
click at [258, 229] on div "Informação adicional 0 / 20000 20000 caracteres restantes" at bounding box center [298, 214] width 95 height 35
click at [271, 135] on input "[DATE]" at bounding box center [286, 135] width 71 height 13
paste input "09"
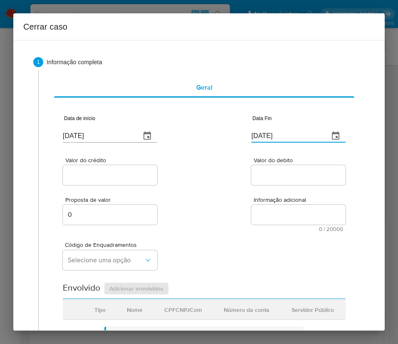
type input "09/09/2025"
drag, startPoint x: 245, startPoint y: 195, endPoint x: 147, endPoint y: 205, distance: 97.9
click at [239, 199] on div "Proposta de valor 0 Informação adicional 0 / 20000 20000 caracteres restantes" at bounding box center [204, 209] width 283 height 45
click at [112, 190] on div "Proposta de valor 0 Informação adicional 0 / 20000 20000 caracteres restantes" at bounding box center [204, 209] width 283 height 45
drag, startPoint x: 112, startPoint y: 174, endPoint x: 110, endPoint y: 179, distance: 5.2
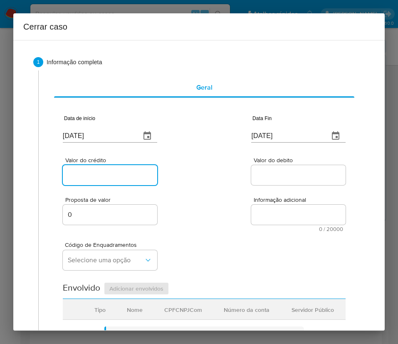
click at [112, 175] on input "Valor do crédito" at bounding box center [110, 174] width 95 height 11
click at [115, 174] on input "Valor do crédito" at bounding box center [110, 174] width 95 height 11
paste input "R$2.504.608"
type input "R$2.504.608"
click at [213, 187] on div "Proposta de valor 0 Informação adicional 0 / 20000 20000 caracteres restantes" at bounding box center [204, 209] width 283 height 45
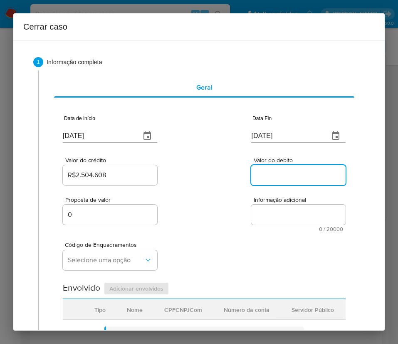
click at [277, 174] on input "Valor do debito" at bounding box center [298, 174] width 95 height 11
paste input "R$1.969.208"
type input "R$1.969.208"
click at [199, 234] on div "Código de Enquadramentos Selecione uma opção" at bounding box center [204, 253] width 283 height 42
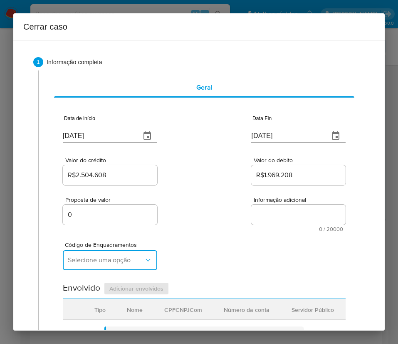
click at [104, 262] on span "Selecione uma opção" at bounding box center [106, 260] width 76 height 8
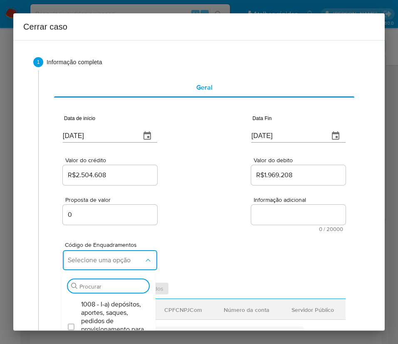
scroll to position [62, 0]
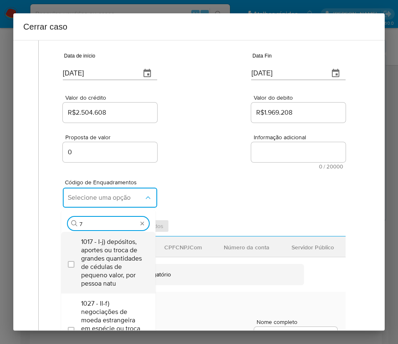
type input "73"
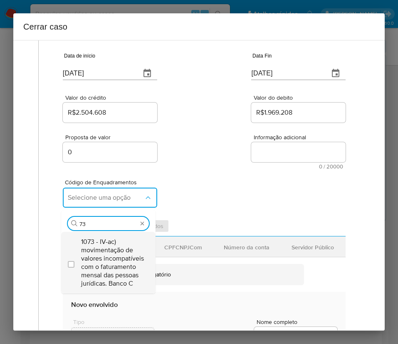
click at [122, 259] on span "1073 - IV-ac) movimentação de valores incompatíveis com o faturamento mensal da…" at bounding box center [112, 262] width 63 height 50
checkbox input "true"
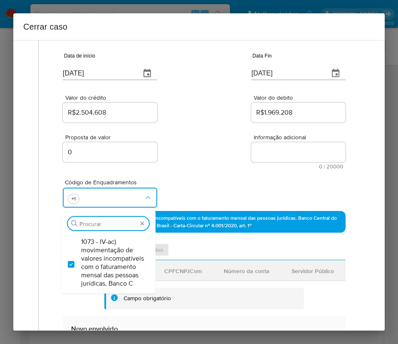
click at [199, 166] on div "Proposta de valor 0 Informação adicional 0 / 20000 20000 caracteres restantes" at bounding box center [204, 146] width 283 height 45
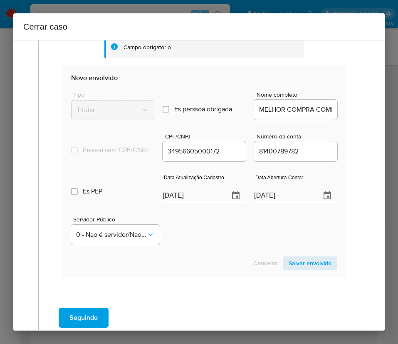
scroll to position [366, 0]
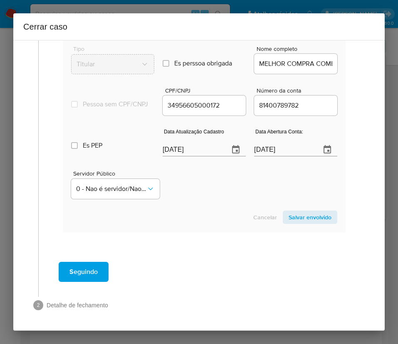
click at [191, 151] on input "[DATE]" at bounding box center [193, 149] width 60 height 13
paste input "2/08"
type input "12/08/2025"
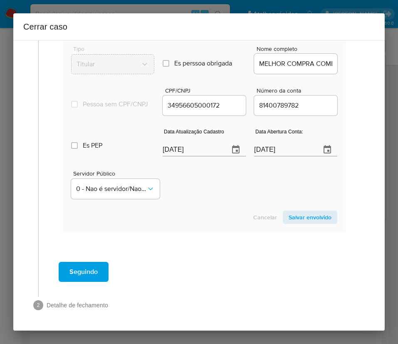
click at [203, 222] on div "Cancelar Salvar envolvido" at bounding box center [204, 216] width 266 height 13
click at [280, 147] on input "10/08/2022" at bounding box center [284, 149] width 60 height 13
drag, startPoint x: 246, startPoint y: 182, endPoint x: 297, endPoint y: 123, distance: 77.3
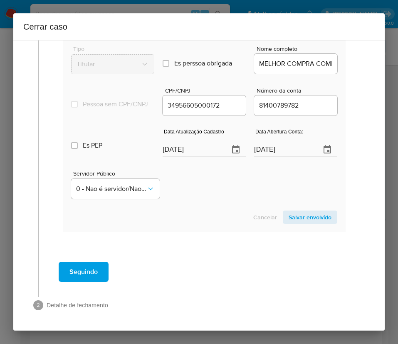
click at [248, 180] on div "Servidor Público 0 - Nao é servidor/Nao possui informacao" at bounding box center [204, 181] width 266 height 42
click at [297, 226] on section "Novo envolvido Tipo Titular Es perssoa obrigada Is PObrigada Nome completo MELH…" at bounding box center [204, 125] width 283 height 213
click at [300, 217] on span "Salvar envolvido" at bounding box center [310, 217] width 43 height 12
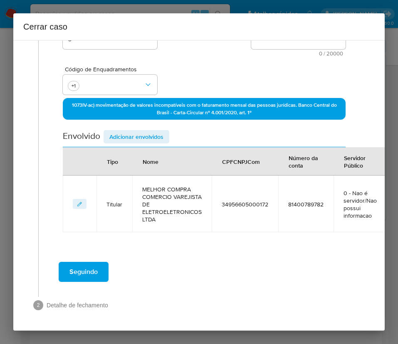
click at [134, 131] on span "Adicionar envolvidos" at bounding box center [137, 137] width 54 height 12
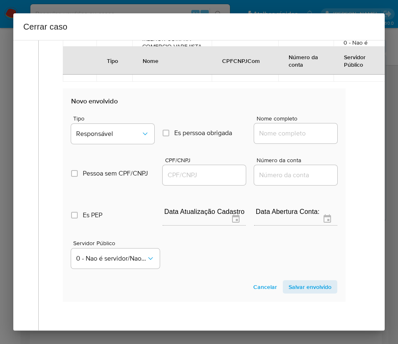
scroll to position [405, 0]
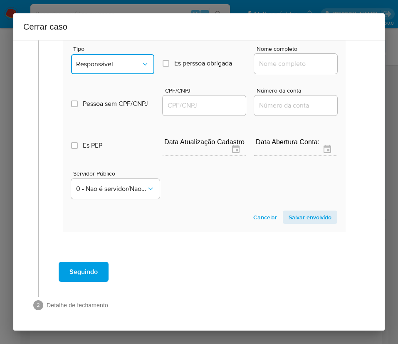
click at [98, 60] on span "Responsável" at bounding box center [108, 64] width 65 height 8
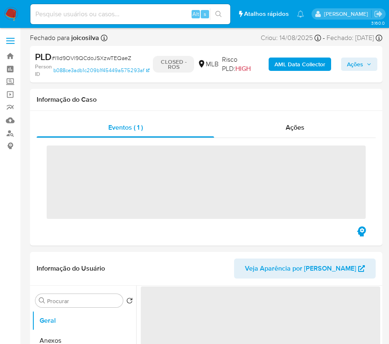
click at [12, 15] on img at bounding box center [11, 14] width 14 height 14
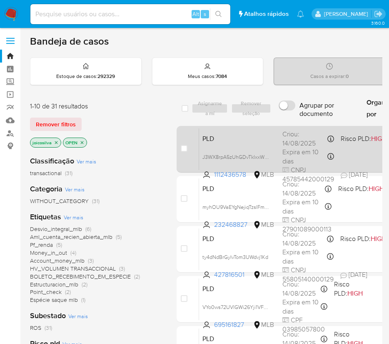
click at [284, 144] on div "Criou: [DATE] Criou: [DATE] 11:15:30" at bounding box center [308, 138] width 52 height 18
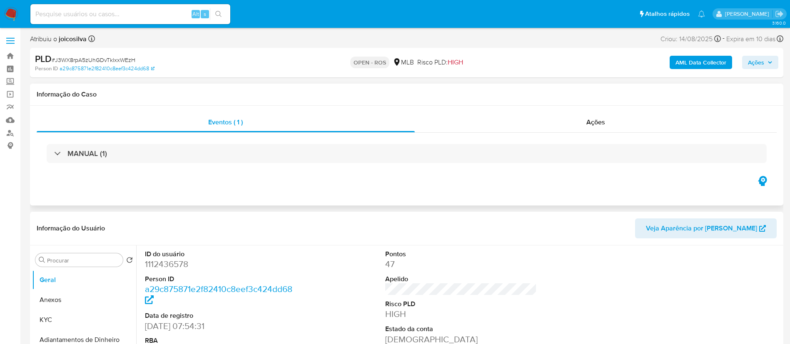
select select "10"
click at [124, 61] on span "# J3WX8rpA5zUhGDvTklxxWEzH" at bounding box center [94, 60] width 84 height 8
copy span "J3WX8rpA5zUhGDvTklxxWEzH"
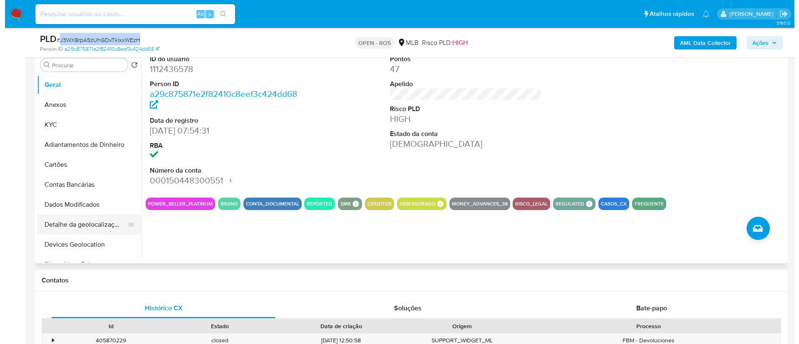
scroll to position [187, 0]
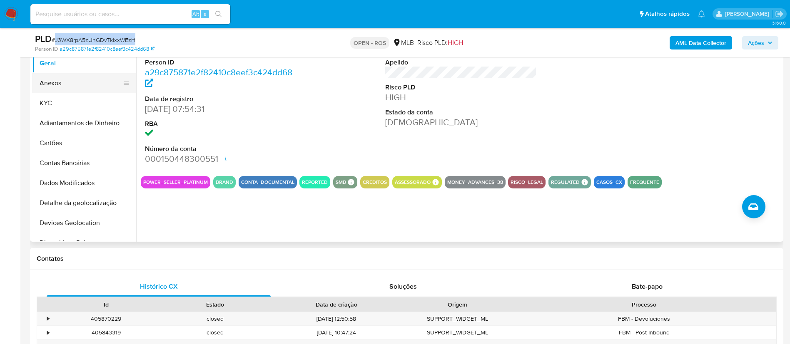
click at [64, 79] on button "Anexos" at bounding box center [80, 83] width 97 height 20
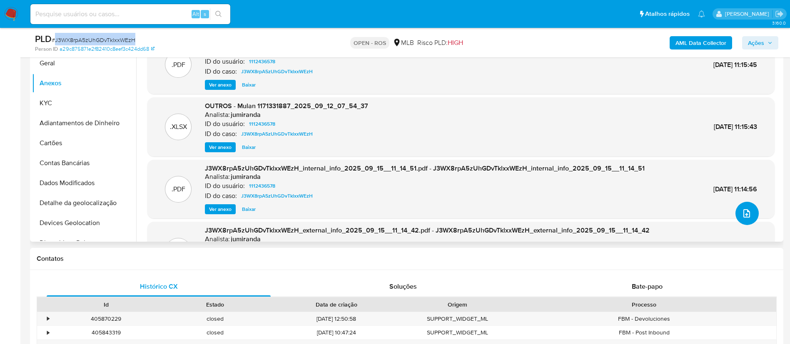
click at [388, 209] on button "upload-file" at bounding box center [746, 213] width 23 height 23
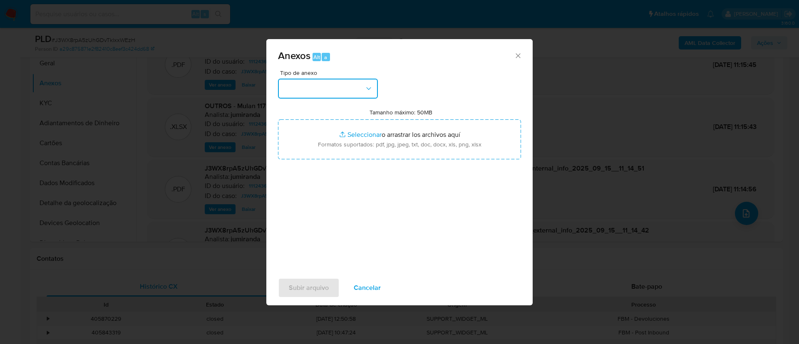
click at [354, 85] on button "button" at bounding box center [328, 89] width 100 height 20
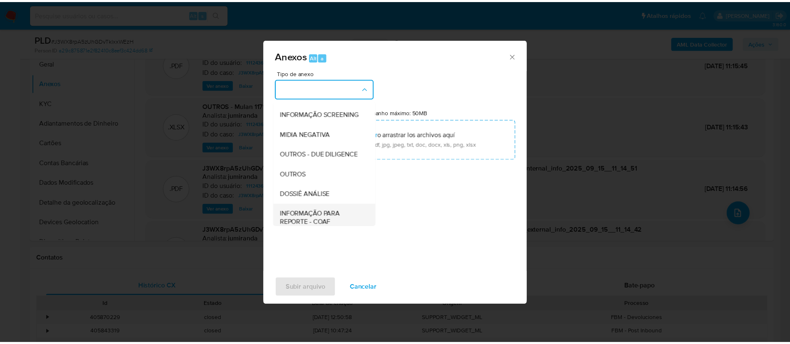
scroll to position [128, 0]
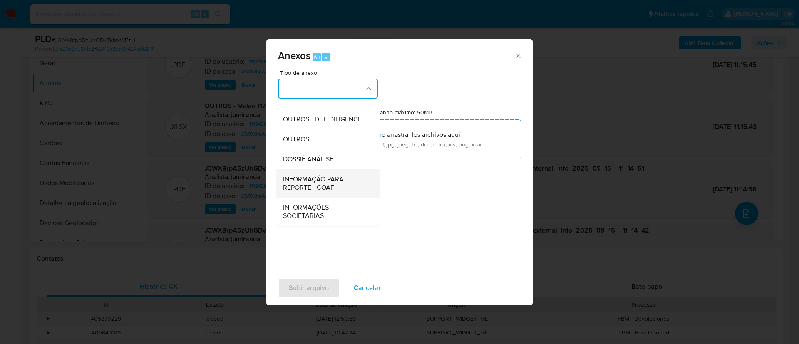
click at [333, 184] on span "INFORMAÇÃO PARA REPORTE - COAF" at bounding box center [325, 183] width 85 height 17
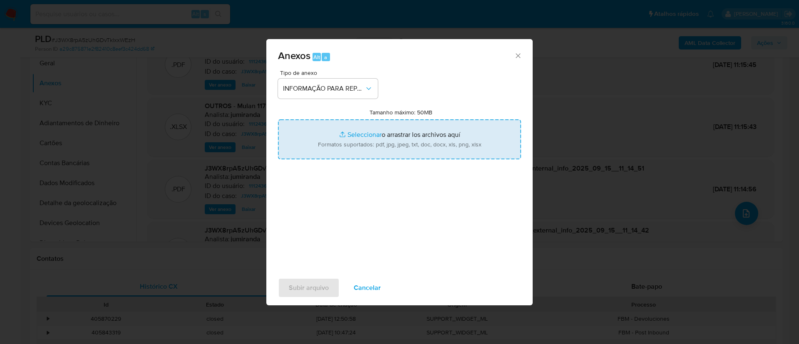
type input "C:\fakepath\SAR - J3WX8rpA5zUhGDvTklxxWEzH - CNPJ 45785442000129 - AFFONSO DESC…"
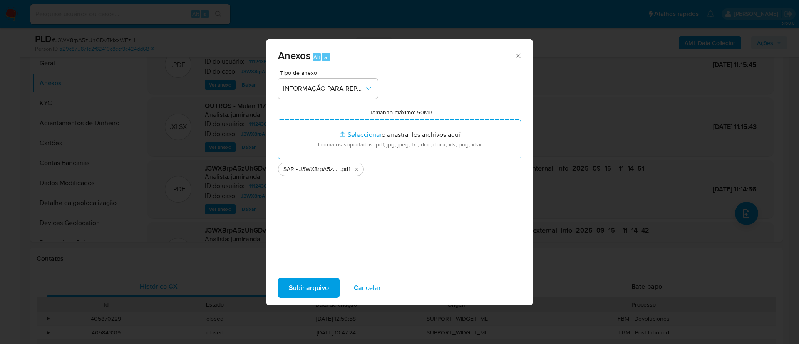
click at [363, 206] on div "Tipo de anexo INFORMAÇÃO PARA REPORTE - COAF Tamanho máximo: 50MB Seleccionar a…" at bounding box center [399, 168] width 243 height 197
click at [312, 295] on span "Subir arquivo" at bounding box center [309, 288] width 40 height 18
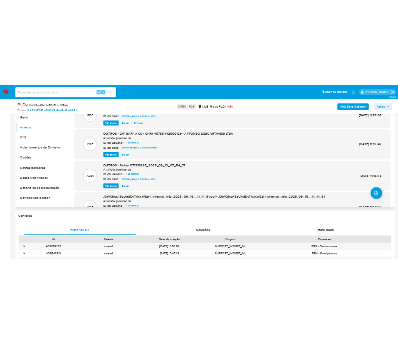
scroll to position [62, 0]
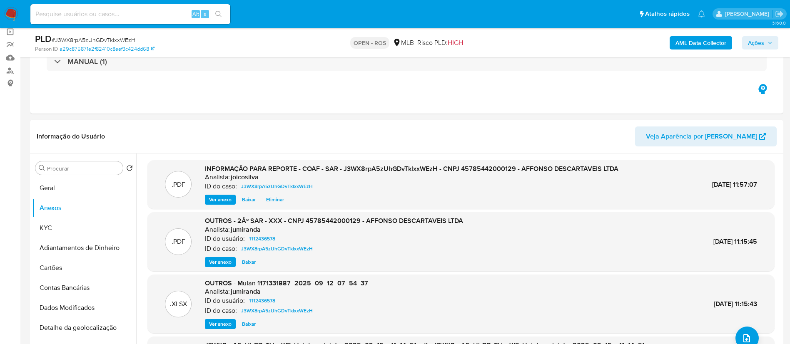
click at [388, 43] on span "Ações" at bounding box center [756, 42] width 16 height 13
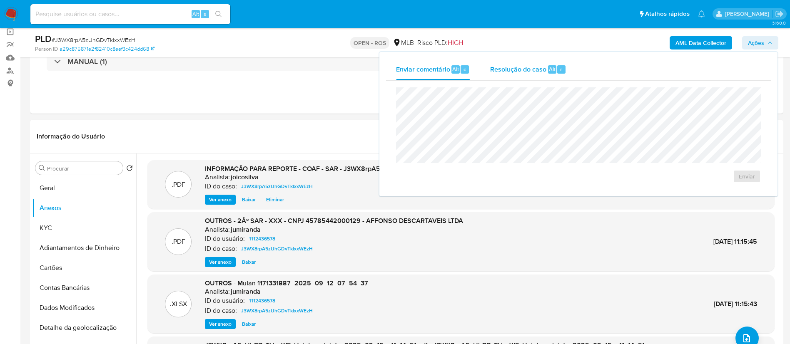
click at [388, 71] on span "Resolução do caso" at bounding box center [518, 69] width 56 height 10
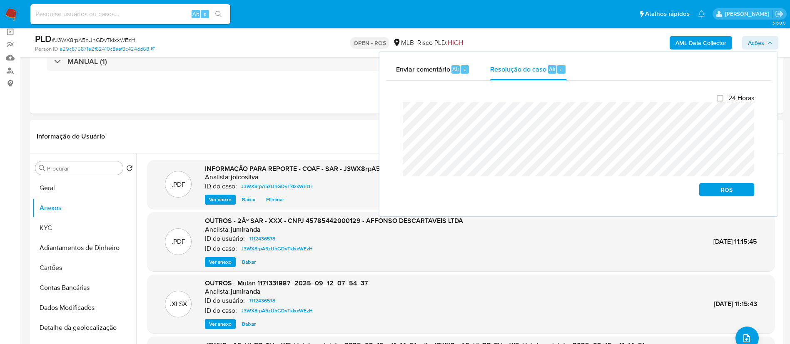
click at [381, 115] on div "Enviar comentário Alt c Resolução do caso Alt r Fechamento do caso 24 Horas ROS" at bounding box center [578, 134] width 398 height 164
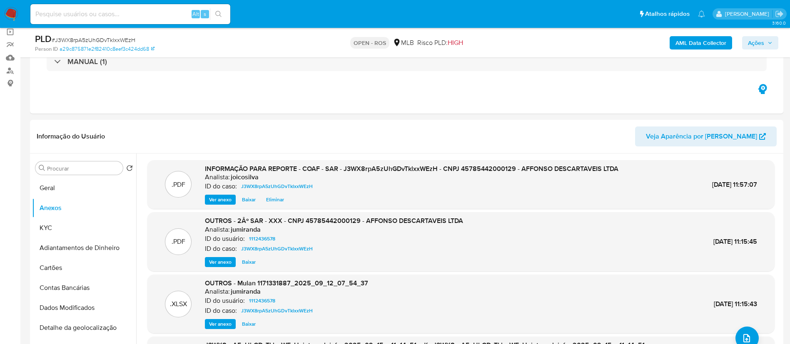
click at [388, 36] on span "Ações" at bounding box center [756, 42] width 16 height 13
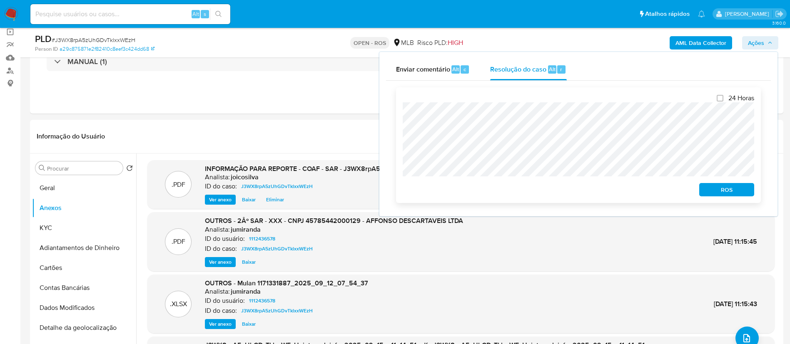
click at [388, 193] on span "ROS" at bounding box center [726, 190] width 43 height 12
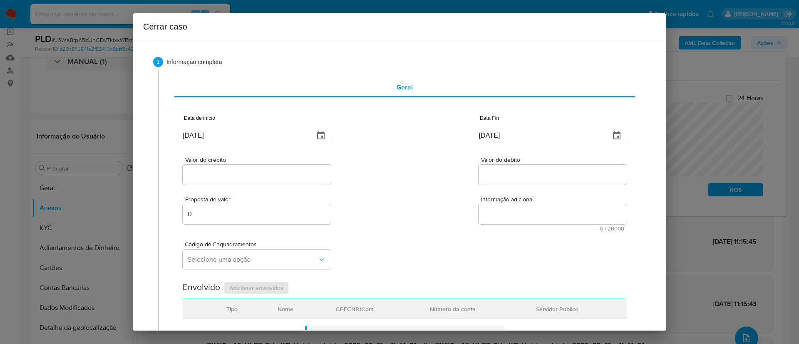
click at [388, 74] on div "Geral Data de início 18/09/2025 Data Fin 18/09/2025 Valor do crédito Valor do d…" at bounding box center [405, 330] width 476 height 521
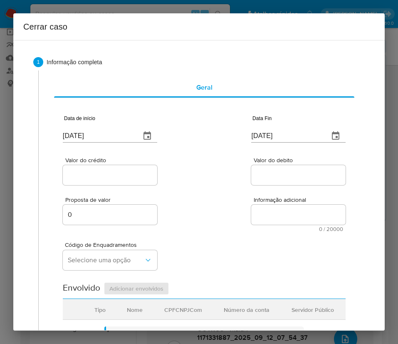
click at [73, 140] on input "[DATE]" at bounding box center [98, 135] width 71 height 13
paste input "01/07"
type input "01/07/2025"
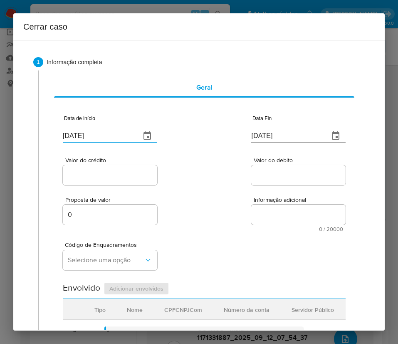
click at [184, 206] on div "Proposta de valor 0 Informação adicional 0 / 20000 20000 caracteres restantes" at bounding box center [204, 209] width 283 height 45
click at [264, 137] on input "18/09/2025" at bounding box center [286, 135] width 71 height 13
paste input "1"
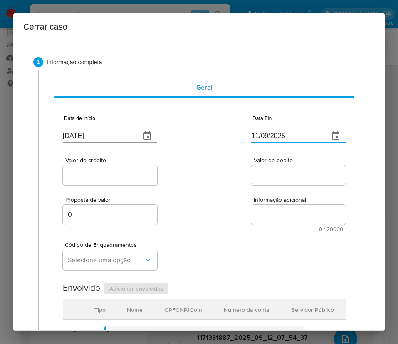
type input "11/09/2025"
click at [244, 204] on div "Proposta de valor 0 Informação adicional 0 / 20000 20000 caracteres restantes" at bounding box center [204, 209] width 283 height 45
click at [91, 171] on input "Valor do crédito" at bounding box center [110, 174] width 95 height 11
paste input "R$11.691.789"
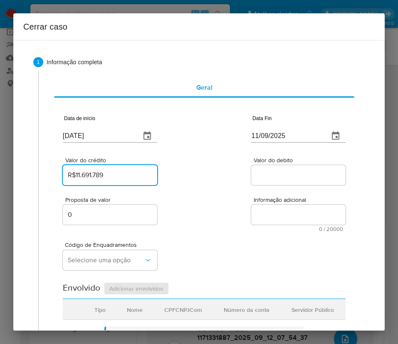
type input "R$11.691.789"
click at [264, 174] on input "Valor do debito" at bounding box center [298, 174] width 95 height 11
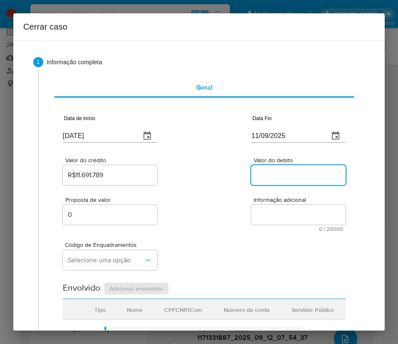
paste input "R$8.857.063"
type input "R$8.857.063"
click at [219, 234] on div "Código de Enquadramentos Selecione uma opção" at bounding box center [204, 253] width 283 height 42
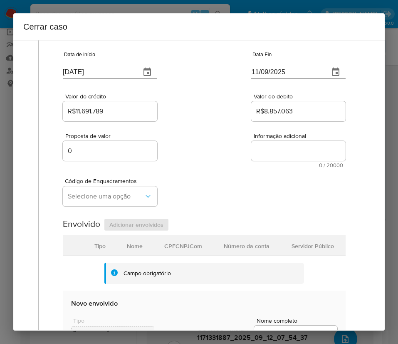
scroll to position [125, 0]
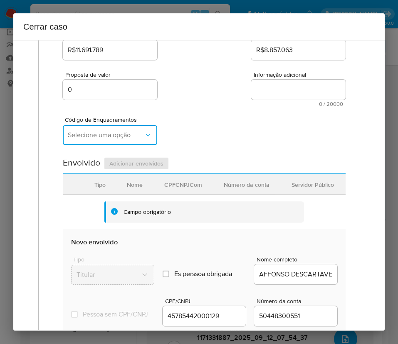
click at [103, 136] on span "Selecione uma opção" at bounding box center [106, 135] width 76 height 8
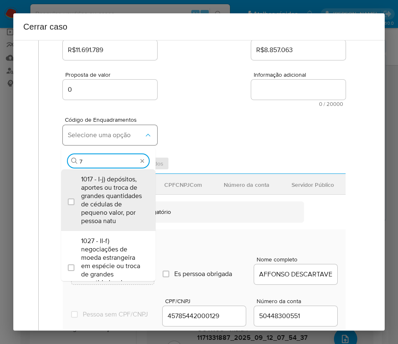
type input "73"
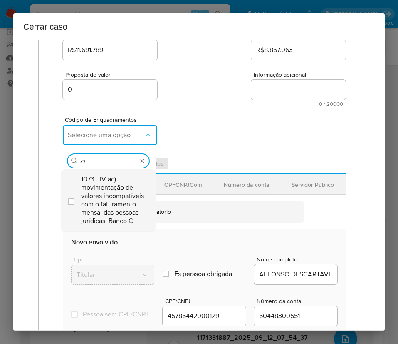
click at [119, 213] on span "1073 - IV-ac) movimentação de valores incompatíveis com o faturamento mensal da…" at bounding box center [112, 200] width 63 height 50
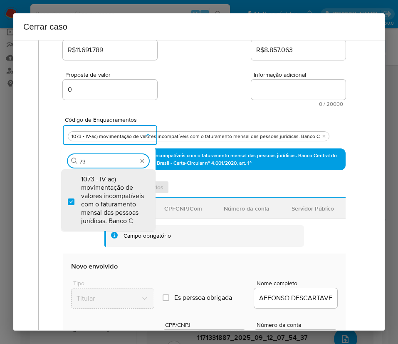
checkbox input "true"
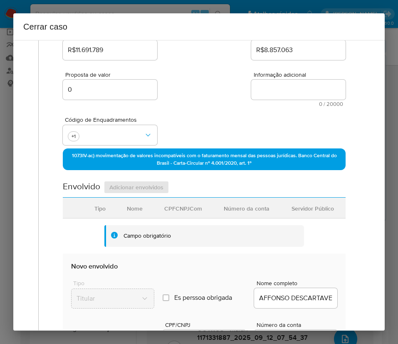
click at [235, 125] on div "Código de Enquadramentos +1" at bounding box center [204, 128] width 283 height 42
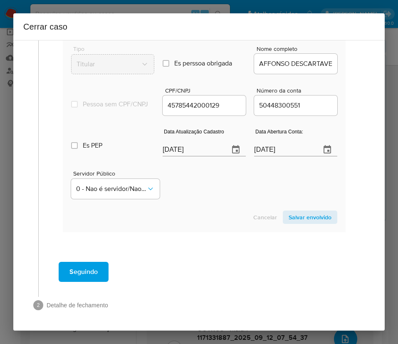
click at [189, 151] on input "[DATE]" at bounding box center [193, 149] width 60 height 13
paste input "4"
type input "[DATE]"
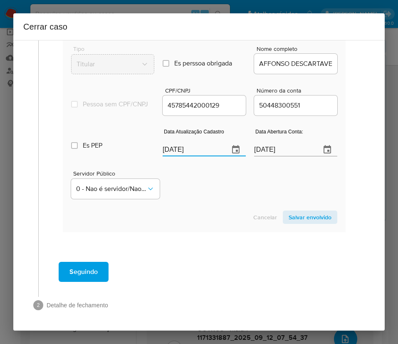
click at [194, 189] on div "Servidor Público 0 - Nao é servidor/[PERSON_NAME] possui informacao" at bounding box center [204, 181] width 266 height 42
click at [268, 147] on input "04/05/2022" at bounding box center [284, 149] width 60 height 13
click at [238, 180] on div "Servidor Público 0 - Nao é servidor/[PERSON_NAME] possui informacao" at bounding box center [204, 181] width 266 height 42
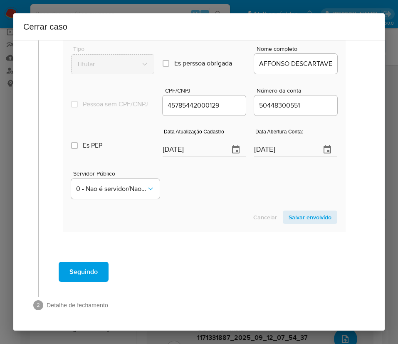
click at [289, 219] on span "Salvar envolvido" at bounding box center [310, 217] width 43 height 12
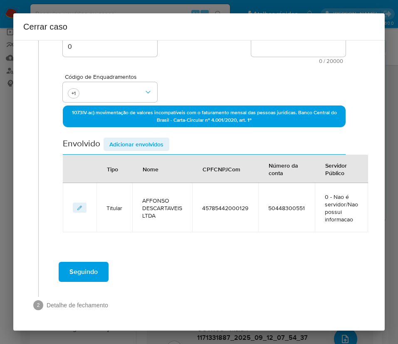
scroll to position [168, 0]
click at [145, 142] on span "Adicionar envolvidos" at bounding box center [137, 144] width 54 height 12
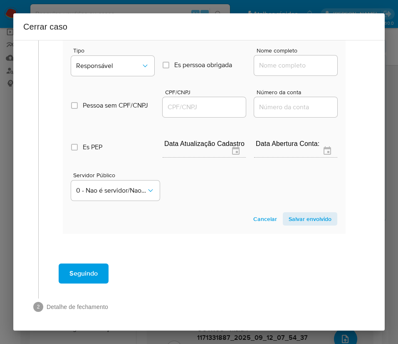
scroll to position [388, 0]
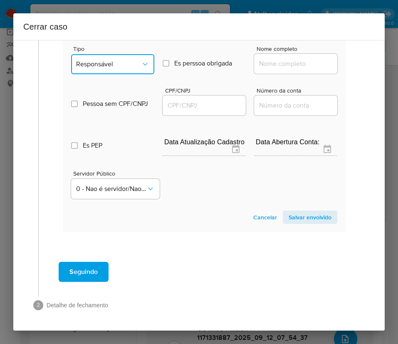
click at [109, 67] on span "Responsável" at bounding box center [108, 64] width 65 height 8
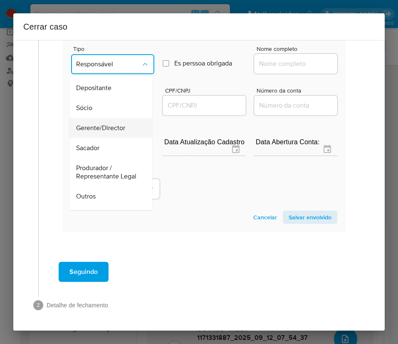
scroll to position [0, 0]
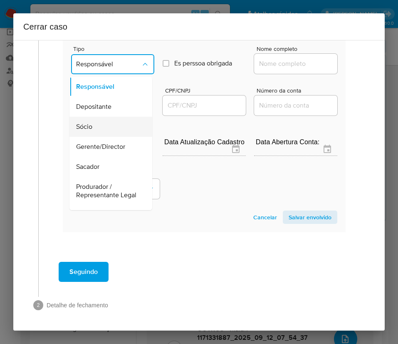
click at [90, 122] on span "Sócio" at bounding box center [84, 126] width 16 height 8
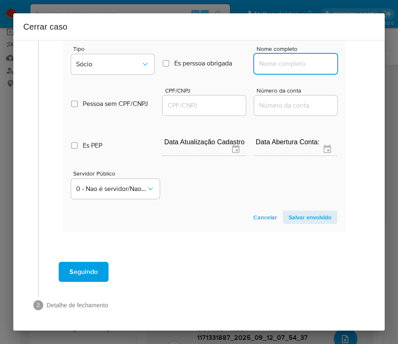
click at [287, 67] on input "Nome completo" at bounding box center [295, 63] width 83 height 11
paste input "ROBERTO DE JESUS AFFONSO NETO, CPF 44789192830"
drag, startPoint x: 280, startPoint y: 66, endPoint x: 356, endPoint y: 65, distance: 76.6
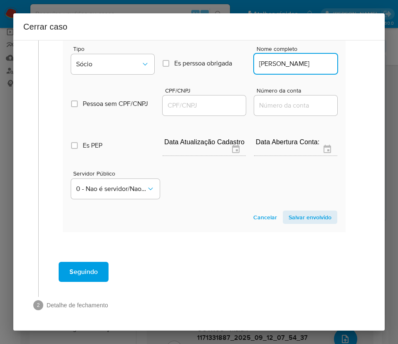
scroll to position [0, 41]
type input "ROBERTO DE JESUS AFFONSO NETO"
click at [199, 105] on input "CPF/CNPJ" at bounding box center [204, 105] width 83 height 11
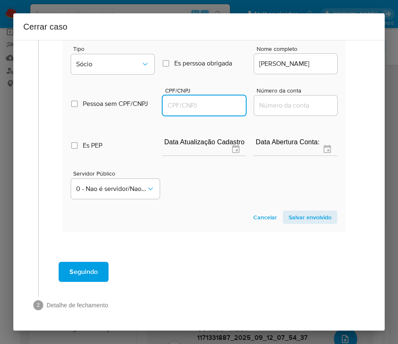
paste input "44789192830"
type input "44789192830"
click at [291, 214] on span "Salvar envolvido" at bounding box center [310, 217] width 43 height 12
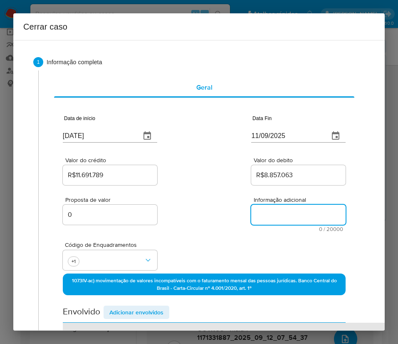
click at [280, 206] on textarea "Informação adicional" at bounding box center [298, 214] width 95 height 20
paste textarea "Informações do Cliente AFFONSO DESCARTAVEIS LTDA, CNPJ 45785442000129, sediada …"
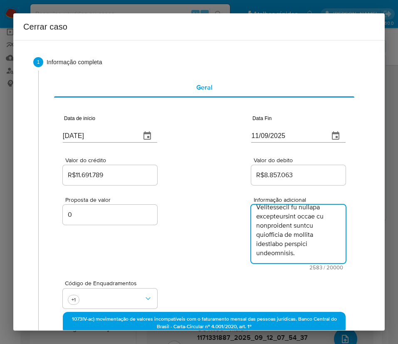
type textarea "Informações do Cliente AFFONSO DESCARTAVEIS LTDA, CNPJ 45785442000129, sediada …"
click at [179, 252] on div "Proposta de valor 0 Informação adicional 2583 / 20000 17417 caracteres restantes" at bounding box center [204, 228] width 283 height 83
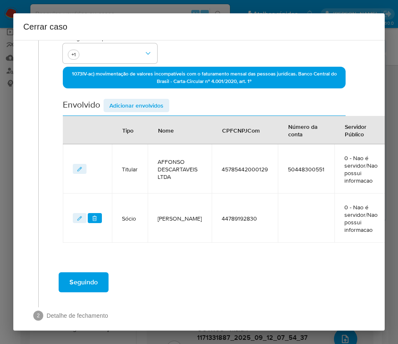
scroll to position [265, 0]
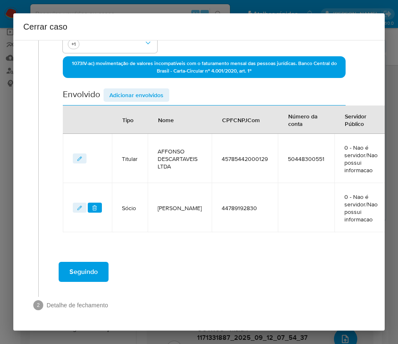
click at [84, 262] on span "Seguindo" at bounding box center [84, 271] width 28 height 18
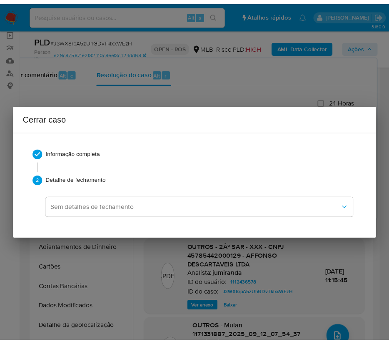
scroll to position [1394, 0]
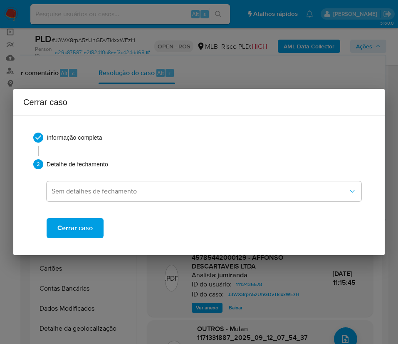
click at [92, 234] on span "Cerrar caso" at bounding box center [74, 228] width 35 height 18
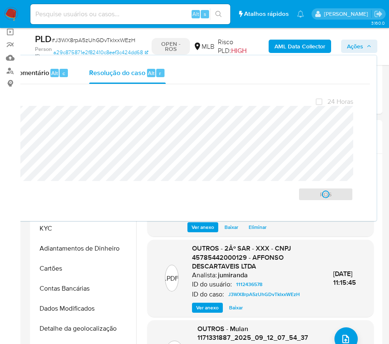
click at [89, 42] on span "# J3WX8rpA5zUhGDvTklxxWEzH" at bounding box center [94, 40] width 84 height 8
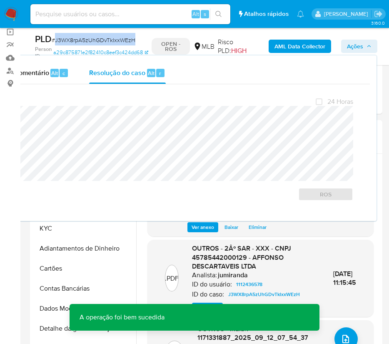
copy span "J3WX8rpA5zUhGDvTklxxWEzH"
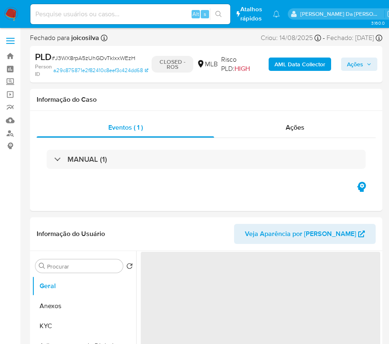
select select "10"
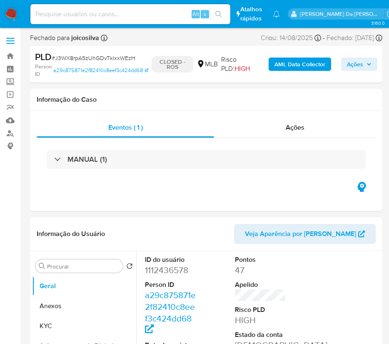
click at [10, 10] on img at bounding box center [11, 14] width 14 height 14
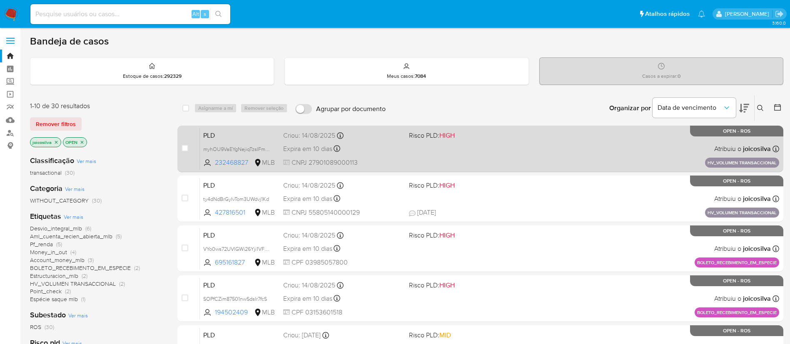
click at [398, 133] on div "PLD myhOU9VaEYgNejiqTzsIFm9K 232468827 MLB Risco PLD: HIGH Criou: [DATE] Criou:…" at bounding box center [489, 149] width 579 height 42
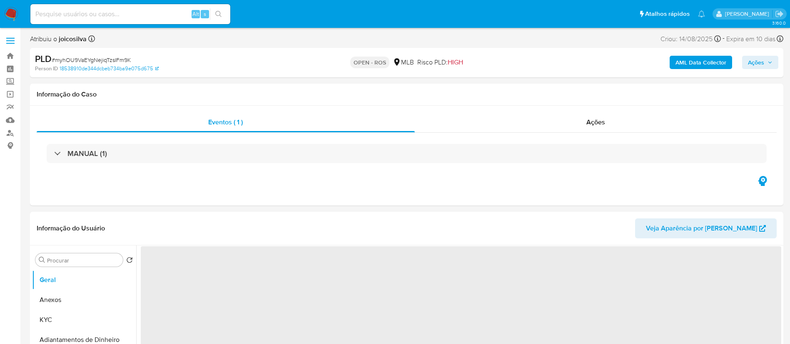
click at [119, 57] on span "# myhOU9VaEYgNejiqTzsIFm9K" at bounding box center [91, 60] width 79 height 8
select select "10"
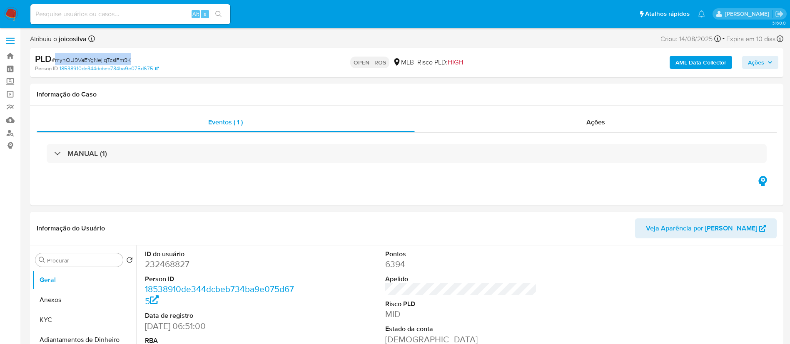
copy span "myhOU9VaEYgNejiqTzsIFm9K"
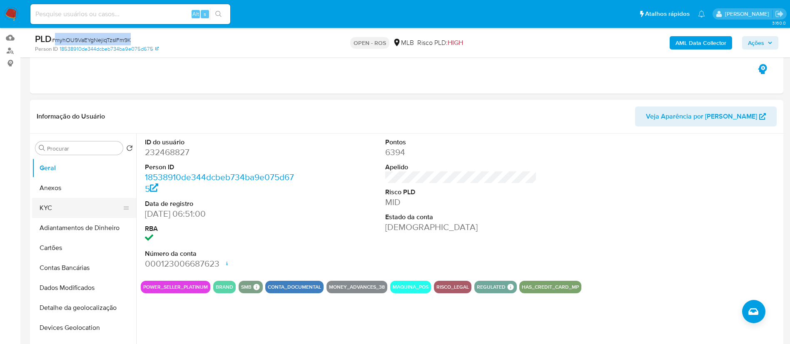
scroll to position [125, 0]
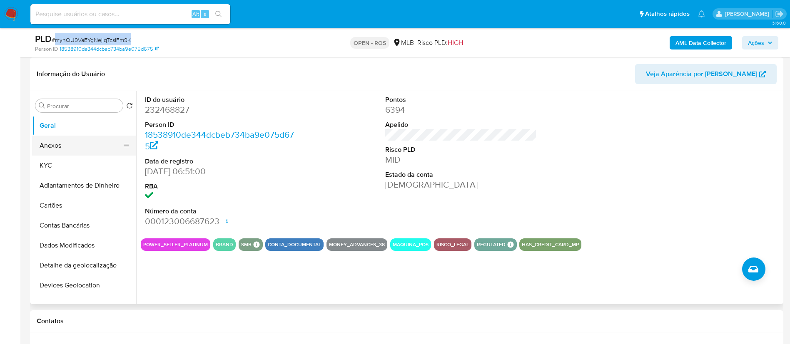
click at [65, 141] on button "Anexos" at bounding box center [80, 146] width 97 height 20
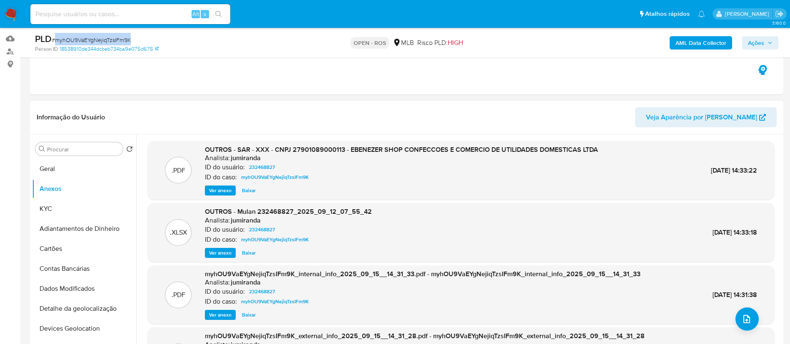
scroll to position [62, 0]
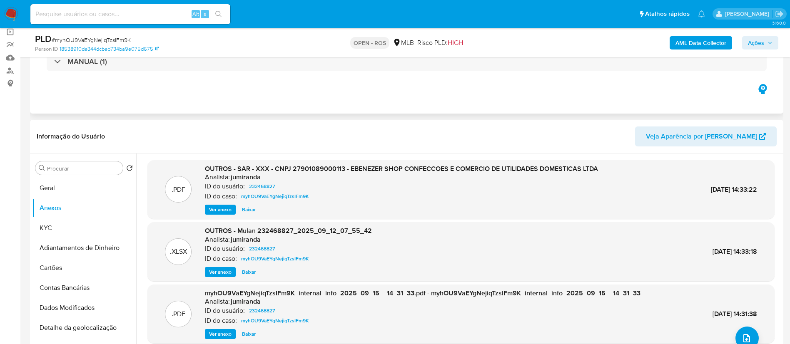
click at [446, 86] on div "Eventos ( 1 ) Ações MANUAL (1)" at bounding box center [406, 64] width 753 height 100
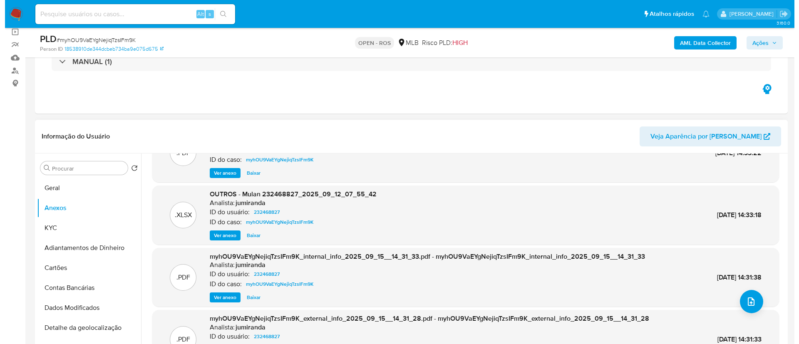
scroll to position [70, 0]
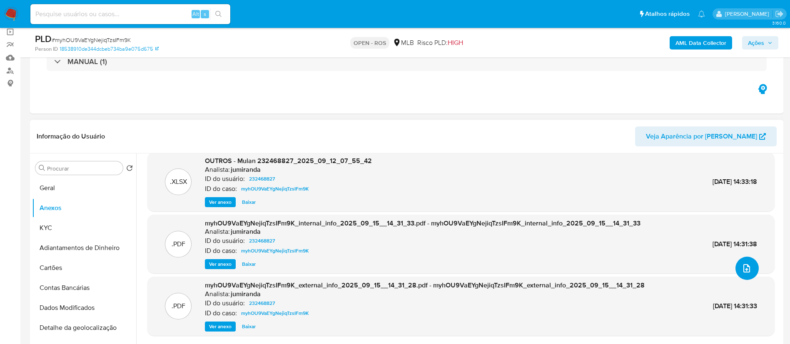
click at [747, 277] on button "upload-file" at bounding box center [746, 268] width 23 height 23
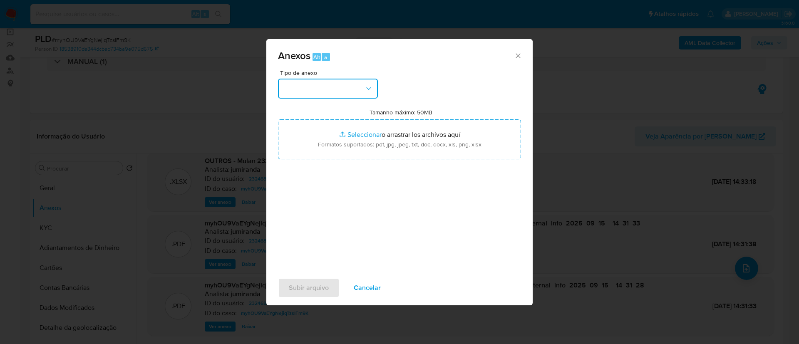
click at [351, 97] on button "button" at bounding box center [328, 89] width 100 height 20
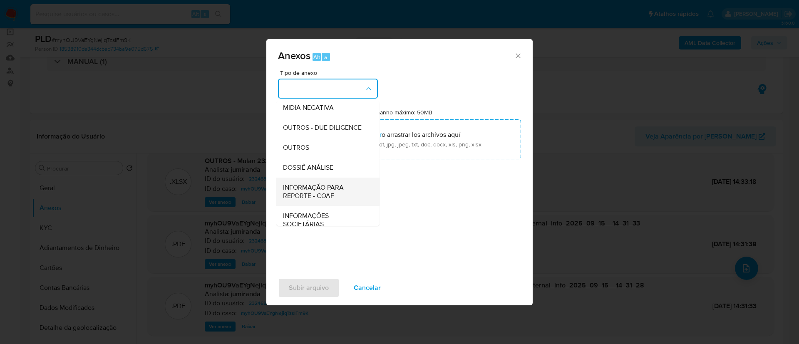
scroll to position [128, 0]
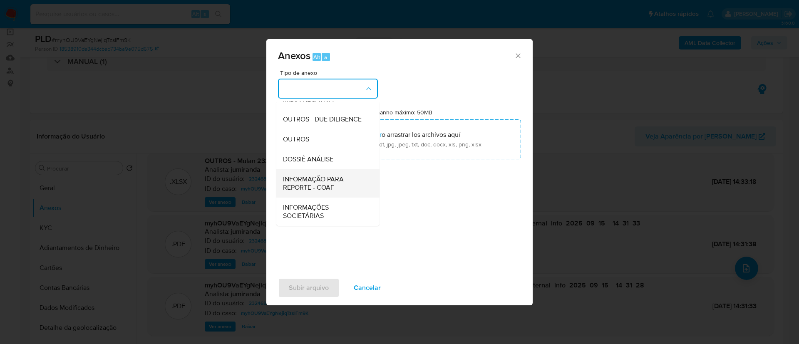
click at [327, 186] on span "INFORMAÇÃO PARA REPORTE - COAF" at bounding box center [325, 183] width 85 height 17
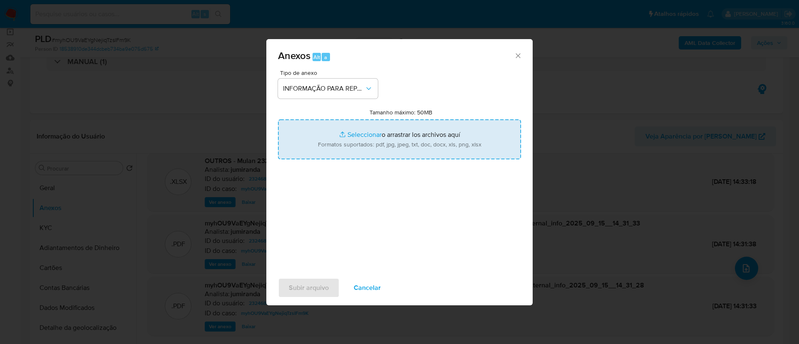
type input "C:\fakepath\SAR - myhOU9VaEYgNejiqTzsIFm9K - CNPJ 27901089000113 - EBENEZER SHO…"
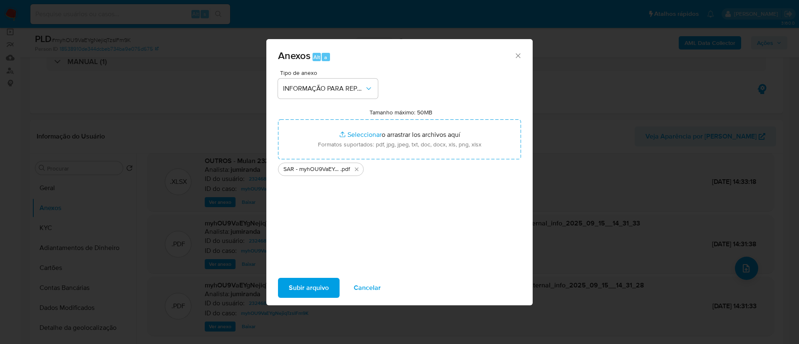
click at [325, 286] on span "Subir arquivo" at bounding box center [309, 288] width 40 height 18
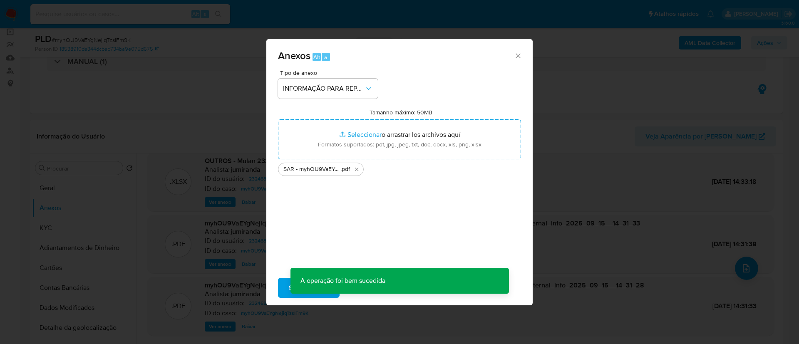
scroll to position [69, 0]
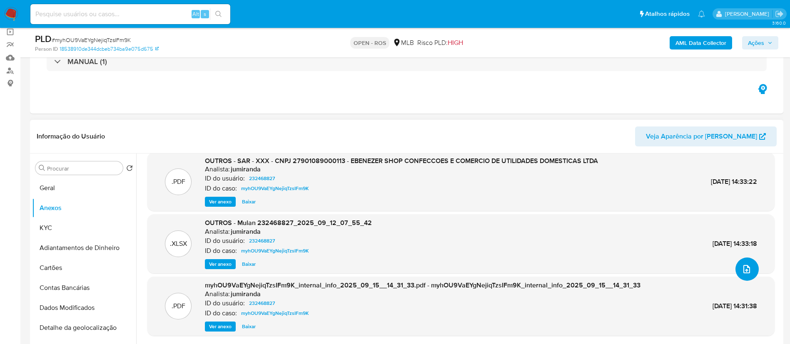
click at [752, 273] on button "upload-file" at bounding box center [746, 269] width 23 height 23
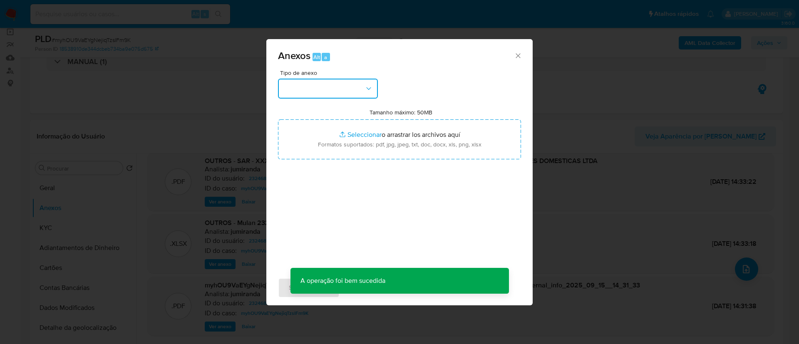
click at [337, 87] on button "button" at bounding box center [328, 89] width 100 height 20
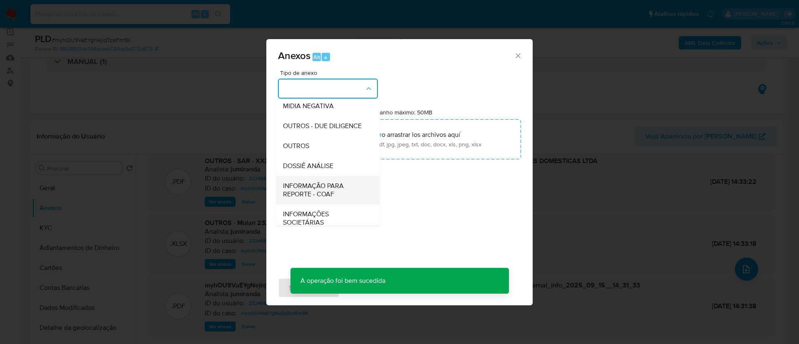
scroll to position [128, 0]
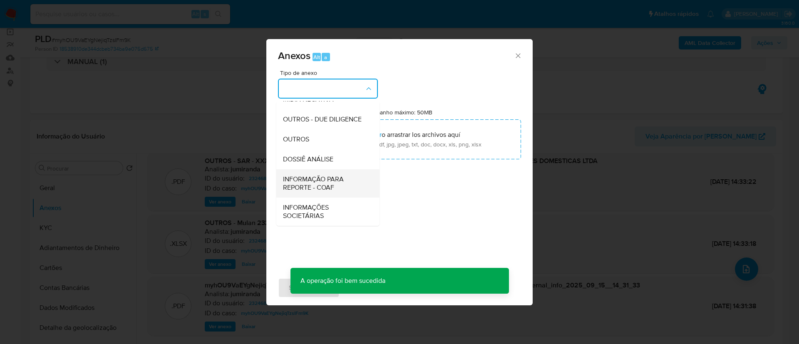
click at [323, 187] on span "INFORMAÇÃO PARA REPORTE - COAF" at bounding box center [325, 183] width 85 height 17
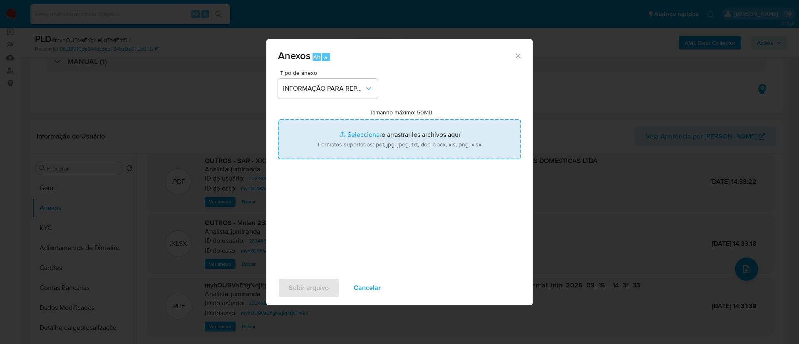
type input "C:\fakepath\SAR - myhOU9VaEYgNejiqTzsIFm9K - CNPJ 27901089000113 - EBENEZER SHO…"
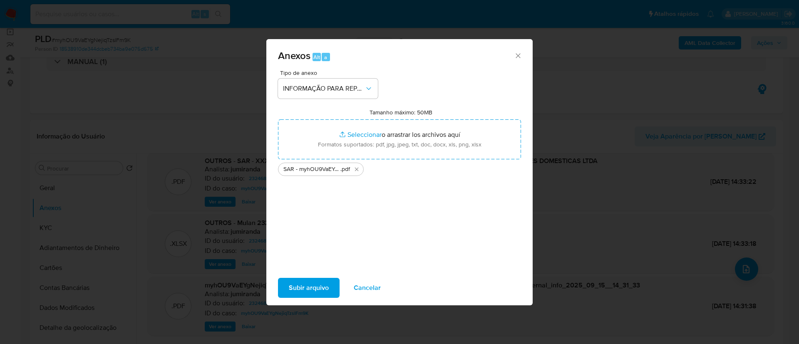
click at [326, 291] on span "Subir arquivo" at bounding box center [309, 288] width 40 height 18
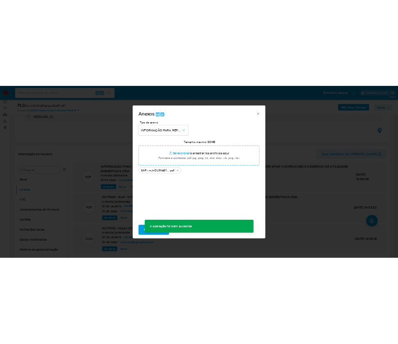
scroll to position [68, 0]
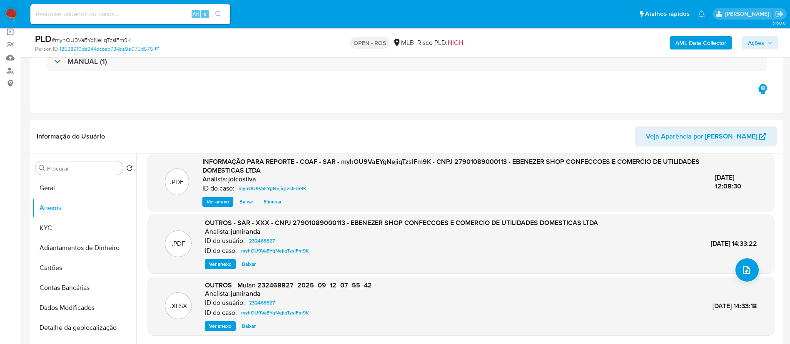
click at [757, 39] on span "Ações" at bounding box center [756, 42] width 16 height 13
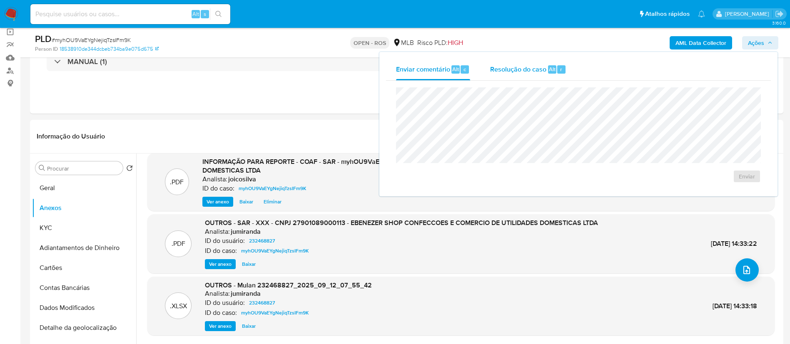
click at [508, 68] on span "Resolução do caso" at bounding box center [518, 69] width 56 height 10
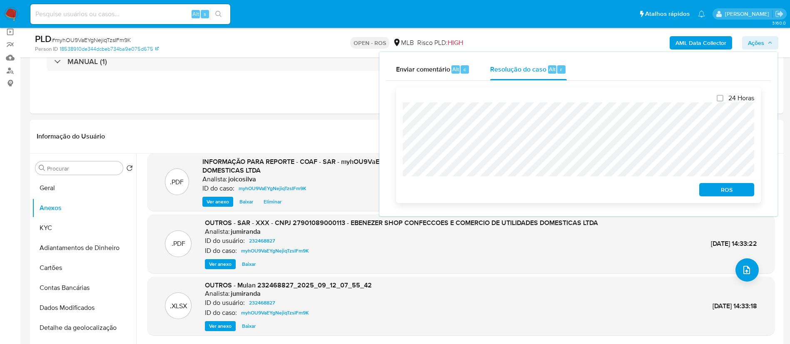
click at [733, 192] on span "ROS" at bounding box center [726, 190] width 43 height 12
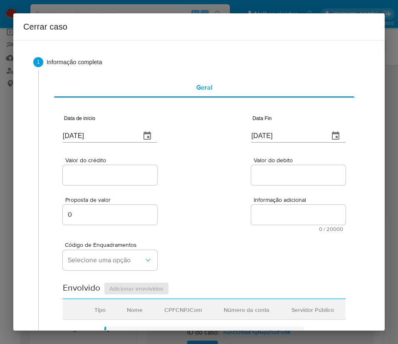
scroll to position [95, 0]
click at [90, 134] on input "[DATE]" at bounding box center [98, 135] width 71 height 13
paste input "01/07"
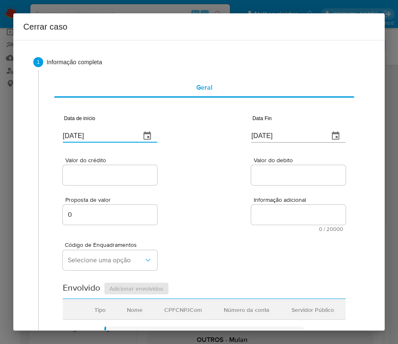
type input "[DATE]"
click at [270, 219] on textarea "Informação adicional" at bounding box center [298, 214] width 95 height 20
click at [275, 149] on div "Valor do crédito Valor do debito" at bounding box center [204, 167] width 283 height 40
click at [281, 140] on input "[DATE]" at bounding box center [286, 135] width 71 height 13
click at [282, 139] on input "[DATE]" at bounding box center [286, 135] width 71 height 13
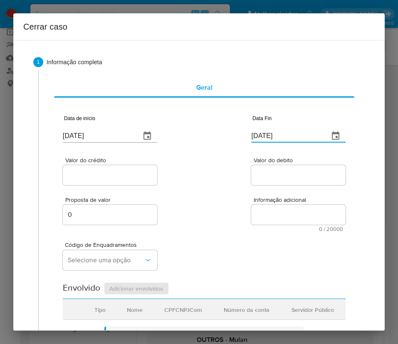
click at [282, 139] on input "[DATE]" at bounding box center [286, 135] width 71 height 13
paste input "1109"
click at [284, 134] on input "[DATE]" at bounding box center [286, 130] width 71 height 13
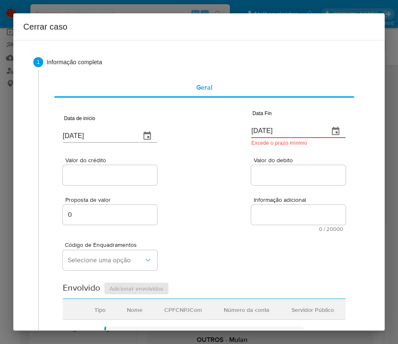
paste input "[DATE]"
type input "11/09/2025"
drag, startPoint x: 274, startPoint y: 185, endPoint x: 149, endPoint y: 192, distance: 124.7
click at [266, 187] on div "Data de início [DATE] Data Fin [DATE] Valor do crédito Valor do debito Proposta…" at bounding box center [204, 335] width 283 height 463
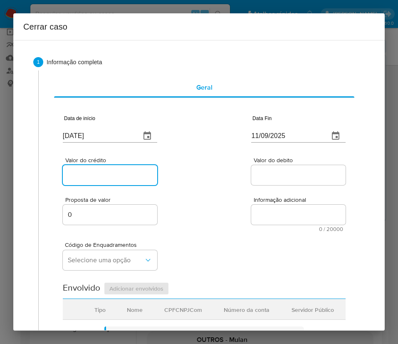
click at [143, 176] on input "Valor do crédito" at bounding box center [110, 174] width 95 height 11
drag, startPoint x: 110, startPoint y: 174, endPoint x: 196, endPoint y: 199, distance: 89.9
click at [110, 174] on input "Valor do crédito" at bounding box center [110, 174] width 95 height 11
paste input "R$7.730.079"
type input "R$7.730.079"
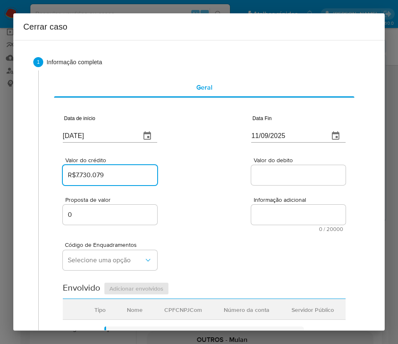
drag, startPoint x: 196, startPoint y: 199, endPoint x: 193, endPoint y: 202, distance: 4.7
click at [193, 202] on div "Proposta de valor 0 Informação adicional 0 / 20000 20000 caracteres restantes" at bounding box center [204, 209] width 283 height 45
click at [275, 176] on input "Valor do debito" at bounding box center [298, 174] width 95 height 11
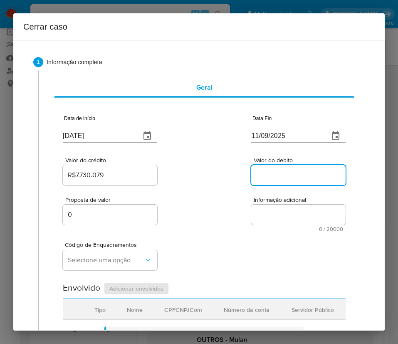
paste input "R$5.255.533"
type input "R$5.255.533"
drag, startPoint x: 247, startPoint y: 255, endPoint x: 60, endPoint y: 259, distance: 187.8
click at [243, 256] on div "Código de Enquadramentos Selecione uma opção" at bounding box center [204, 253] width 283 height 42
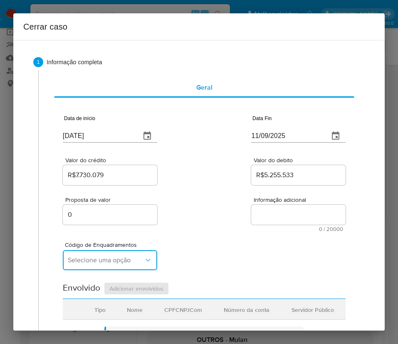
click at [132, 252] on button "Selecione uma opção" at bounding box center [110, 260] width 95 height 20
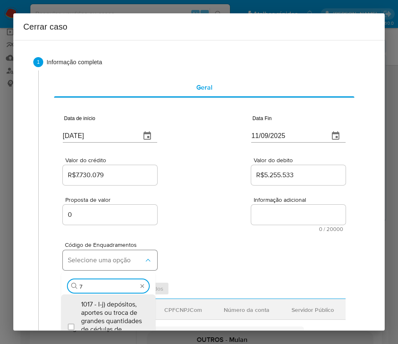
type input "73"
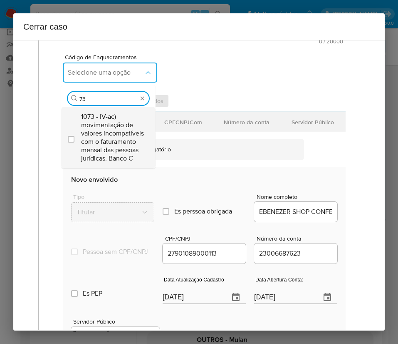
click at [99, 129] on span "1073 - IV-ac) movimentação de valores incompatíveis com o faturamento mensal da…" at bounding box center [112, 137] width 63 height 50
checkbox input "true"
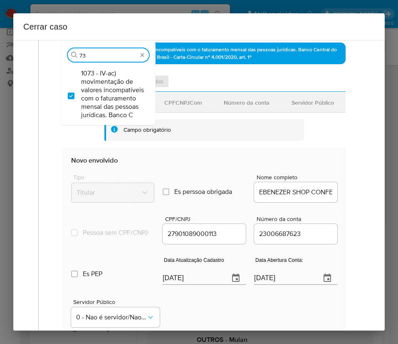
scroll to position [250, 0]
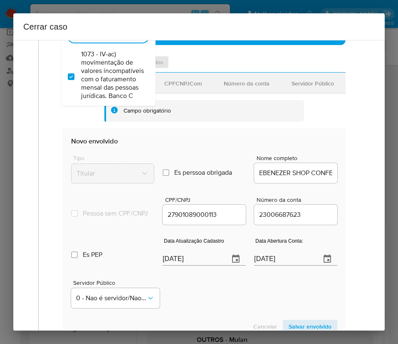
type input "73"
click at [188, 265] on input "[DATE]" at bounding box center [193, 258] width 60 height 13
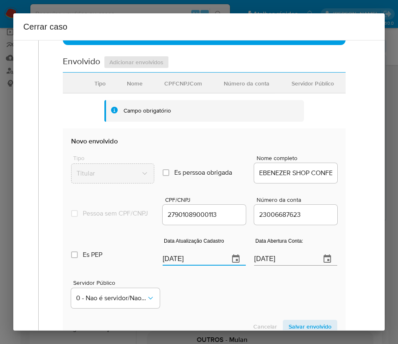
click at [188, 265] on input "[DATE]" at bounding box center [193, 258] width 60 height 13
paste input "4"
type input "14/09/2025"
click at [193, 311] on div "Servidor Público 0 - Nao é servidor/Nao possui informacao" at bounding box center [204, 290] width 266 height 42
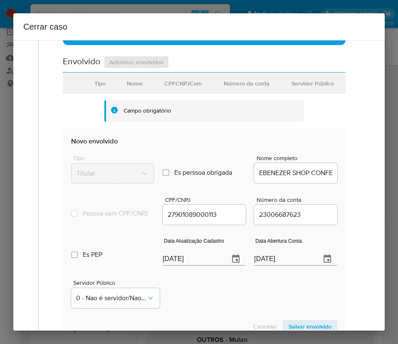
click at [272, 265] on input "03/08/2020" at bounding box center [284, 258] width 60 height 13
click at [259, 292] on div "Servidor Público 0 - Nao é servidor/Nao possui informacao" at bounding box center [204, 290] width 266 height 42
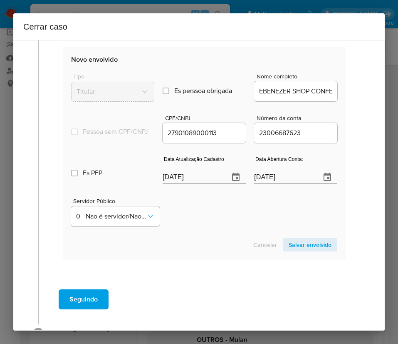
scroll to position [304, 0]
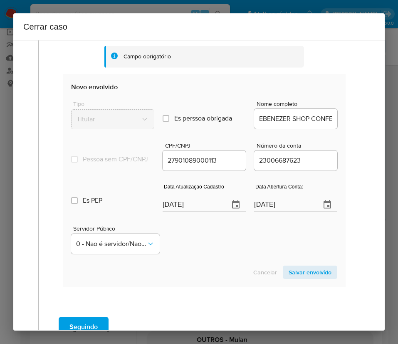
click at [301, 278] on span "Salvar envolvido" at bounding box center [310, 272] width 43 height 12
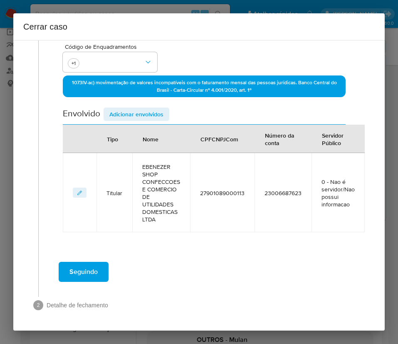
scroll to position [198, 0]
click at [152, 108] on span "Adicionar envolvidos" at bounding box center [137, 114] width 54 height 12
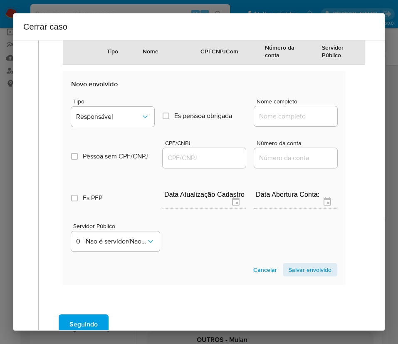
scroll to position [385, 0]
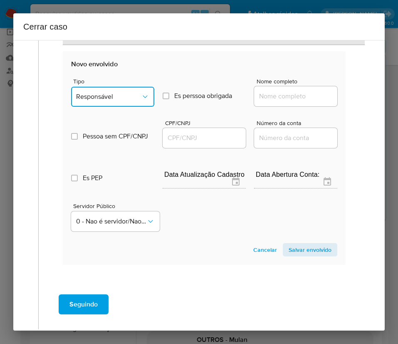
click at [114, 93] on span "Responsável" at bounding box center [108, 96] width 65 height 8
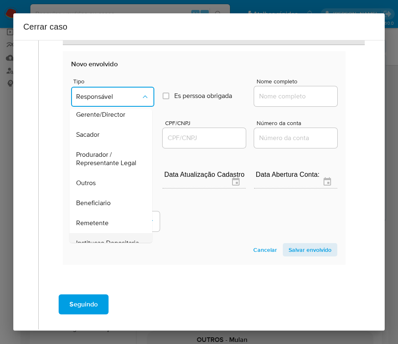
scroll to position [148, 0]
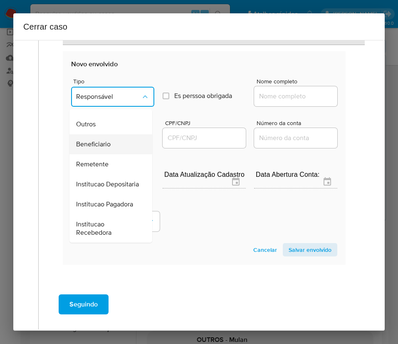
click at [104, 140] on span "Beneficiario" at bounding box center [93, 144] width 35 height 8
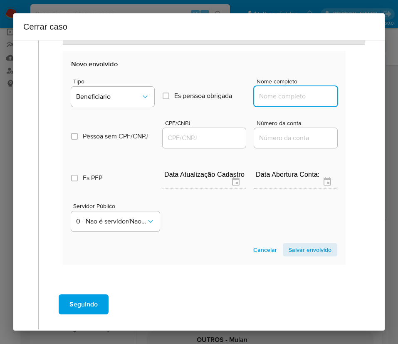
click at [261, 92] on input "Nome completo" at bounding box center [295, 96] width 83 height 11
paste input "Pamela Gomes Valerio Confeccoes E Comercio De Utilidades Domesticas, 3043862500…"
drag, startPoint x: 263, startPoint y: 99, endPoint x: 364, endPoint y: 99, distance: 100.8
click at [364, 99] on div "1 Informação completa Geral Data de início 01/07/2025 Data Fin 11/09/2025 Valor…" at bounding box center [199, 9] width 352 height 694
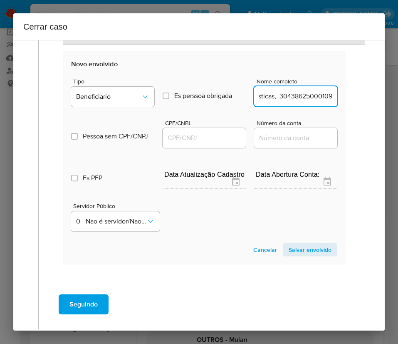
click at [289, 95] on input "Pamela Gomes Valerio Confeccoes E Comercio De Utilidades Domesticas, 3043862500…" at bounding box center [295, 96] width 83 height 11
drag, startPoint x: 265, startPoint y: 96, endPoint x: 359, endPoint y: 98, distance: 94.1
click at [359, 98] on div "1 Informação completa Geral Data de início 01/07/2025 Data Fin 11/09/2025 Valor…" at bounding box center [199, 9] width 352 height 694
type input "Pamela Gomes Valerio Confeccoes E Comercio De Utilidades Domesticas"
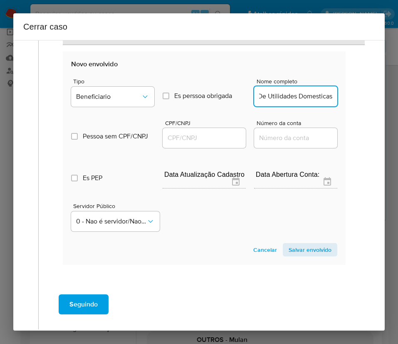
scroll to position [0, 0]
click at [181, 135] on input "CPF/CNPJ" at bounding box center [204, 137] width 83 height 11
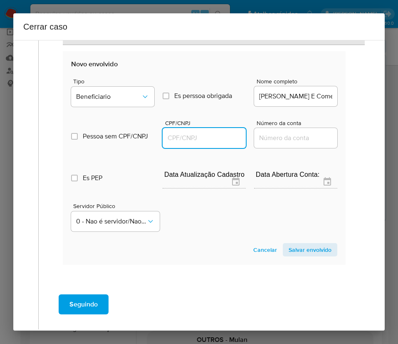
paste input "30438625000109"
type input "30438625000109"
click at [290, 251] on span "Salvar envolvido" at bounding box center [310, 250] width 43 height 12
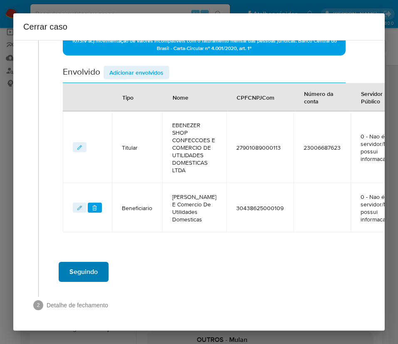
scroll to position [271, 0]
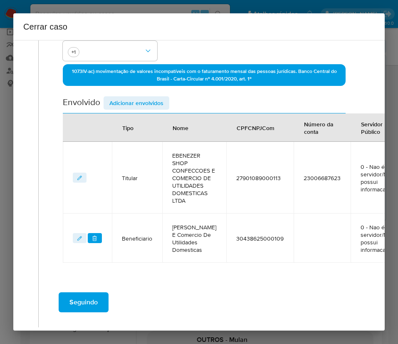
click at [158, 100] on span "Adicionar envolvidos" at bounding box center [137, 103] width 54 height 12
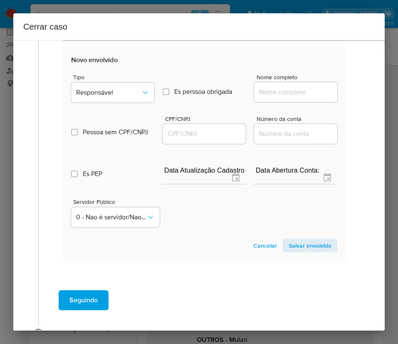
scroll to position [459, 0]
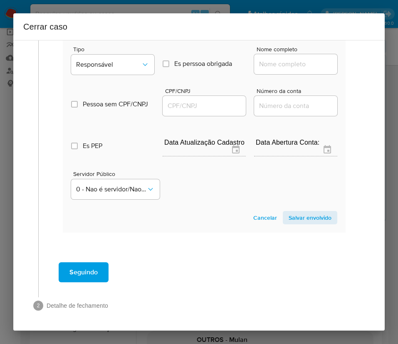
click at [115, 75] on div "Tipo Responsável" at bounding box center [112, 62] width 83 height 32
click at [115, 69] on span "Responsável" at bounding box center [108, 64] width 65 height 8
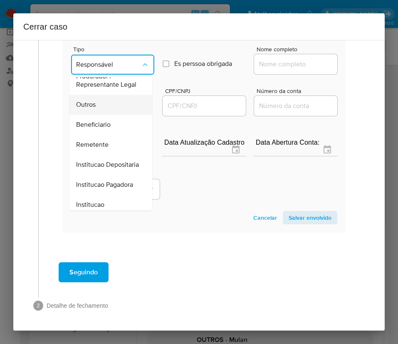
scroll to position [86, 0]
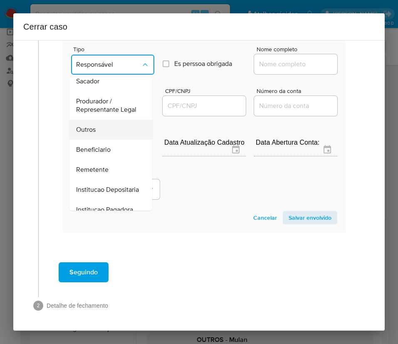
click at [102, 139] on div "Outros" at bounding box center [108, 129] width 65 height 20
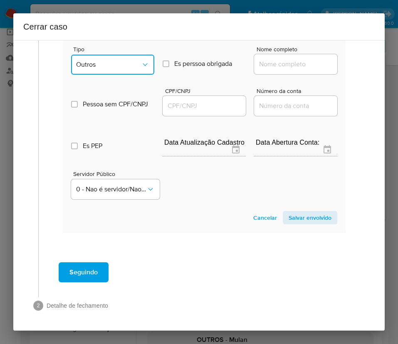
click at [121, 69] on span "Outros" at bounding box center [108, 64] width 65 height 8
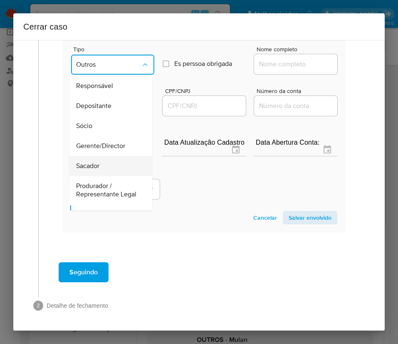
scroll to position [0, 0]
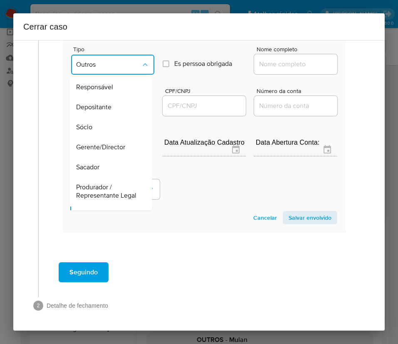
drag, startPoint x: 92, startPoint y: 154, endPoint x: 118, endPoint y: 146, distance: 27.9
click at [92, 137] on div "Sócio" at bounding box center [108, 127] width 65 height 20
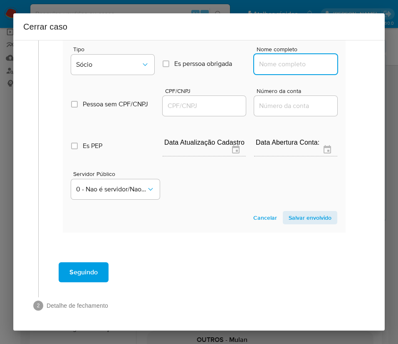
click at [292, 70] on input "Nome completo" at bounding box center [295, 64] width 83 height 11
paste input "GABRIEL SERGIO SILVA VALERIO, CPF 47615775841"
drag, startPoint x: 284, startPoint y: 88, endPoint x: 363, endPoint y: 88, distance: 79.1
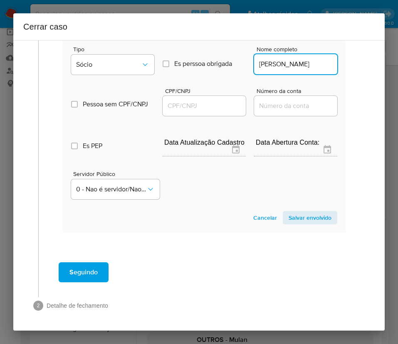
scroll to position [0, 26]
type input "GABRIEL SERGIO SILVA VALERIO"
click at [203, 111] on input "CPF/CNPJ" at bounding box center [204, 105] width 83 height 11
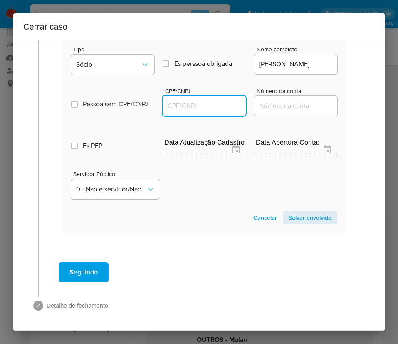
paste input "47615775841"
type input "47615775841"
click at [294, 223] on span "Salvar envolvido" at bounding box center [310, 218] width 43 height 12
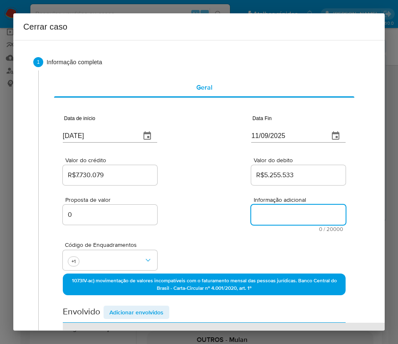
click at [269, 214] on textarea "Informação adicional" at bounding box center [298, 214] width 95 height 20
paste textarea "Informações do Cliente EBENEZER SHOP CONFECCOES E COMERCIO DE UTILIDADES DOMEST…"
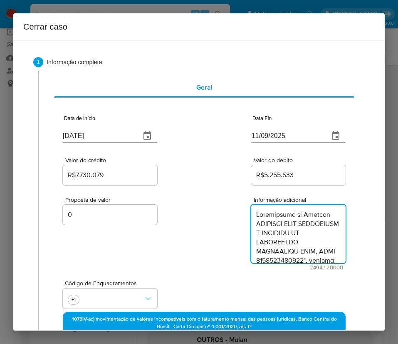
scroll to position [1358, 0]
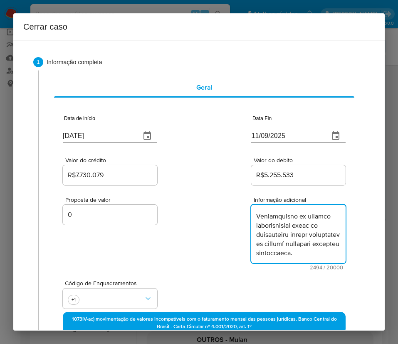
type textarea "Informações do Cliente EBENEZER SHOP CONFECCOES E COMERCIO DE UTILIDADES DOMEST…"
click at [228, 242] on div "Proposta de valor 0 Informação adicional 2494 / 20000 17506 caracteres restantes" at bounding box center [204, 228] width 283 height 83
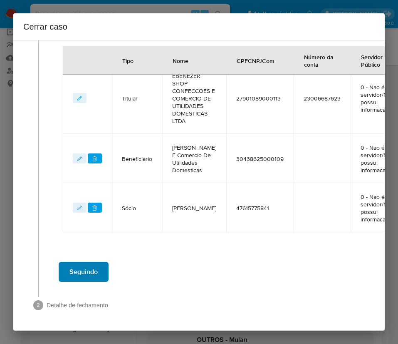
scroll to position [359, 0]
click at [91, 262] on span "Seguindo" at bounding box center [84, 271] width 28 height 18
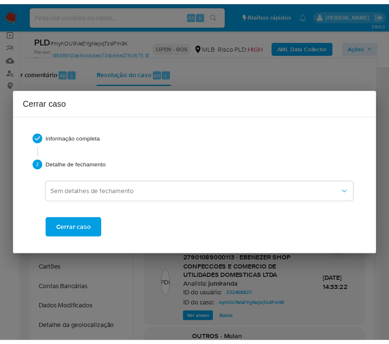
scroll to position [1312, 0]
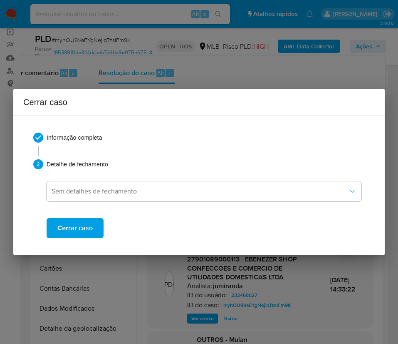
click at [90, 227] on span "Cerrar caso" at bounding box center [74, 228] width 35 height 18
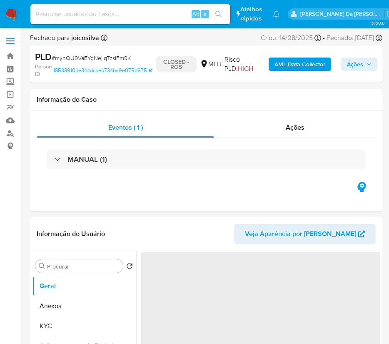
select select "10"
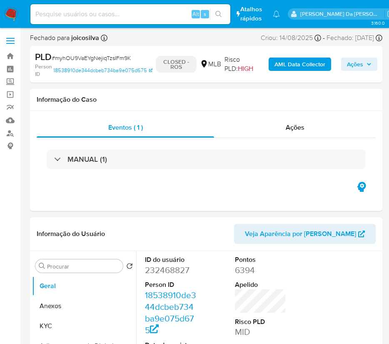
click at [88, 56] on span "# myhOU9VaEYgNejiqTzsIFm9K" at bounding box center [91, 58] width 79 height 8
copy span "myhOU9VaEYgNejiqTzsIFm9K"
click at [8, 14] on img at bounding box center [11, 14] width 14 height 14
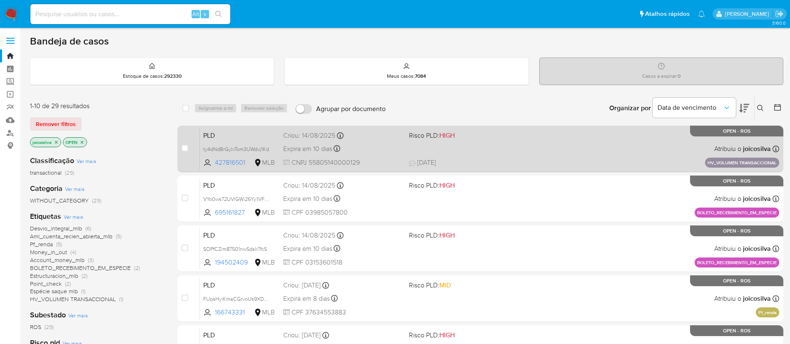
click at [398, 144] on div "PLD ty4dNdBrGylvTom3UWdvj1Kd 427816501 MLB Risco PLD: HIGH Criou: [DATE] Criou:…" at bounding box center [489, 149] width 579 height 42
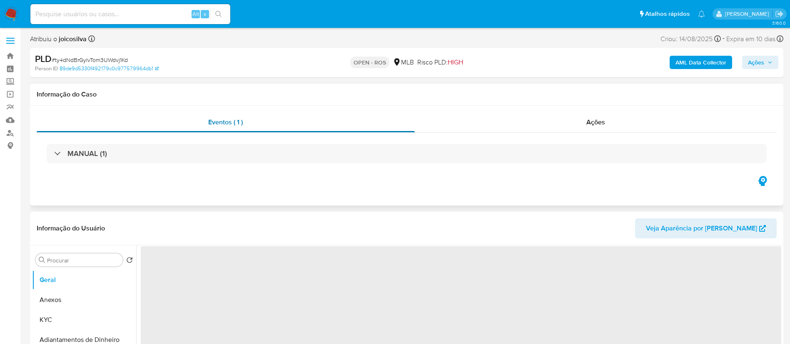
select select "10"
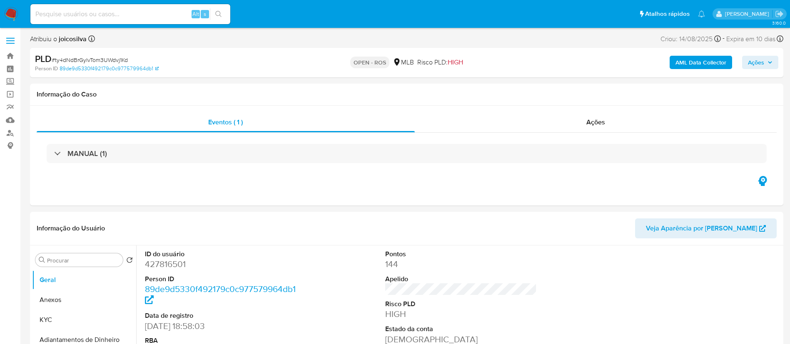
click at [119, 63] on span "# ty4dNdBrGylvTom3UWdvj1Kd" at bounding box center [90, 60] width 76 height 8
copy span "ty4dNdBrGylvTom3UWdvj1Kd"
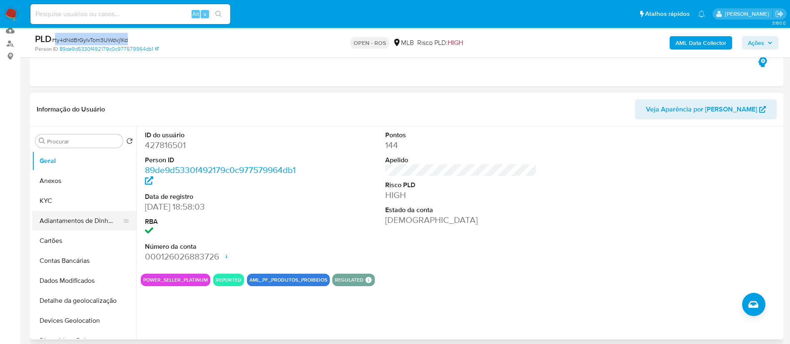
scroll to position [125, 0]
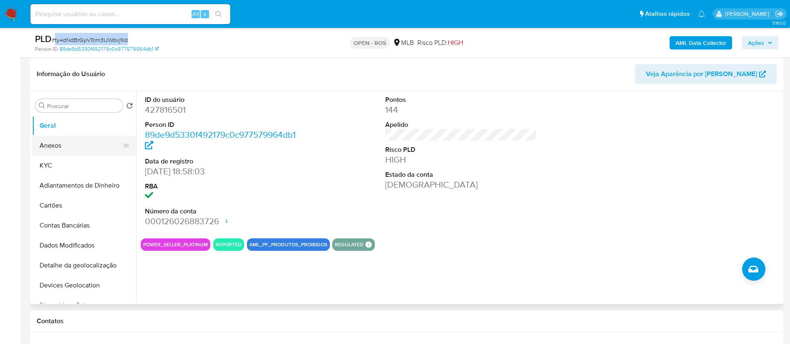
click at [66, 142] on button "Anexos" at bounding box center [80, 146] width 97 height 20
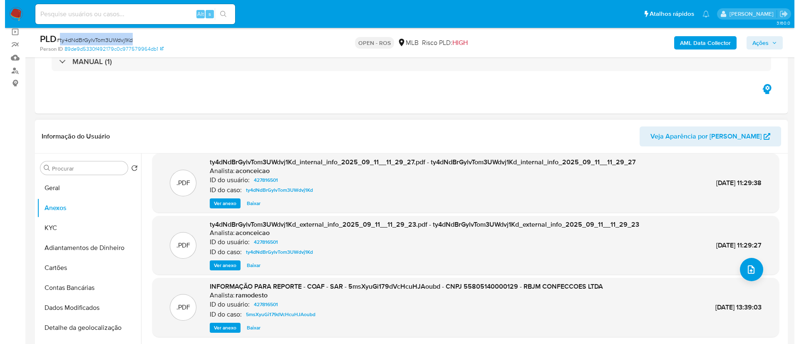
scroll to position [70, 0]
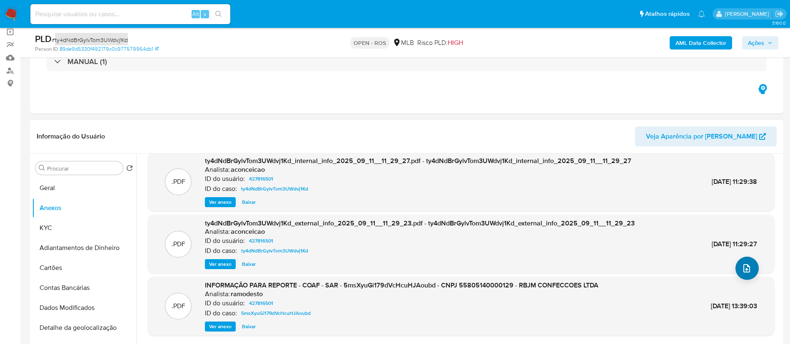
click at [746, 271] on icon "upload-file" at bounding box center [747, 269] width 10 height 10
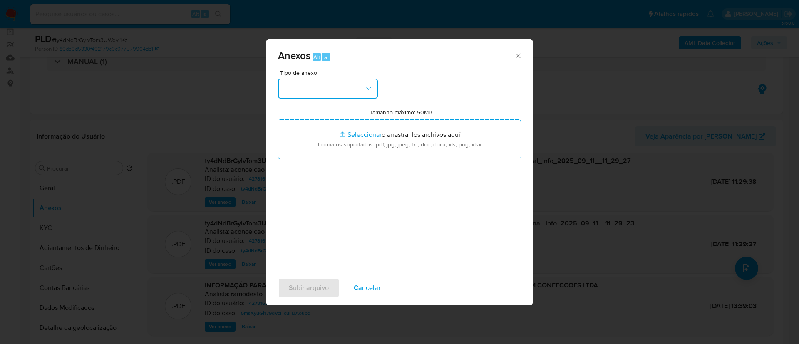
click at [364, 94] on button "button" at bounding box center [328, 89] width 100 height 20
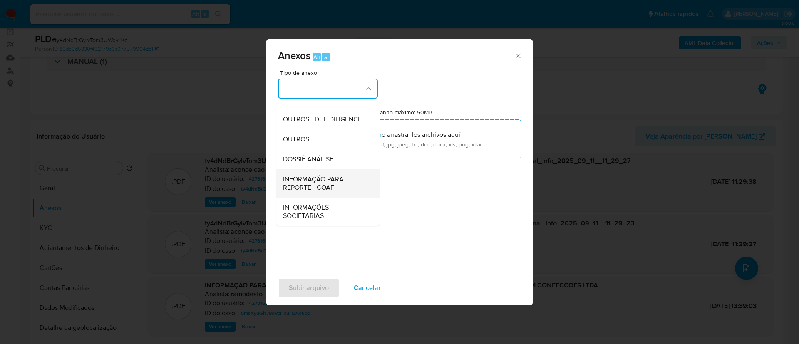
scroll to position [128, 0]
click at [336, 190] on span "INFORMAÇÃO PARA REPORTE - COAF" at bounding box center [325, 183] width 85 height 17
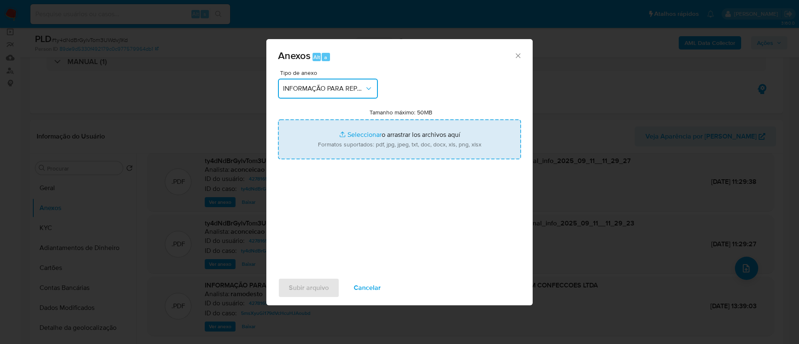
type input "C:\fakepath\2°SAR - ty4dNdBrGylvTom3UWdvj1Kd - CNPJ 55805140000129 - RBJM CONFE…"
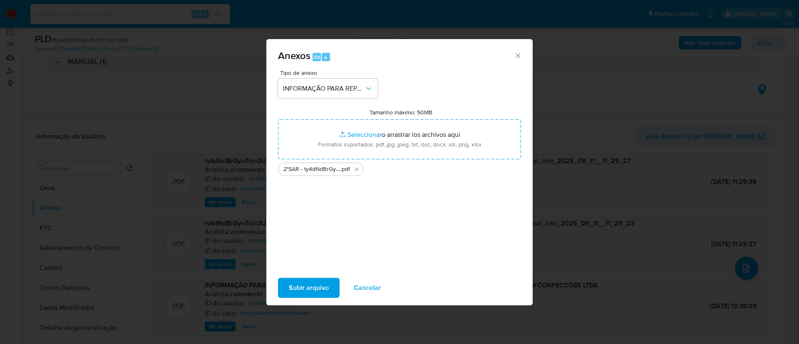
click at [290, 281] on span "Subir arquivo" at bounding box center [309, 288] width 40 height 18
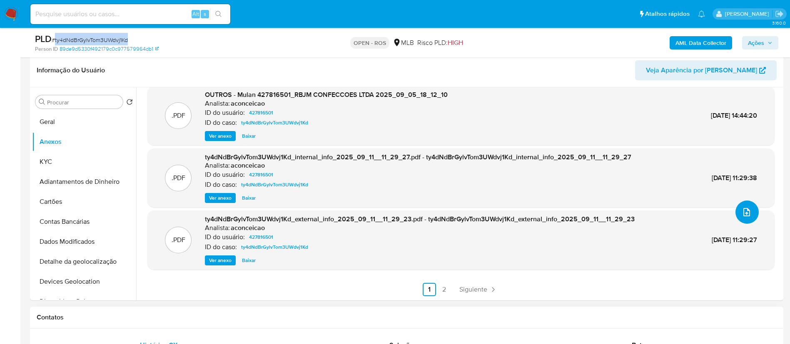
scroll to position [187, 0]
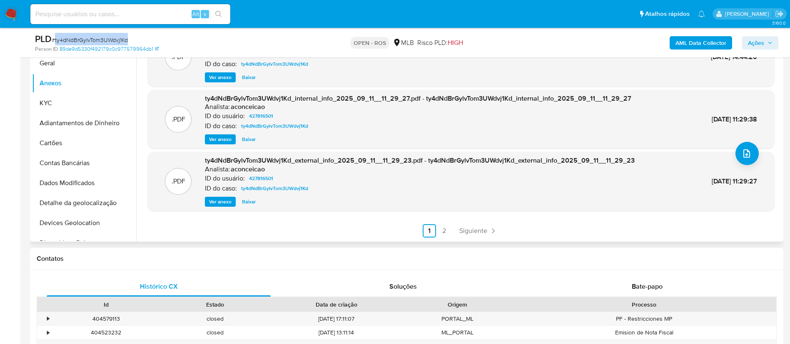
click at [438, 232] on link "2" at bounding box center [444, 230] width 13 height 13
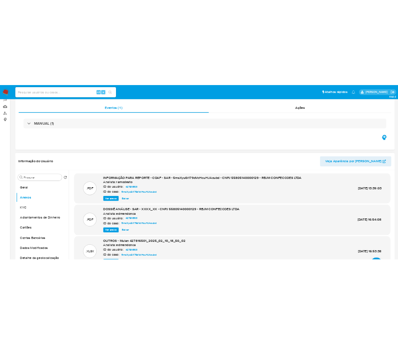
scroll to position [0, 0]
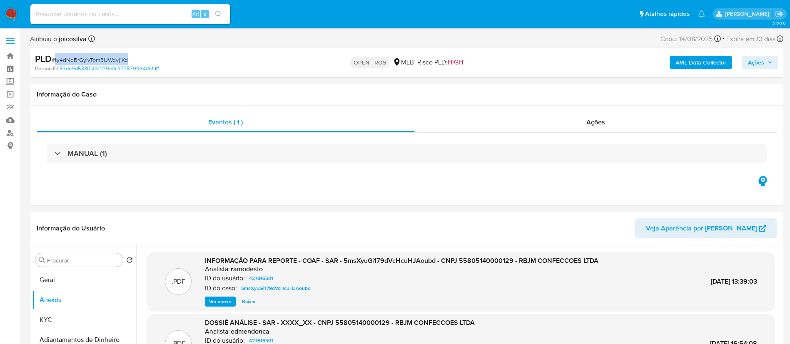
click at [751, 64] on span "Ações" at bounding box center [756, 62] width 16 height 13
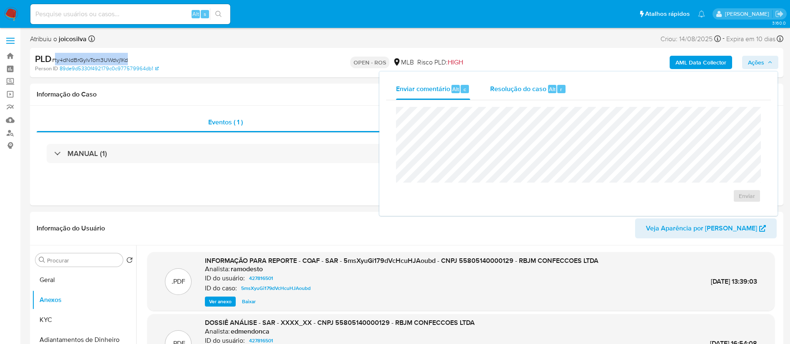
click at [523, 92] on span "Resolução do caso" at bounding box center [518, 89] width 56 height 10
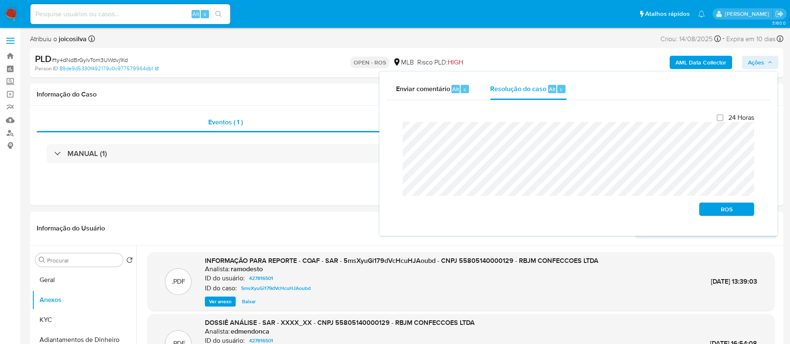
click at [388, 131] on div "Fechamento do caso 24 Horas ROS" at bounding box center [578, 164] width 385 height 129
click at [718, 208] on span "ROS" at bounding box center [726, 210] width 43 height 12
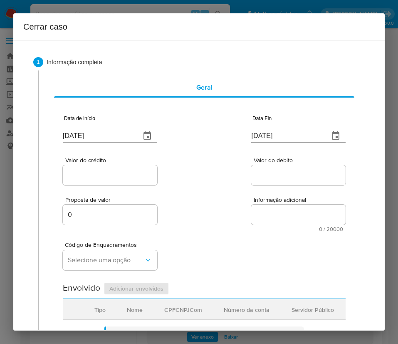
click at [96, 134] on input "[DATE]" at bounding box center [98, 135] width 71 height 13
paste input "01/07"
type input "[DATE]"
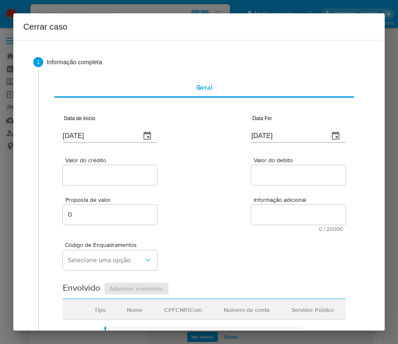
click at [187, 197] on div "Proposta de valor 0 Informação adicional 0 / 20000 20000 caracteres restantes" at bounding box center [204, 209] width 283 height 45
drag, startPoint x: 186, startPoint y: 220, endPoint x: 231, endPoint y: 196, distance: 50.9
click at [205, 220] on div "Proposta de valor 0 Informação adicional 0 / 20000 20000 caracteres restantes" at bounding box center [204, 209] width 283 height 45
click at [258, 137] on input "[DATE]" at bounding box center [286, 135] width 71 height 13
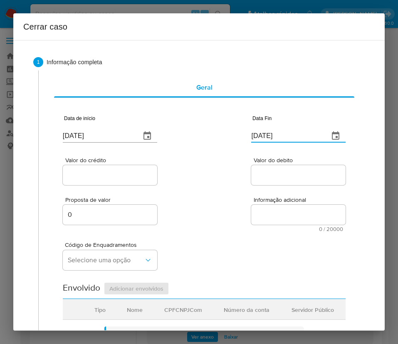
click at [258, 137] on input "[DATE]" at bounding box center [286, 135] width 71 height 13
paste input "04"
type input "04/09/2025"
click at [221, 202] on div "Proposta de valor 0 Informação adicional 0 / 20000 20000 caracteres restantes" at bounding box center [204, 209] width 283 height 45
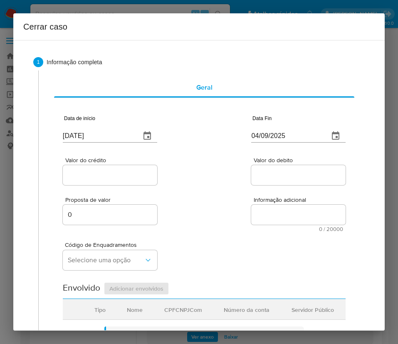
click at [98, 169] on input "Valor do crédito" at bounding box center [110, 174] width 95 height 11
click at [111, 171] on input "Valor do crédito" at bounding box center [110, 174] width 95 height 11
paste input "R$2.694.915"
type input "R$2.694.915"
click at [229, 206] on div "Proposta de valor 0 Informação adicional 0 / 20000 20000 caracteres restantes" at bounding box center [204, 209] width 283 height 45
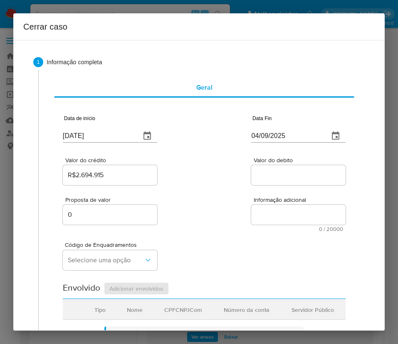
click at [275, 183] on div at bounding box center [298, 175] width 95 height 20
click at [278, 172] on input "Valor do debito" at bounding box center [298, 174] width 95 height 11
paste input "R$1.592.024"
type input "R$1.592.024"
click at [209, 253] on div "Código de Enquadramentos Selecione uma opção" at bounding box center [204, 253] width 283 height 42
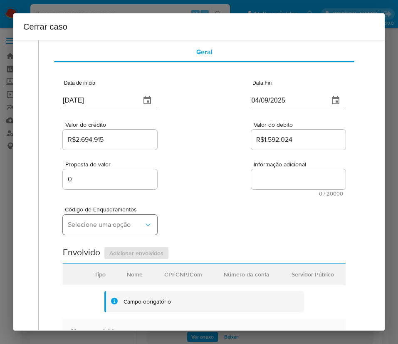
scroll to position [62, 0]
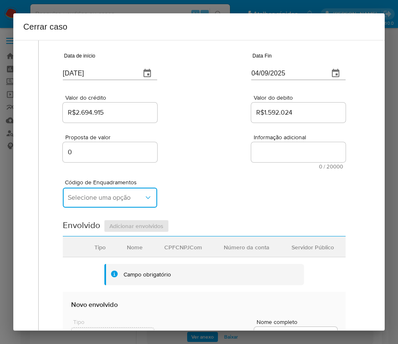
click at [137, 195] on span "Selecione uma opção" at bounding box center [106, 197] width 76 height 8
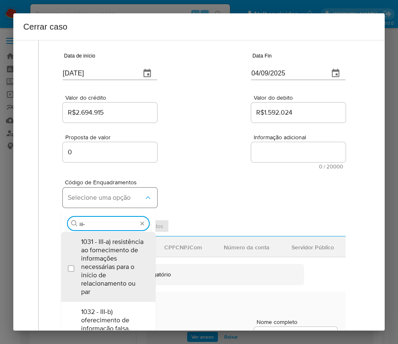
type input "iii-n"
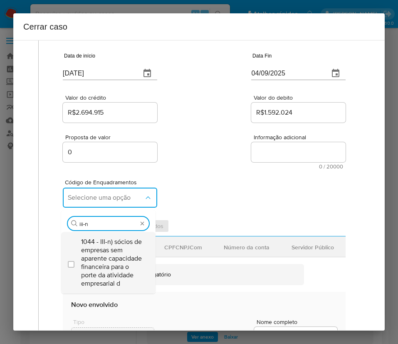
click at [115, 246] on span "1044 - III-n) sócios de empresas sem aparente capacidade financeira para o port…" at bounding box center [112, 262] width 63 height 50
checkbox input "true"
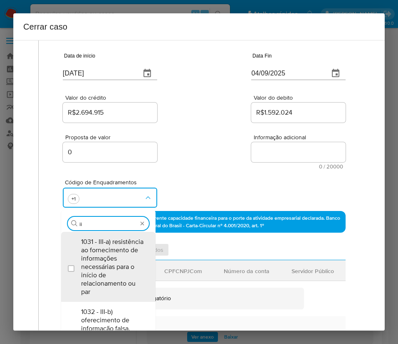
type input "i"
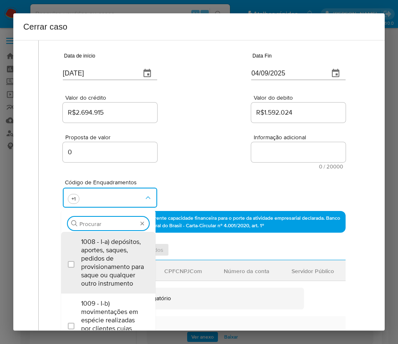
scroll to position [0, 0]
type input "73"
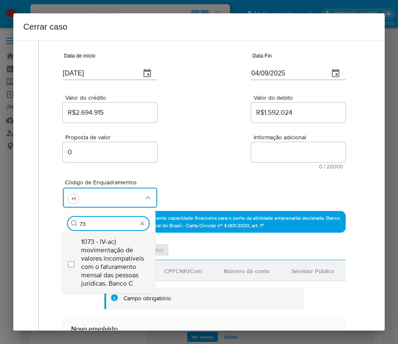
click at [108, 254] on span "1073 - IV-ac) movimentação de valores incompatíveis com o faturamento mensal da…" at bounding box center [112, 262] width 63 height 50
checkbox input "true"
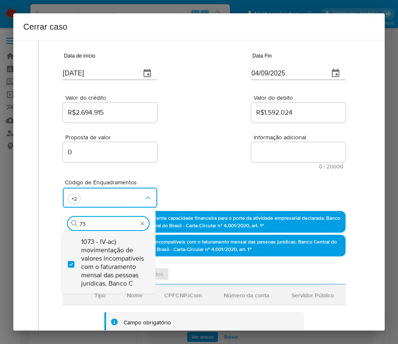
type input "7"
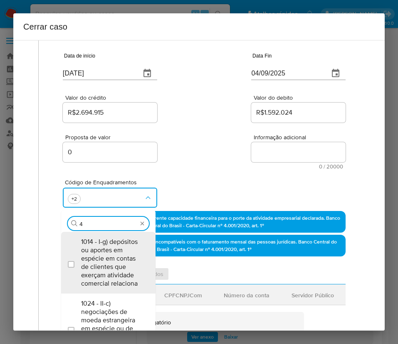
type input "47"
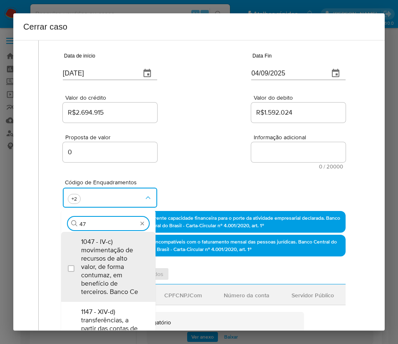
drag, startPoint x: 107, startPoint y: 257, endPoint x: 145, endPoint y: 217, distance: 55.1
click at [107, 257] on span "1047 - IV-c) movimentação de recursos de alto valor, de forma contumaz, em bene…" at bounding box center [112, 266] width 63 height 58
checkbox input "true"
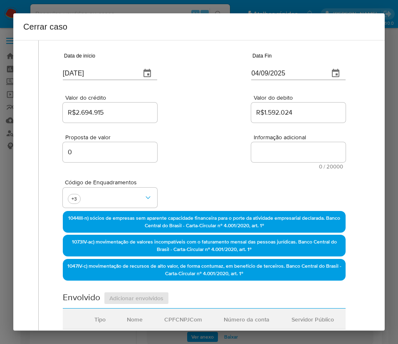
click at [191, 172] on div "Código de Enquadramentos +3" at bounding box center [204, 190] width 283 height 42
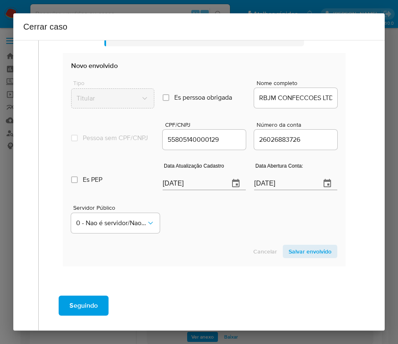
scroll to position [375, 0]
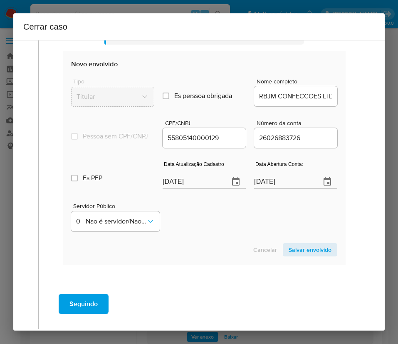
click at [181, 183] on input "[DATE]" at bounding box center [193, 181] width 60 height 13
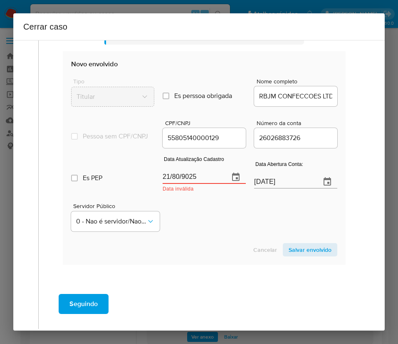
drag, startPoint x: 164, startPoint y: 189, endPoint x: 159, endPoint y: 190, distance: 5.2
click at [163, 184] on input "21/80/9025" at bounding box center [193, 176] width 60 height 13
click at [186, 184] on input "21/80/9025" at bounding box center [193, 176] width 60 height 13
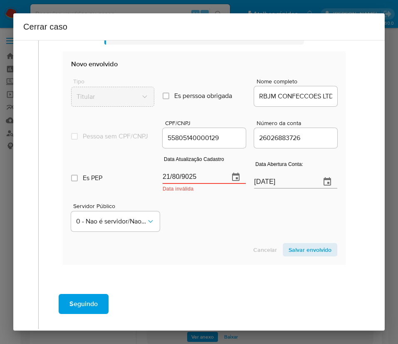
click at [186, 184] on input "21/80/9025" at bounding box center [193, 176] width 60 height 13
paste input "14/08/2"
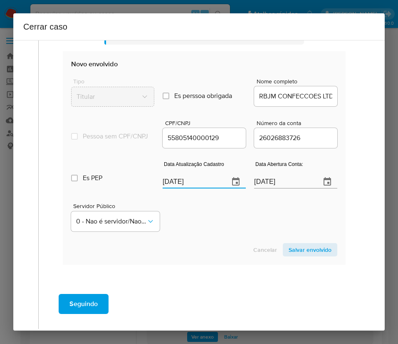
type input "14/08/2025"
click at [192, 234] on div "Servidor Público 0 - Nao é servidor/Nao possui informacao" at bounding box center [204, 214] width 266 height 42
click at [268, 188] on input "12/07/2024" at bounding box center [284, 181] width 60 height 13
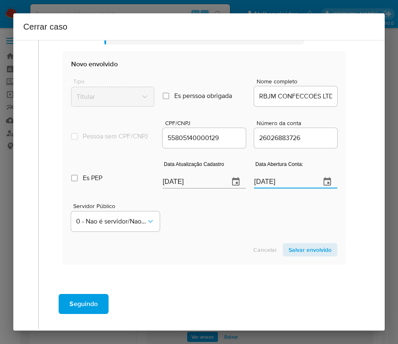
drag, startPoint x: 229, startPoint y: 245, endPoint x: 234, endPoint y: 236, distance: 10.4
click at [229, 245] on section "Novo envolvido Tipo Titular Es perssoa obrigada Is PObrigada Nome completo RBJM…" at bounding box center [204, 157] width 283 height 213
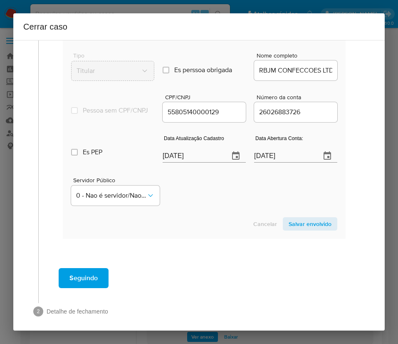
scroll to position [414, 0]
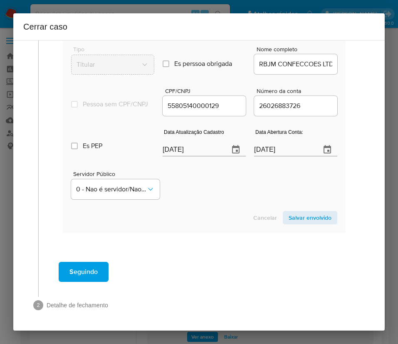
click at [298, 227] on section "Novo envolvido Tipo Titular Es perssoa obrigada Is PObrigada Nome completo RBJM…" at bounding box center [204, 125] width 283 height 213
click at [302, 222] on span "Salvar envolvido" at bounding box center [310, 218] width 43 height 12
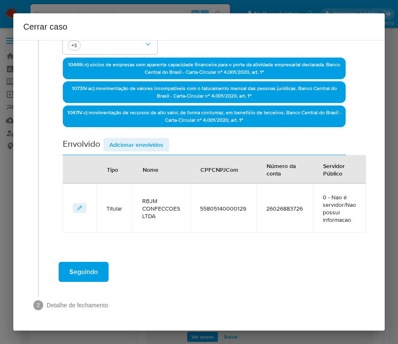
scroll to position [216, 0]
click at [129, 140] on span "Adicionar envolvidos" at bounding box center [137, 145] width 54 height 12
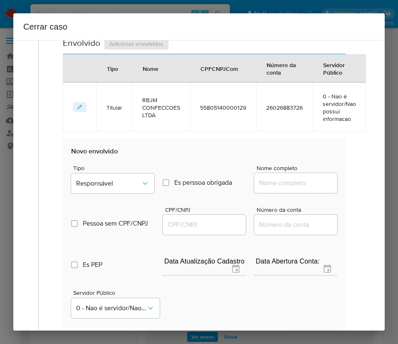
scroll to position [436, 0]
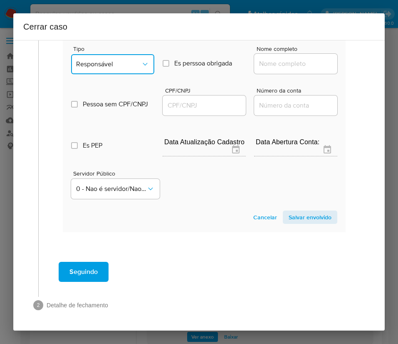
click at [111, 70] on button "Responsável" at bounding box center [112, 64] width 83 height 20
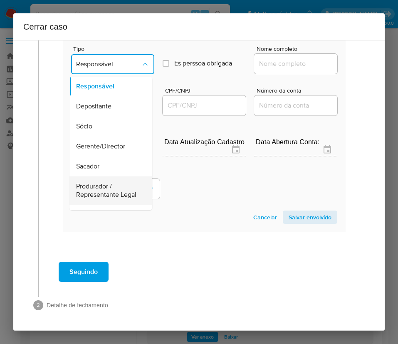
scroll to position [0, 0]
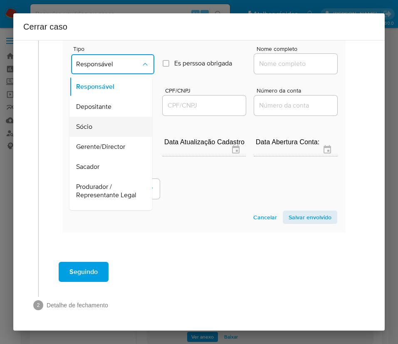
click at [93, 120] on div "Sócio" at bounding box center [108, 127] width 65 height 20
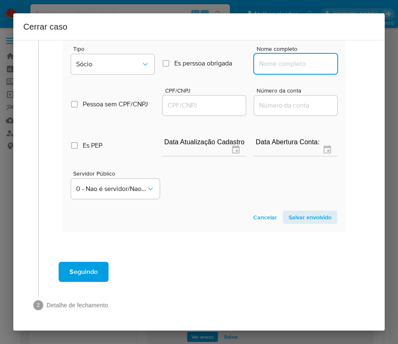
click at [269, 65] on input "Nome completo" at bounding box center [295, 63] width 83 height 11
paste input "Raquel Teresinha Becher, 82040079904"
drag, startPoint x: 273, startPoint y: 65, endPoint x: 347, endPoint y: 62, distance: 74.6
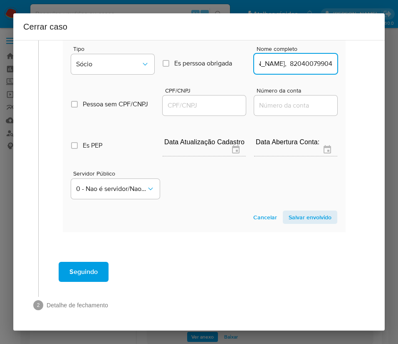
click at [290, 60] on input "Raquel Teresinha Becher, 82040079904" at bounding box center [295, 63] width 83 height 11
drag, startPoint x: 273, startPoint y: 66, endPoint x: 357, endPoint y: 65, distance: 83.7
type input "Raquel Teresinha Becher"
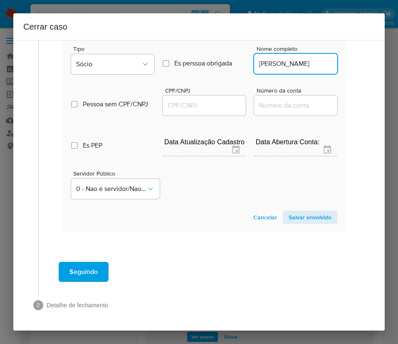
scroll to position [0, 0]
click at [202, 107] on input "CPF/CNPJ" at bounding box center [204, 105] width 83 height 11
paste input "82040079904"
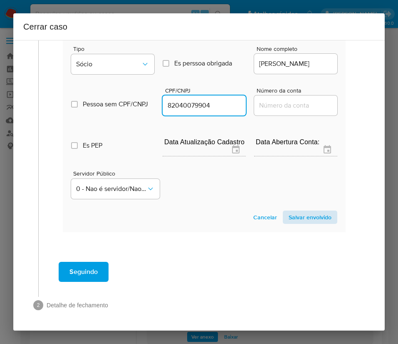
type input "82040079904"
click at [307, 211] on span "Salvar envolvido" at bounding box center [310, 217] width 43 height 12
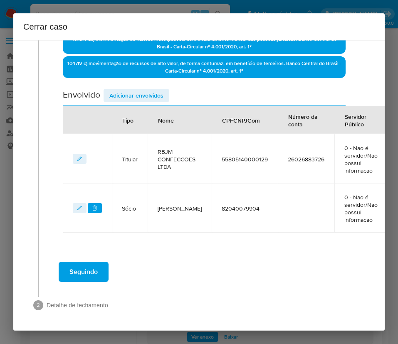
scroll to position [274, 0]
click at [156, 90] on span "Adicionar envolvidos" at bounding box center [137, 96] width 54 height 12
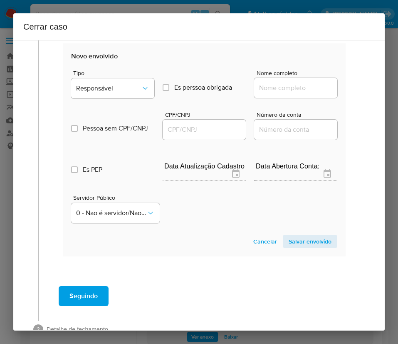
scroll to position [462, 0]
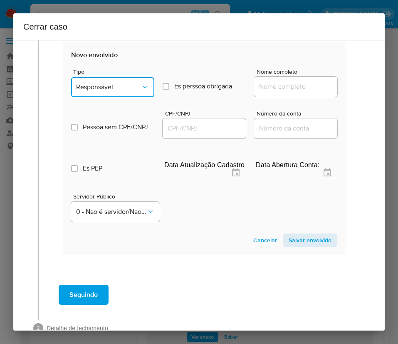
click at [112, 85] on span "Responsável" at bounding box center [108, 87] width 65 height 8
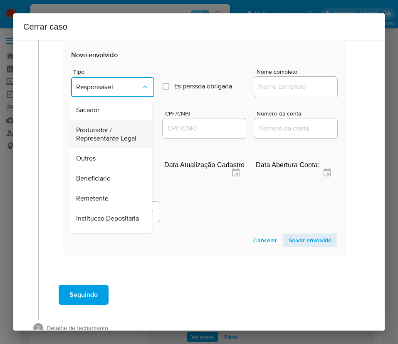
scroll to position [125, 0]
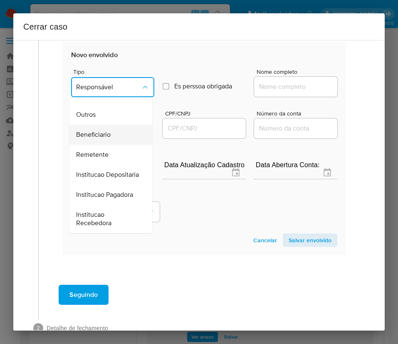
click at [94, 139] on span "Beneficiario" at bounding box center [93, 134] width 35 height 8
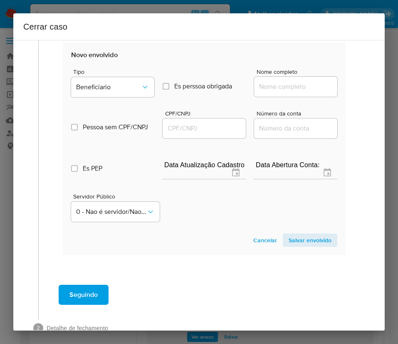
click at [271, 78] on div at bounding box center [295, 87] width 83 height 20
click at [269, 85] on input "Nome completo" at bounding box center [295, 86] width 83 height 11
paste input "Trkbit Tecnologia E Informação Ltda, 41586874000150"
drag, startPoint x: 266, startPoint y: 85, endPoint x: 349, endPoint y: 84, distance: 83.3
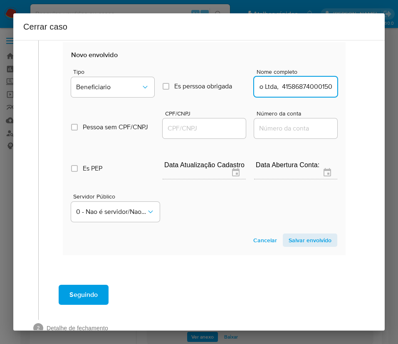
type input "Trkbit Tecnologia E Informação Ltda"
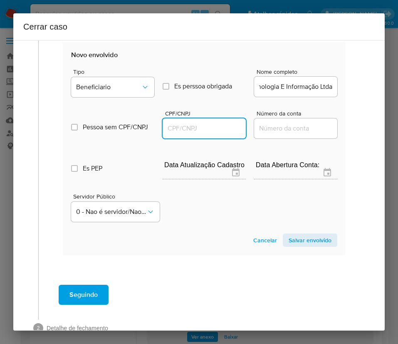
scroll to position [0, 0]
click at [217, 131] on input "CPF/CNPJ" at bounding box center [204, 128] width 83 height 11
paste input "41586874000150"
type input "41586874000150"
click at [304, 238] on span "Salvar envolvido" at bounding box center [310, 240] width 43 height 12
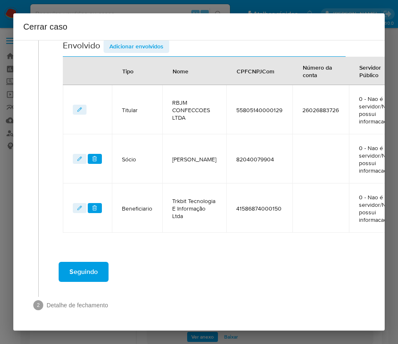
scroll to position [74, 0]
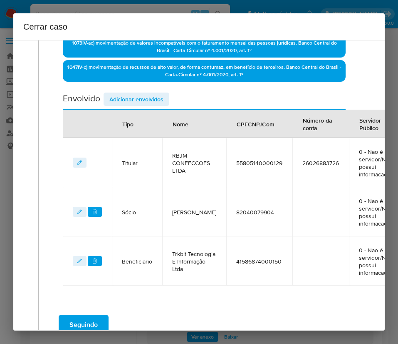
click at [157, 97] on span "Adicionar envolvidos" at bounding box center [137, 99] width 54 height 12
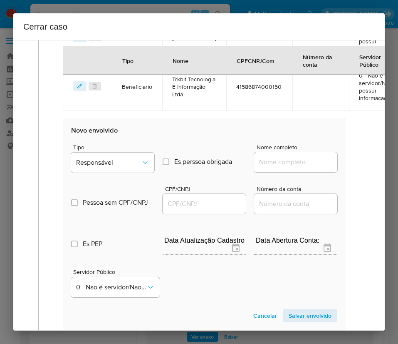
scroll to position [511, 0]
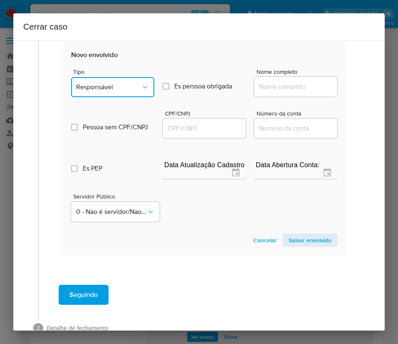
click at [93, 85] on div "Tipo Responsável Es perssoa obrigada Is PObrigada Nome completo Pessoa sem CPF/…" at bounding box center [204, 142] width 266 height 166
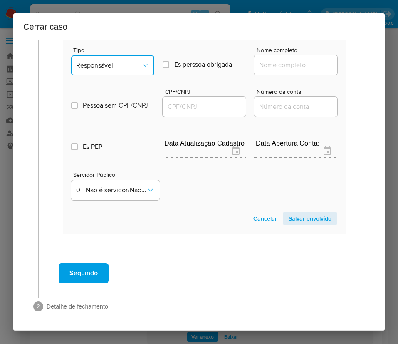
scroll to position [543, 0]
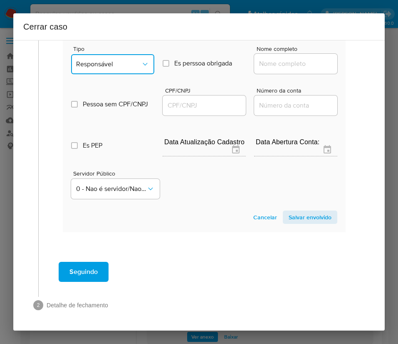
click at [108, 60] on span "Responsável" at bounding box center [108, 64] width 65 height 8
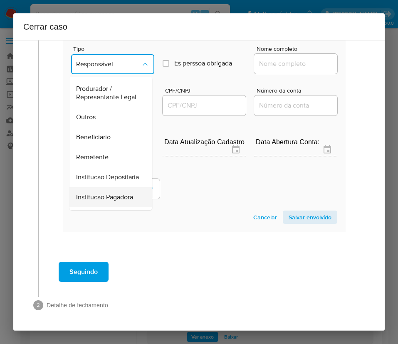
scroll to position [148, 0]
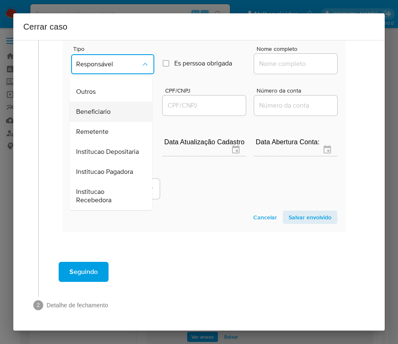
click at [107, 107] on span "Beneficiario" at bounding box center [93, 111] width 35 height 8
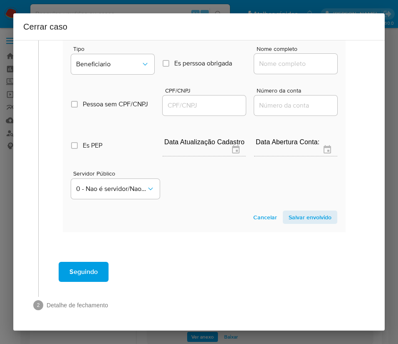
click at [289, 58] on input "Nome completo" at bounding box center [295, 63] width 83 height 11
paste input "Lucas Zacarias, 07344631970"
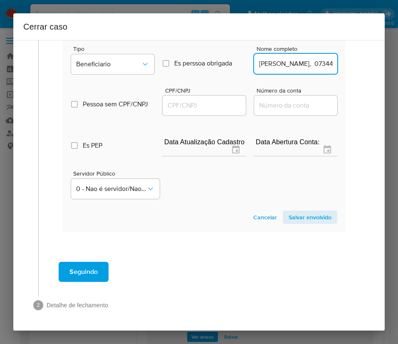
scroll to position [0, 17]
click at [275, 58] on input "Lucas Zacarias, 07344631970" at bounding box center [295, 63] width 83 height 11
drag, startPoint x: 277, startPoint y: 55, endPoint x: 364, endPoint y: 53, distance: 86.6
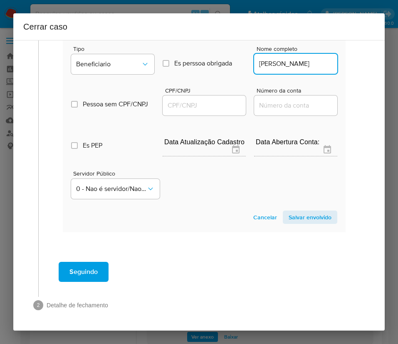
type input "Lucas Zacarias"
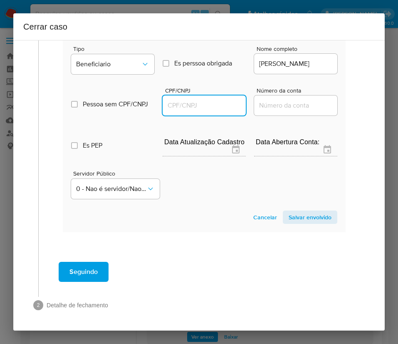
click at [178, 100] on input "CPF/CNPJ" at bounding box center [204, 105] width 83 height 11
paste input "07344631970"
type input "7344631970"
click at [289, 211] on span "Salvar envolvido" at bounding box center [310, 217] width 43 height 12
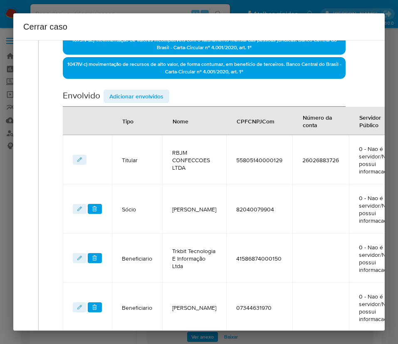
scroll to position [248, 0]
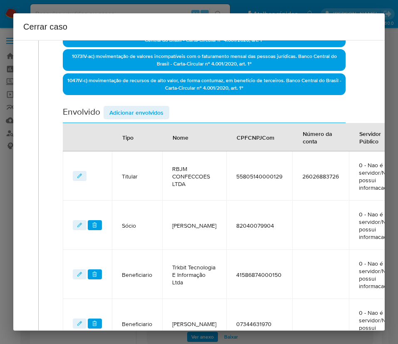
click at [145, 111] on span "Adicionar envolvidos" at bounding box center [137, 113] width 54 height 12
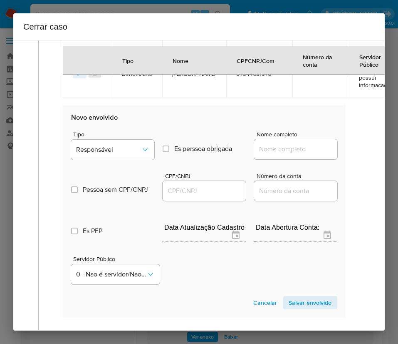
scroll to position [560, 0]
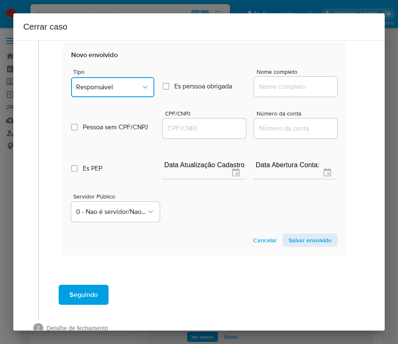
click at [134, 86] on span "Responsável" at bounding box center [108, 87] width 65 height 8
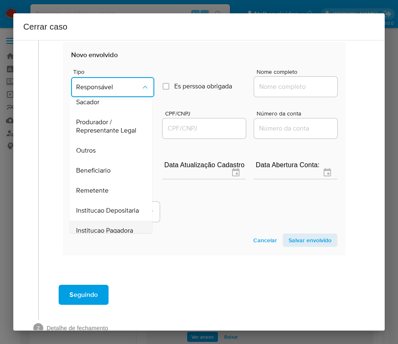
scroll to position [148, 0]
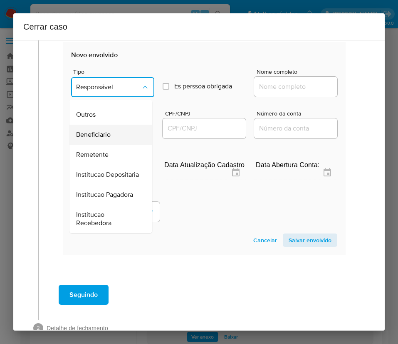
click at [113, 124] on div "Beneficiario" at bounding box center [108, 134] width 65 height 20
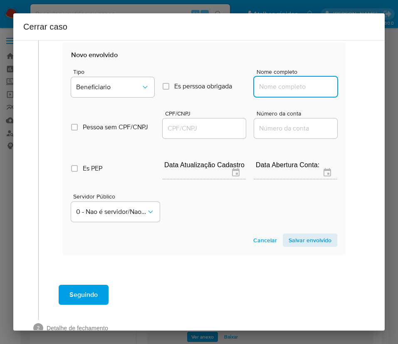
click at [270, 82] on input "Nome completo" at bounding box center [295, 86] width 83 height 11
paste input "37.816.726 Nivaldo Lorin, 37816726000107"
click at [269, 87] on input "37.816.726 Nivaldo Lorin, 37816726000107" at bounding box center [295, 86] width 83 height 11
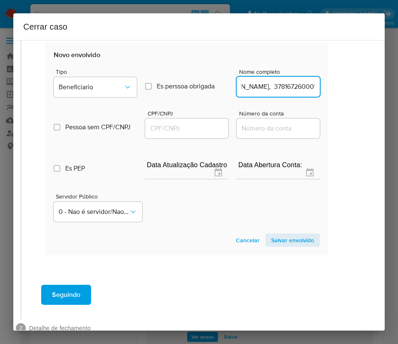
drag, startPoint x: 266, startPoint y: 90, endPoint x: 374, endPoint y: 83, distance: 107.6
click at [374, 83] on div "1 Informação completa Geral Data de início 01/07/2025 Data Fin 04/09/2025 Valor…" at bounding box center [199, 185] width 372 height 290
type input "37.816.726 Nivaldo Lorin"
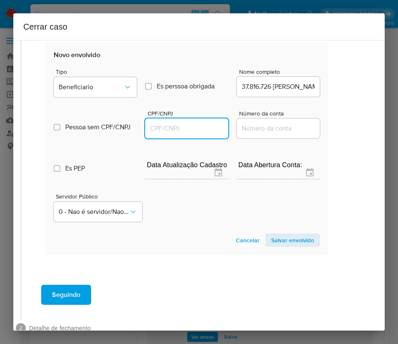
click at [161, 129] on input "CPF/CNPJ" at bounding box center [186, 128] width 83 height 11
paste input "37816726000107"
type input "37816726000107"
click at [285, 238] on span "Salvar envolvido" at bounding box center [292, 240] width 43 height 12
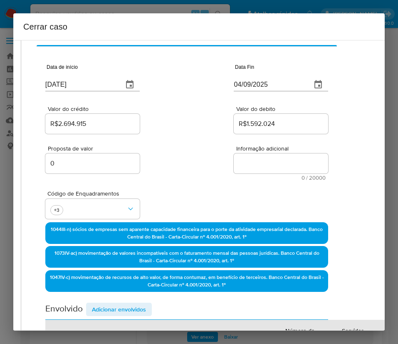
scroll to position [0, 20]
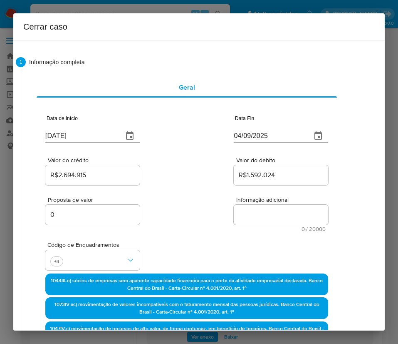
drag, startPoint x: 242, startPoint y: 219, endPoint x: 225, endPoint y: 266, distance: 50.1
click at [243, 219] on textarea "Informação adicional" at bounding box center [281, 214] width 95 height 20
paste textarea "Informações do Cliente RBJM CONFECÇÕES LTDA, CNPJ 55805140000129, constituída e…"
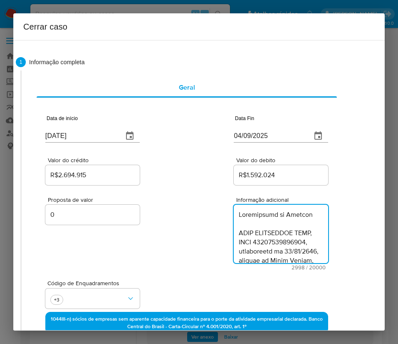
scroll to position [1587, 0]
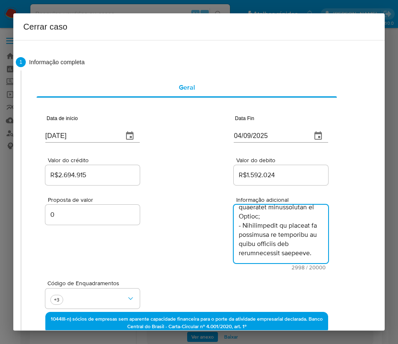
type textarea "Informações do Cliente RBJM CONFECÇÕES LTDA, CNPJ 55805140000129, constituída e…"
click at [234, 266] on div "Informação adicional 2998 / 20000 17002 caracteres restantes" at bounding box center [281, 233] width 95 height 73
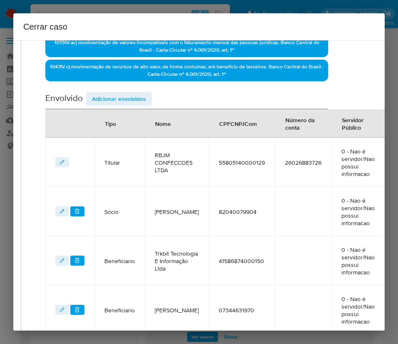
scroll to position [460, 20]
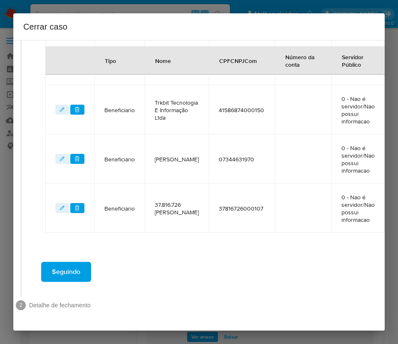
click at [83, 264] on button "Seguindo" at bounding box center [66, 271] width 50 height 20
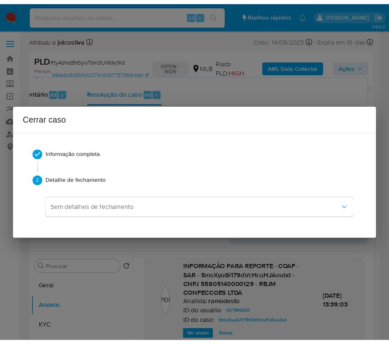
scroll to position [1541, 0]
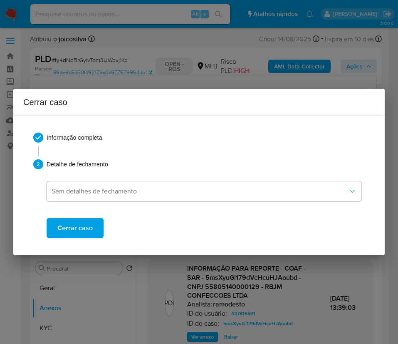
click at [92, 229] on button "Cerrar caso" at bounding box center [75, 228] width 57 height 20
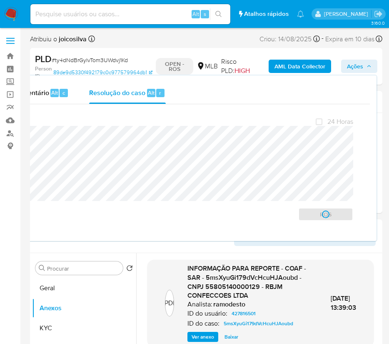
click at [107, 62] on span "# ty4dNdBrGylvTom3UWdvj1Kd" at bounding box center [90, 60] width 76 height 8
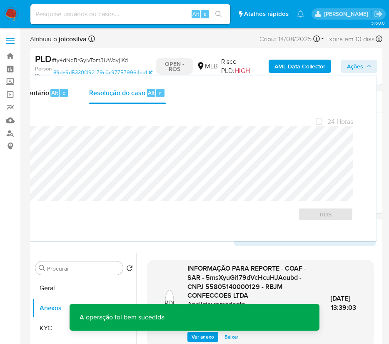
click at [107, 62] on span "# ty4dNdBrGylvTom3UWdvj1Kd" at bounding box center [90, 60] width 76 height 8
click at [70, 60] on span "# ty4dNdBrGylvTom3UWdvj1Kd" at bounding box center [90, 60] width 76 height 8
copy span "ty4dNdBrGylvTom3UWdvj1Kd"
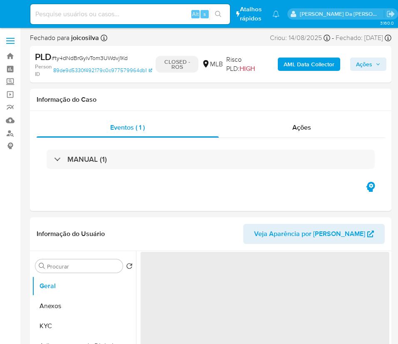
select select "10"
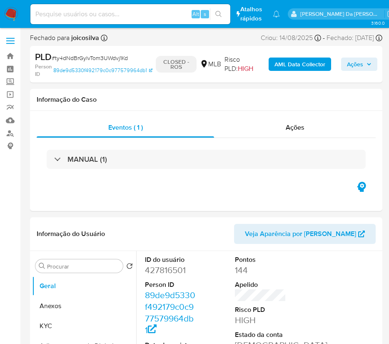
drag, startPoint x: 12, startPoint y: 15, endPoint x: 46, endPoint y: 5, distance: 35.2
click at [12, 15] on img at bounding box center [11, 14] width 14 height 14
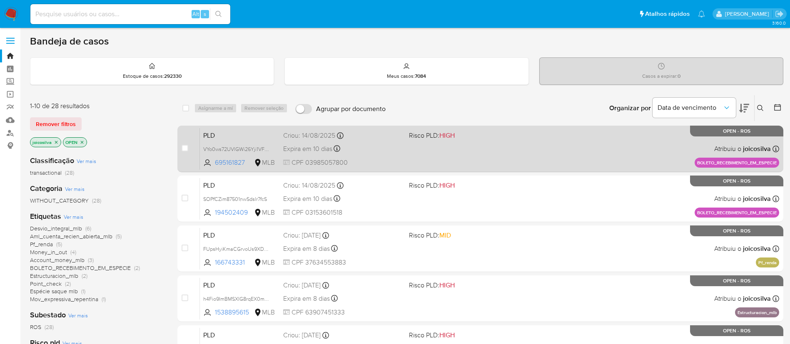
click at [398, 152] on div "PLD VYo0ws72UVlGWi26Yji1VFaE 695161827 MLB Risco PLD: HIGH Criou: [DATE] Criou:…" at bounding box center [489, 149] width 579 height 42
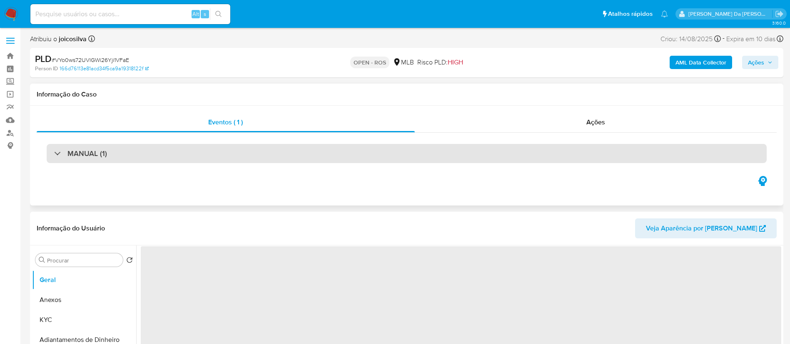
select select "10"
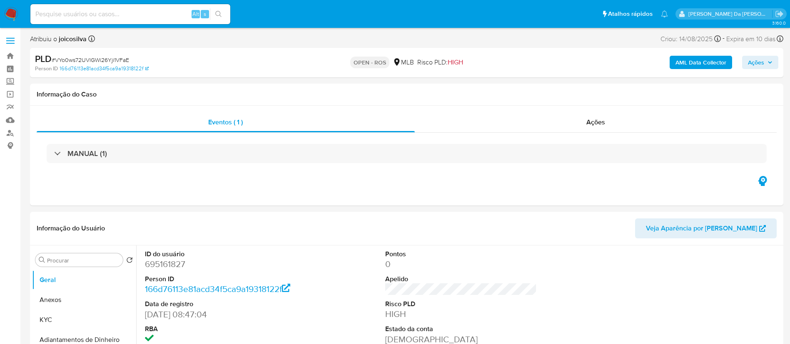
click at [118, 58] on span "# VYo0ws72UVlGWi26Yji1VFaE" at bounding box center [90, 60] width 77 height 8
copy span "VYo0ws72UVlGWi26Yji1VFaE"
click at [480, 204] on div "Eventos ( 1 ) Ações MANUAL (1)" at bounding box center [406, 156] width 753 height 100
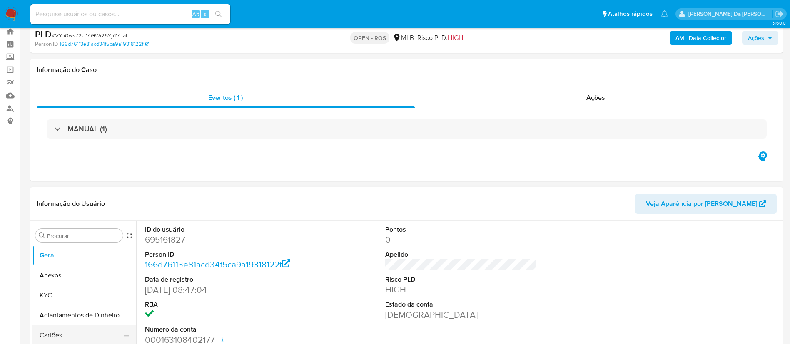
scroll to position [62, 0]
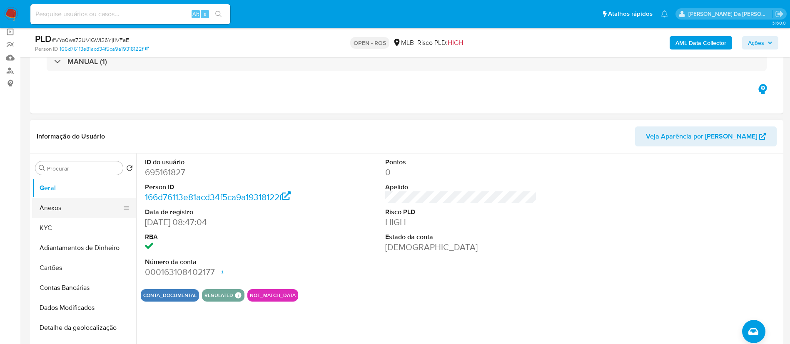
click at [70, 214] on button "Anexos" at bounding box center [80, 208] width 97 height 20
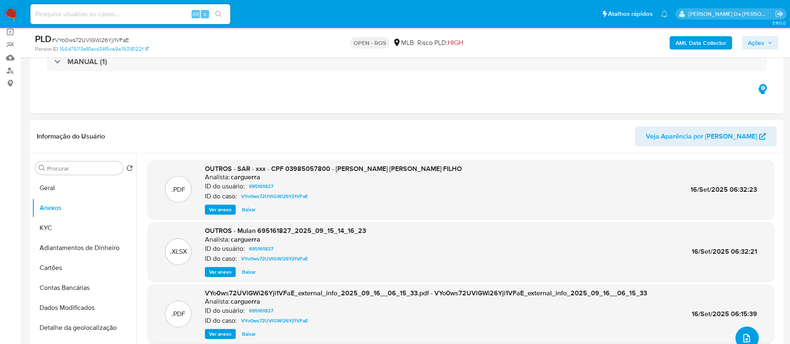
click at [741, 332] on button "upload-file" at bounding box center [746, 338] width 23 height 23
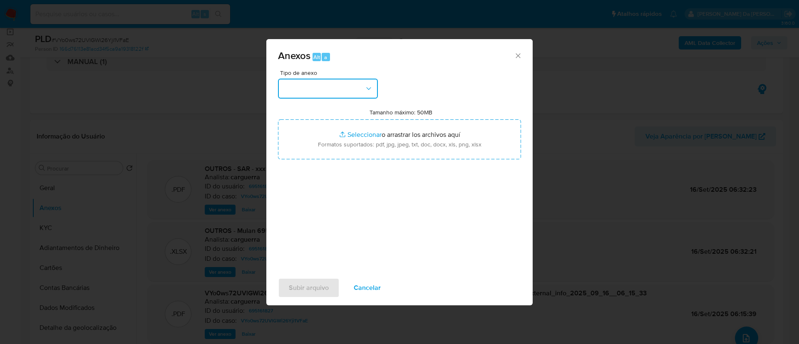
click at [362, 85] on button "button" at bounding box center [328, 89] width 100 height 20
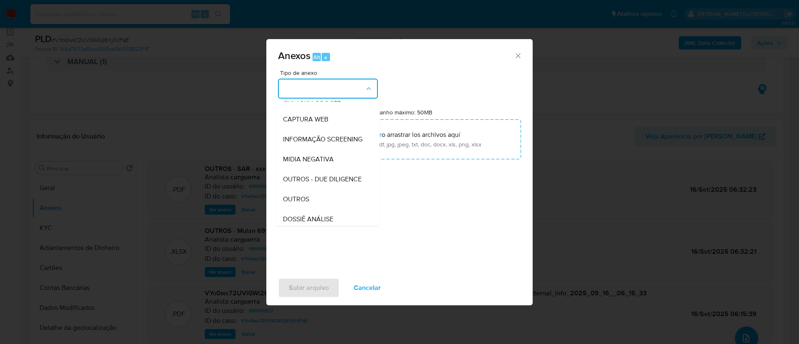
scroll to position [128, 0]
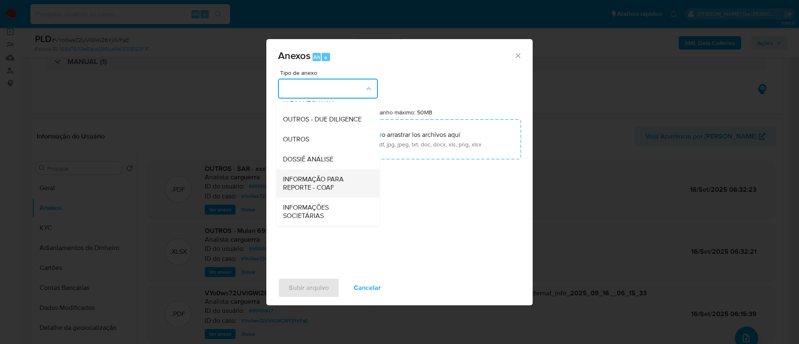
click at [335, 180] on span "INFORMAÇÃO PARA REPORTE - COAF" at bounding box center [325, 183] width 85 height 17
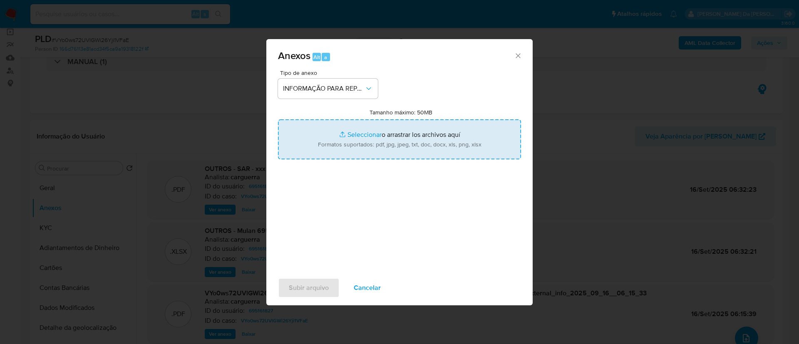
type input "C:\fakepath\SAR - VYo0ws72UVlGWi26Yji1VFaE - CPF 03985057800 - [PERSON_NAME] [P…"
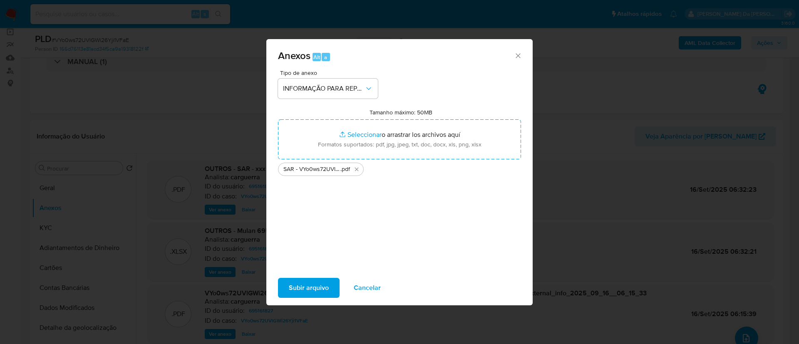
click at [369, 239] on div "Tipo de anexo INFORMAÇÃO PARA REPORTE - COAF Tamanho máximo: 50MB Seleccionar a…" at bounding box center [399, 168] width 243 height 197
click at [325, 291] on span "Subir arquivo" at bounding box center [309, 288] width 40 height 18
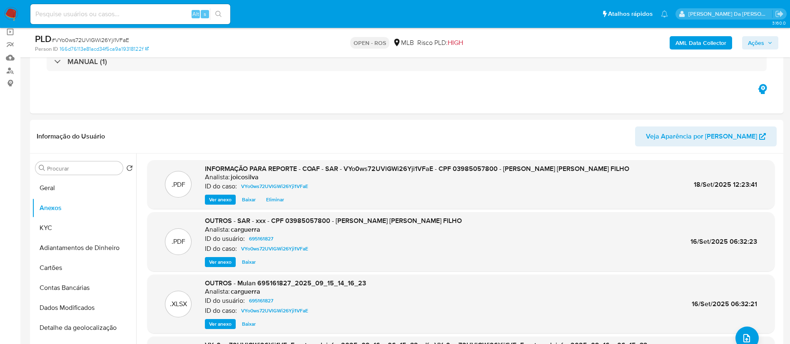
click at [752, 46] on span "Ações" at bounding box center [756, 42] width 16 height 13
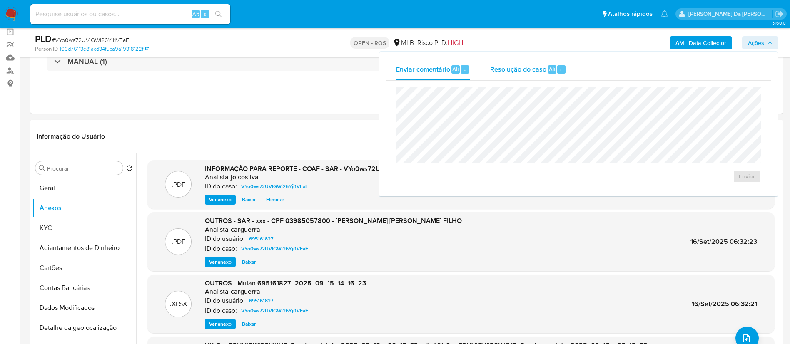
click at [507, 70] on span "Resolução do caso" at bounding box center [518, 69] width 56 height 10
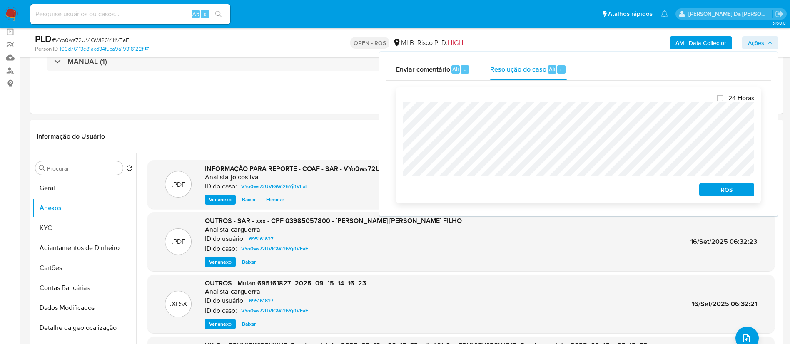
click at [714, 192] on span "ROS" at bounding box center [726, 190] width 43 height 12
